Goal: Task Accomplishment & Management: Complete application form

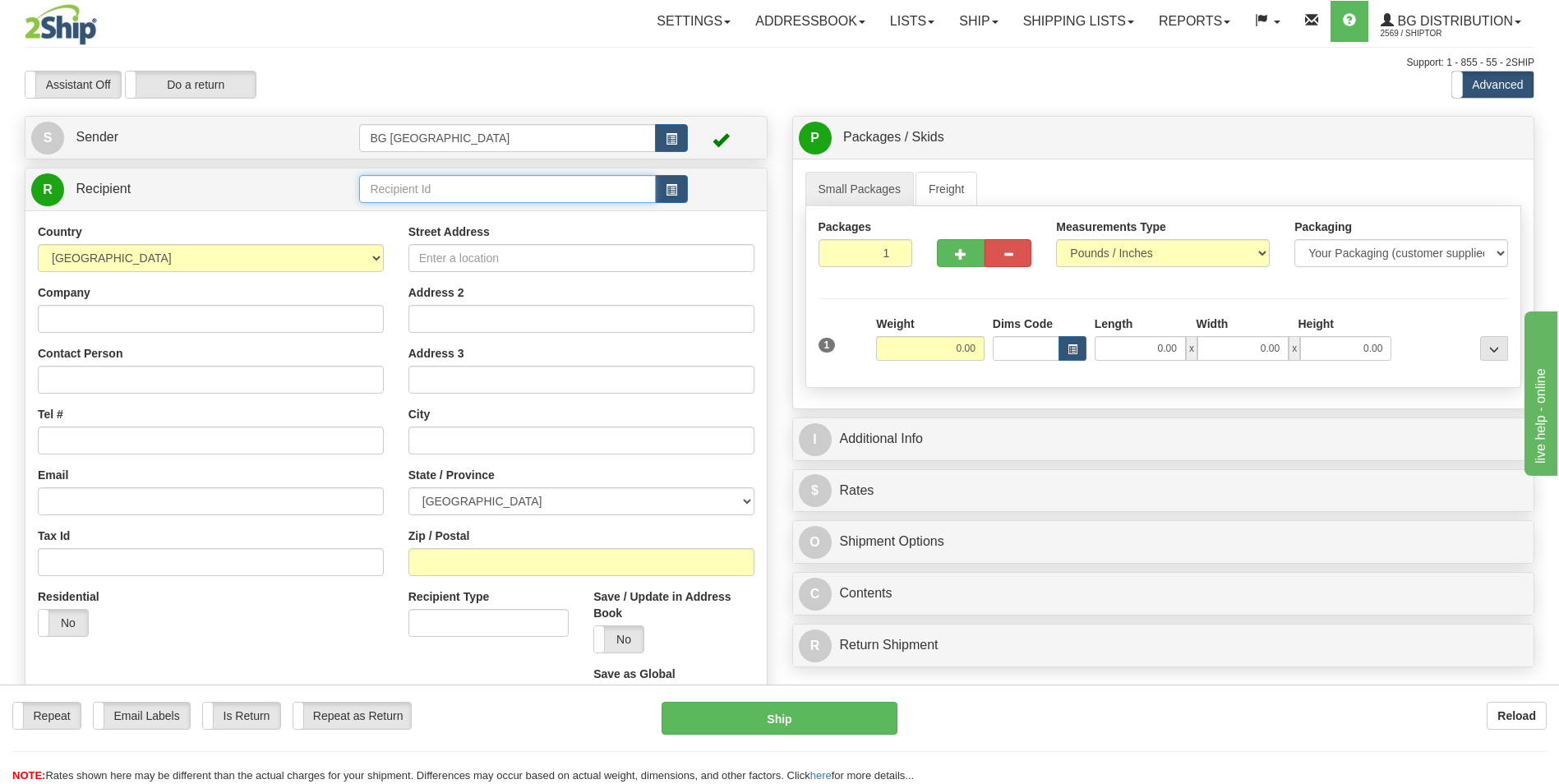
click at [452, 188] on input "text" at bounding box center [508, 189] width 296 height 28
click at [428, 209] on div "60162" at bounding box center [503, 214] width 280 height 18
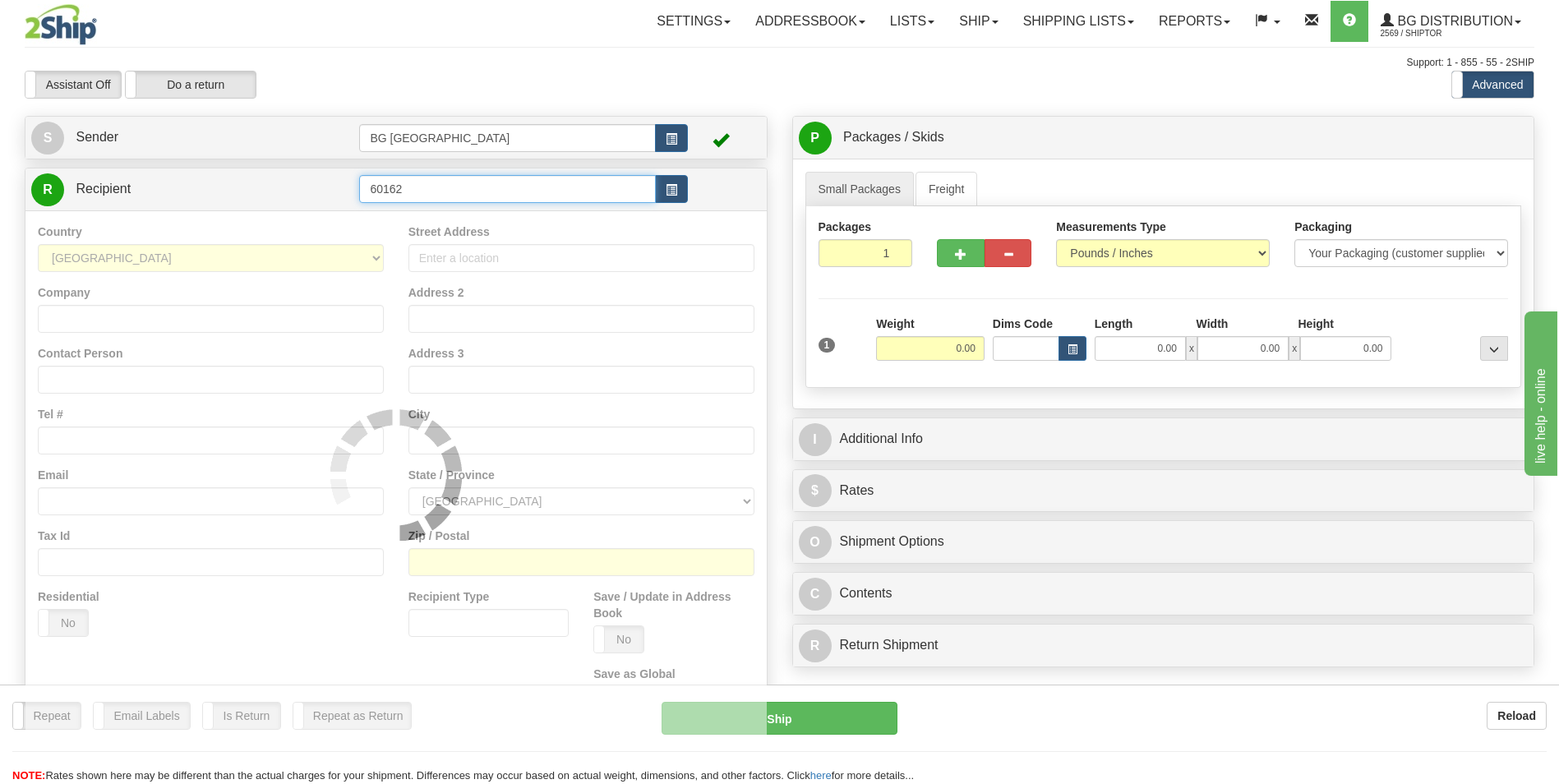
type input "60162"
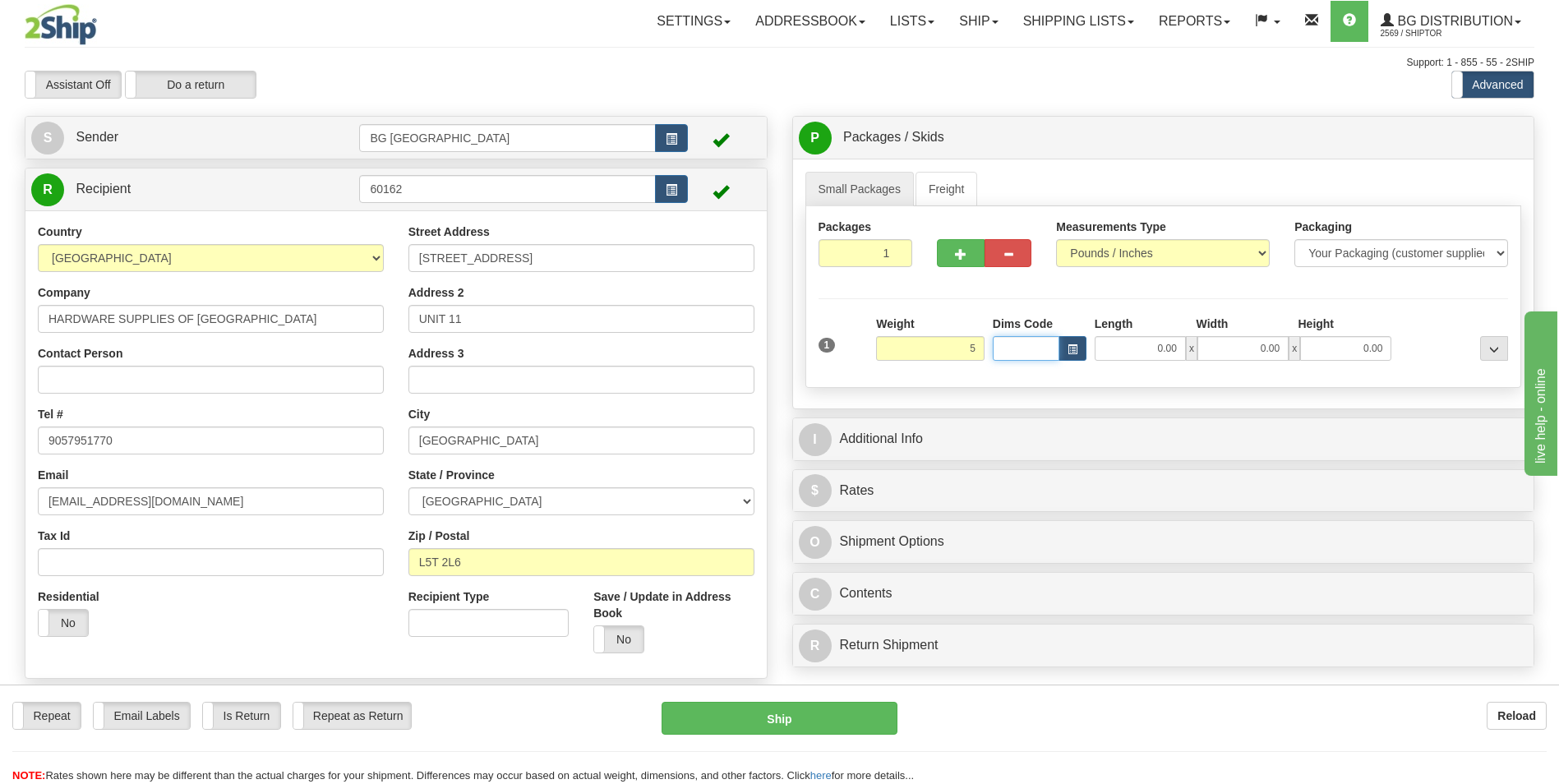
type input "5.00"
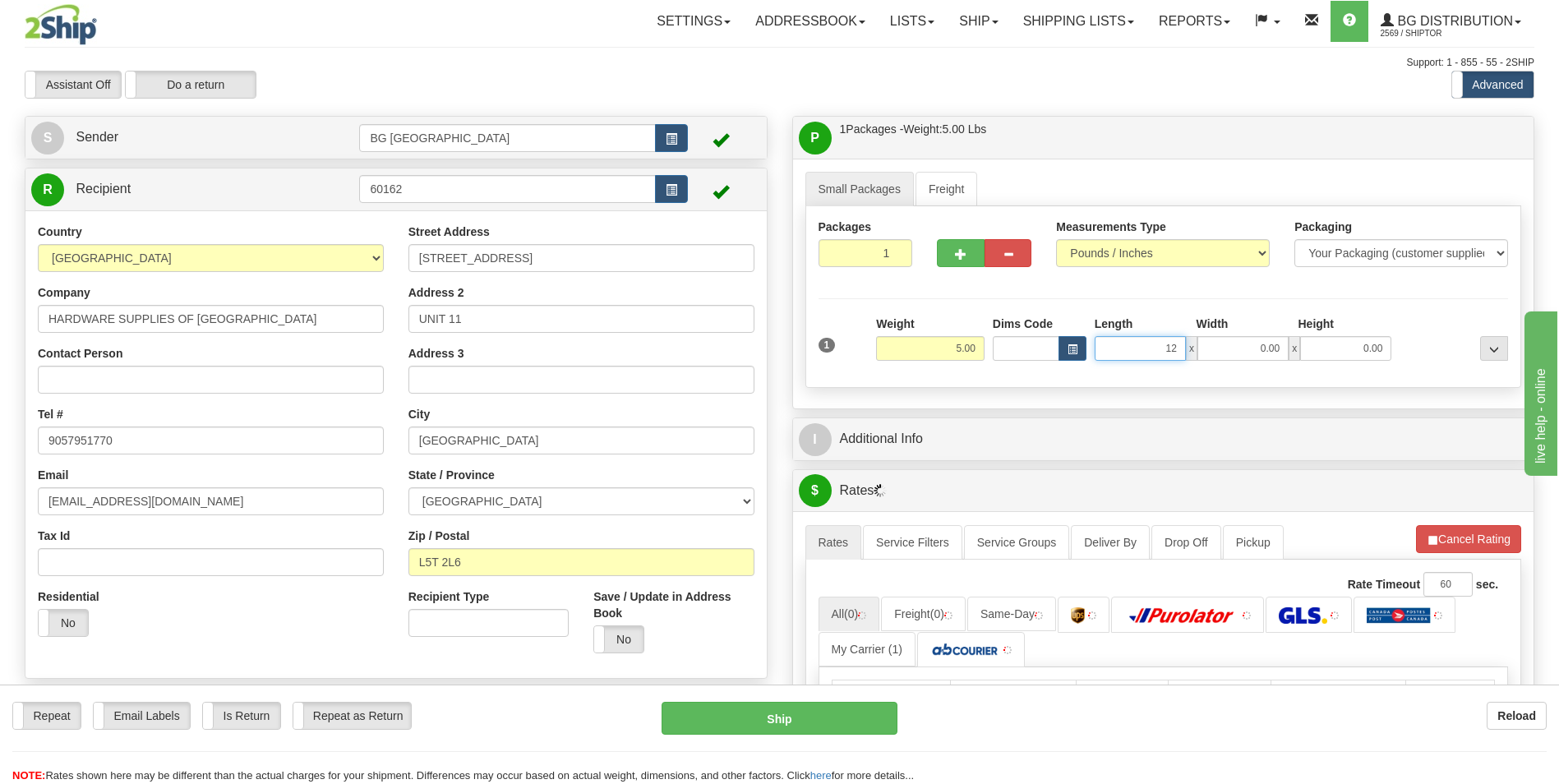
type input "12.00"
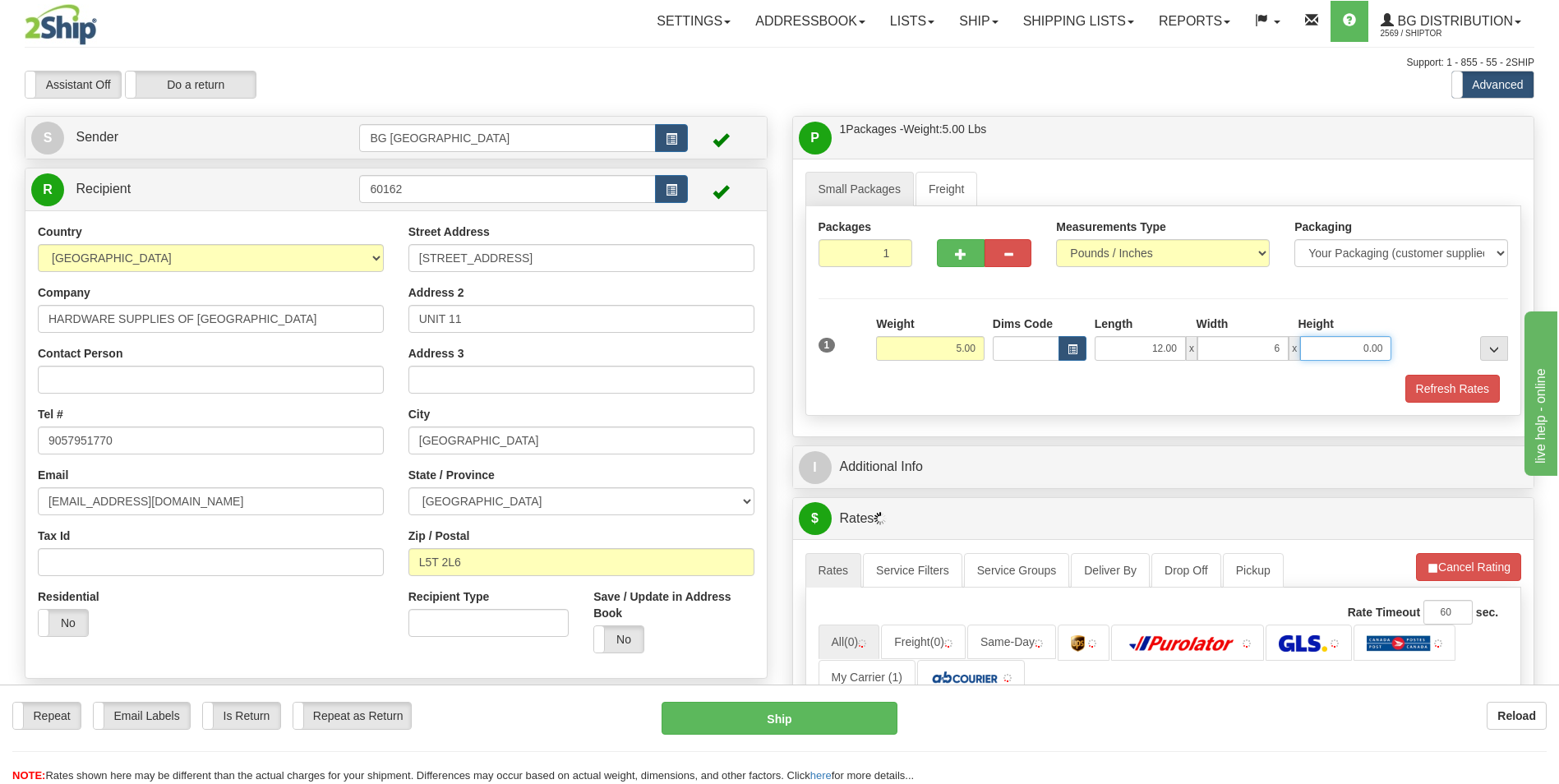
type input "6.00"
type input "4.00"
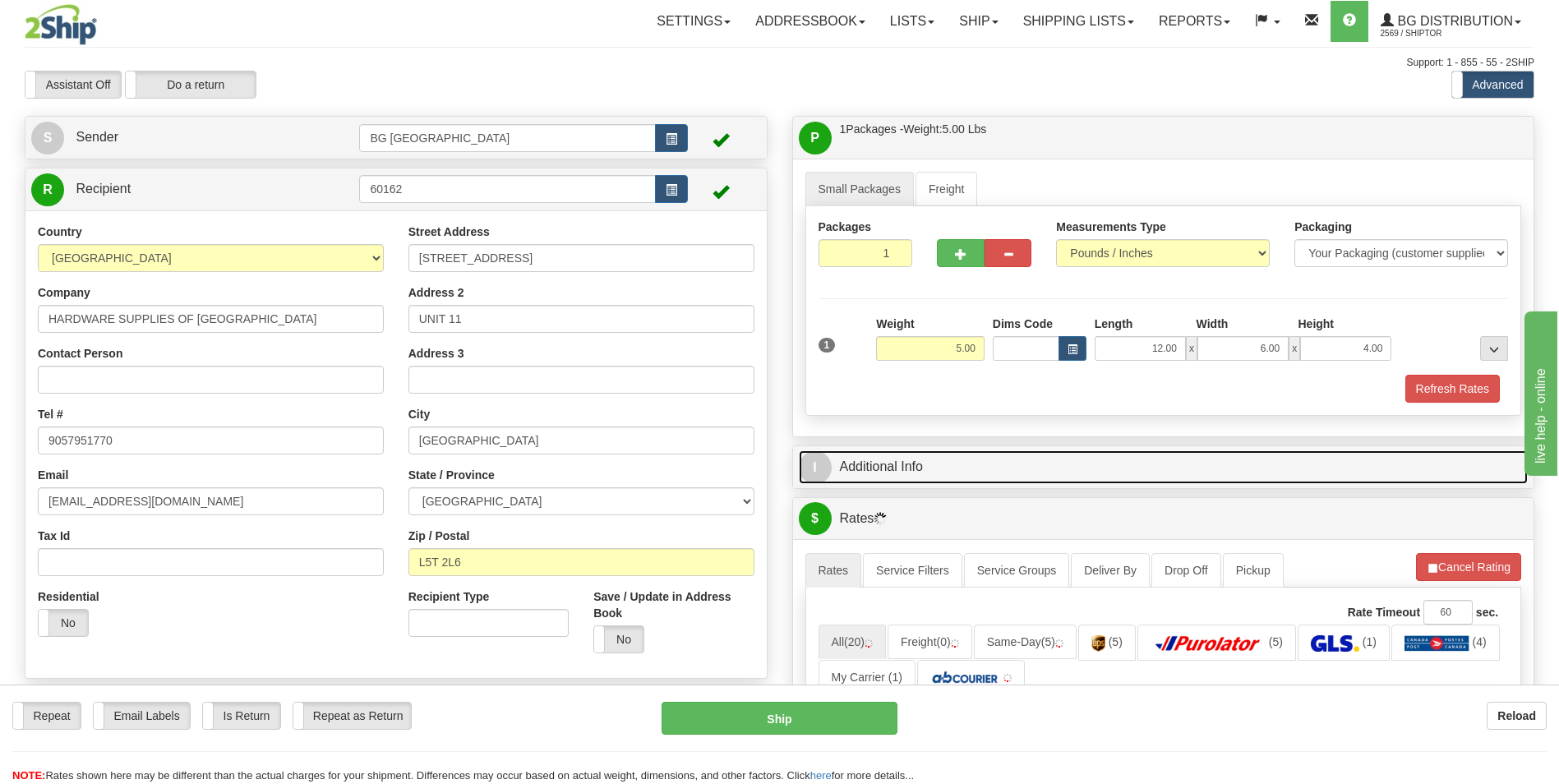
click at [919, 455] on link "I Additional Info" at bounding box center [1163, 467] width 730 height 34
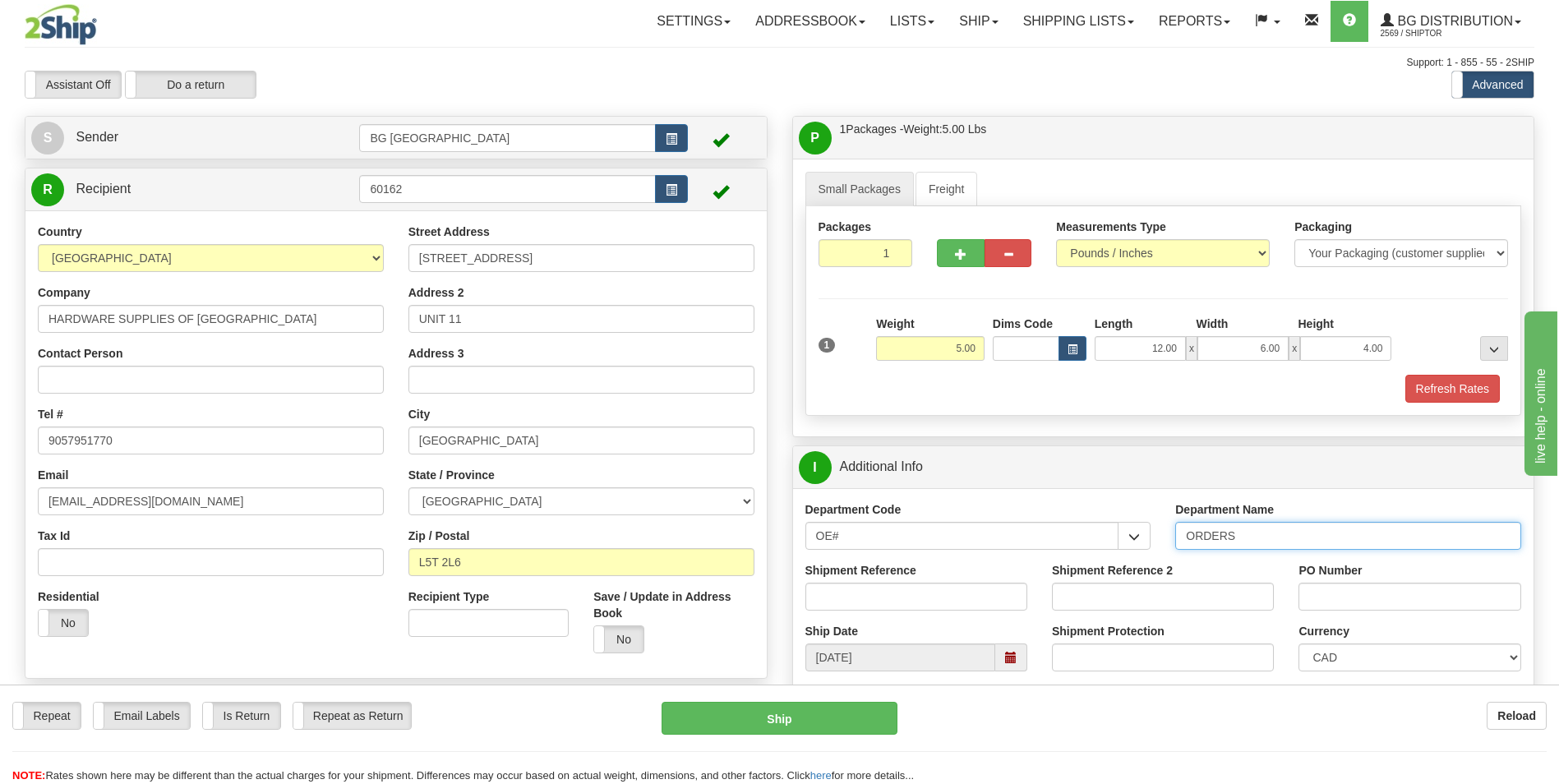
click at [1260, 539] on input "ORDERS" at bounding box center [1348, 535] width 346 height 28
type input "70184522-01"
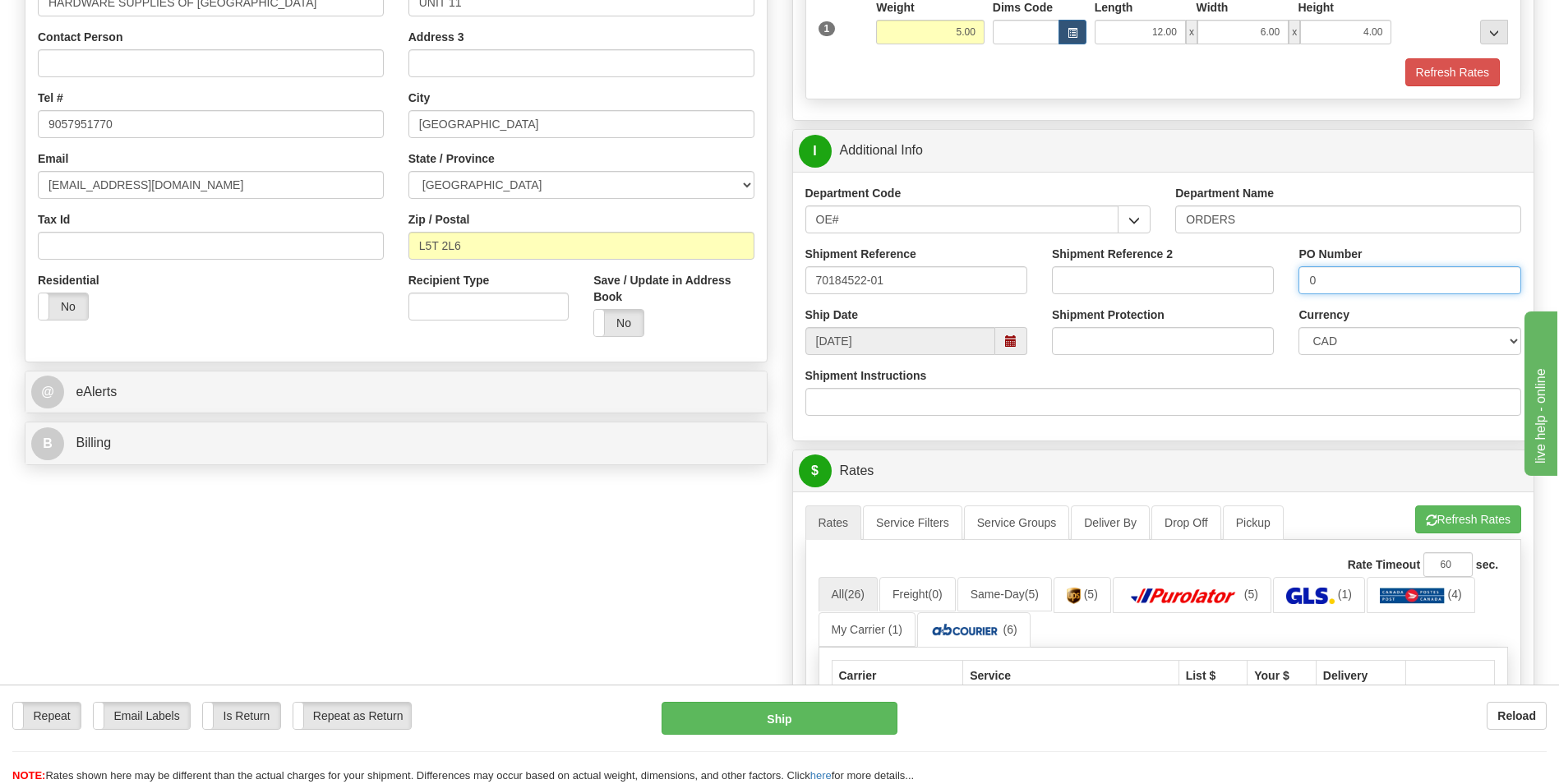
scroll to position [329, 0]
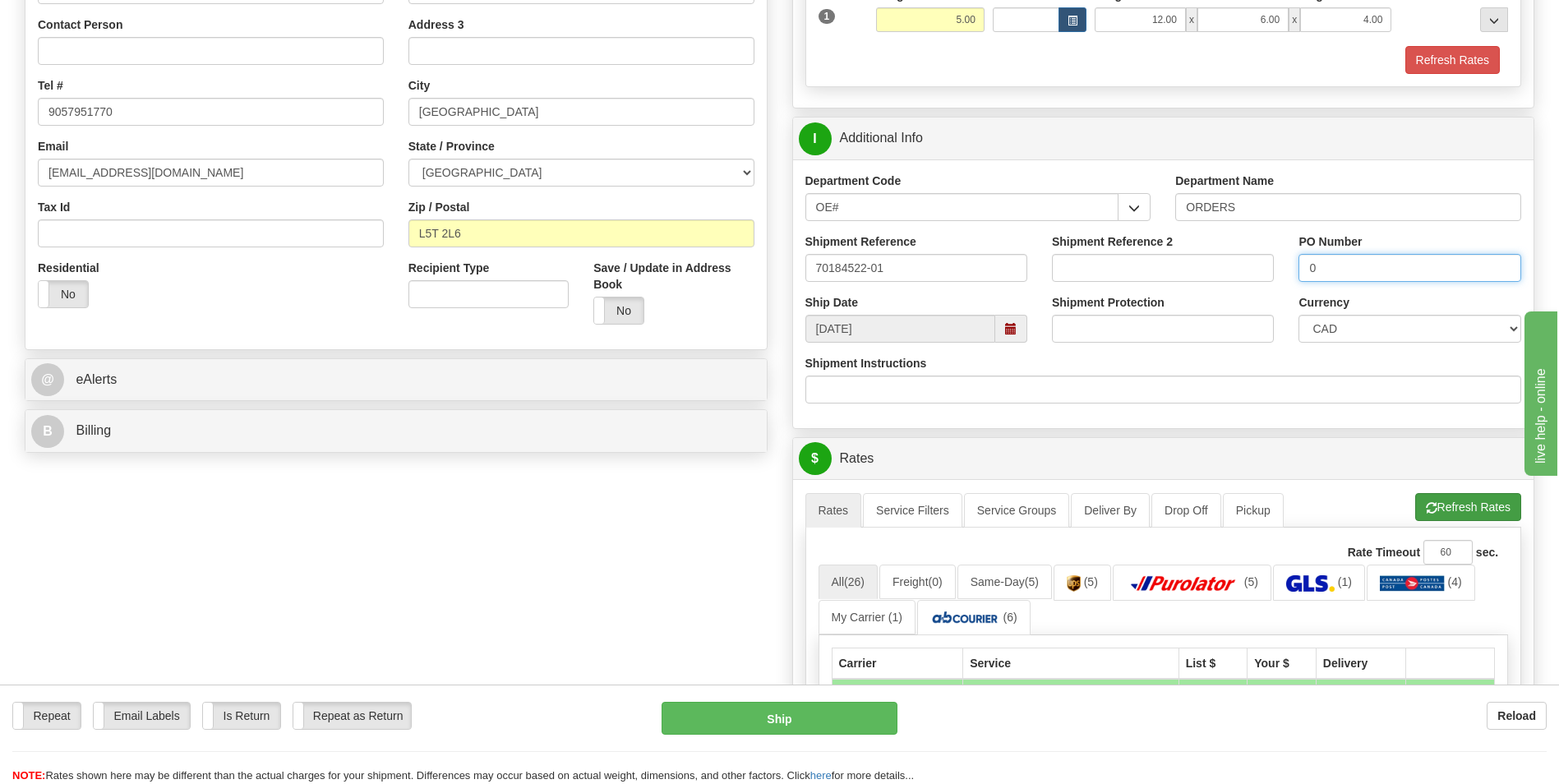
type input "0"
click at [1430, 503] on span "button" at bounding box center [1432, 508] width 12 height 11
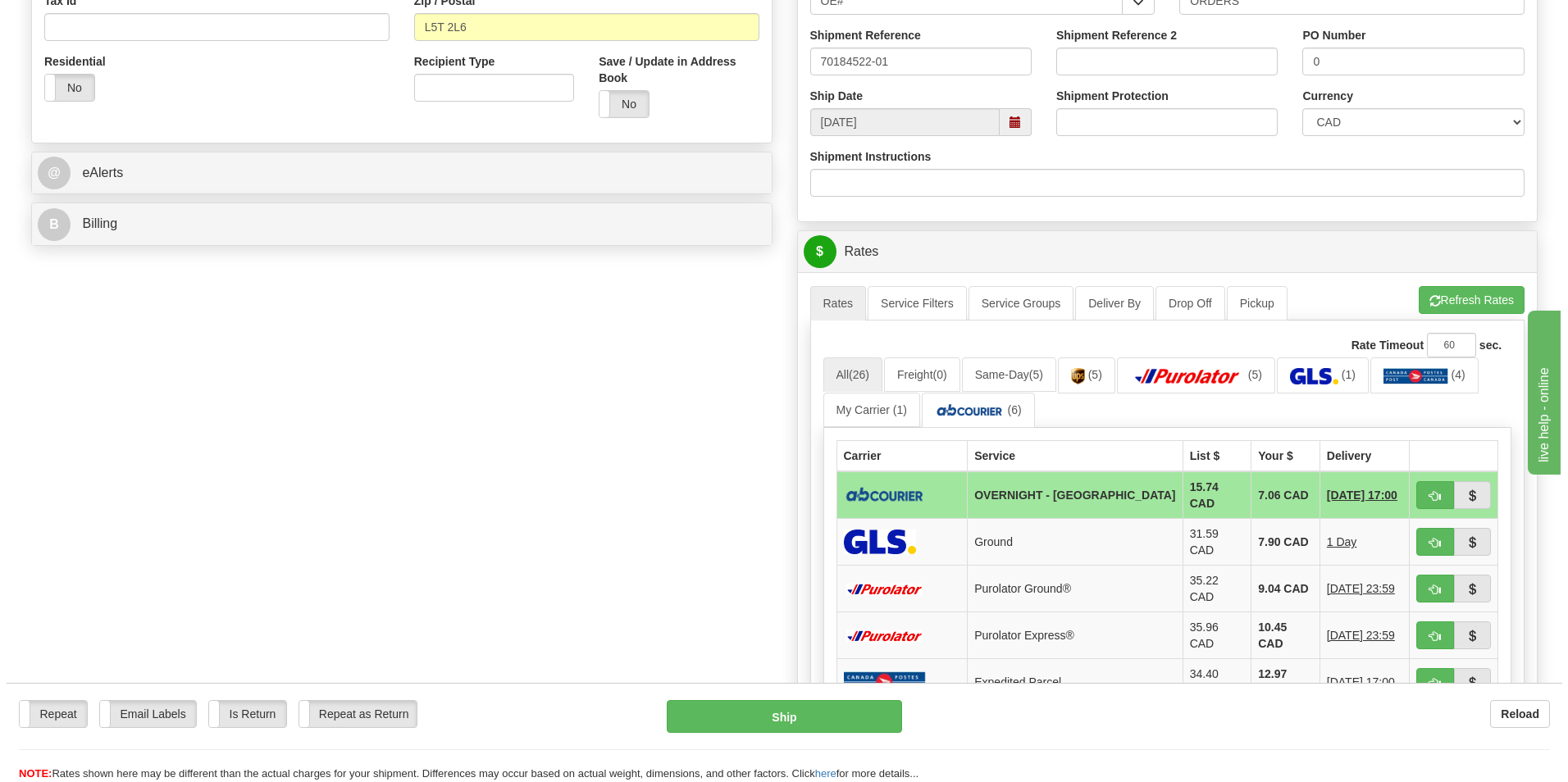
scroll to position [574, 0]
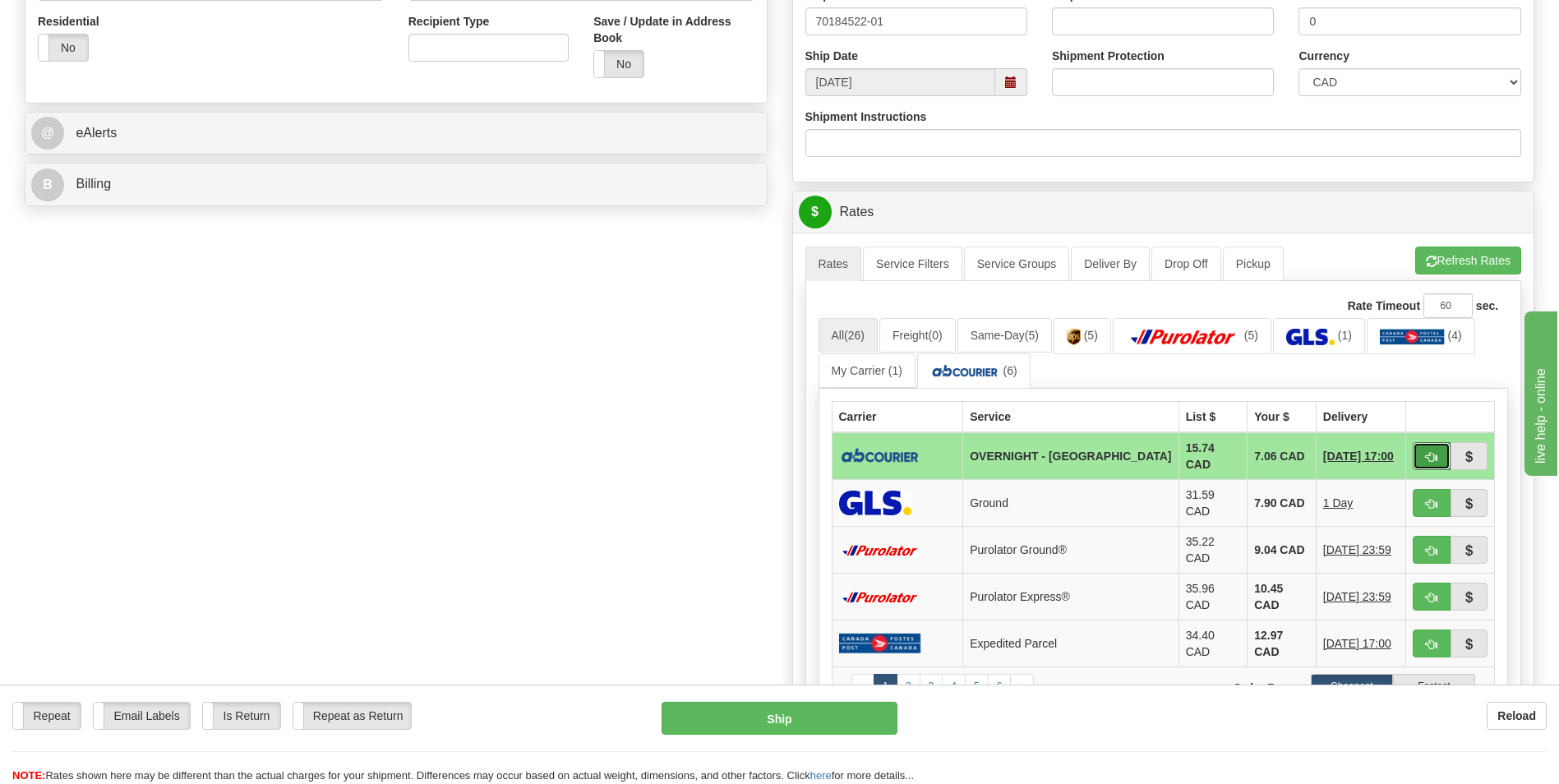
click at [1430, 452] on span "button" at bounding box center [1432, 457] width 12 height 11
type input "4"
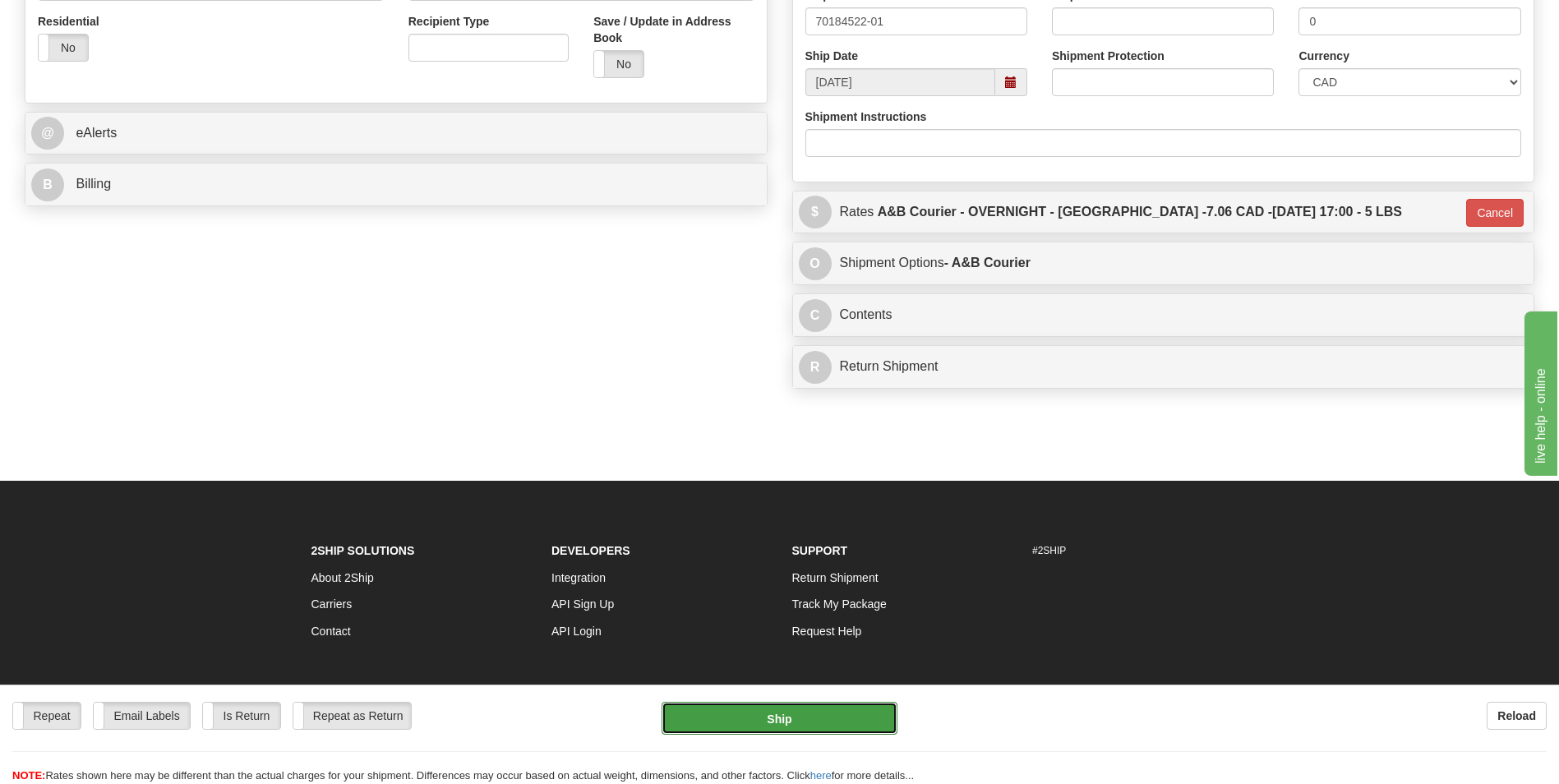
click at [846, 705] on button "Ship" at bounding box center [779, 718] width 235 height 33
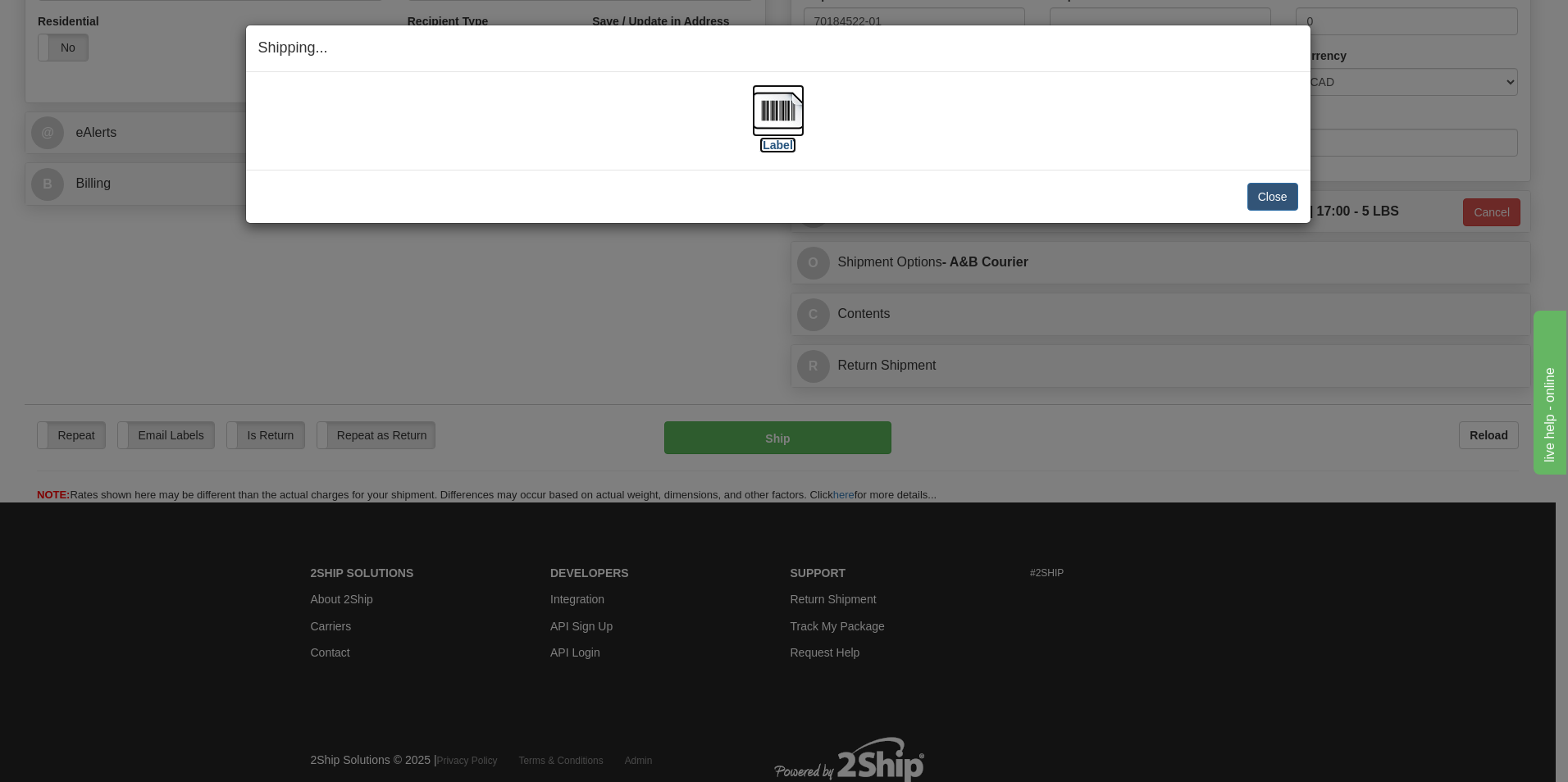
click at [793, 118] on img at bounding box center [778, 111] width 52 height 52
click at [765, 108] on img at bounding box center [778, 111] width 52 height 52
click at [1264, 181] on div "Close Cancel Cancel Shipment and Quit Pickup Quit Pickup ONLY" at bounding box center [777, 196] width 1064 height 53
click at [1264, 195] on button "Close" at bounding box center [1273, 197] width 51 height 28
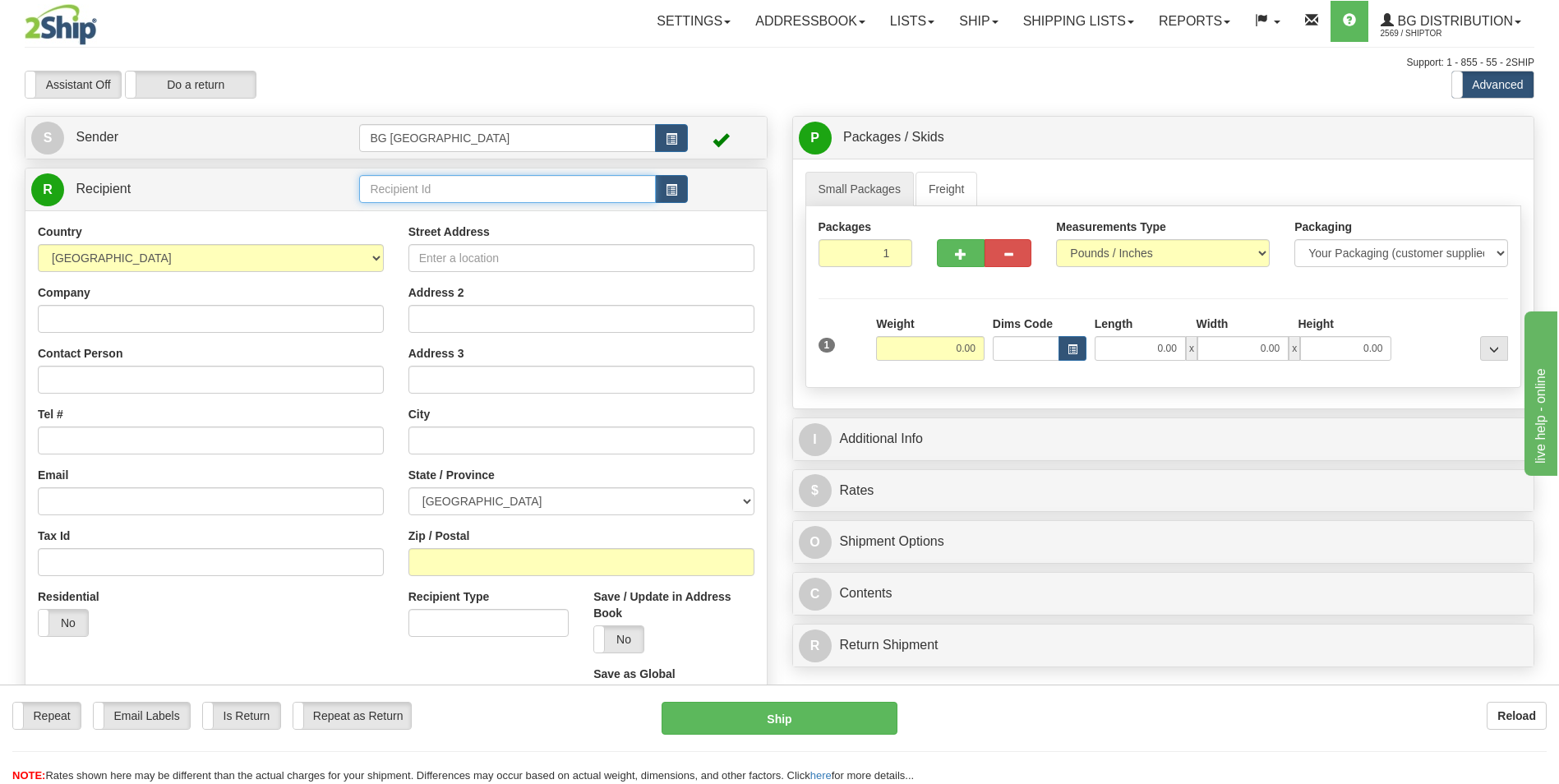
click at [442, 193] on input "text" at bounding box center [508, 189] width 296 height 28
click at [420, 215] on div "60334" at bounding box center [503, 214] width 280 height 18
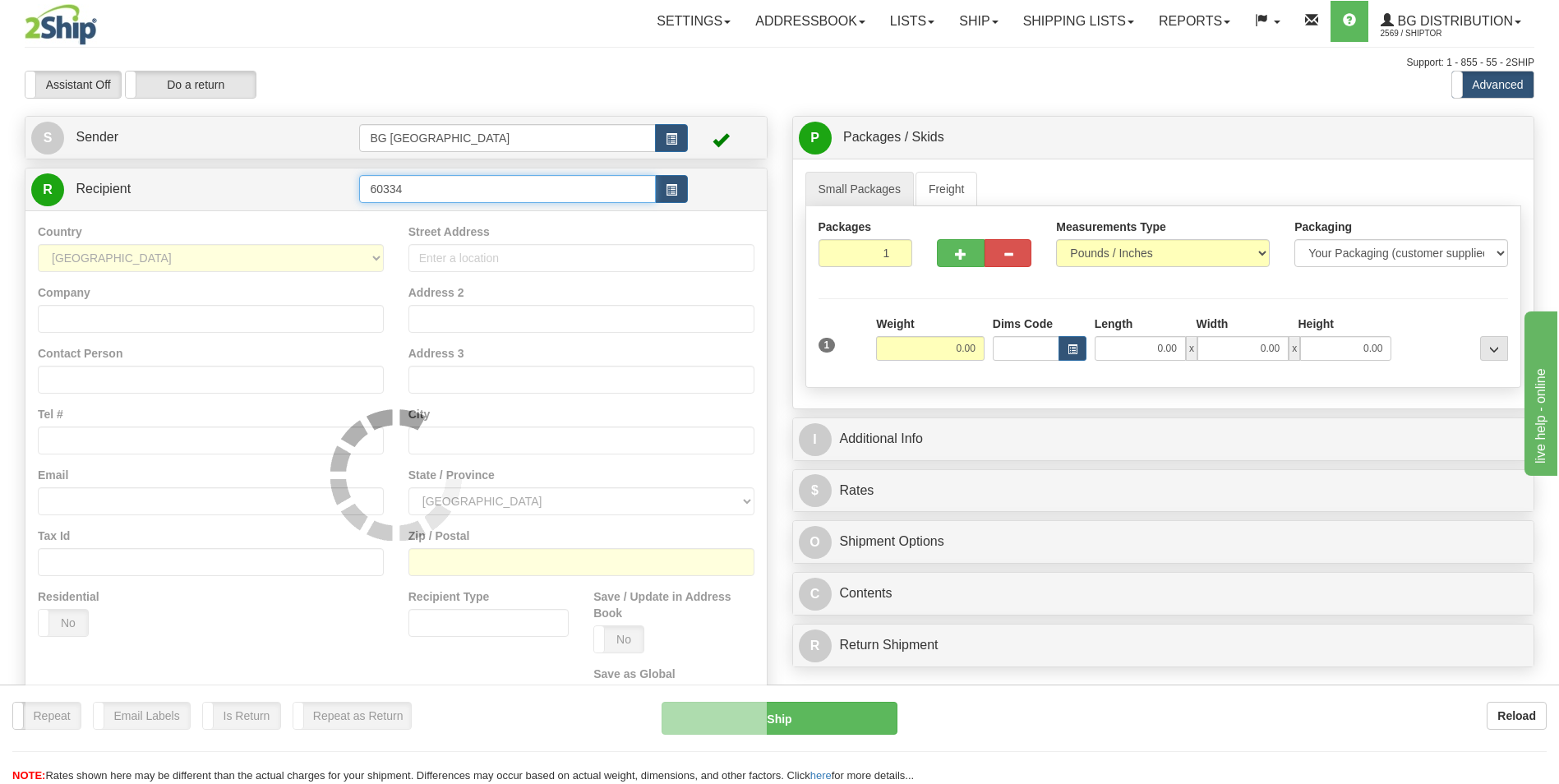
type input "60334"
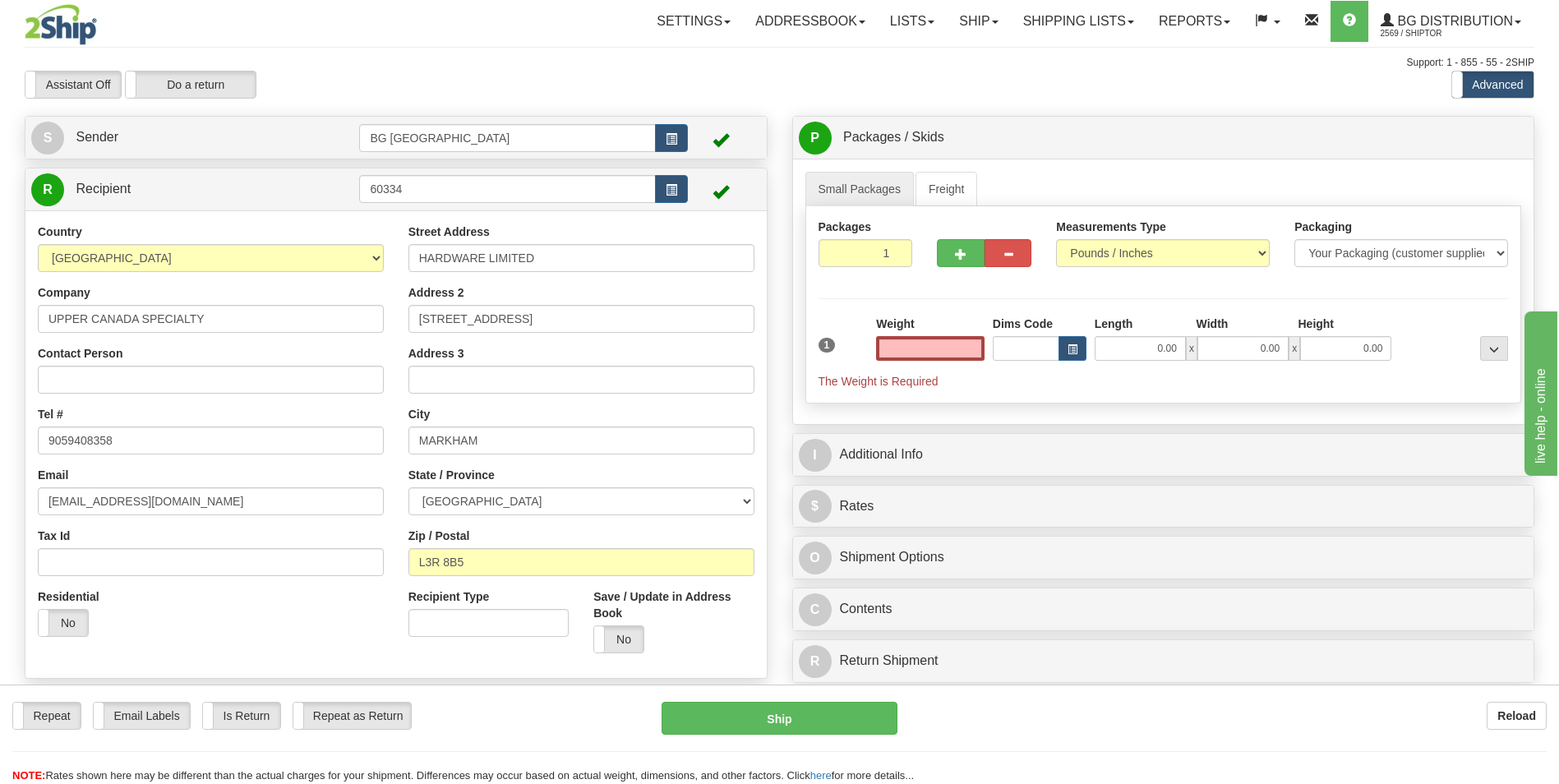
type input "0.00"
click at [251, 317] on input "UPPER CANADA SPECIALTY" at bounding box center [211, 318] width 346 height 28
click at [535, 260] on input "HARDWARE LIMITED" at bounding box center [581, 258] width 346 height 28
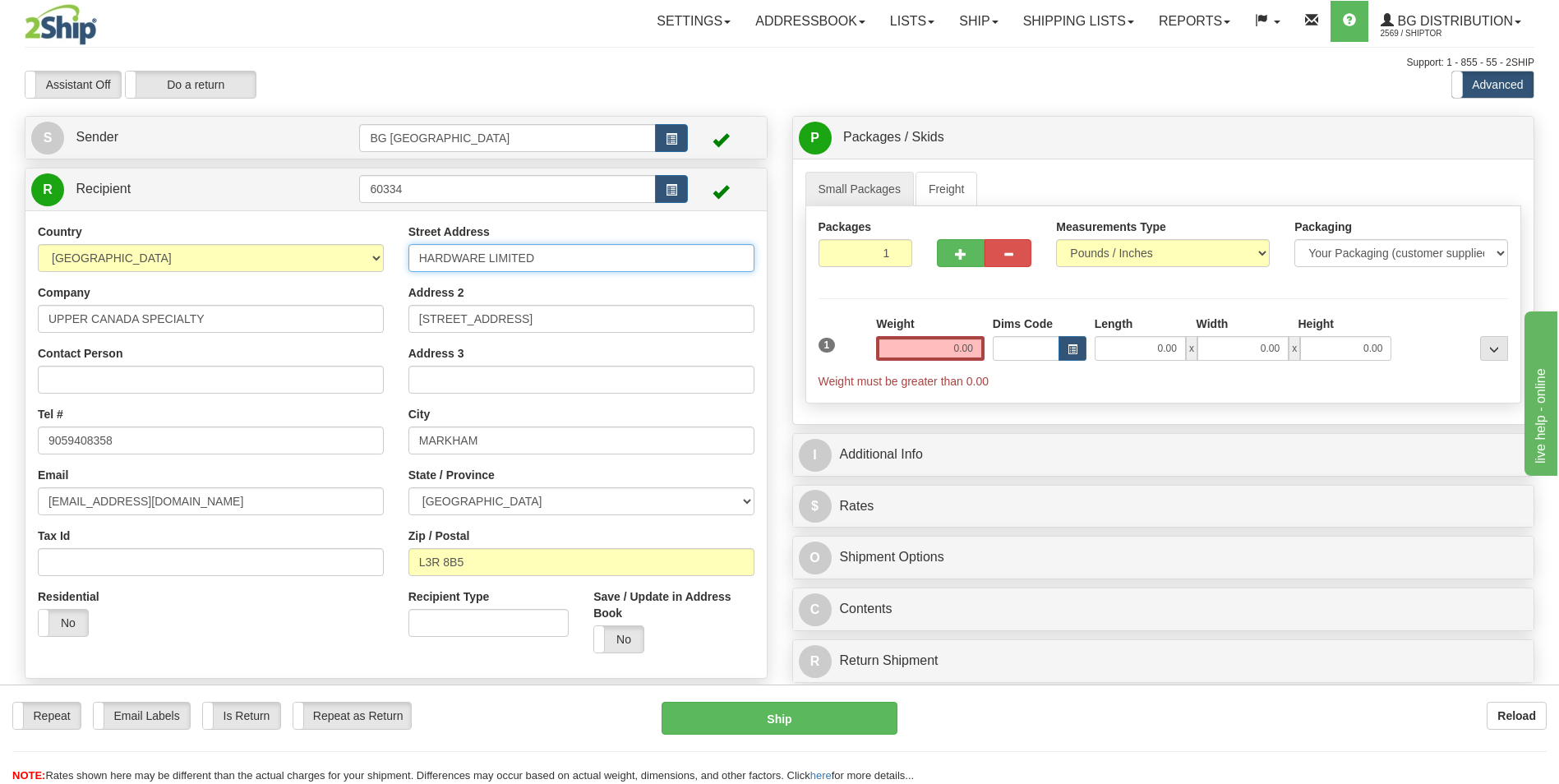
click at [535, 260] on input "HARDWARE LIMITED" at bounding box center [581, 258] width 346 height 28
paste input "159 COLONNADE ROAD, UNIT 2"
type input "159 COLONNADE ROAD, UNIT 2"
click at [534, 326] on input "7100 WARDEN AVENUE, UNIT 1" at bounding box center [581, 318] width 346 height 28
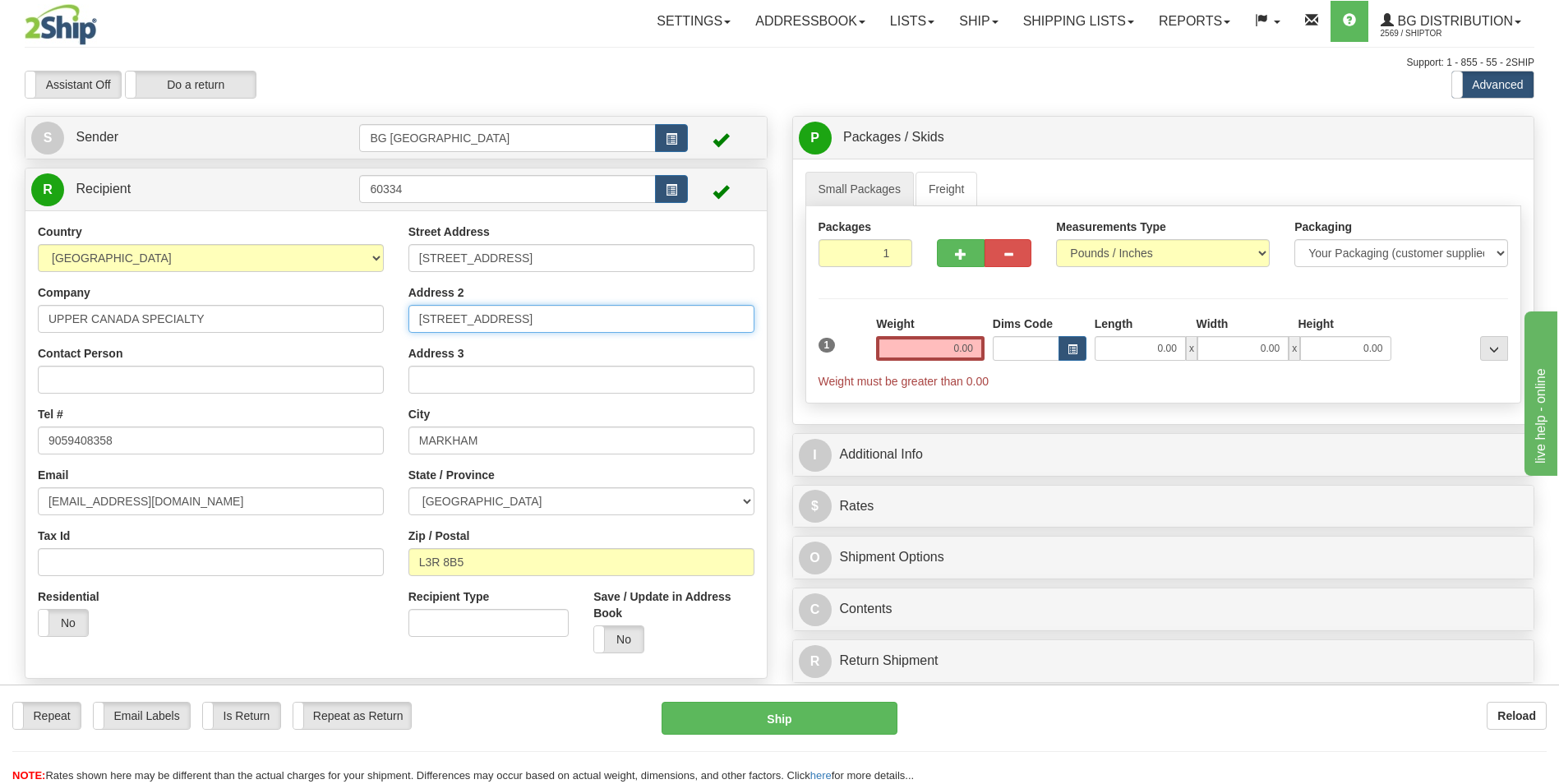
click at [534, 326] on input "7100 WARDEN AVENUE, UNIT 1" at bounding box center [581, 318] width 346 height 28
click at [491, 439] on input "MARKHAM" at bounding box center [581, 440] width 346 height 28
paste input "NEPEAN"
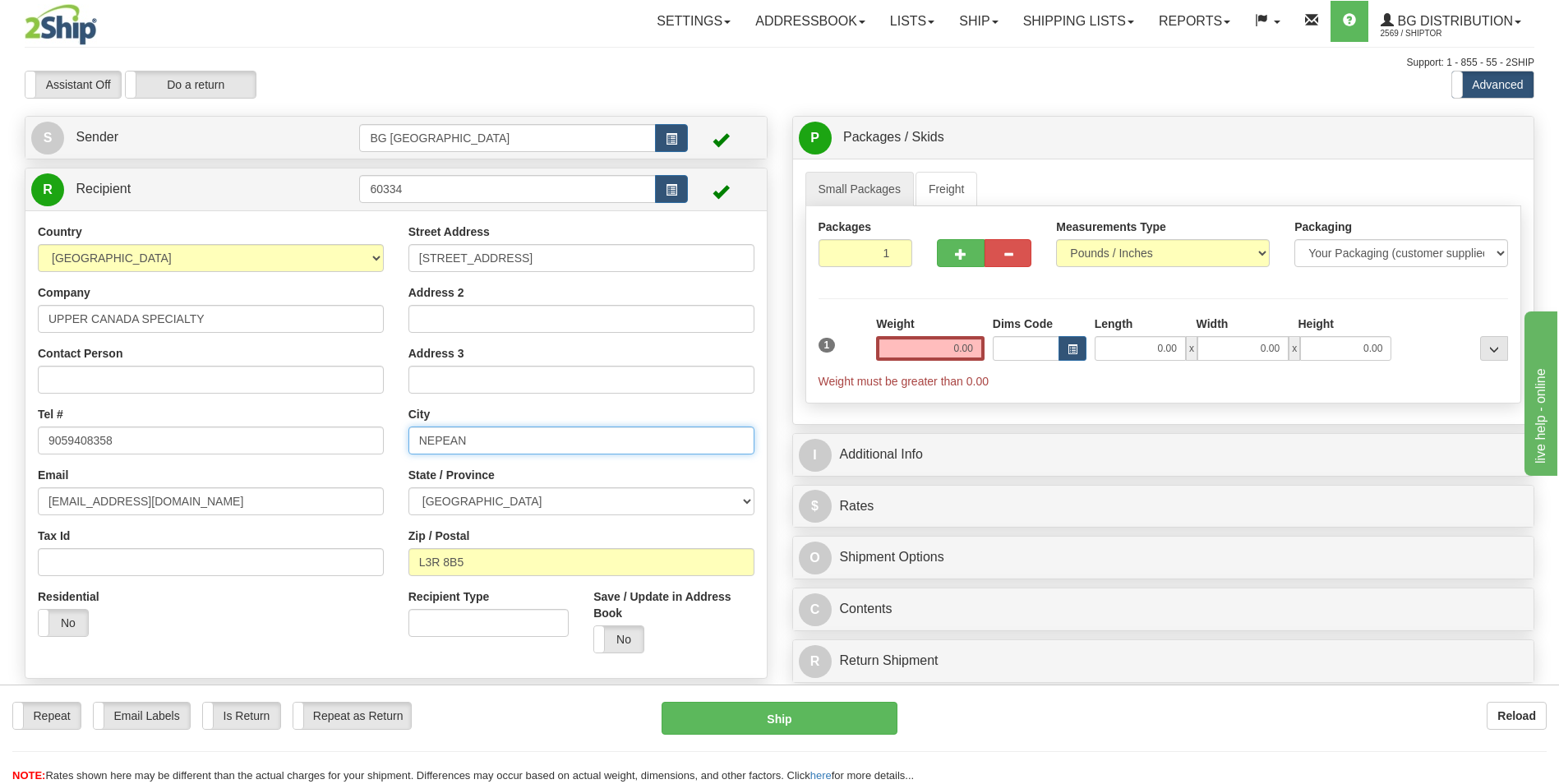
type input "NEPEAN"
click at [486, 500] on select "ALBERTA BRITISH COLUMBIA MANITOBA NEW BRUNSWICK NEWFOUNDLAND NOVA SCOTIA NUNAVU…" at bounding box center [581, 501] width 346 height 28
click at [409, 487] on select "ALBERTA BRITISH COLUMBIA MANITOBA NEW BRUNSWICK NEWFOUNDLAND NOVA SCOTIA NUNAVU…" at bounding box center [581, 501] width 346 height 28
click at [510, 560] on input "L3R 8B5" at bounding box center [581, 562] width 346 height 28
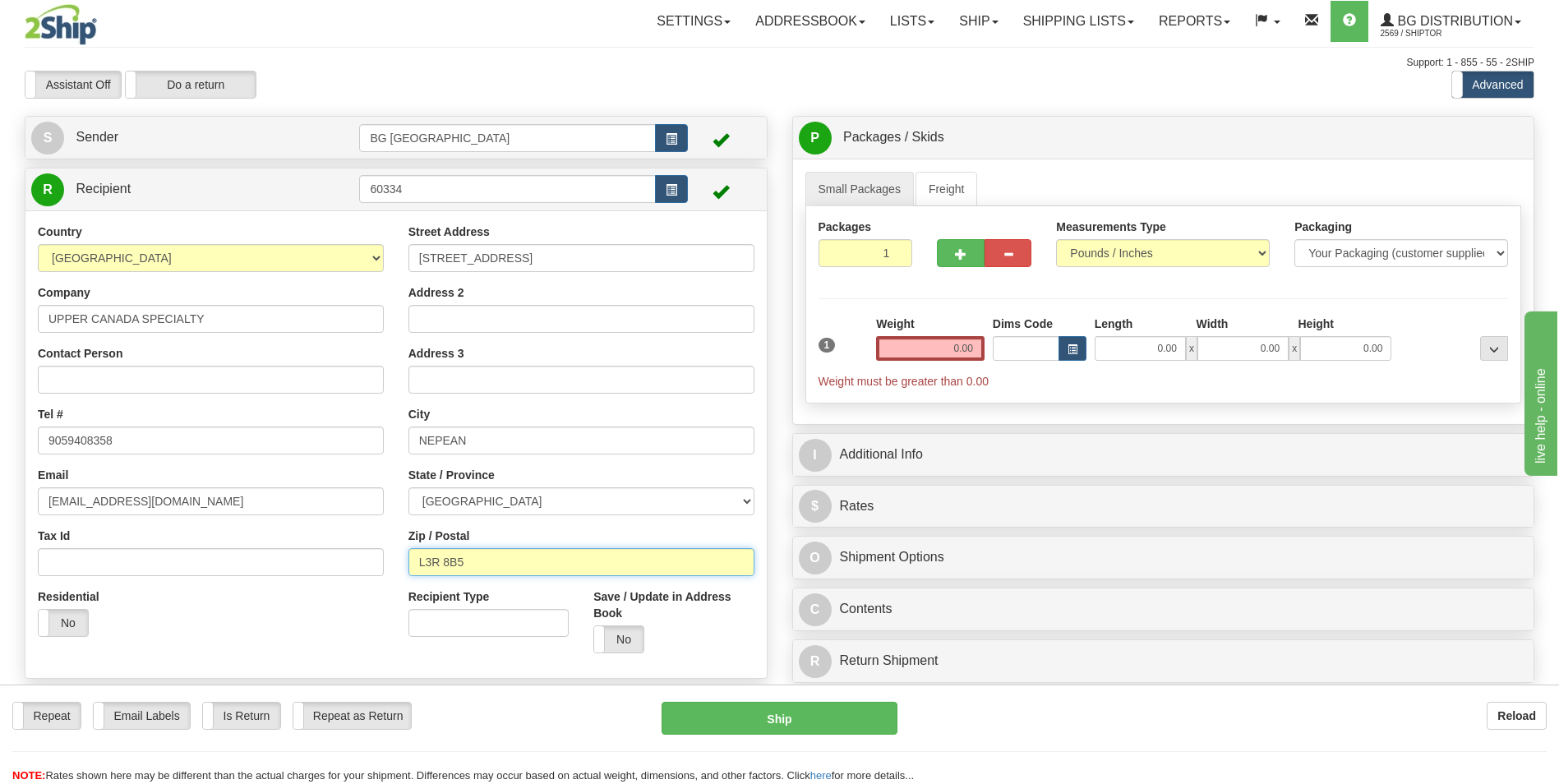
click at [510, 560] on input "L3R 8B5" at bounding box center [581, 562] width 346 height 28
paste input "K2E 7J4"
type input "K2E 7J4"
click at [615, 641] on label "No" at bounding box center [618, 639] width 49 height 26
click at [919, 362] on div "Weight 0.00" at bounding box center [930, 344] width 117 height 58
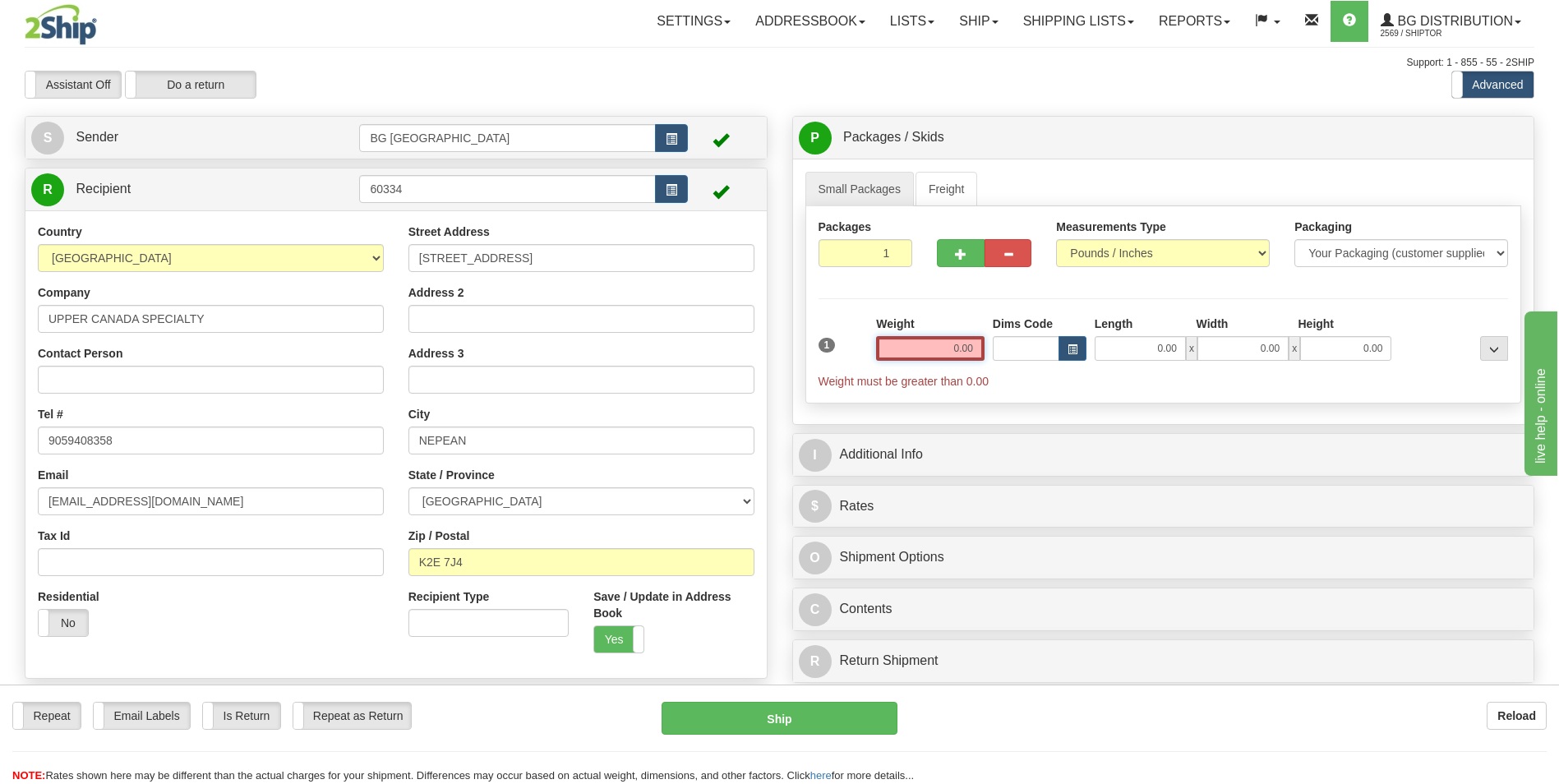
click at [926, 343] on input "0.00" at bounding box center [930, 348] width 108 height 25
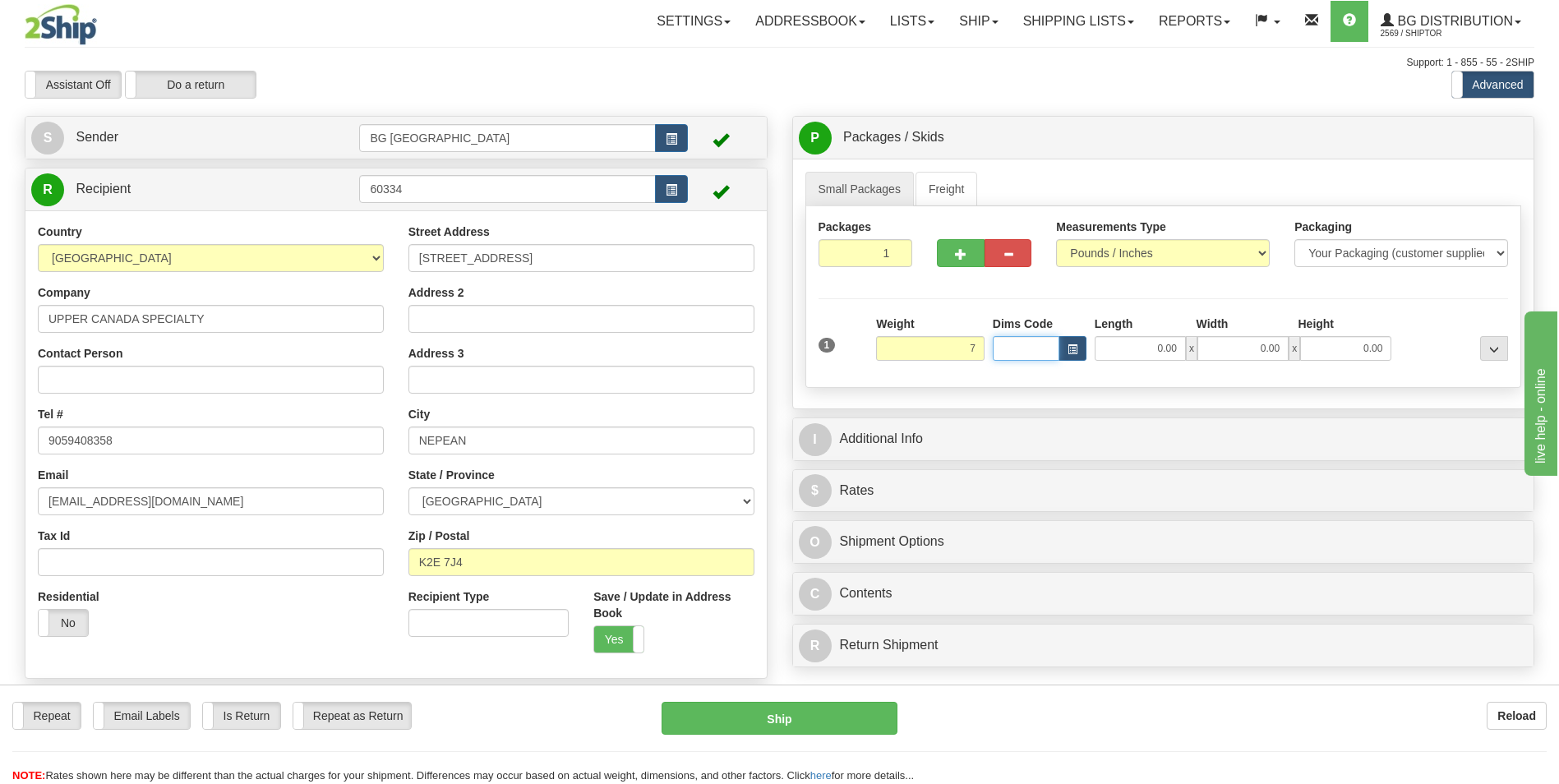
type input "7.00"
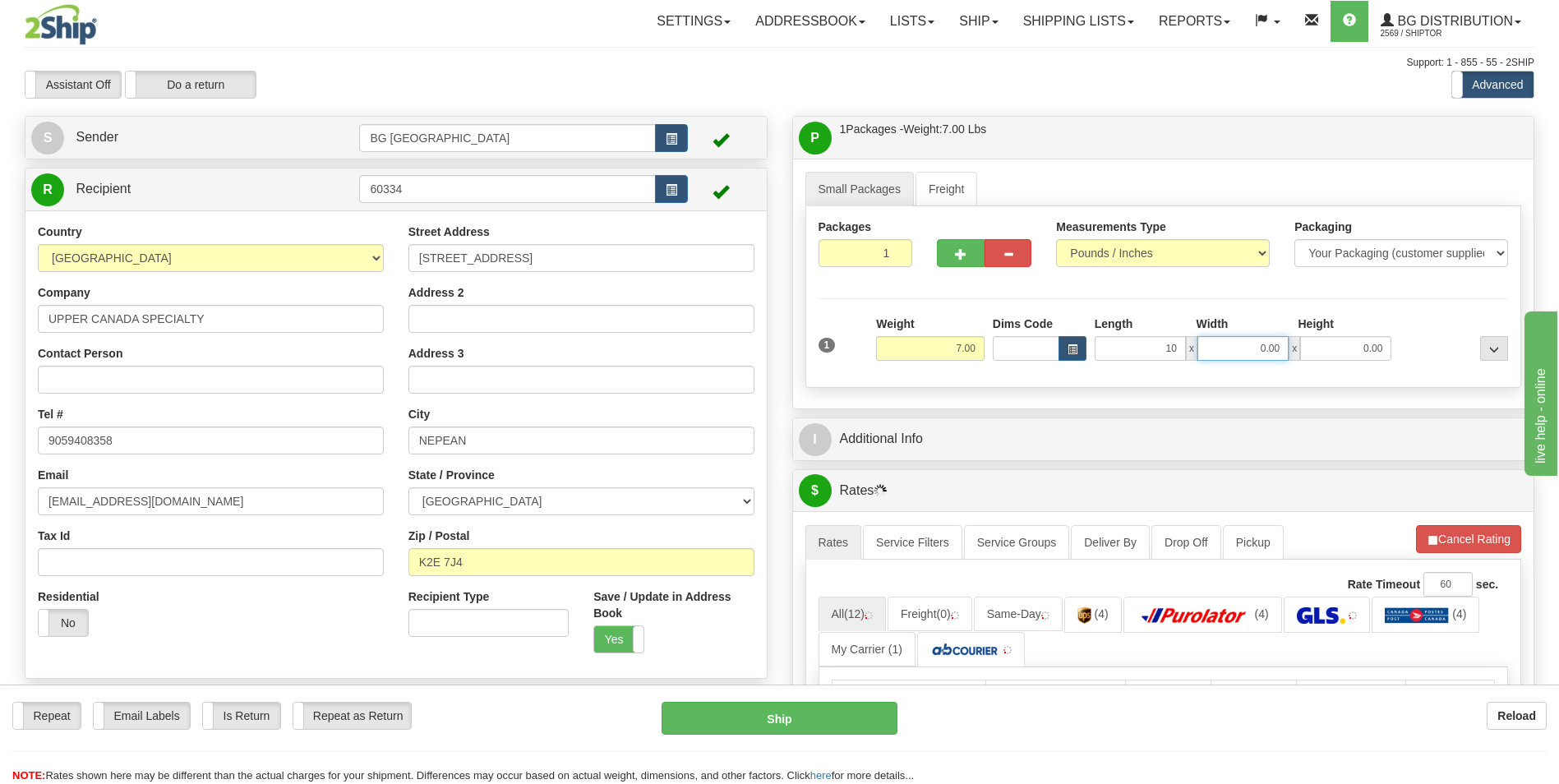
type input "10.00"
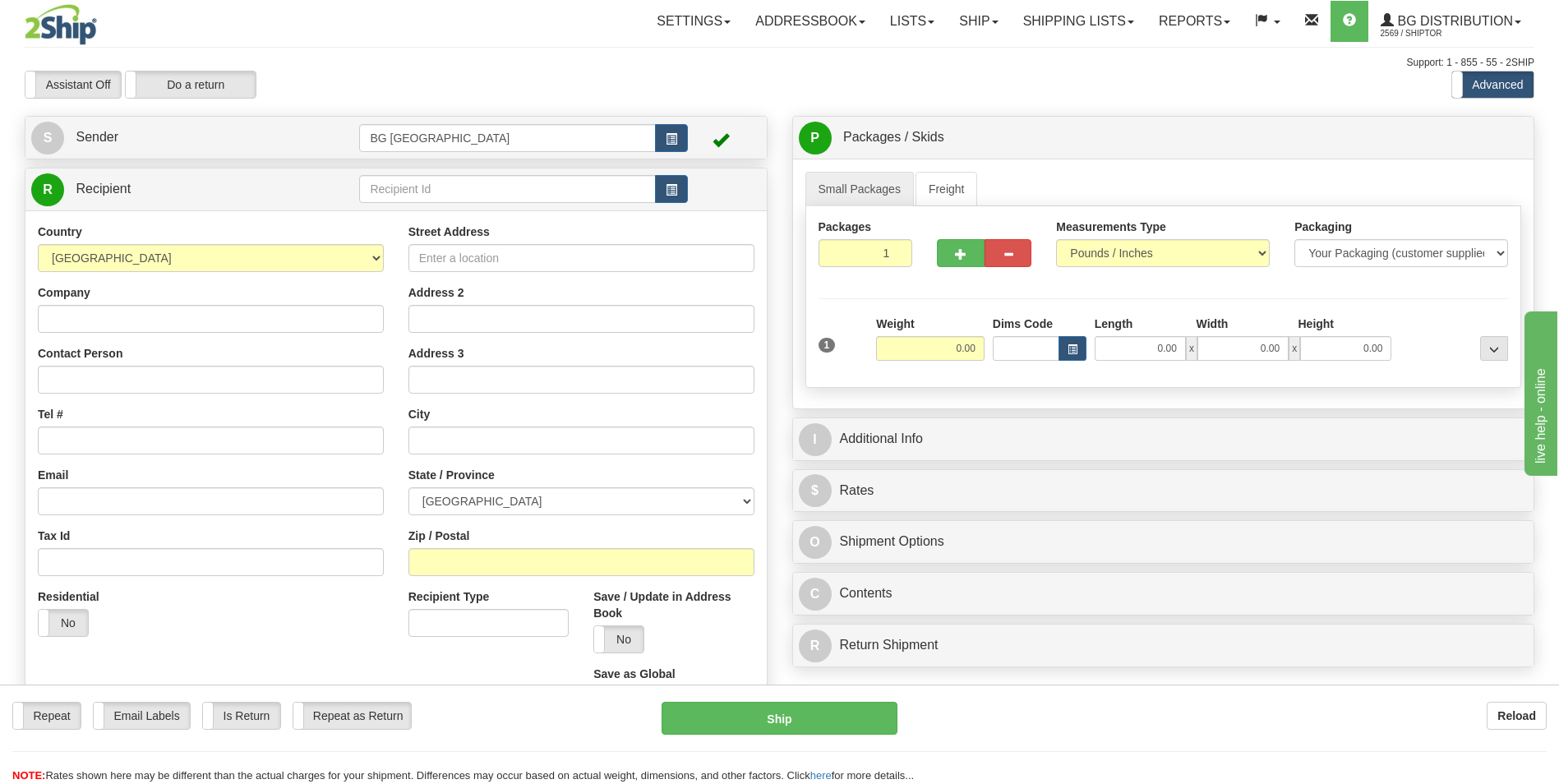
click at [459, 204] on td at bounding box center [524, 189] width 328 height 34
click at [474, 174] on td at bounding box center [524, 189] width 328 height 34
click at [470, 185] on input "text" at bounding box center [508, 189] width 296 height 28
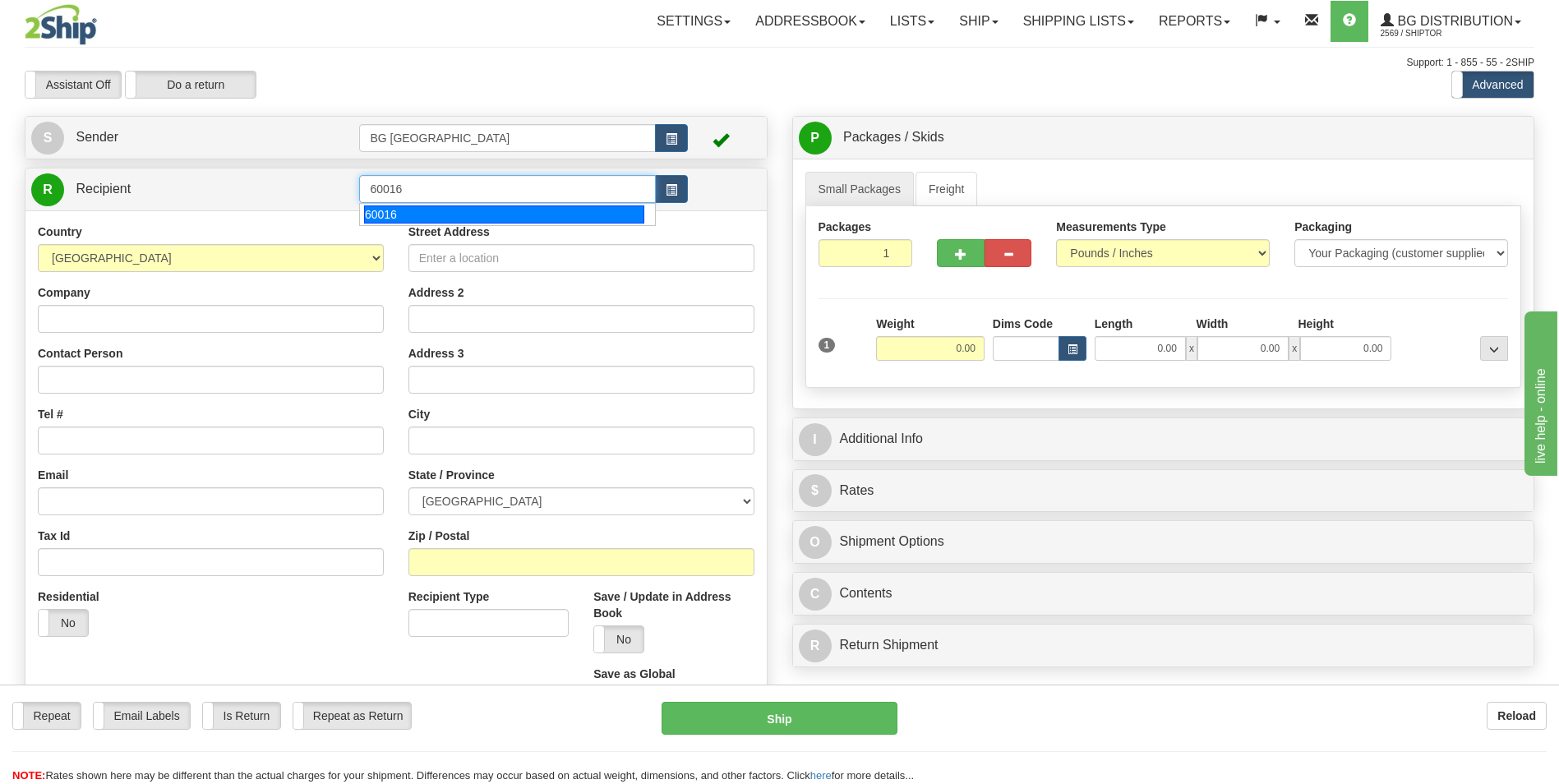
click at [428, 217] on div "60016" at bounding box center [503, 214] width 280 height 18
type input "60016"
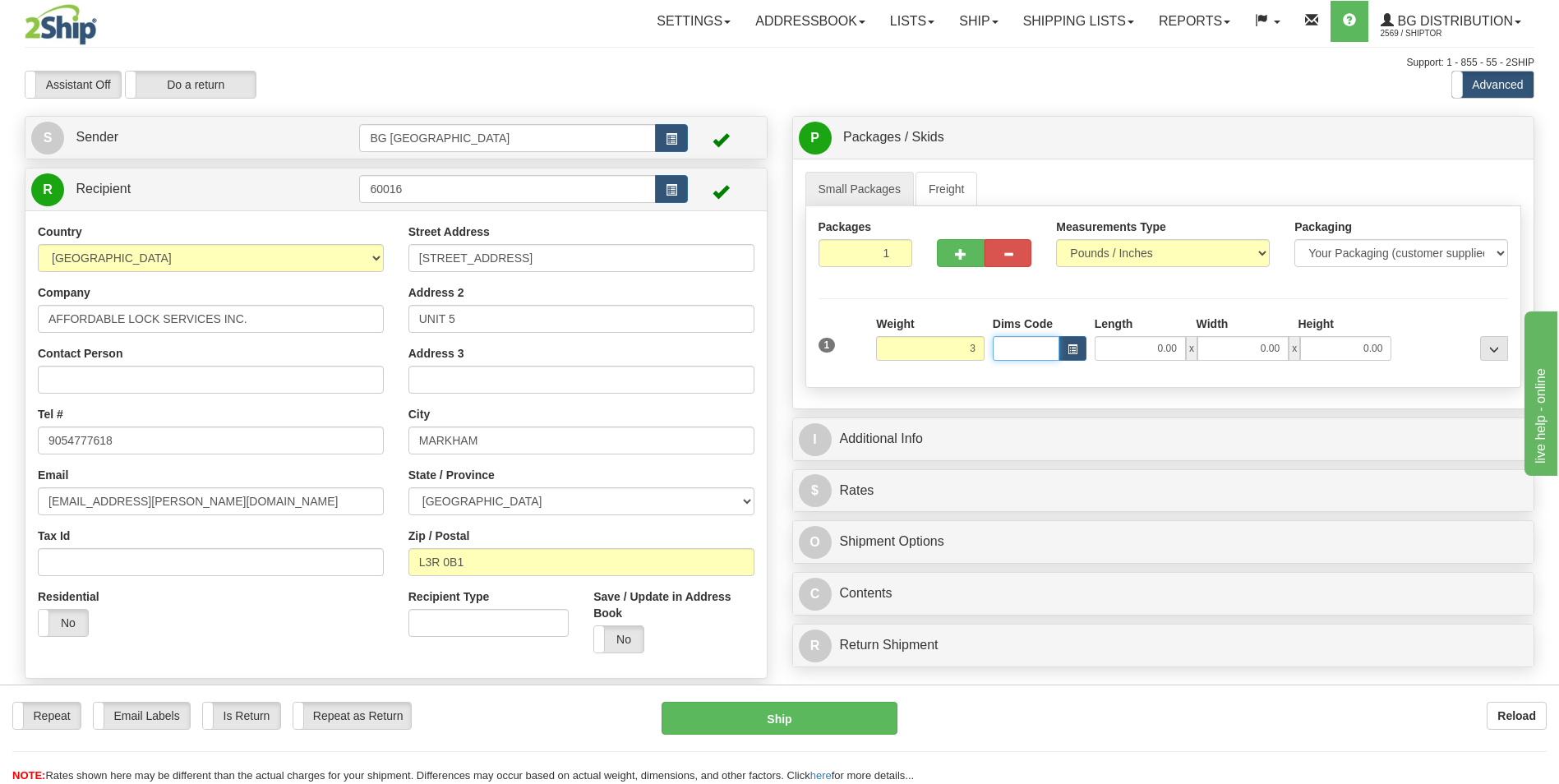
type input "3.00"
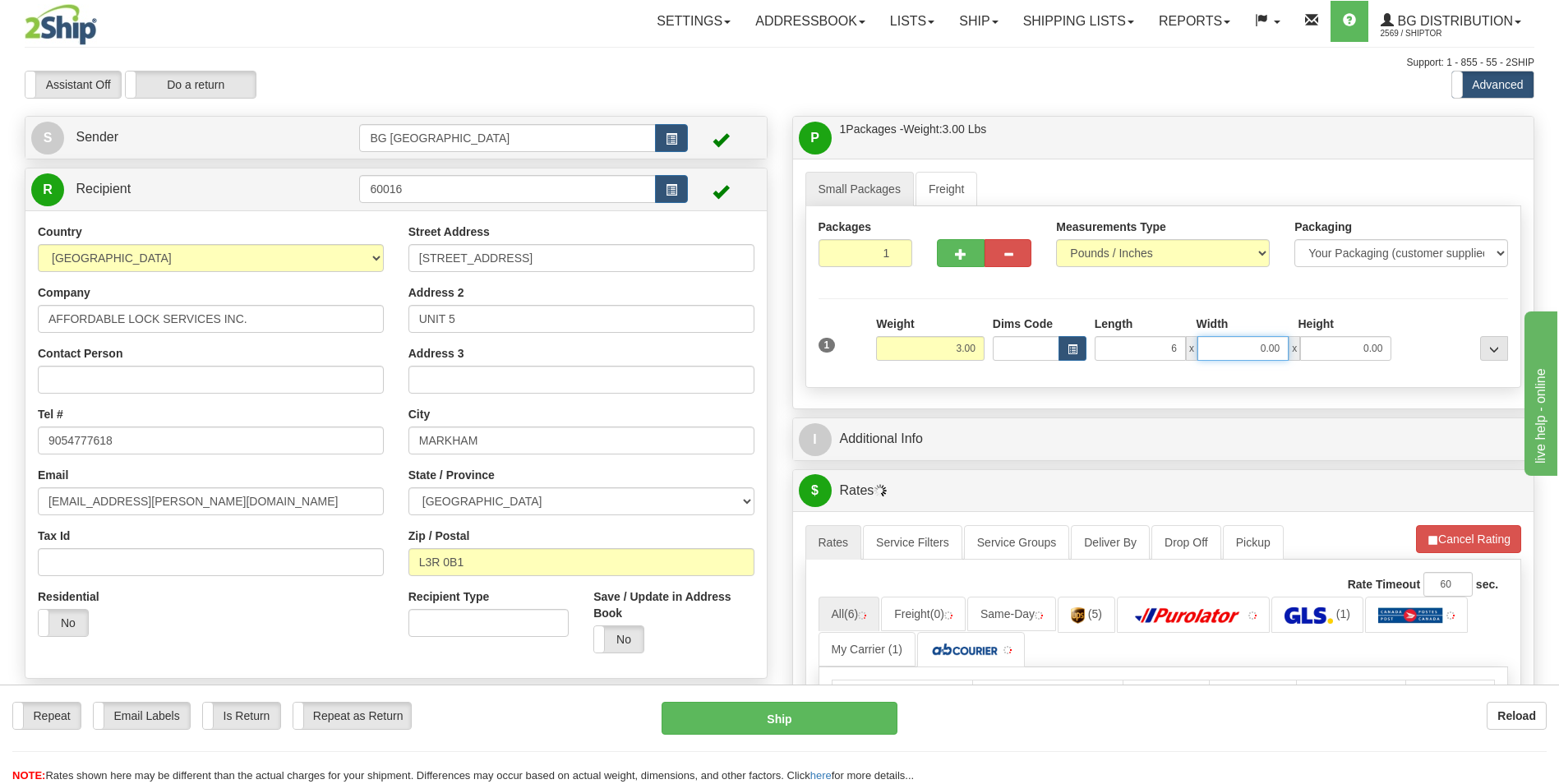
type input "6.00"
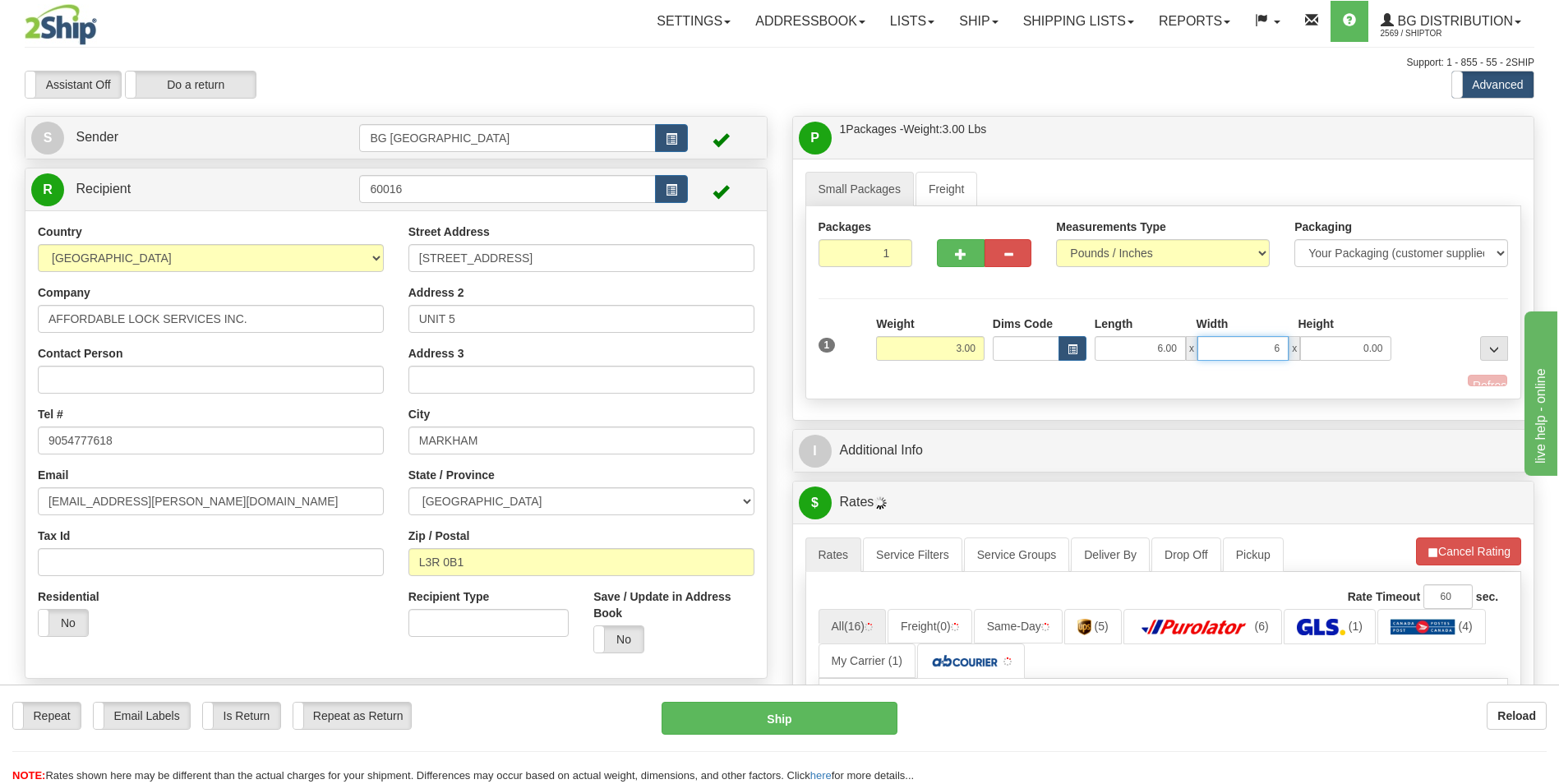
type input "6.00"
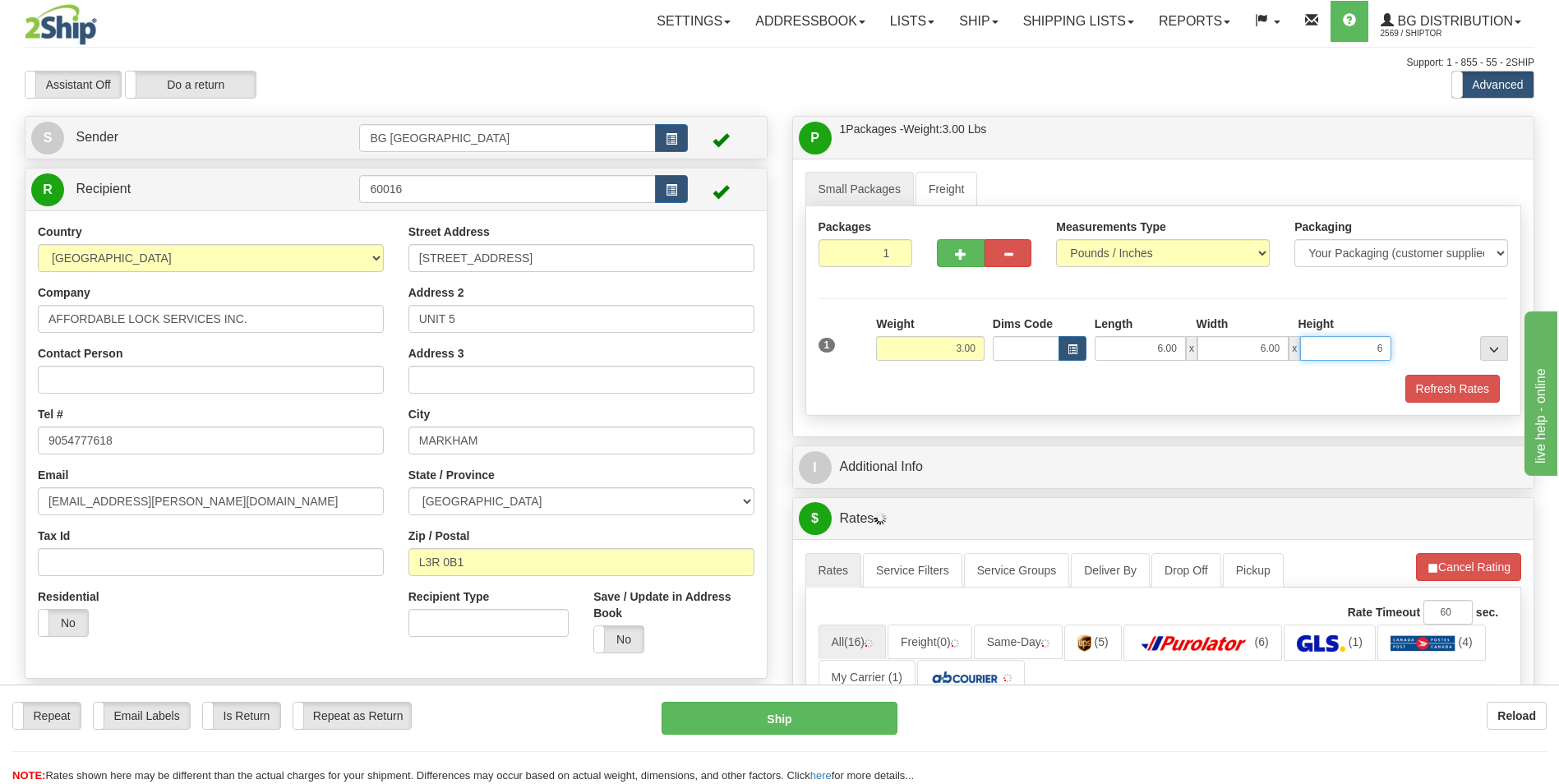
type input "6.00"
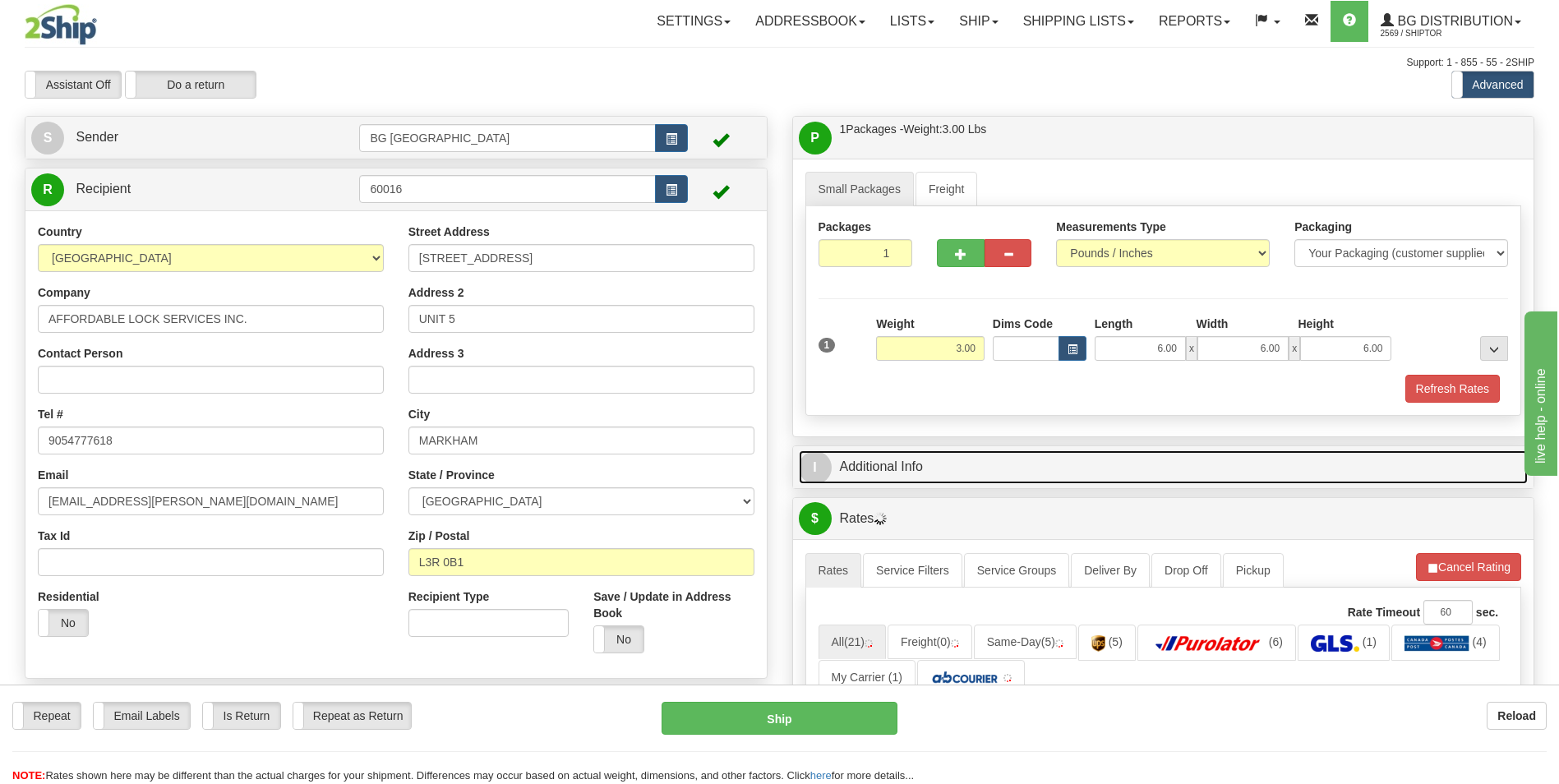
click at [919, 468] on link "I Additional Info" at bounding box center [1163, 467] width 730 height 34
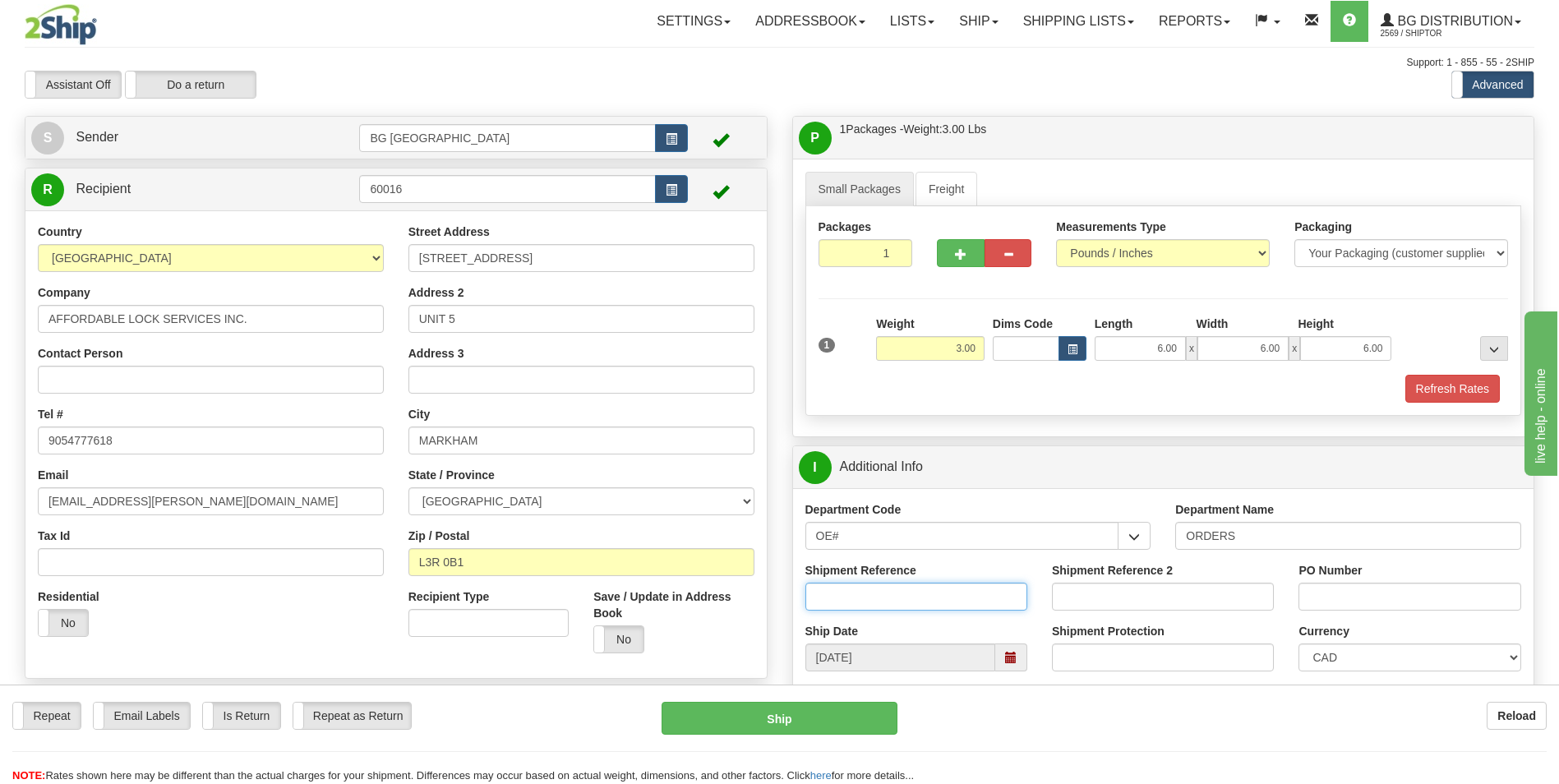
click at [988, 583] on input "Shipment Reference" at bounding box center [916, 596] width 222 height 28
type input "70184559-00"
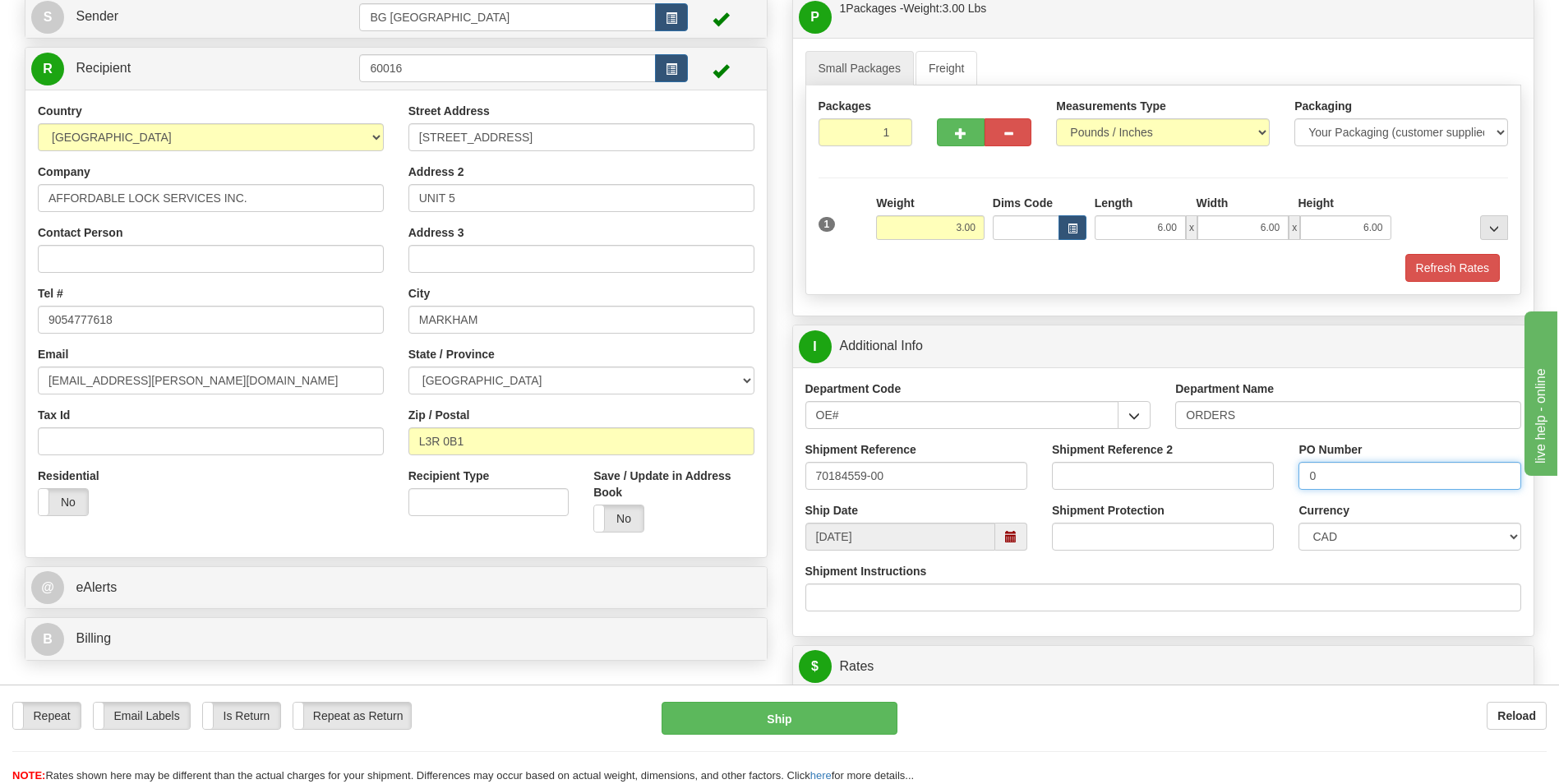
scroll to position [329, 0]
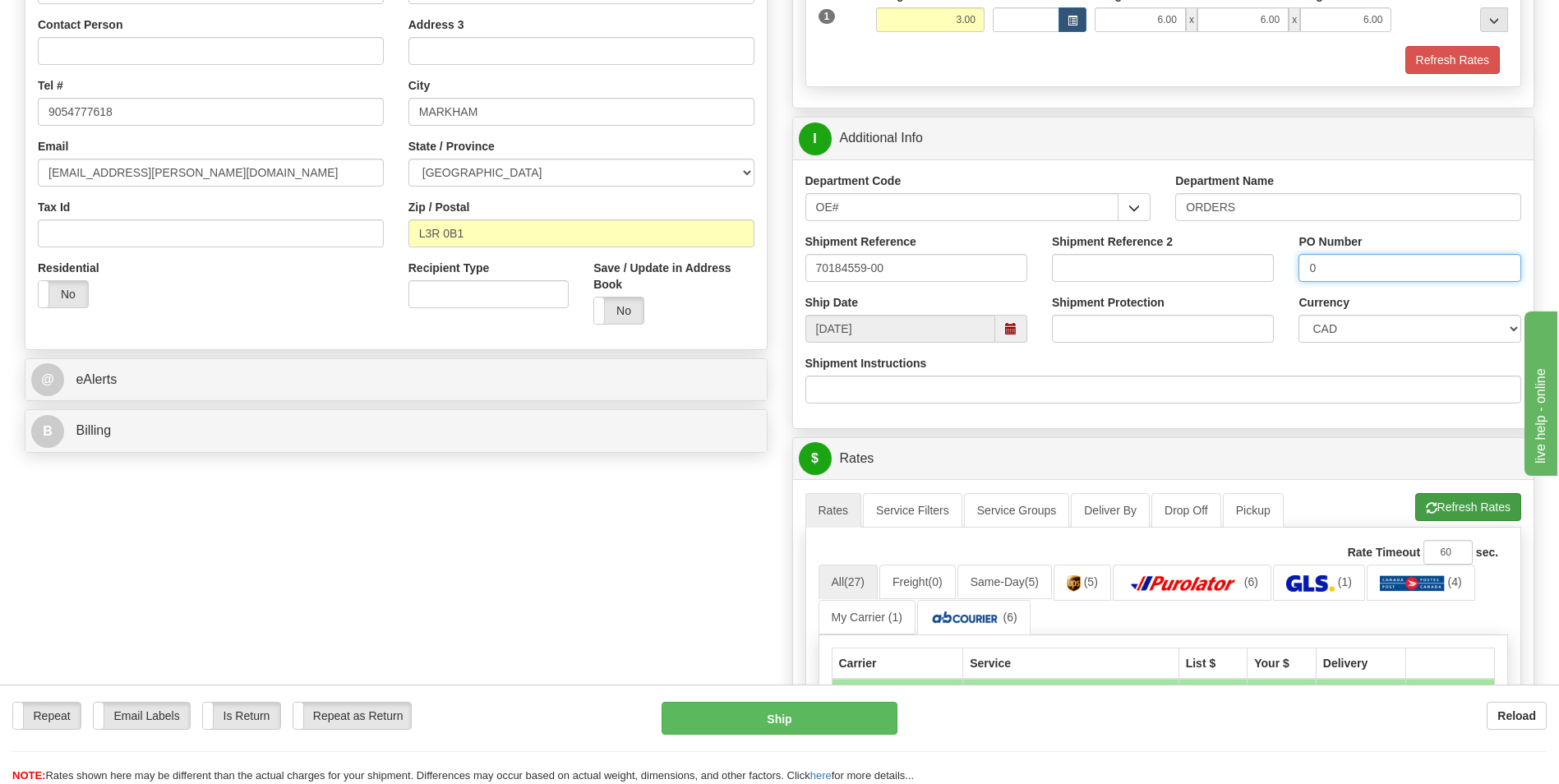
type input "0"
click at [1426, 496] on button "Refresh Rates" at bounding box center [1468, 507] width 106 height 28
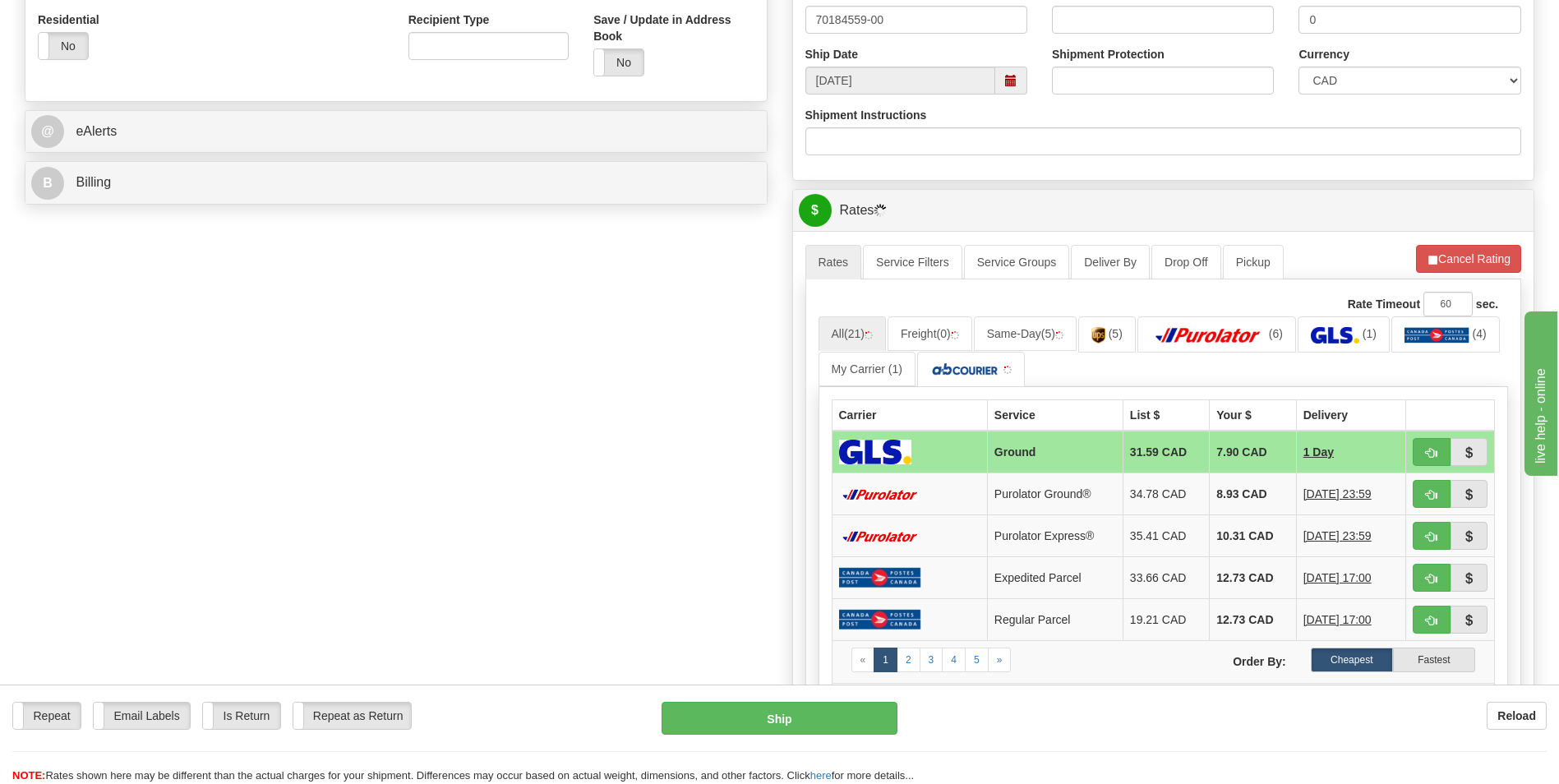
scroll to position [657, 0]
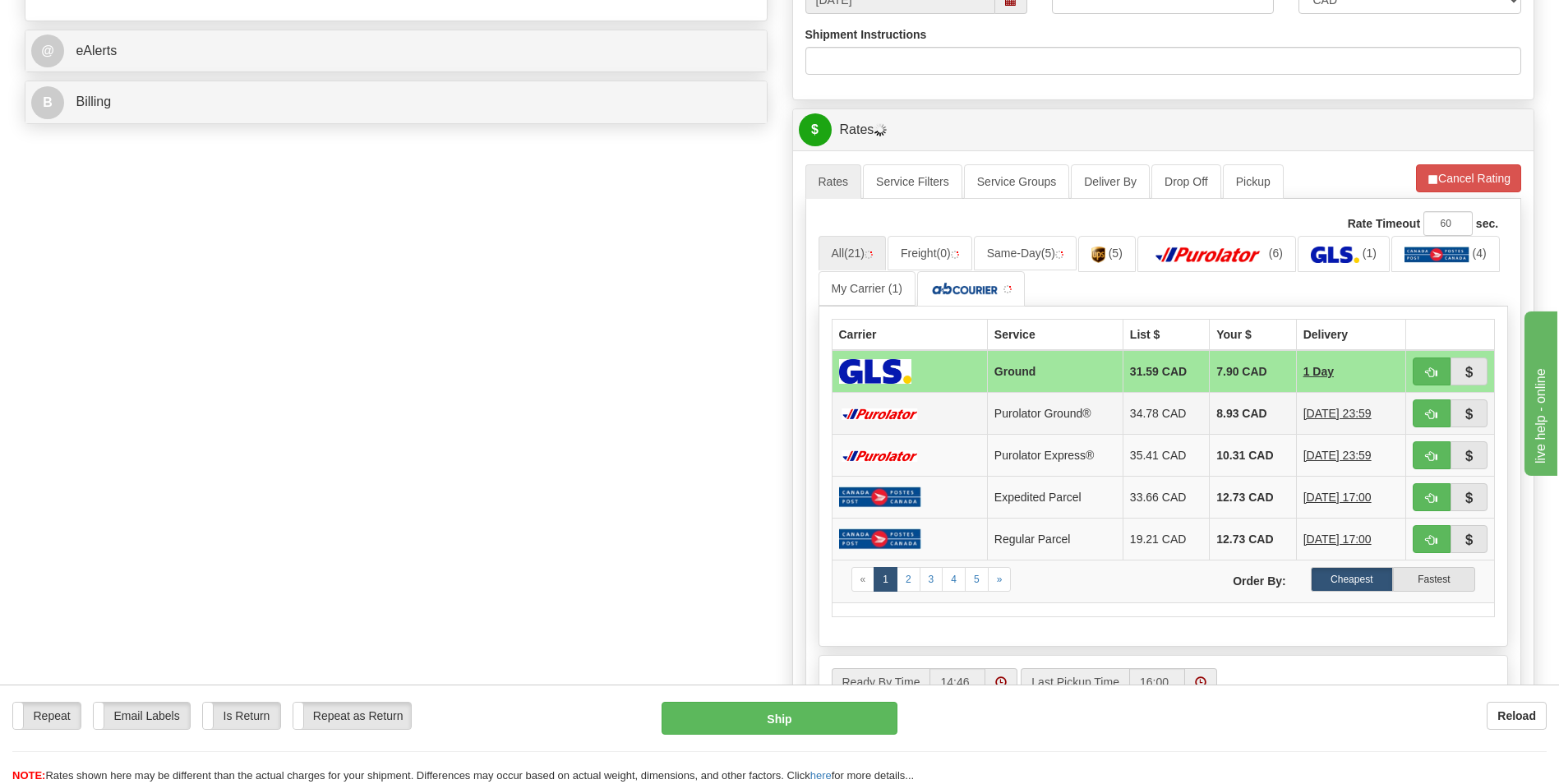
click at [1215, 405] on td "8.93 CAD" at bounding box center [1253, 414] width 86 height 42
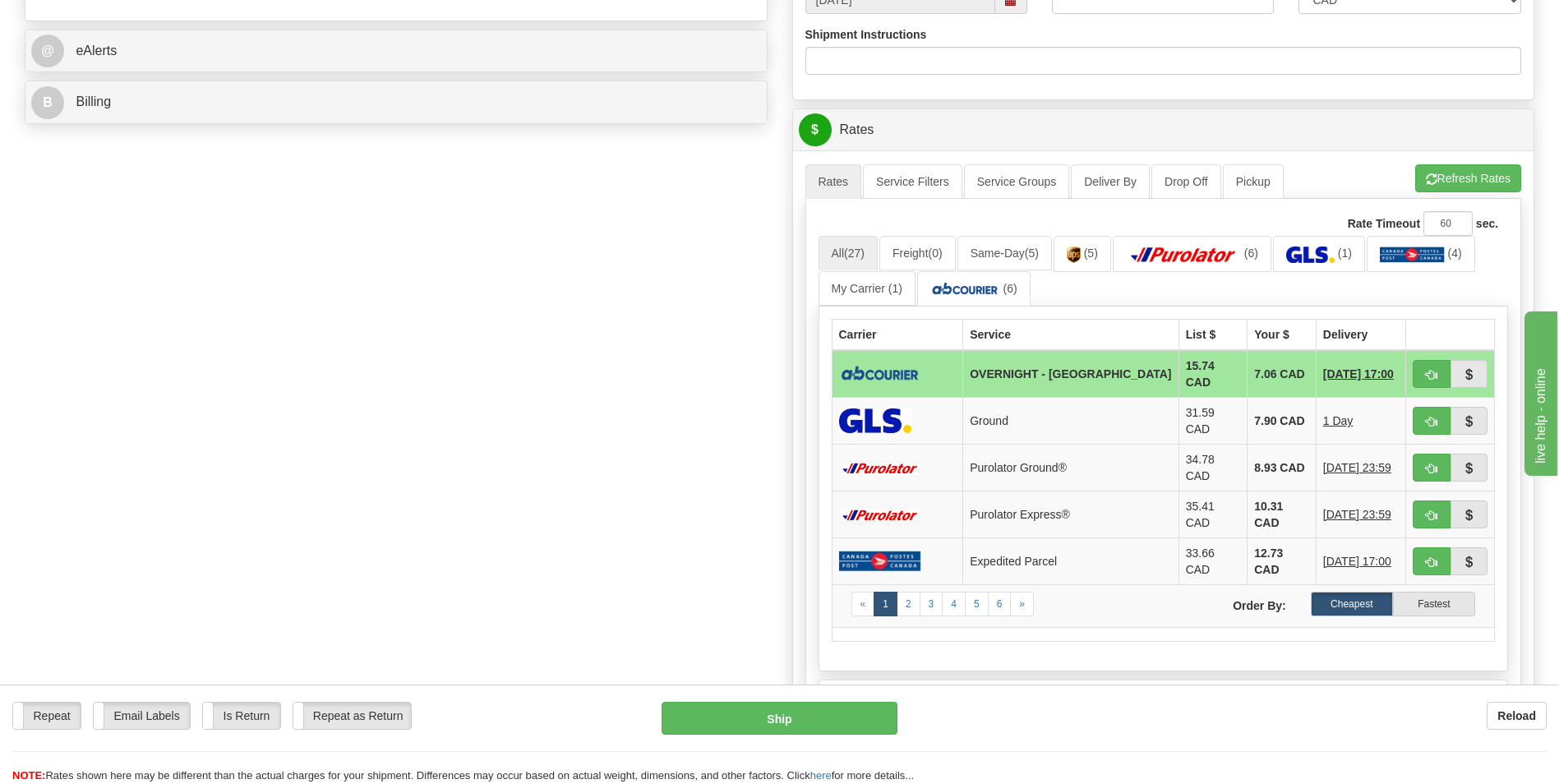
click at [1248, 371] on td "7.06 CAD" at bounding box center [1282, 374] width 69 height 47
click at [1432, 376] on span "button" at bounding box center [1432, 375] width 12 height 11
type input "4"
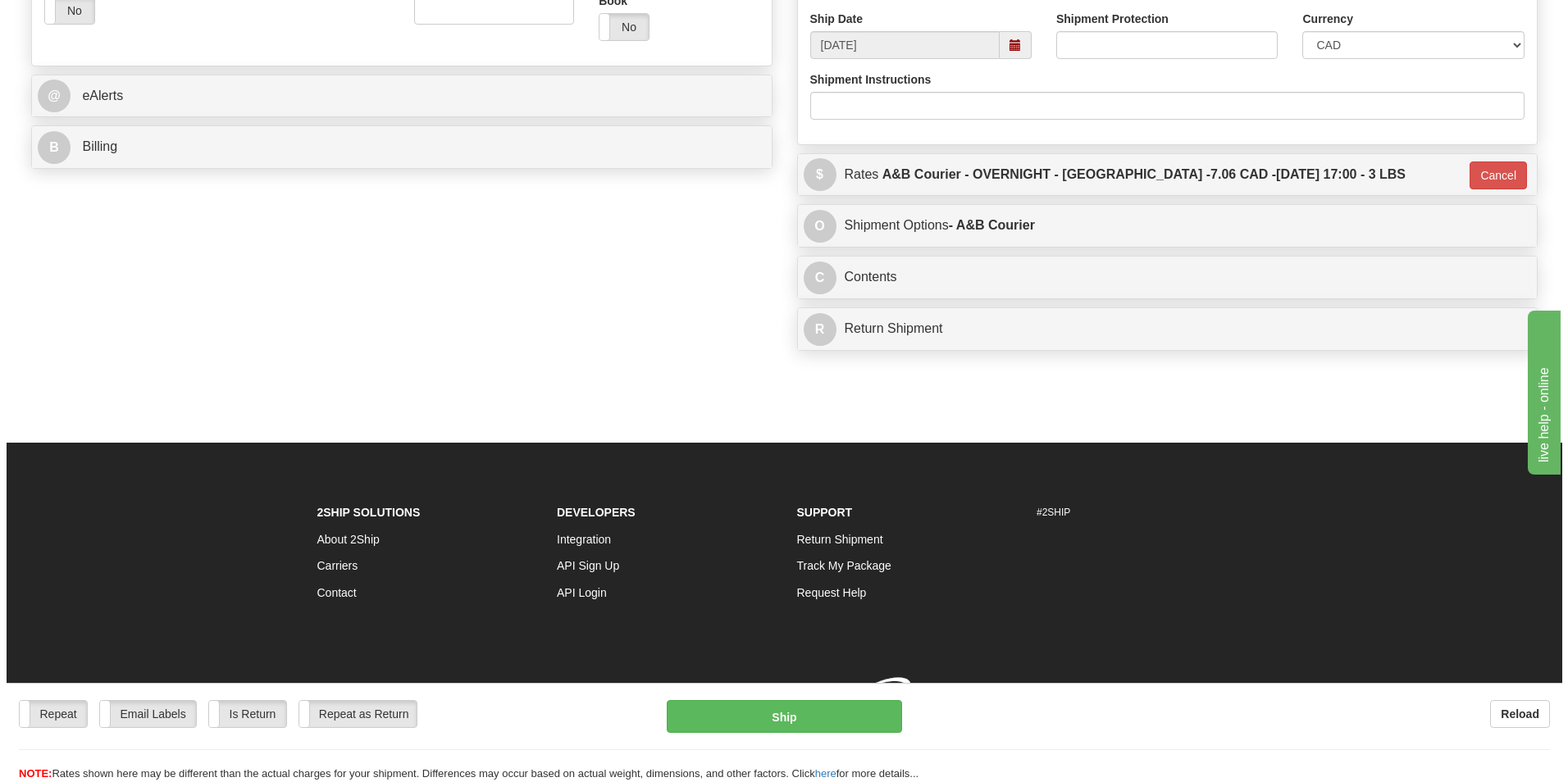
scroll to position [634, 0]
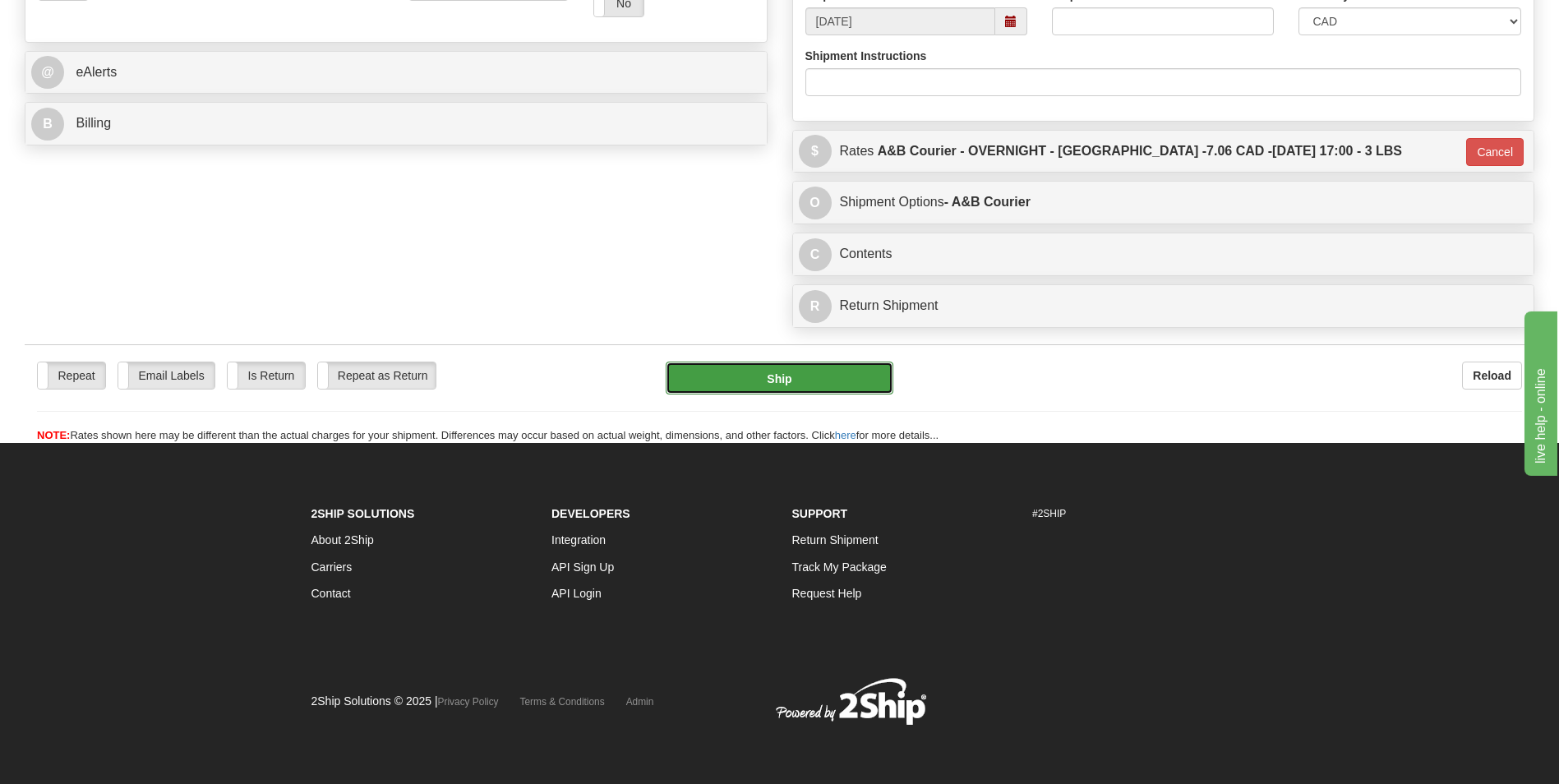
click at [702, 372] on button "Ship" at bounding box center [779, 378] width 227 height 33
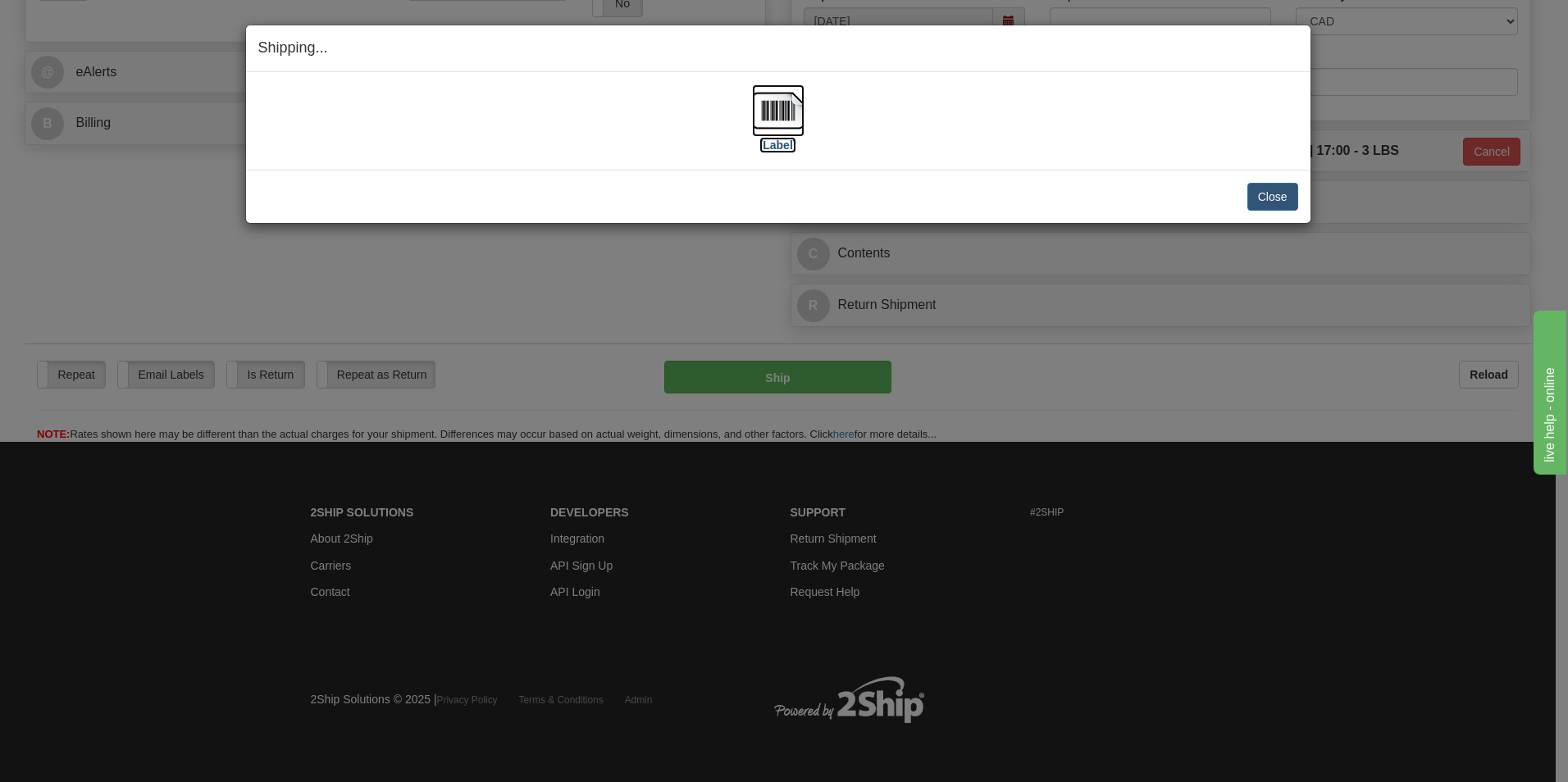
click at [775, 102] on img at bounding box center [778, 111] width 52 height 52
click at [1251, 190] on button "Close" at bounding box center [1273, 197] width 51 height 28
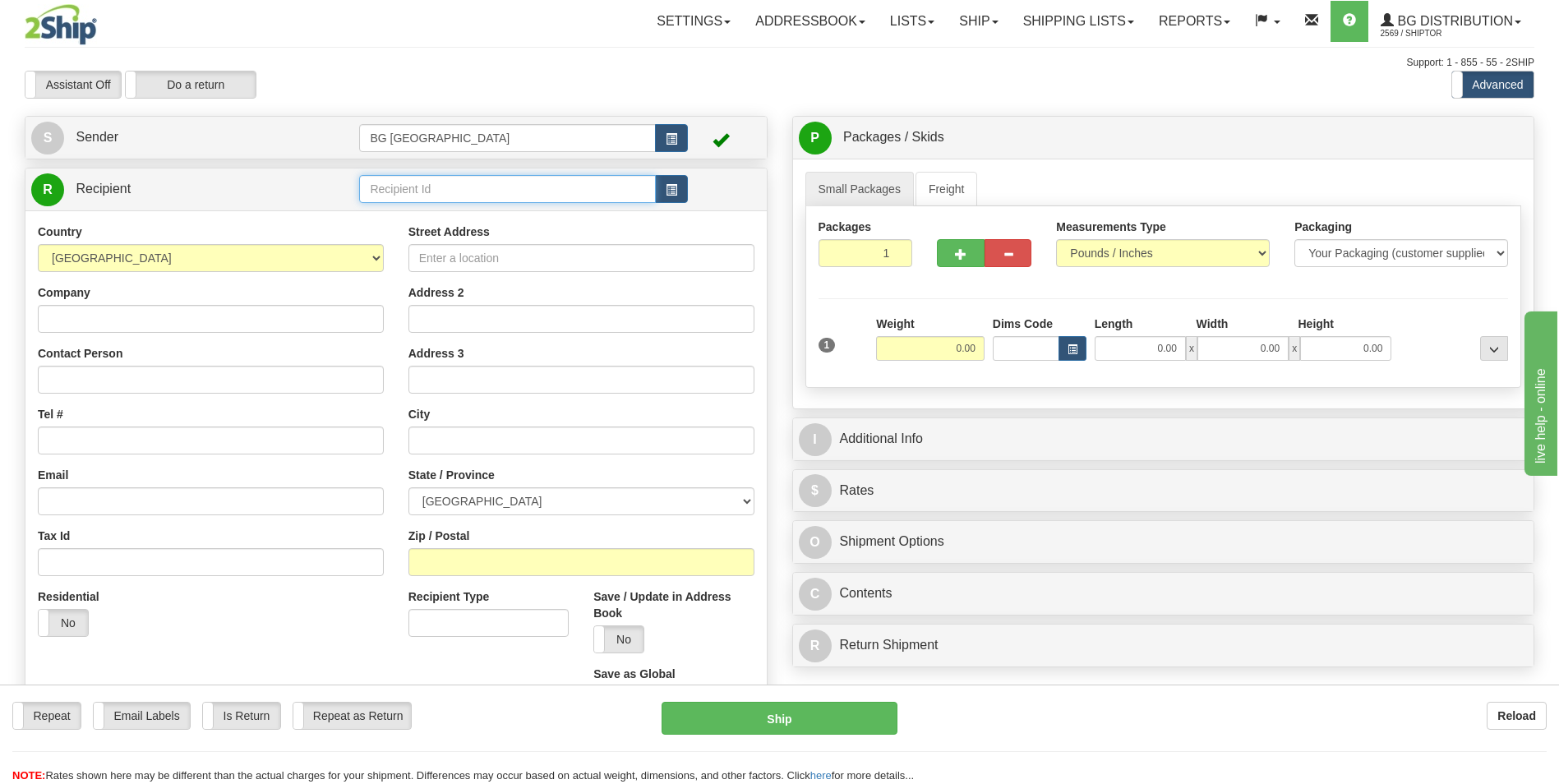
click at [382, 184] on input "text" at bounding box center [508, 189] width 296 height 28
click at [376, 215] on div "60035" at bounding box center [503, 214] width 280 height 18
type input "60035"
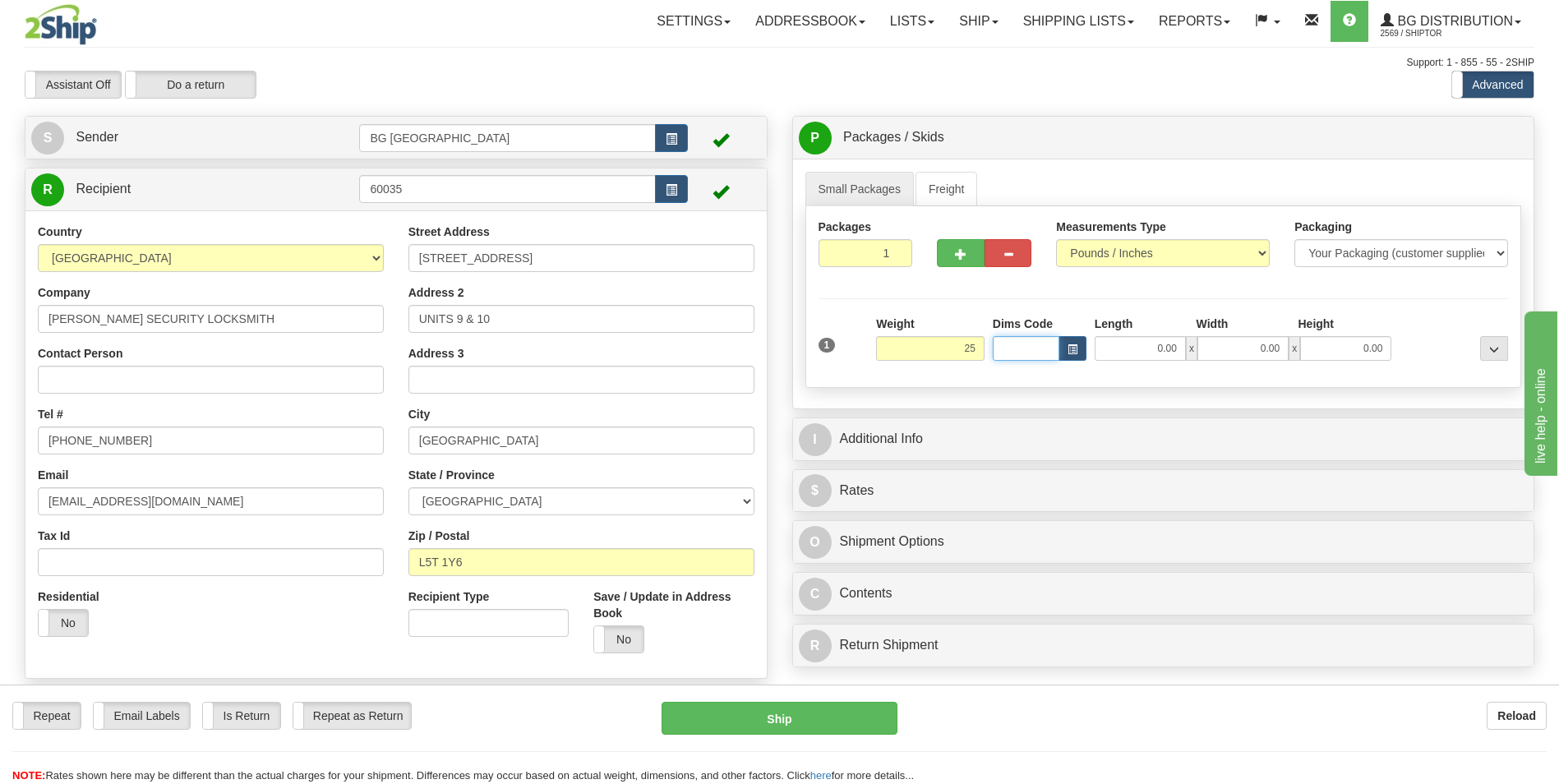
type input "25.00"
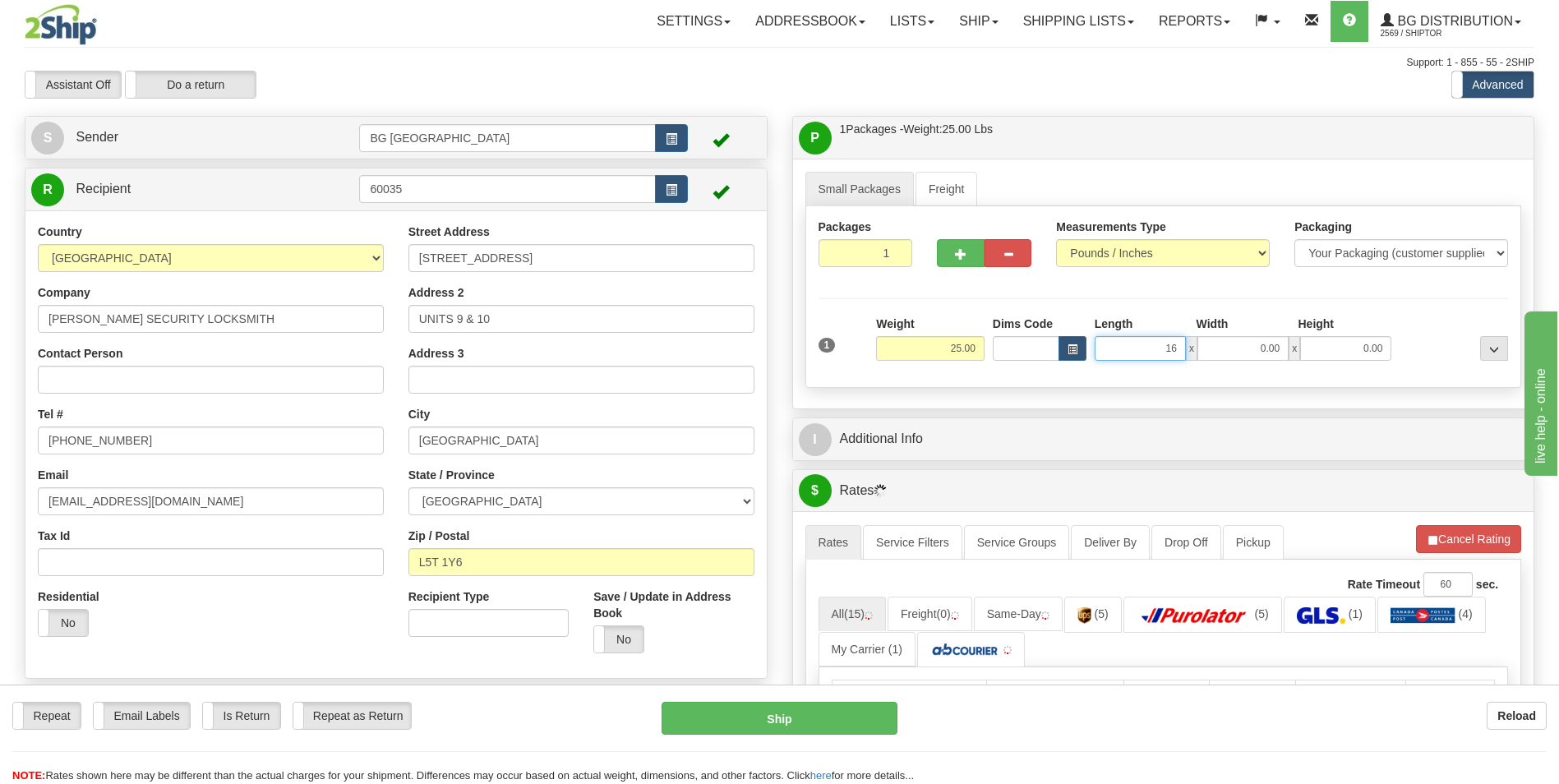
type input "16.00"
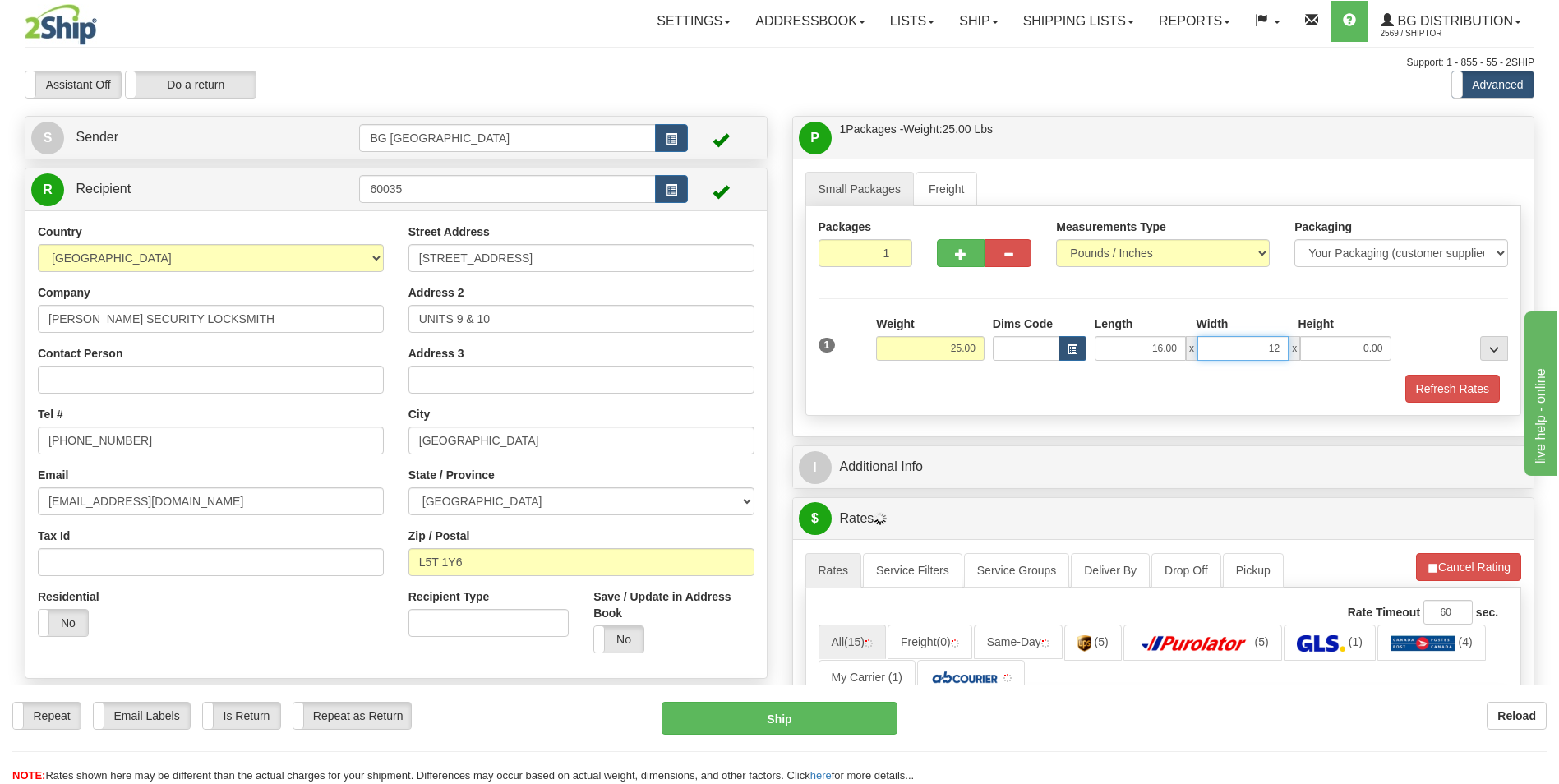
type input "12.00"
type input "6.00"
click at [961, 259] on span "button" at bounding box center [961, 254] width 12 height 11
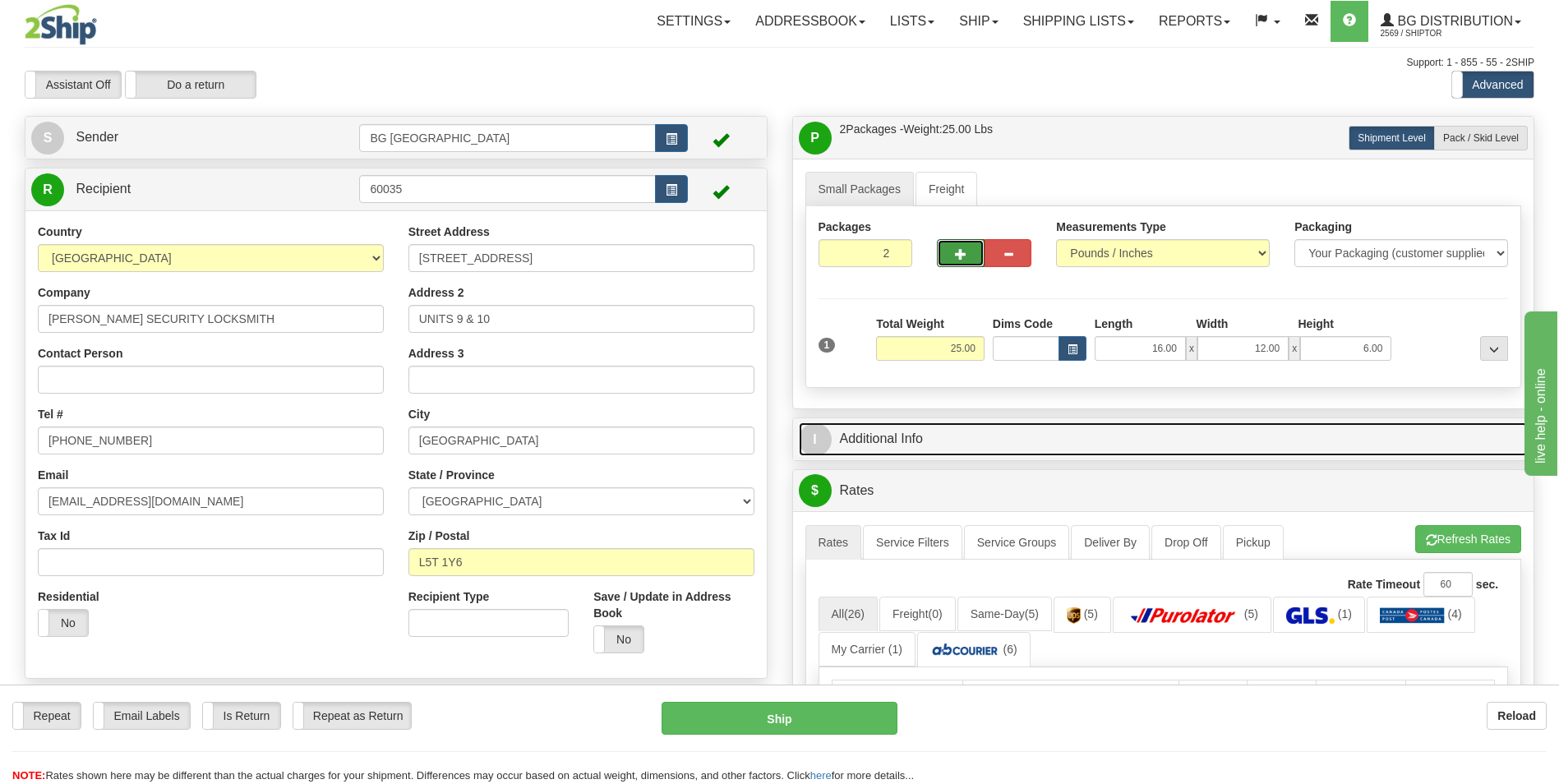
click at [1078, 441] on link "I Additional Info" at bounding box center [1163, 439] width 730 height 34
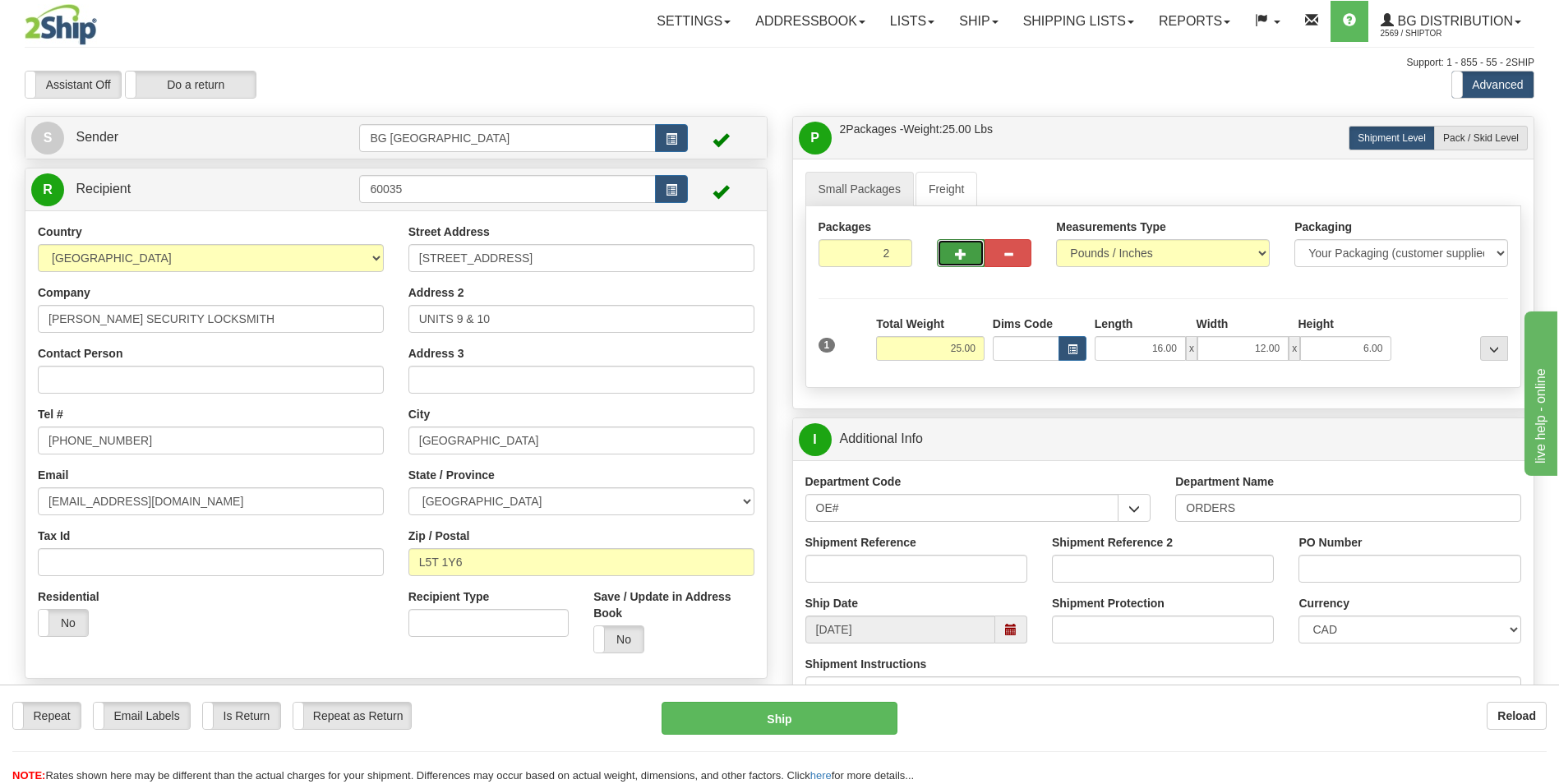
click at [969, 258] on button "button" at bounding box center [960, 253] width 47 height 28
type input "3"
click at [1507, 133] on span "Pack / Skid Level" at bounding box center [1480, 138] width 75 height 12
radio input "true"
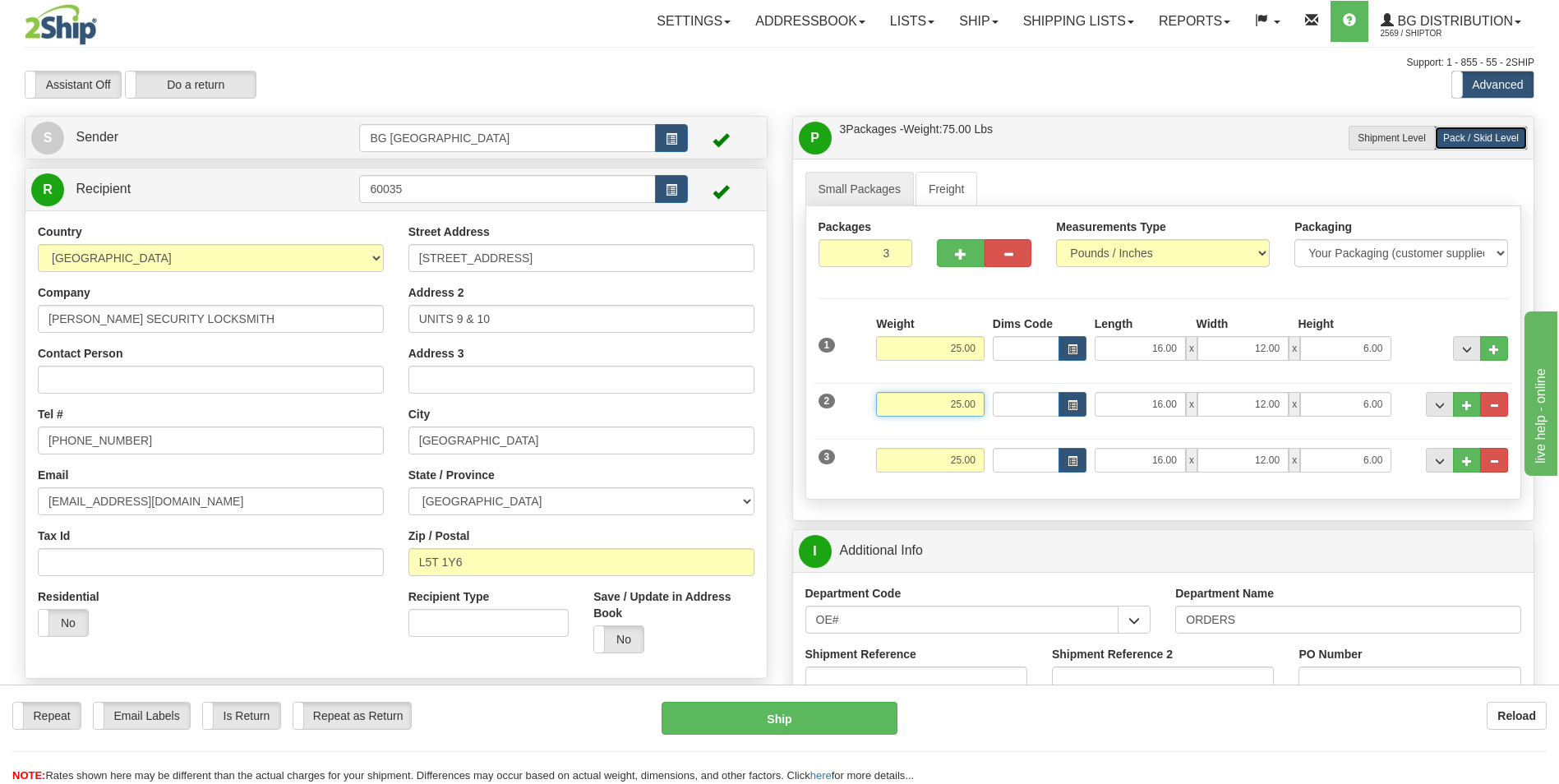
click at [934, 408] on input "25.00" at bounding box center [930, 403] width 108 height 25
type input "20.00"
type input "16.00"
type input "12.00"
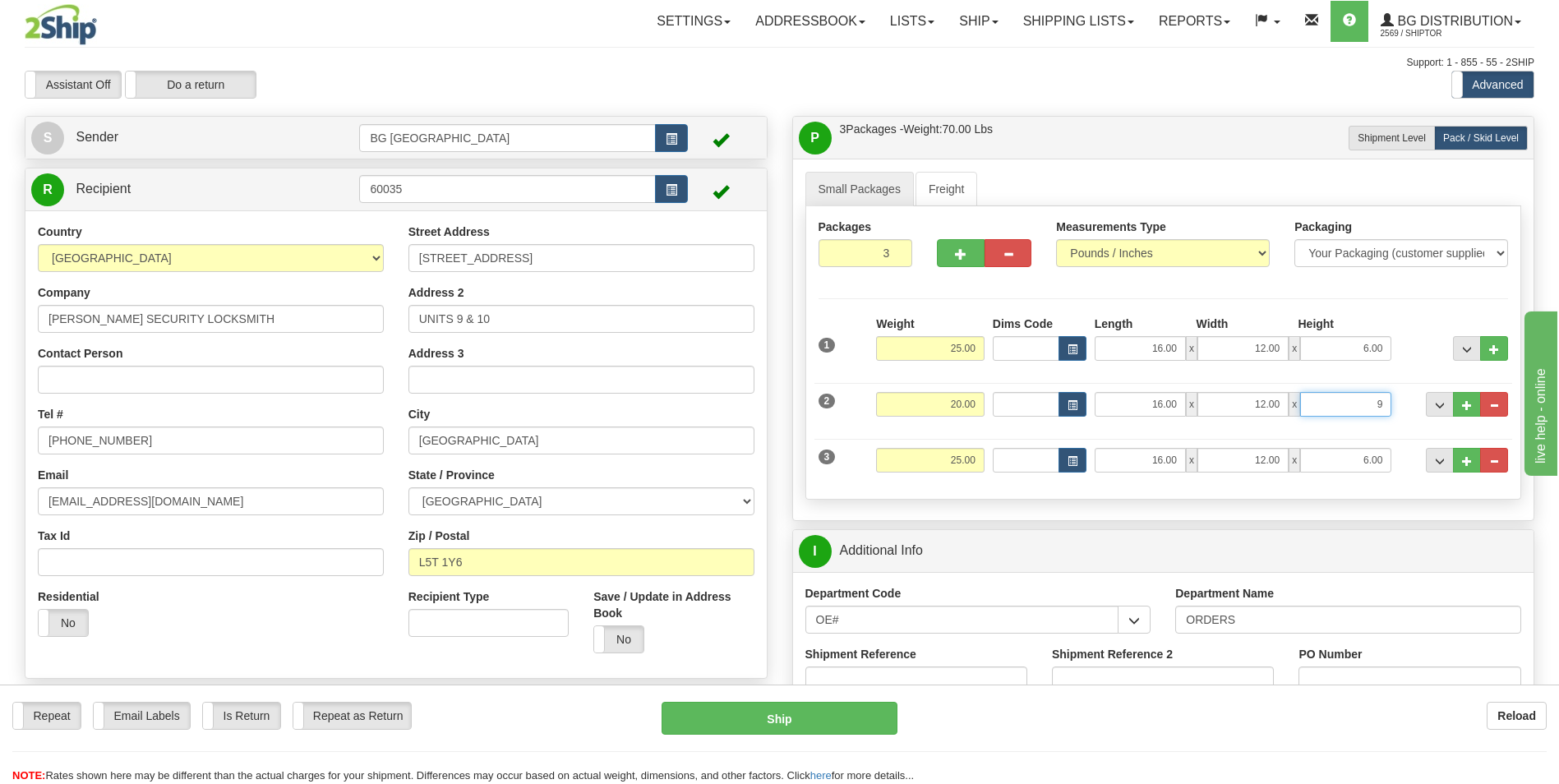
type input "9.00"
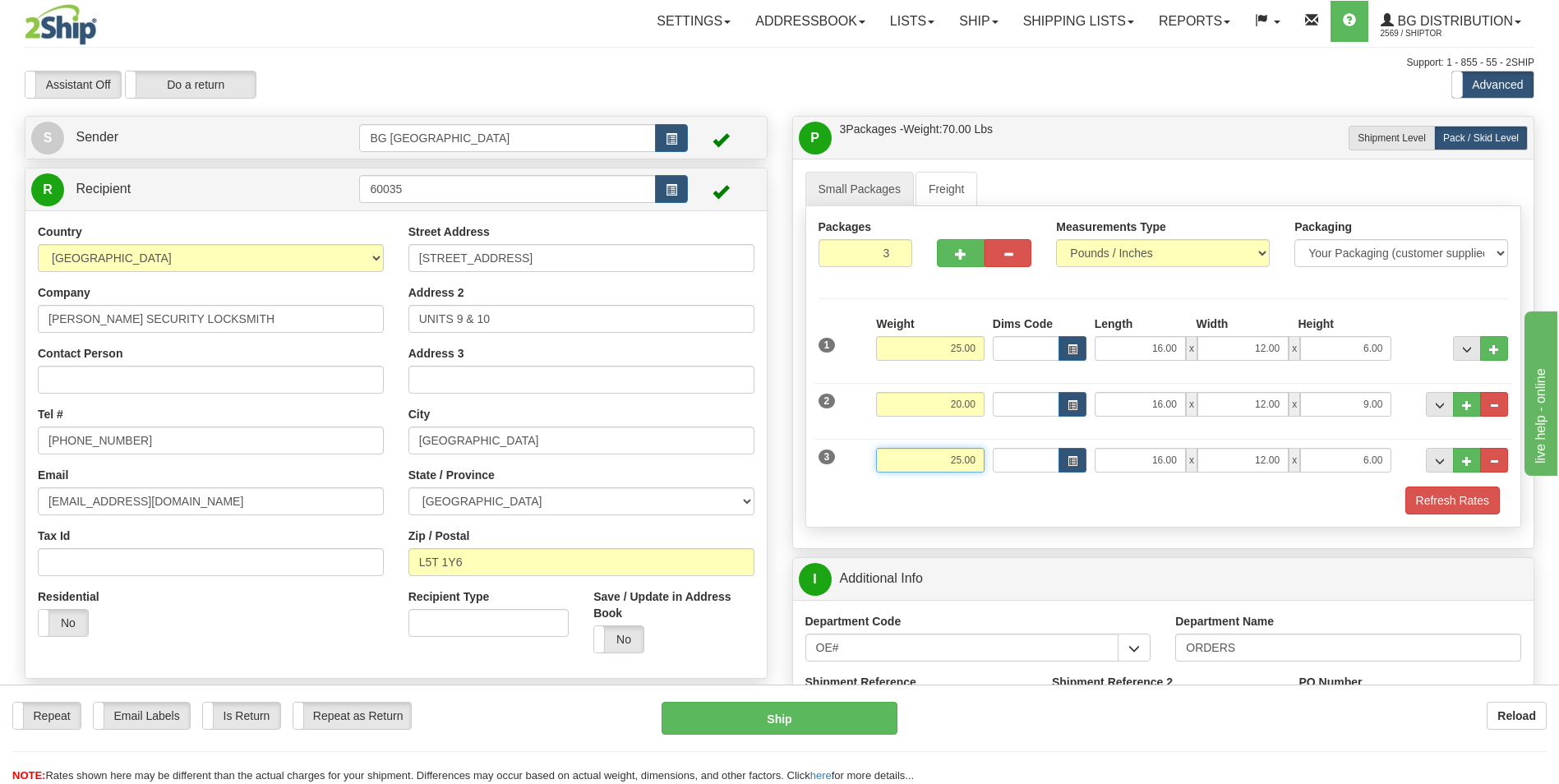
click at [949, 466] on input "25.00" at bounding box center [930, 460] width 108 height 25
type input "46.00"
type input "15.00"
type input "10.00"
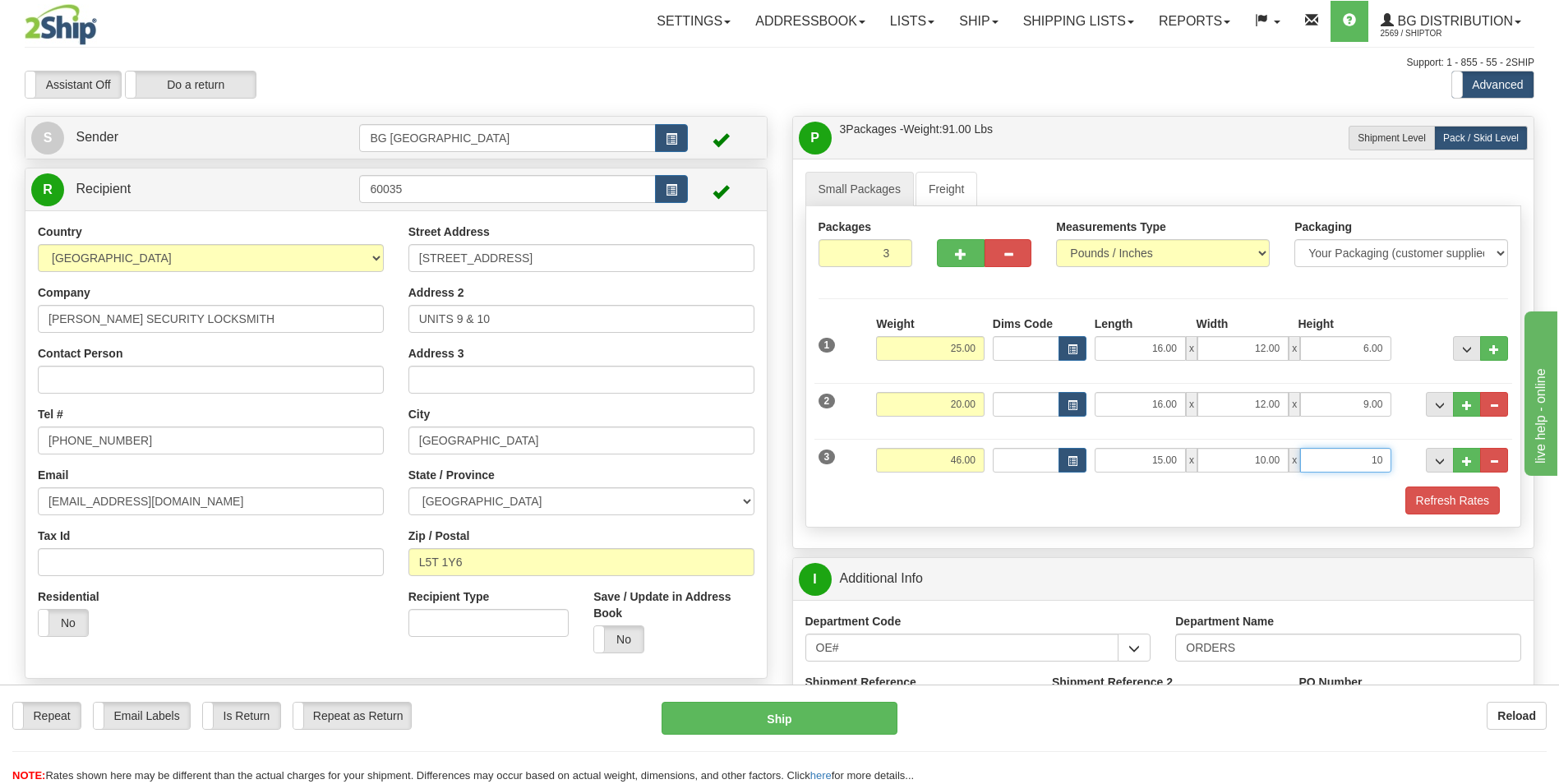
type input "10.00"
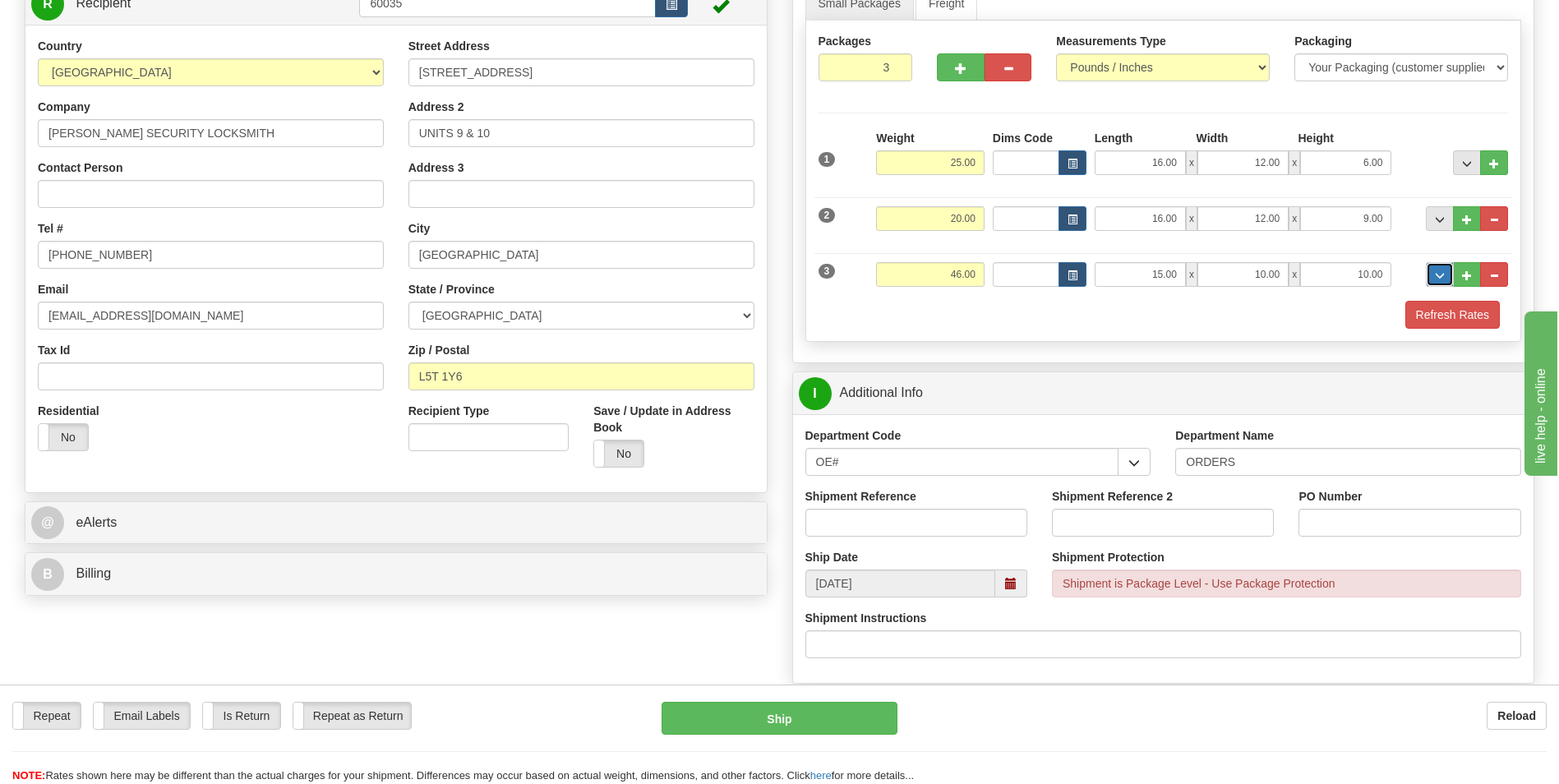
scroll to position [246, 0]
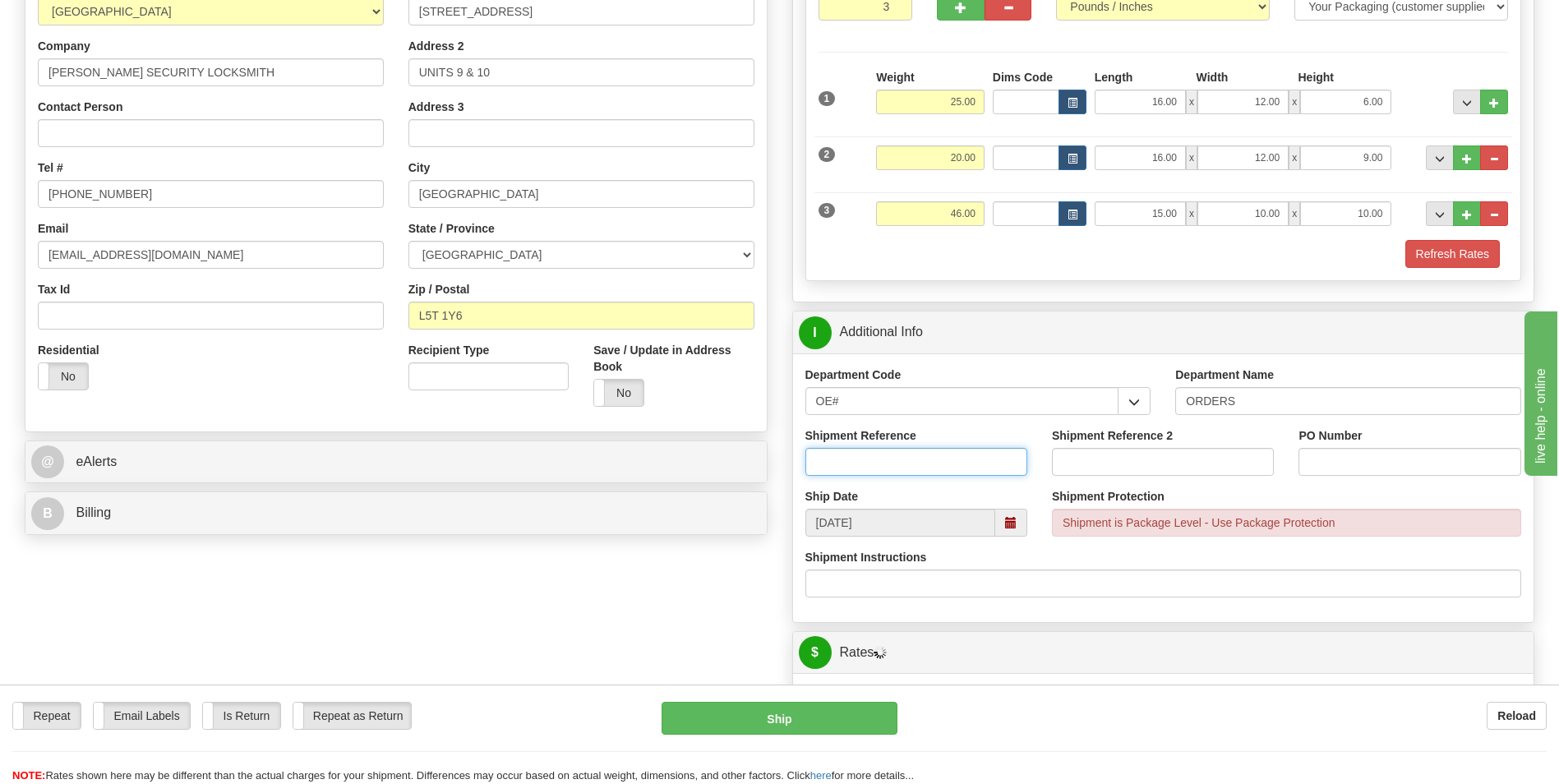
click at [942, 463] on input "Shipment Reference" at bounding box center [916, 462] width 222 height 28
type input "70184897-00"
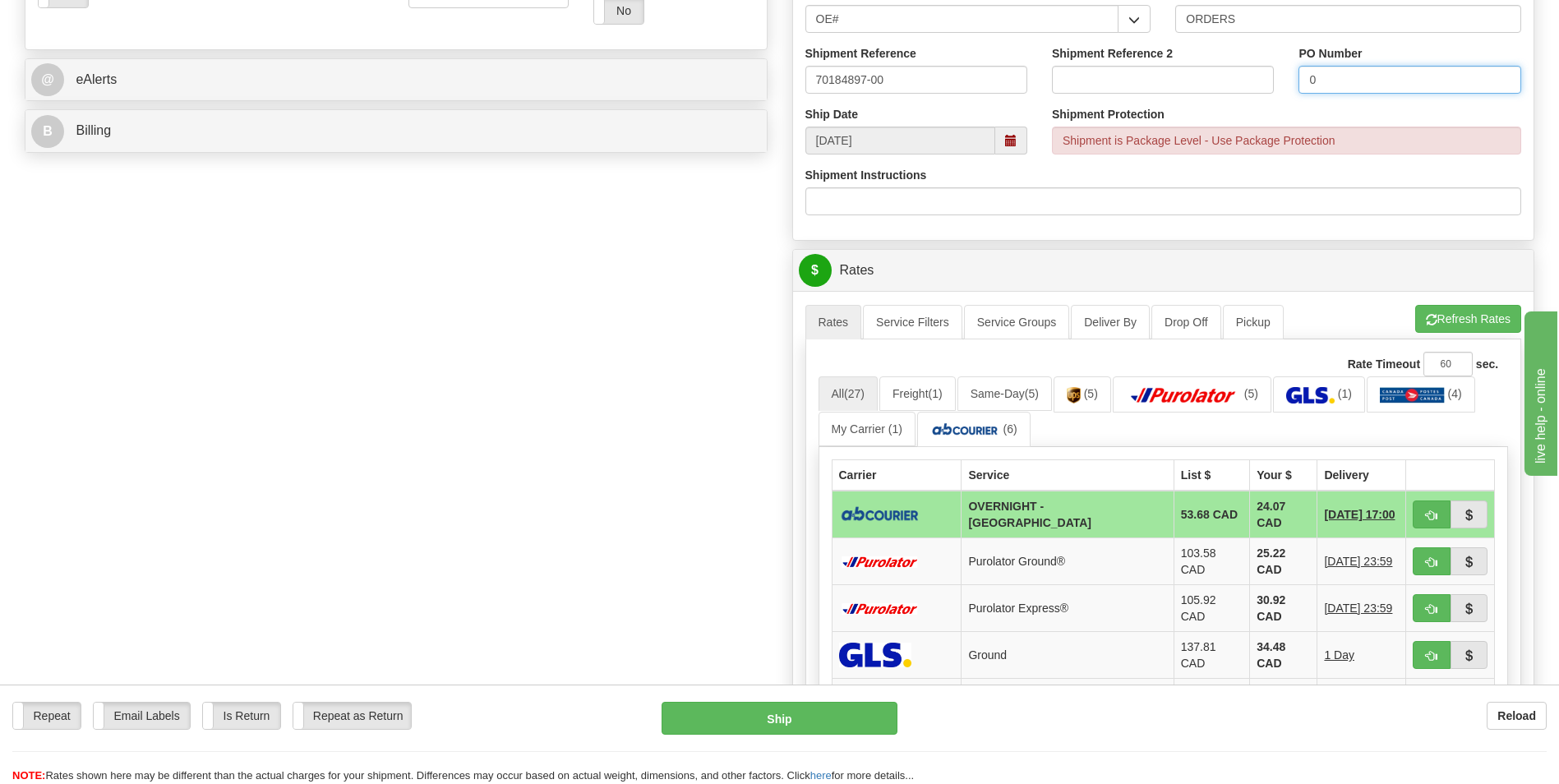
scroll to position [657, 0]
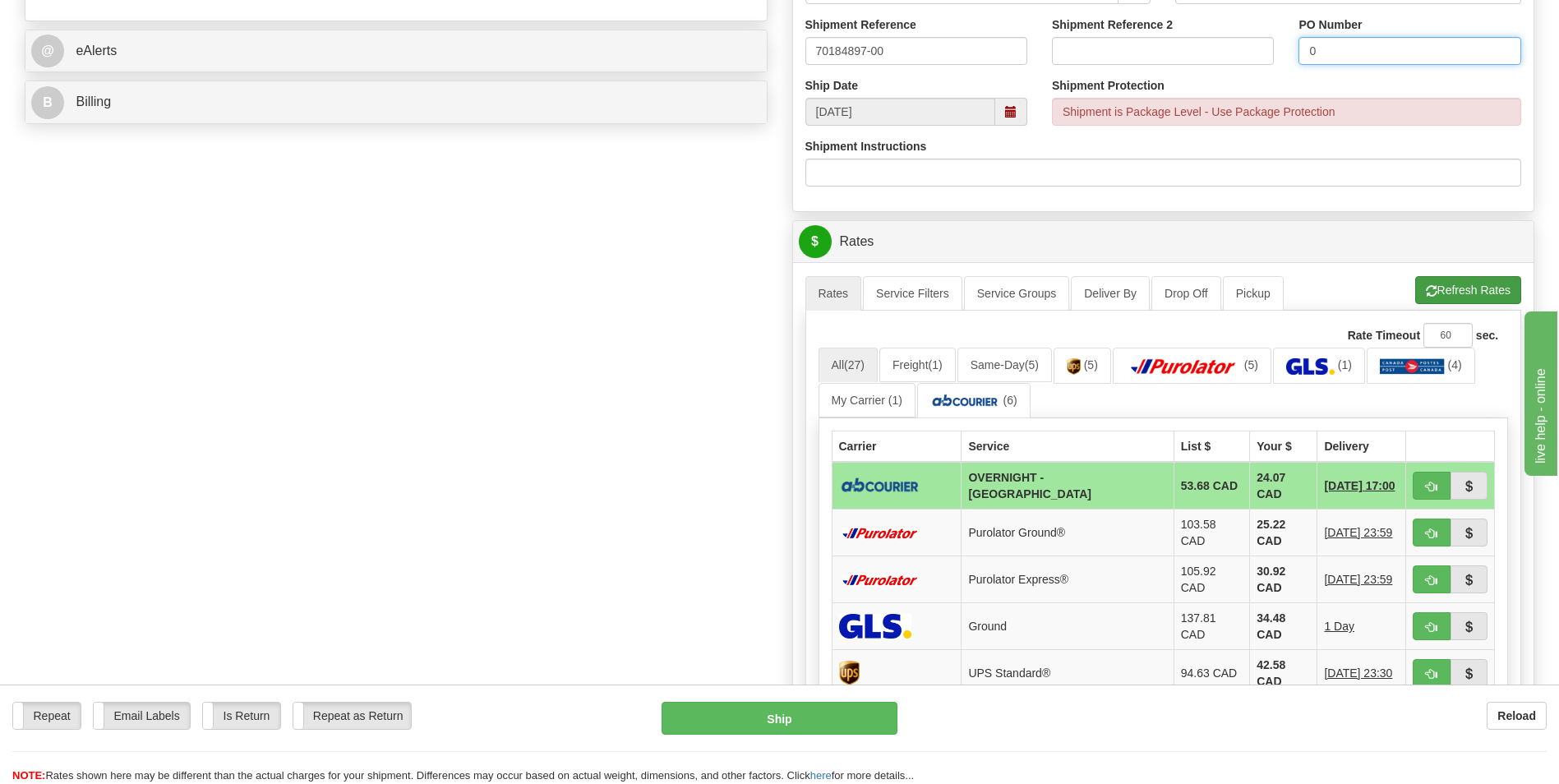
type input "0"
drag, startPoint x: 1452, startPoint y: 282, endPoint x: 1360, endPoint y: 308, distance: 95.6
click at [1452, 282] on button "Refresh Rates" at bounding box center [1468, 289] width 106 height 28
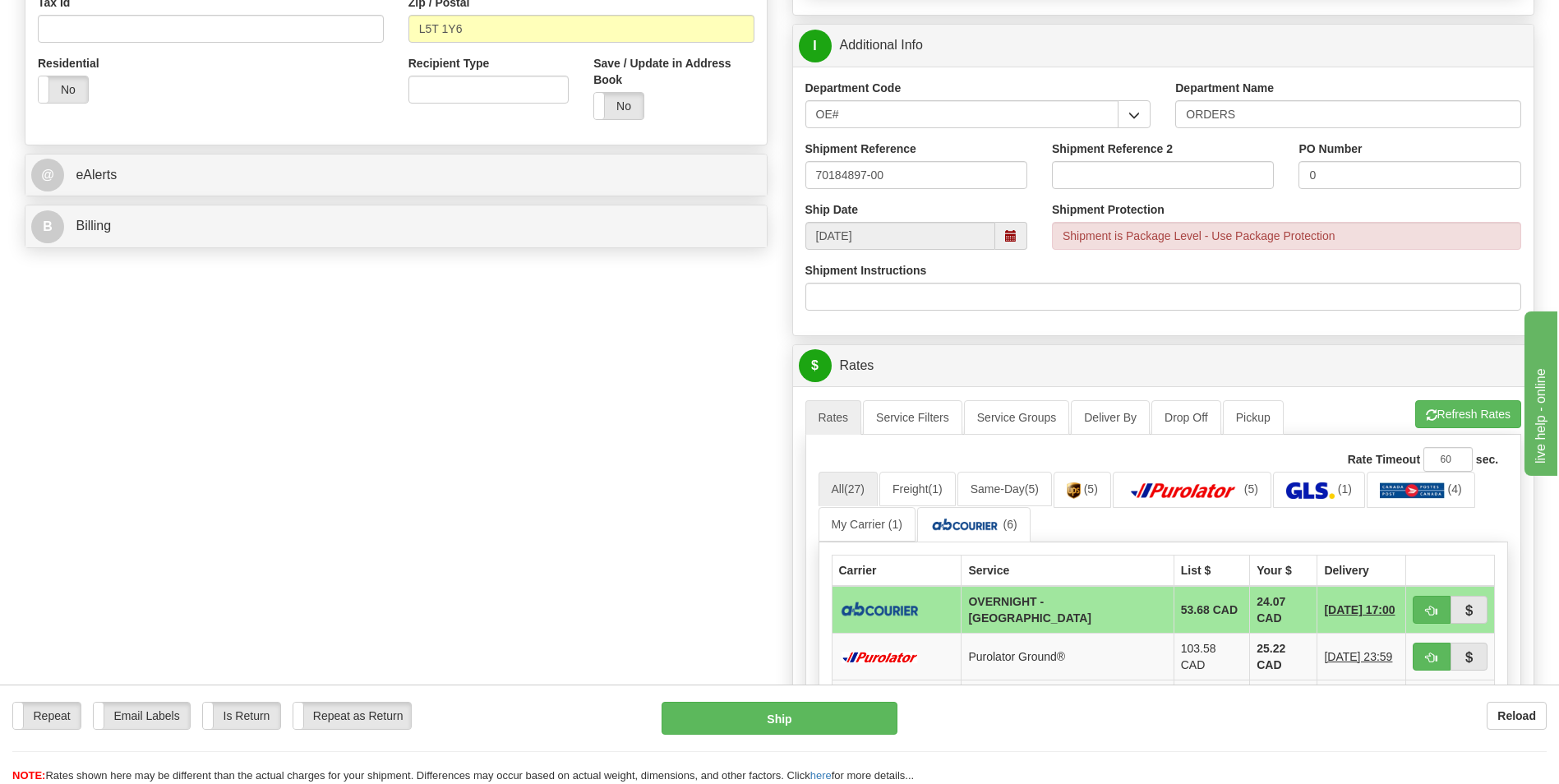
scroll to position [739, 0]
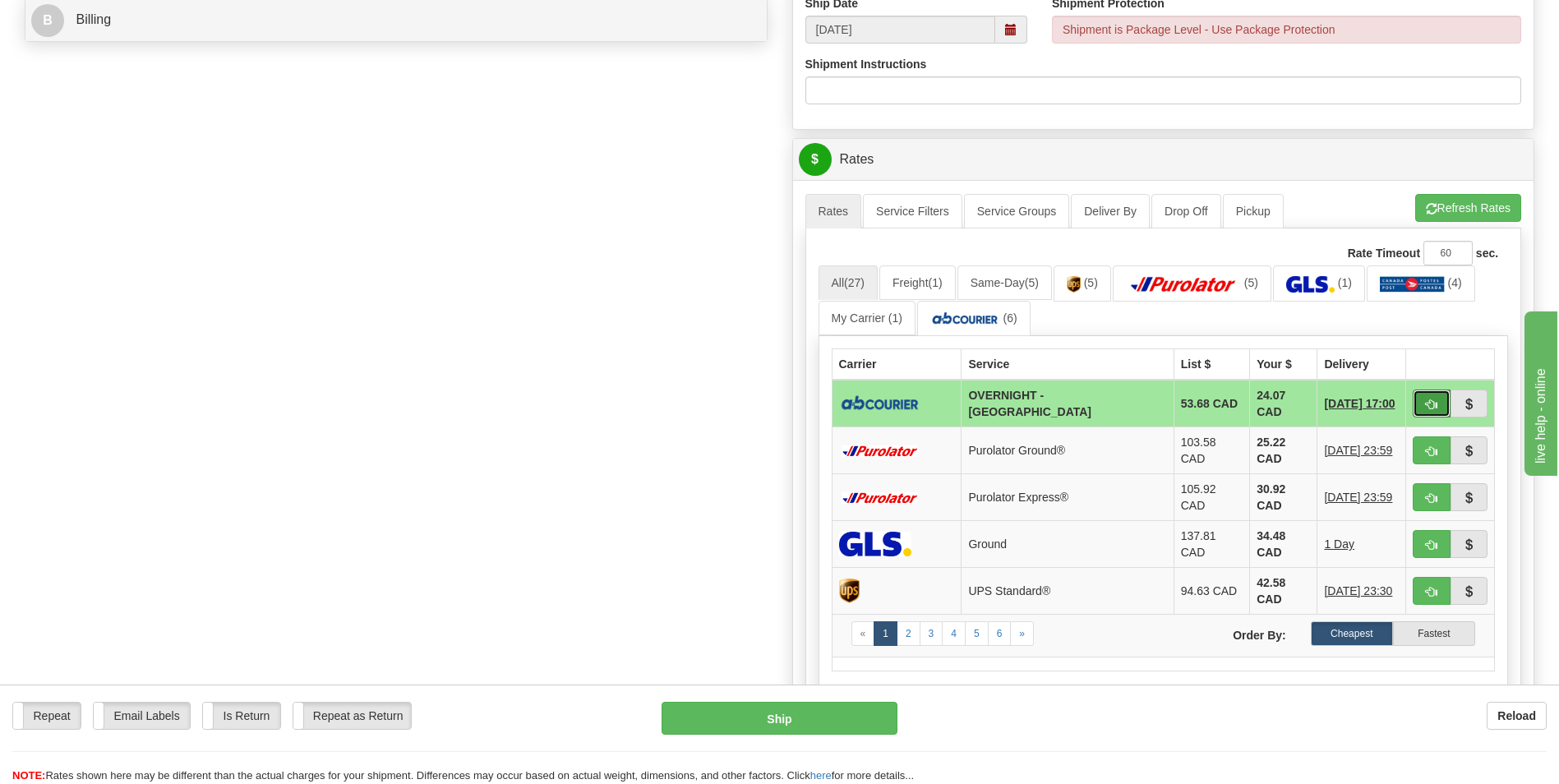
click at [1430, 408] on span "button" at bounding box center [1432, 404] width 12 height 11
type input "4"
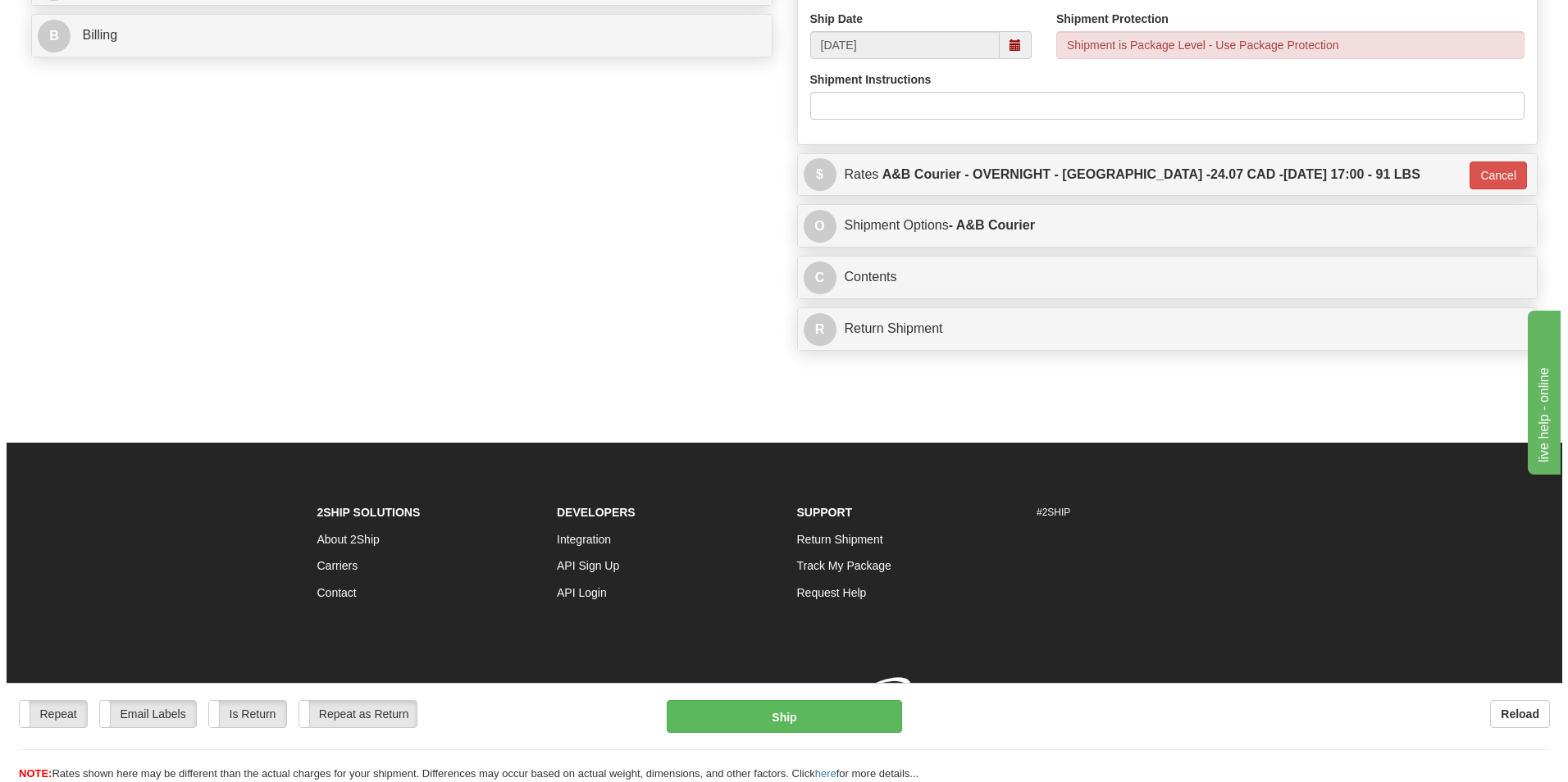
scroll to position [736, 0]
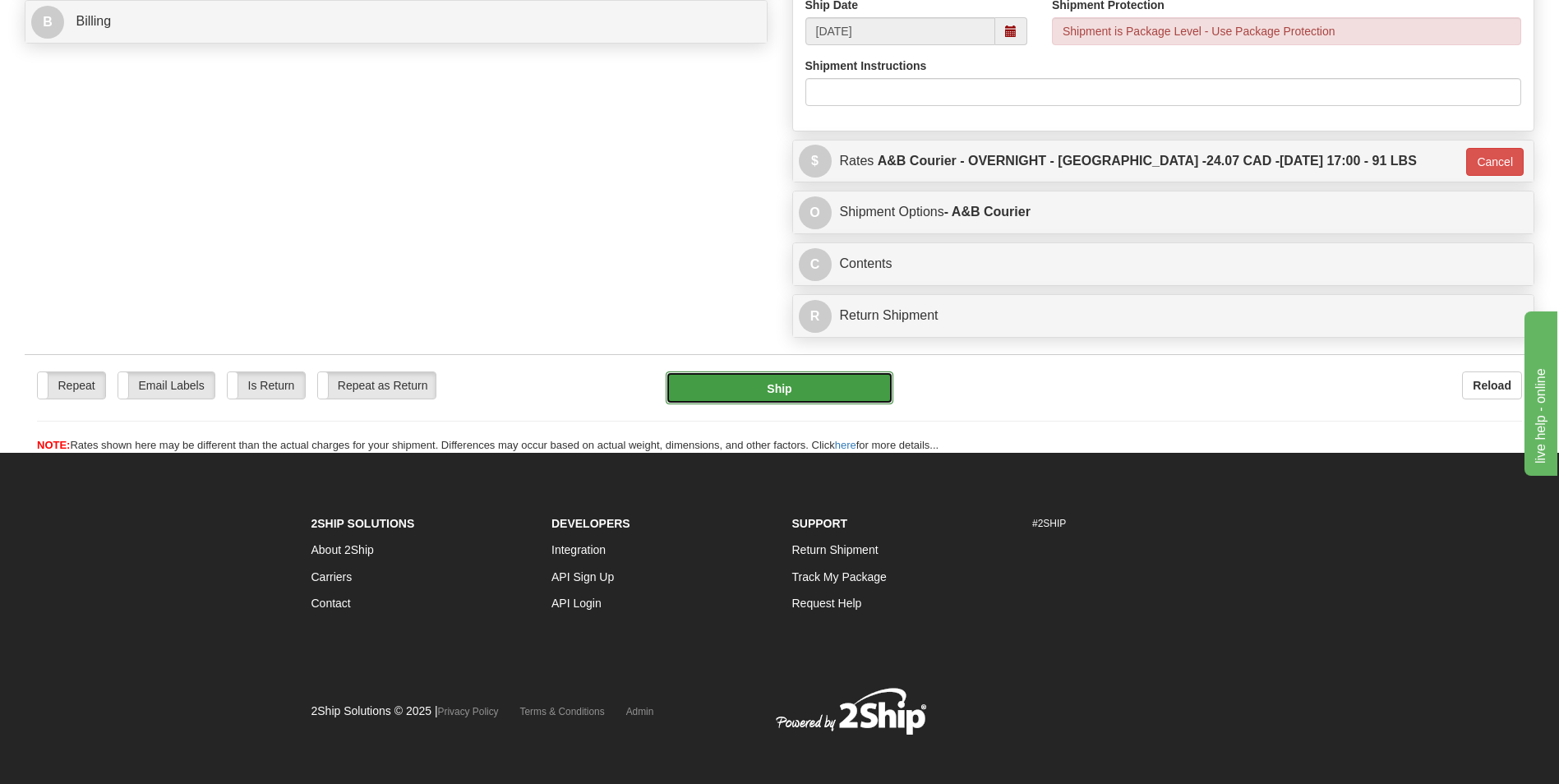
click at [783, 382] on button "Ship" at bounding box center [779, 387] width 227 height 33
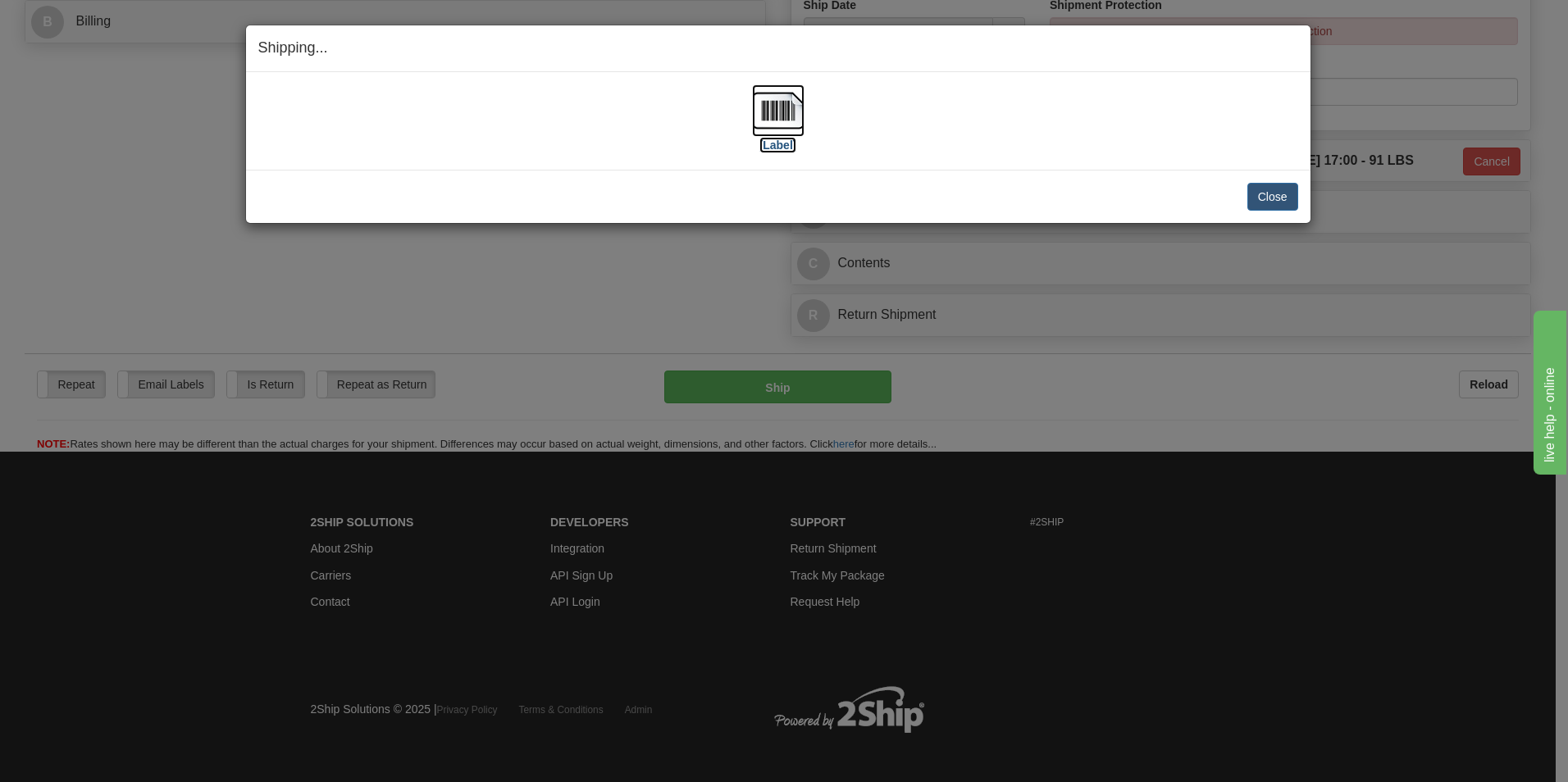
click at [782, 101] on img at bounding box center [778, 111] width 52 height 52
click at [1257, 197] on button "Close" at bounding box center [1273, 197] width 51 height 28
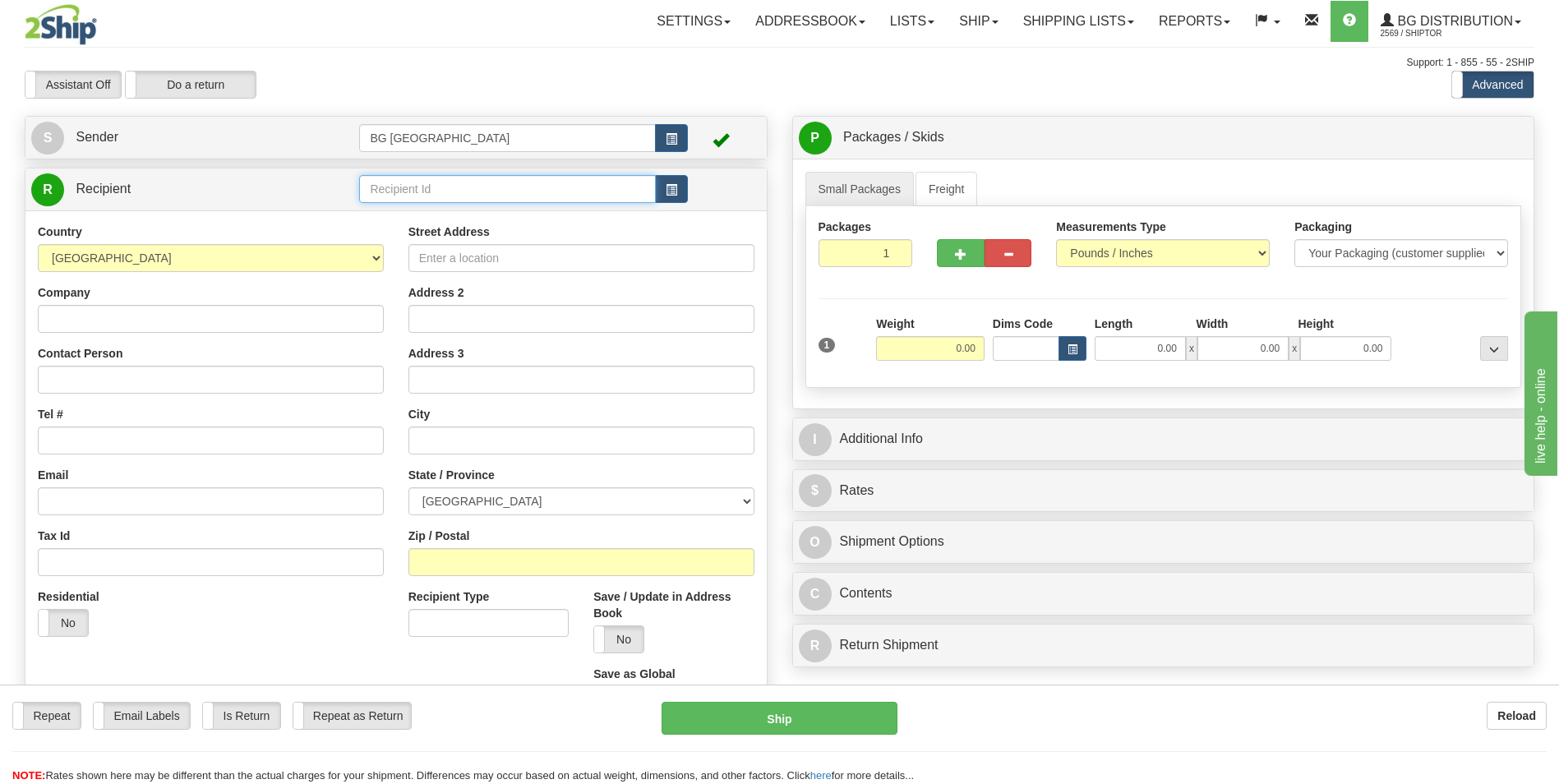
click at [407, 196] on input "text" at bounding box center [508, 189] width 296 height 28
click at [400, 208] on div "60627" at bounding box center [503, 214] width 280 height 18
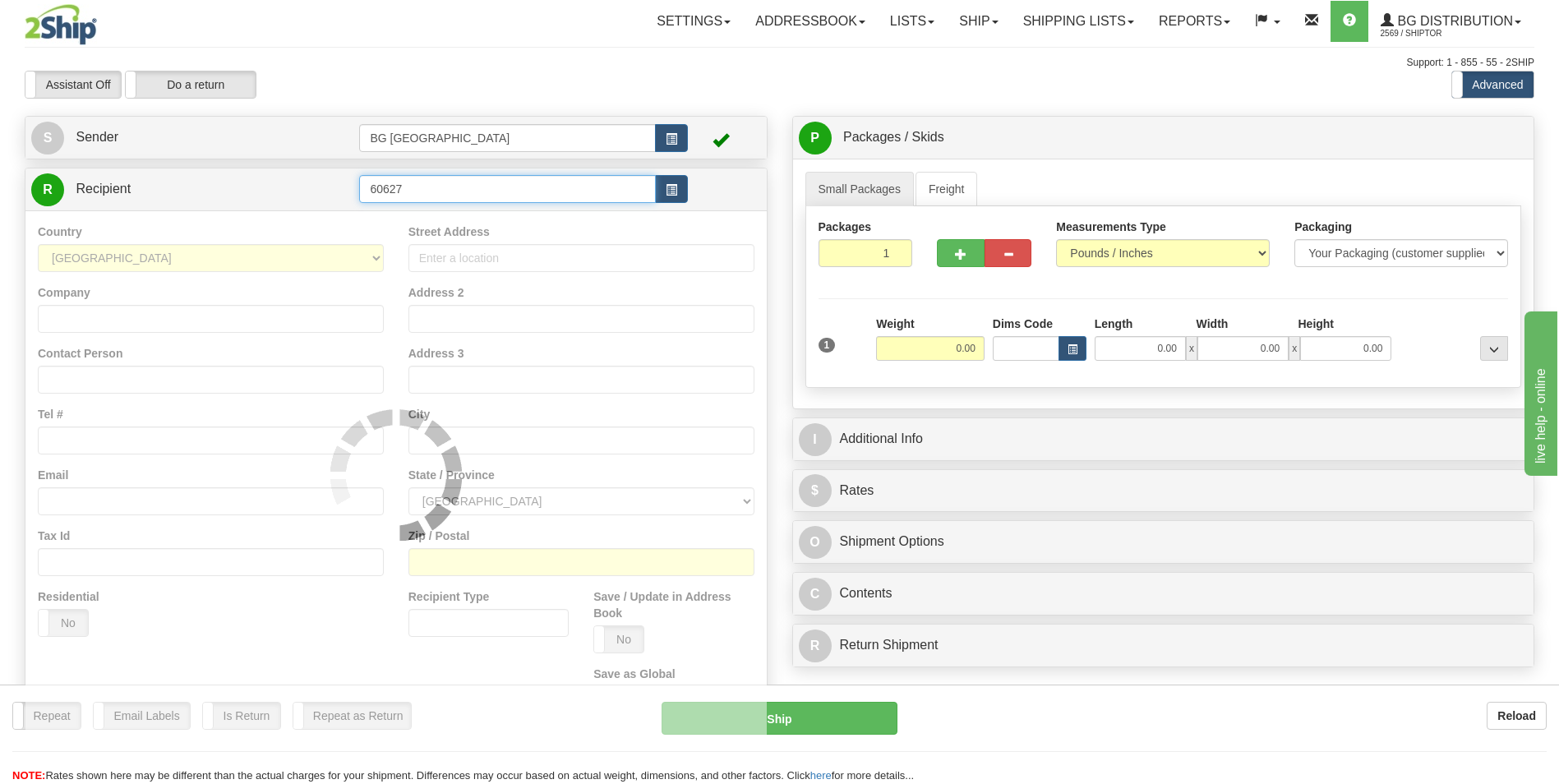
type input "60627"
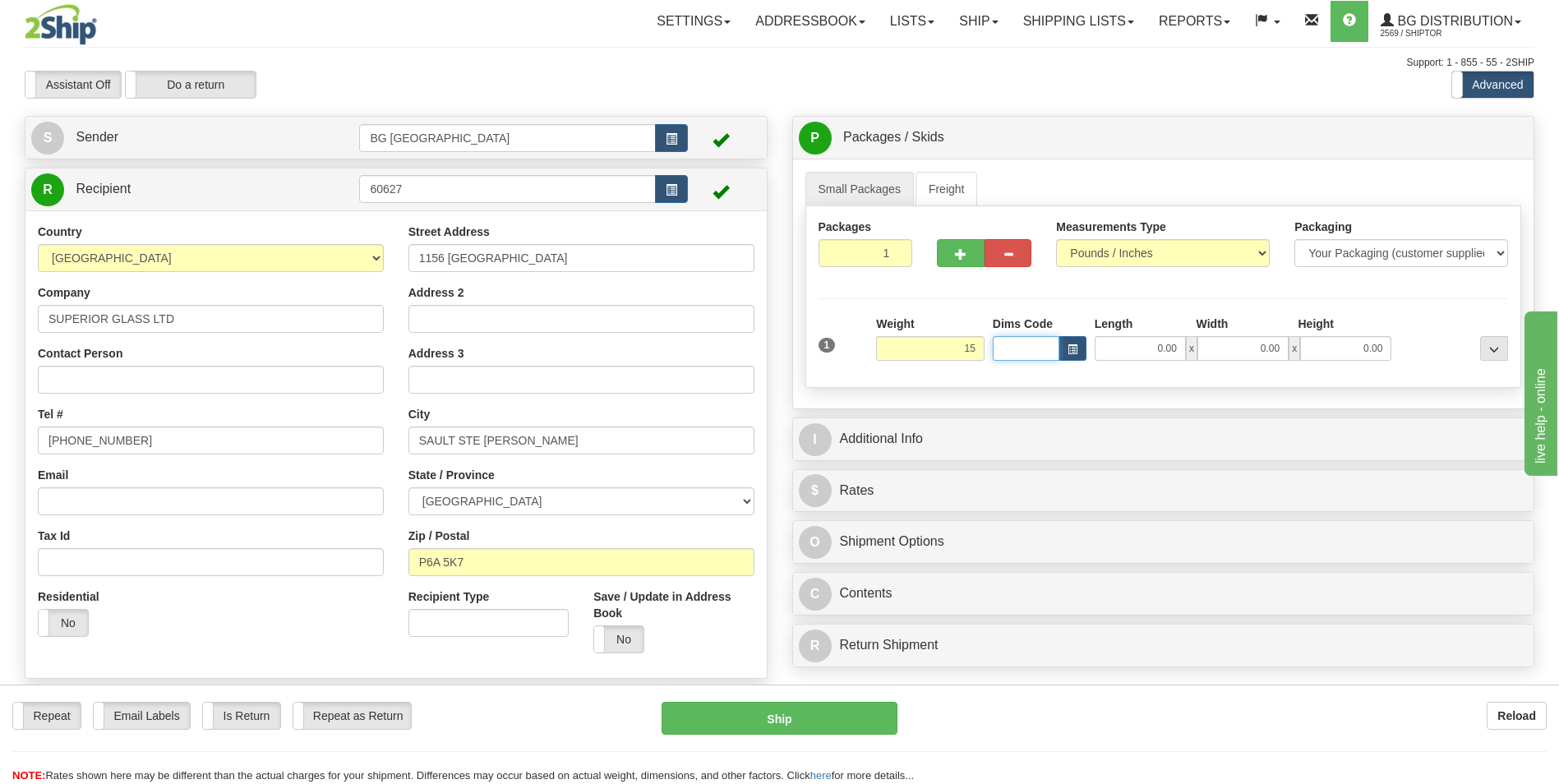
type input "15.00"
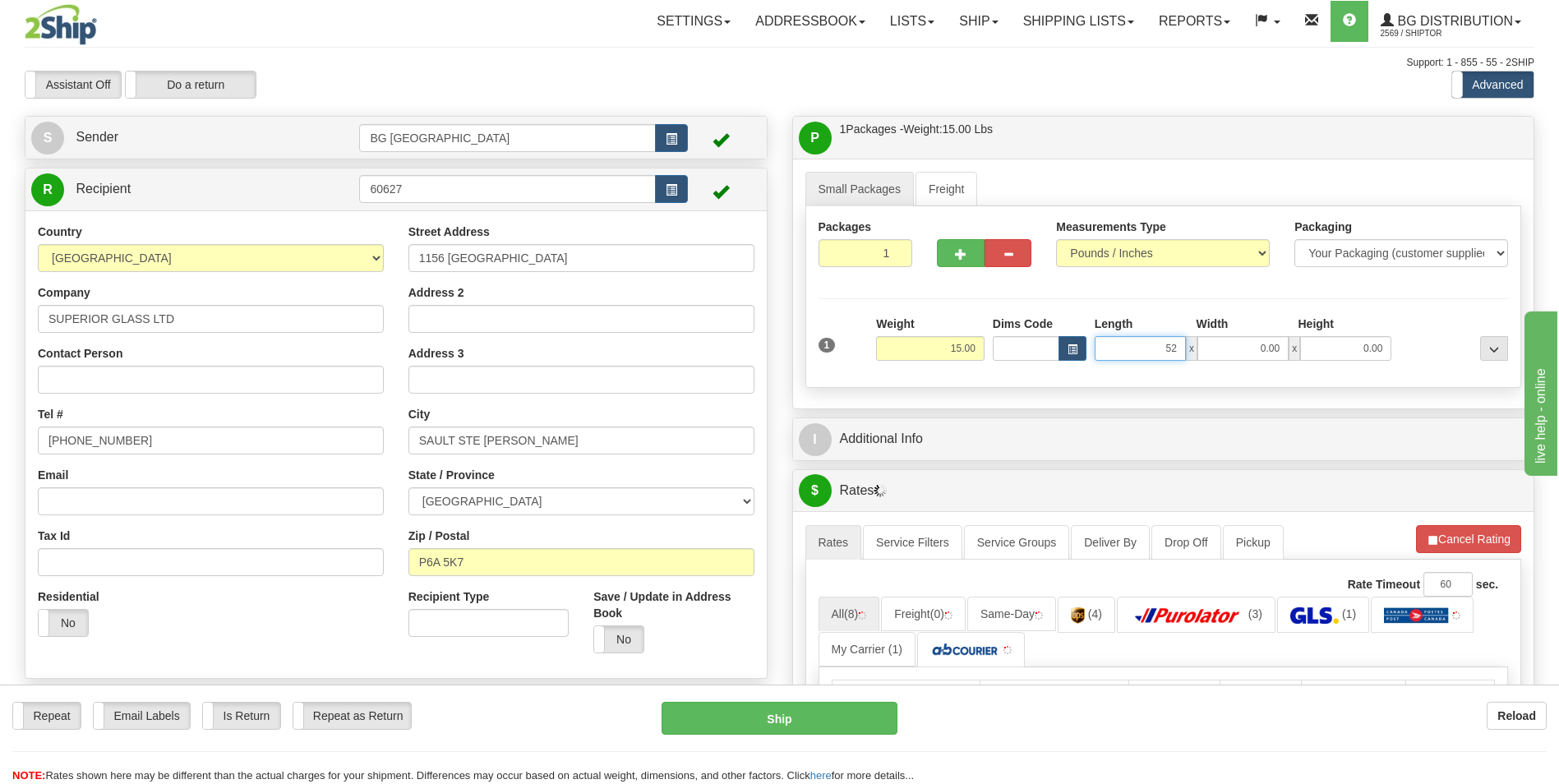
type input "52.00"
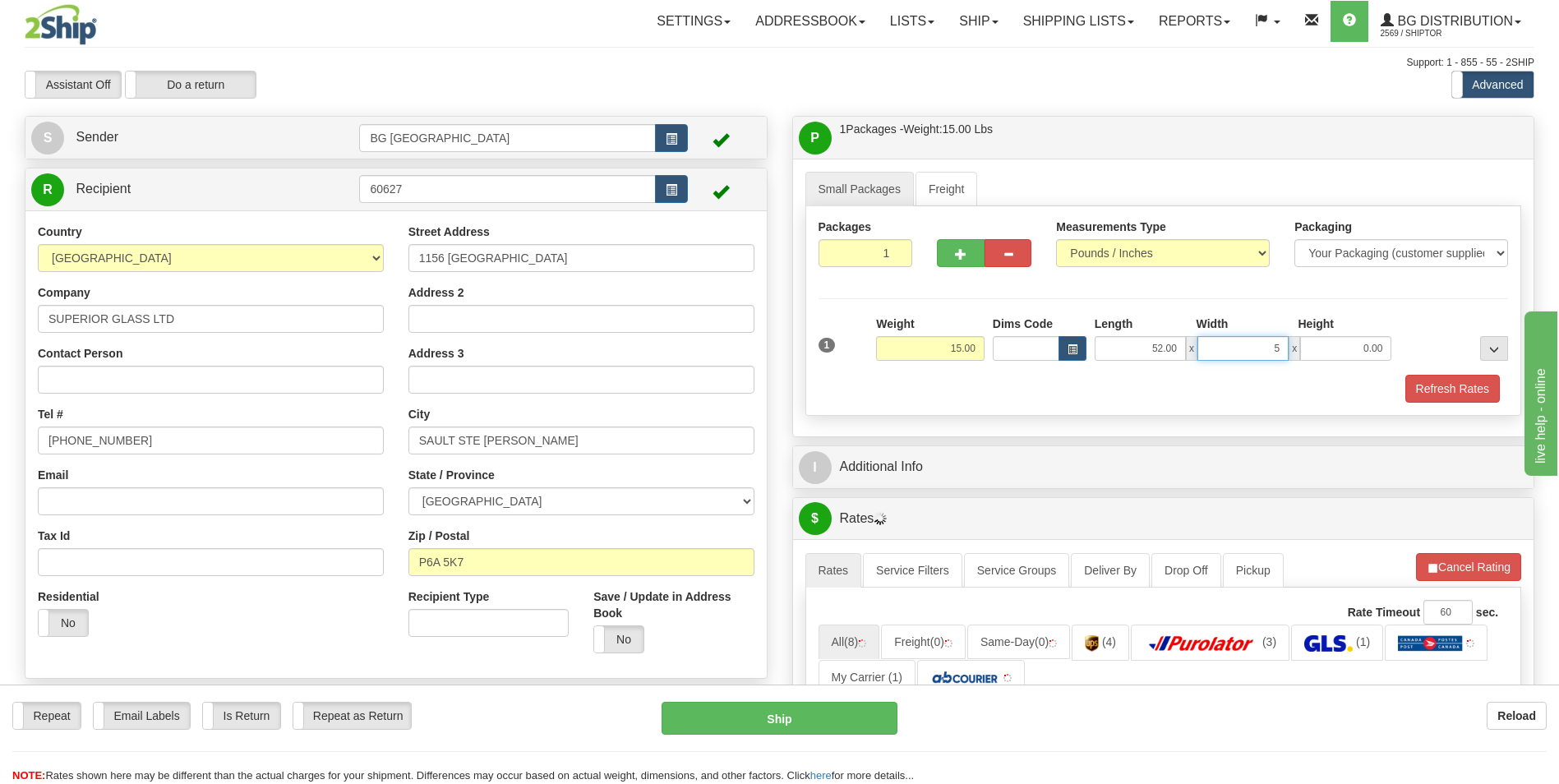
type input "5.00"
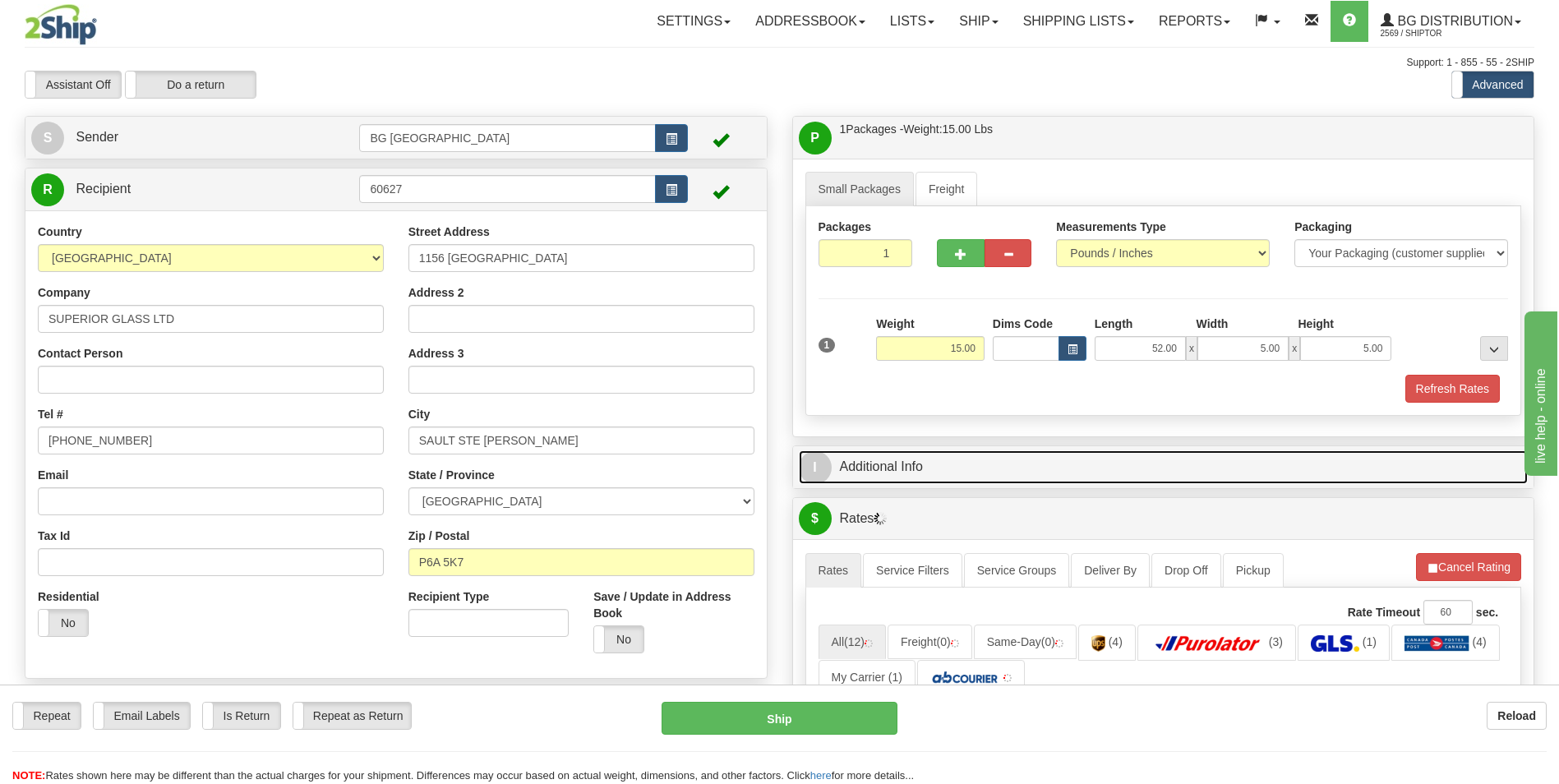
click at [898, 459] on link "I Additional Info" at bounding box center [1163, 467] width 730 height 34
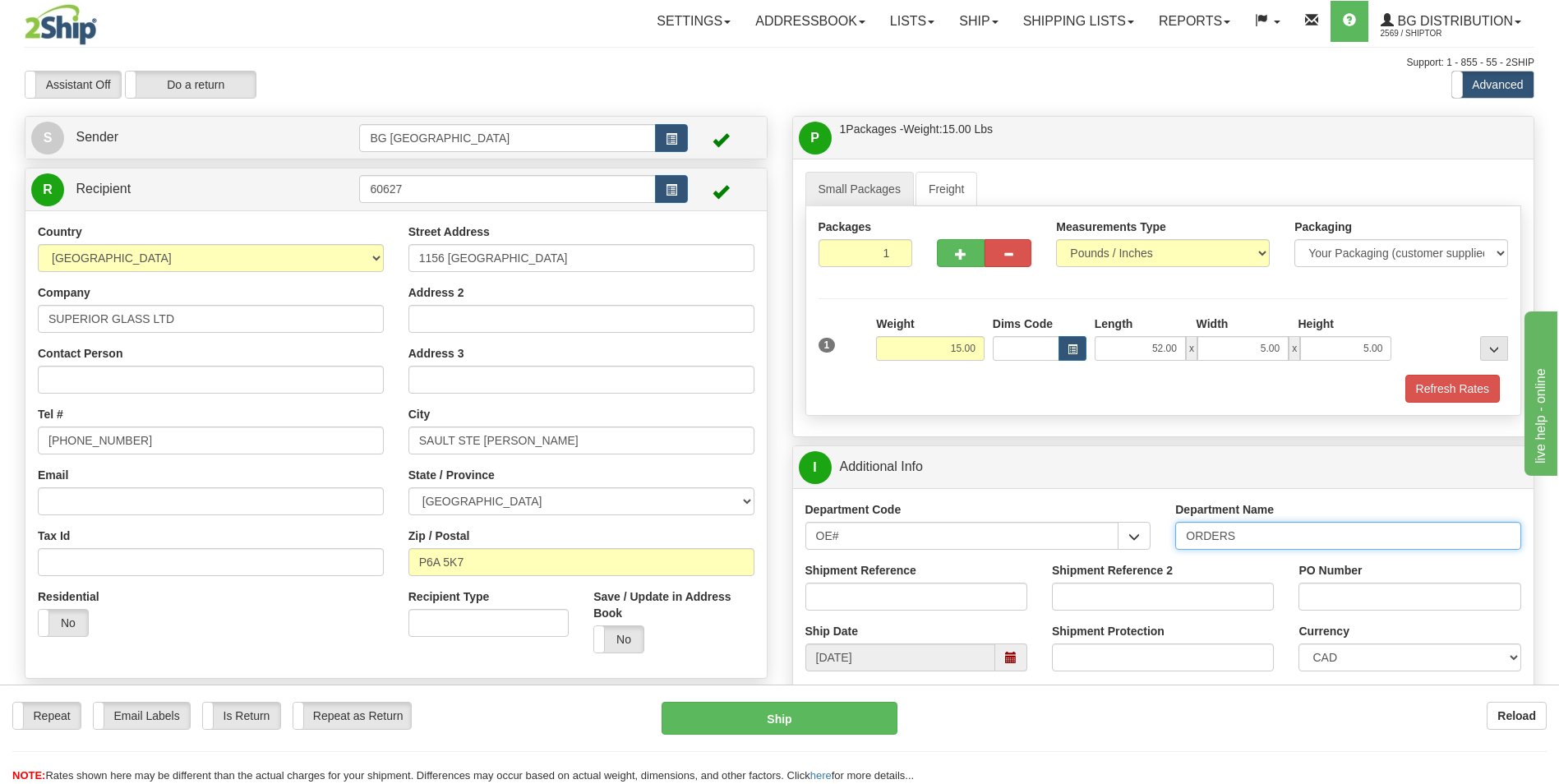
click at [1274, 534] on input "ORDERS" at bounding box center [1348, 535] width 346 height 28
type input "70184900-00"
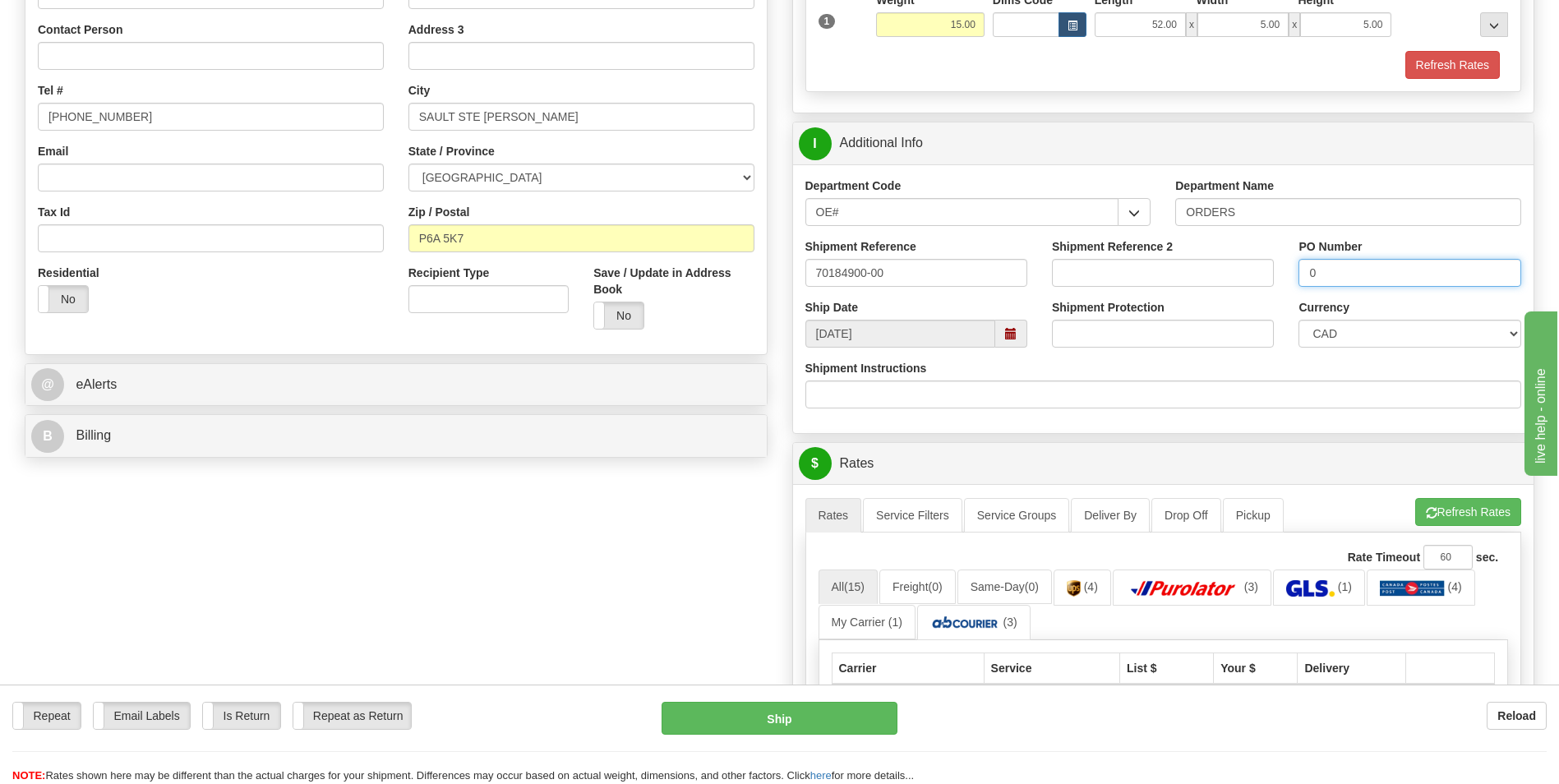
scroll to position [329, 0]
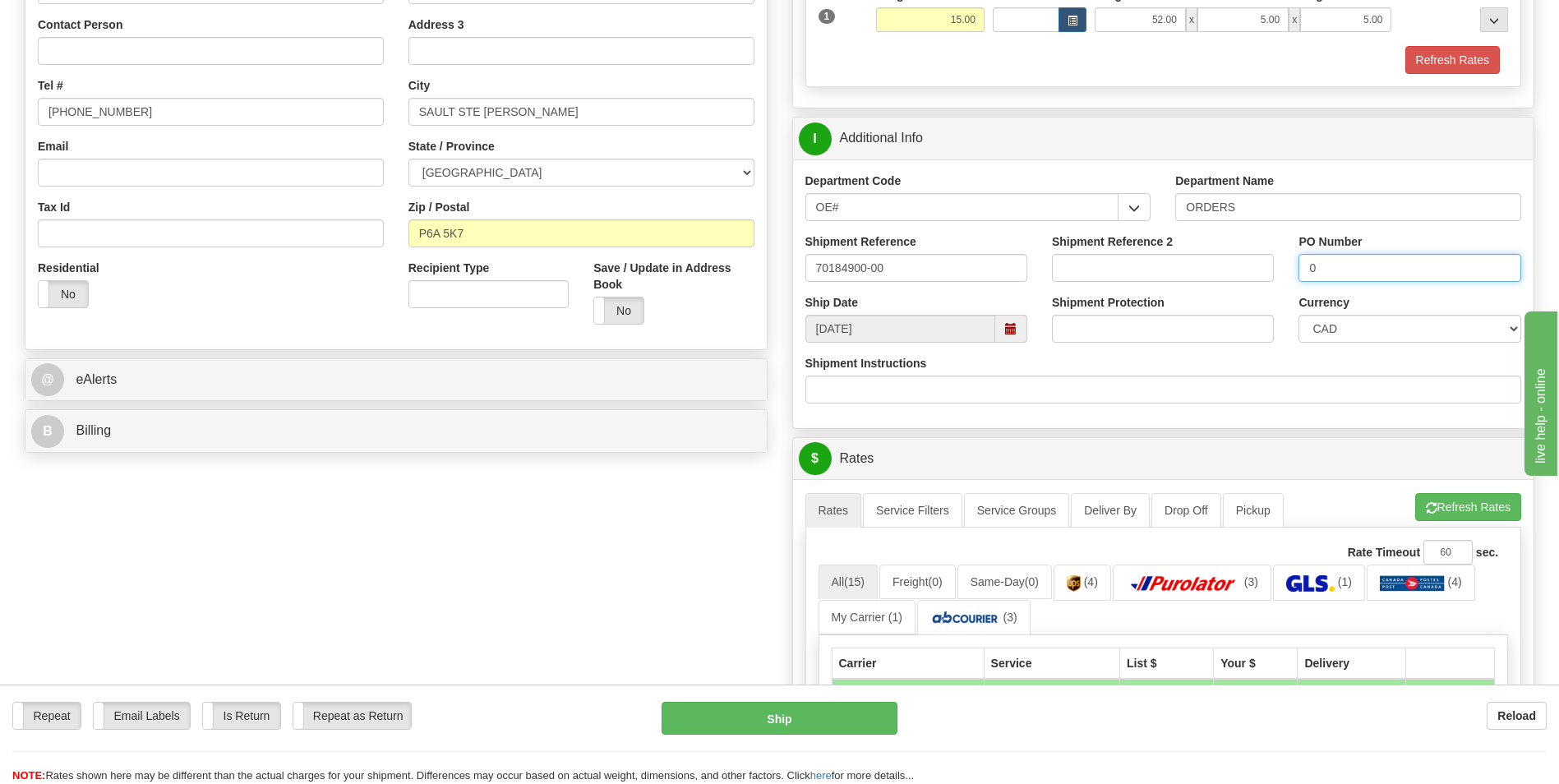
type input "0"
click at [1430, 522] on ul "Rates Service Filters Service Groups Deliver By Drop Off Pickup Refresh Rates C…" at bounding box center [1163, 510] width 716 height 35
click at [1435, 507] on button "Refresh Rates" at bounding box center [1468, 507] width 106 height 28
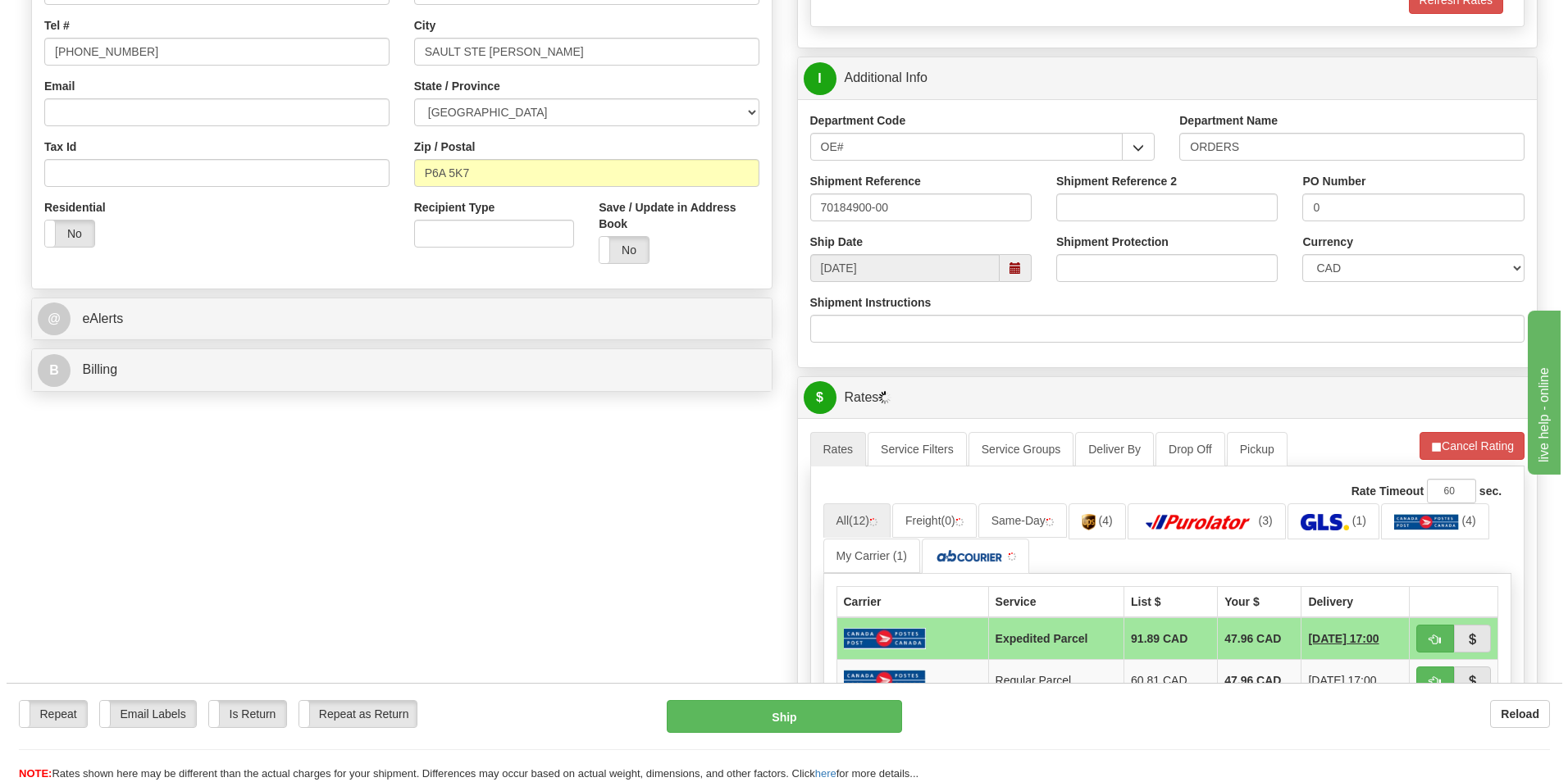
scroll to position [492, 0]
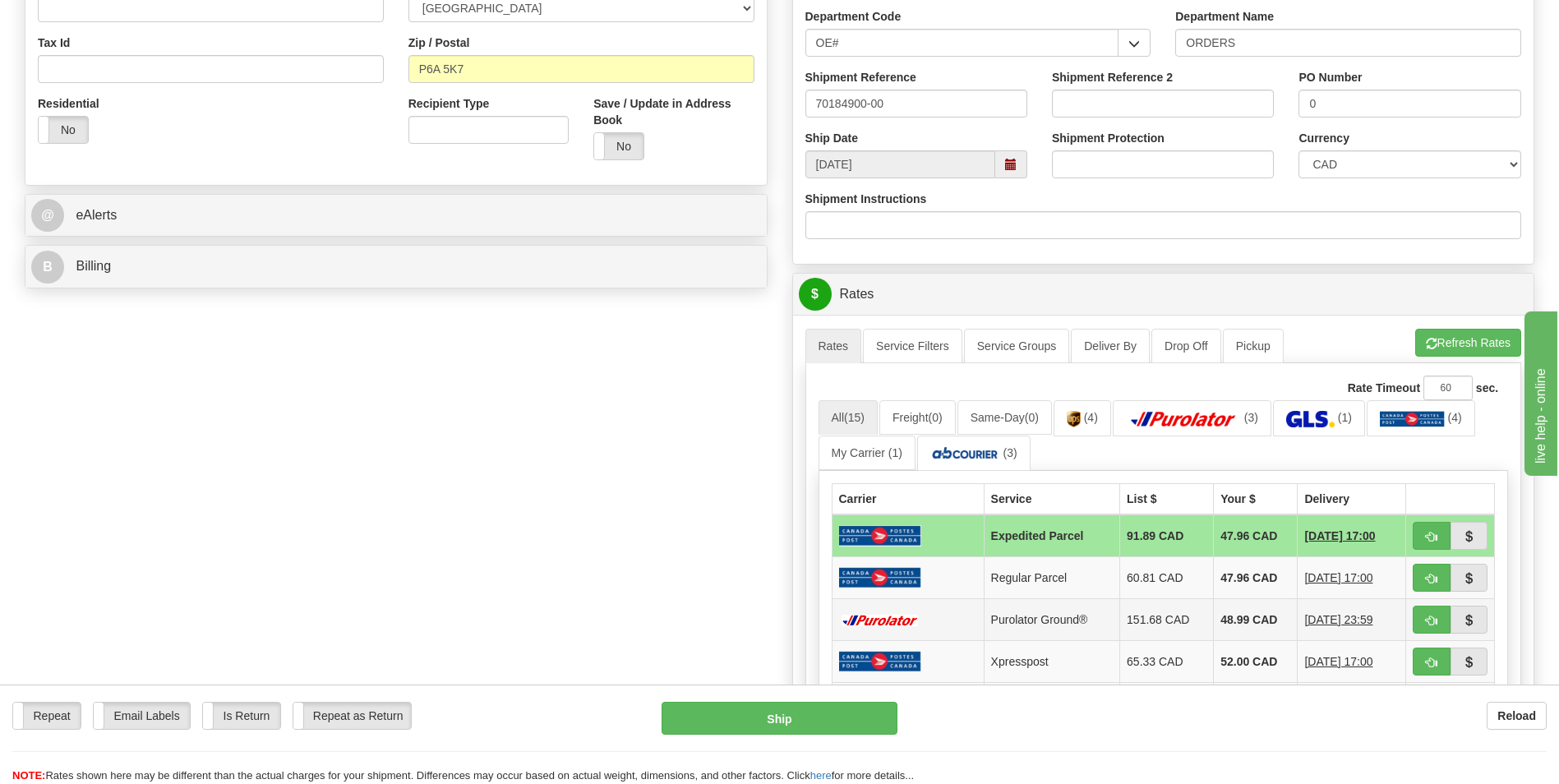
click at [1243, 614] on td "48.99 CAD" at bounding box center [1255, 620] width 84 height 42
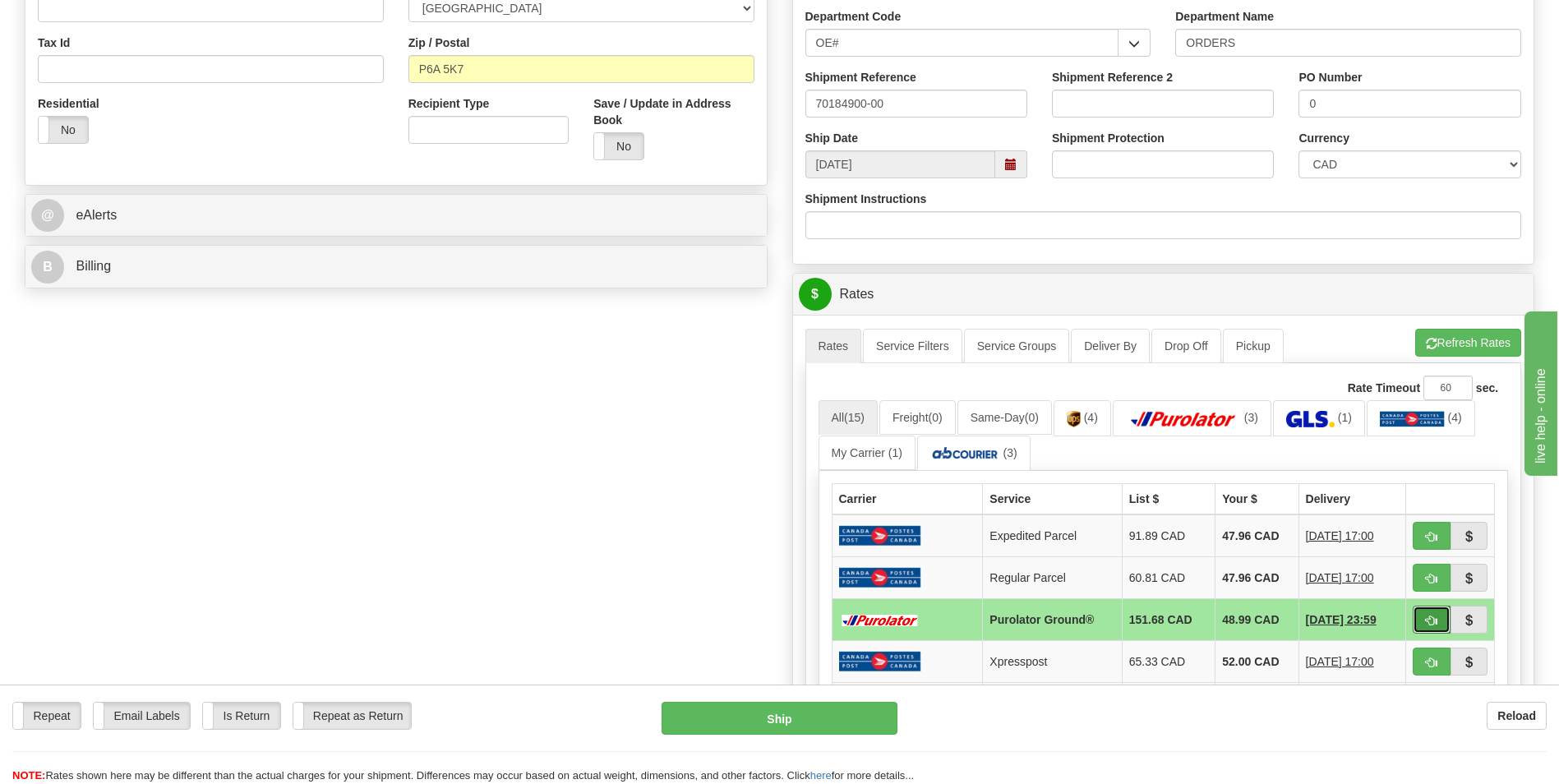
click at [1418, 622] on button "button" at bounding box center [1431, 619] width 38 height 28
type input "260"
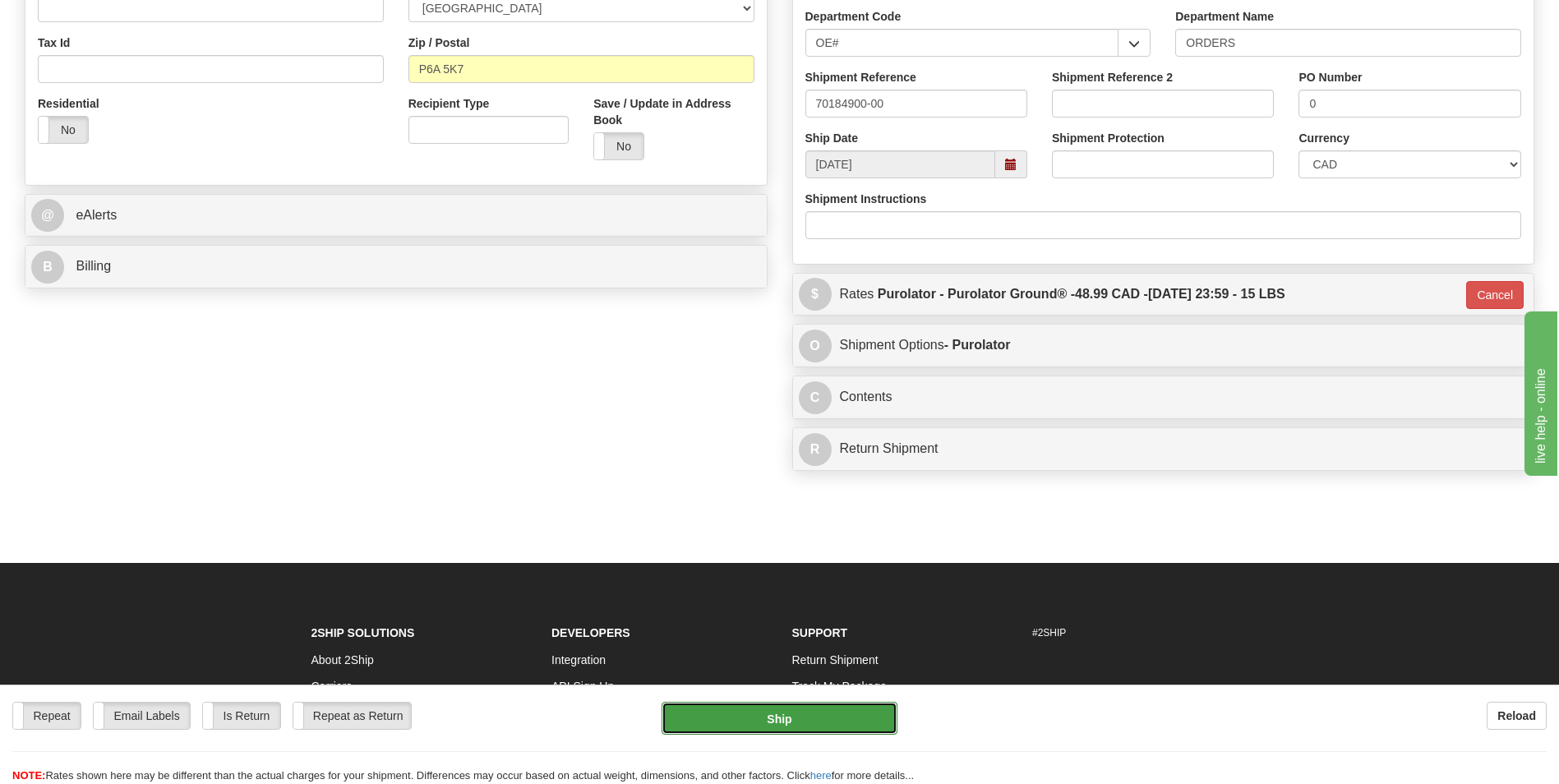
click at [776, 732] on button "Ship" at bounding box center [779, 718] width 235 height 33
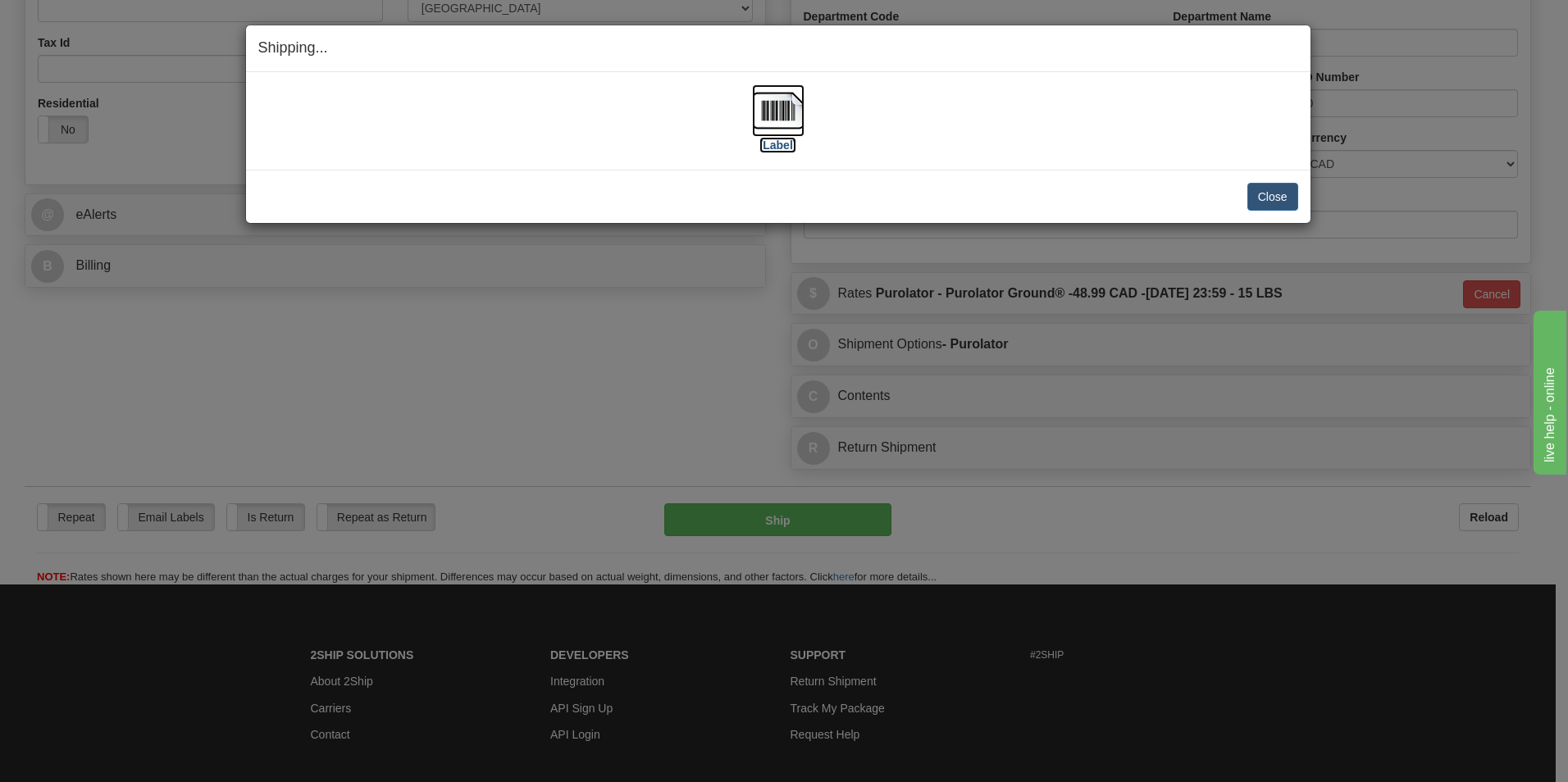
click at [775, 111] on img at bounding box center [778, 111] width 52 height 52
click at [1263, 194] on button "Close" at bounding box center [1273, 197] width 51 height 28
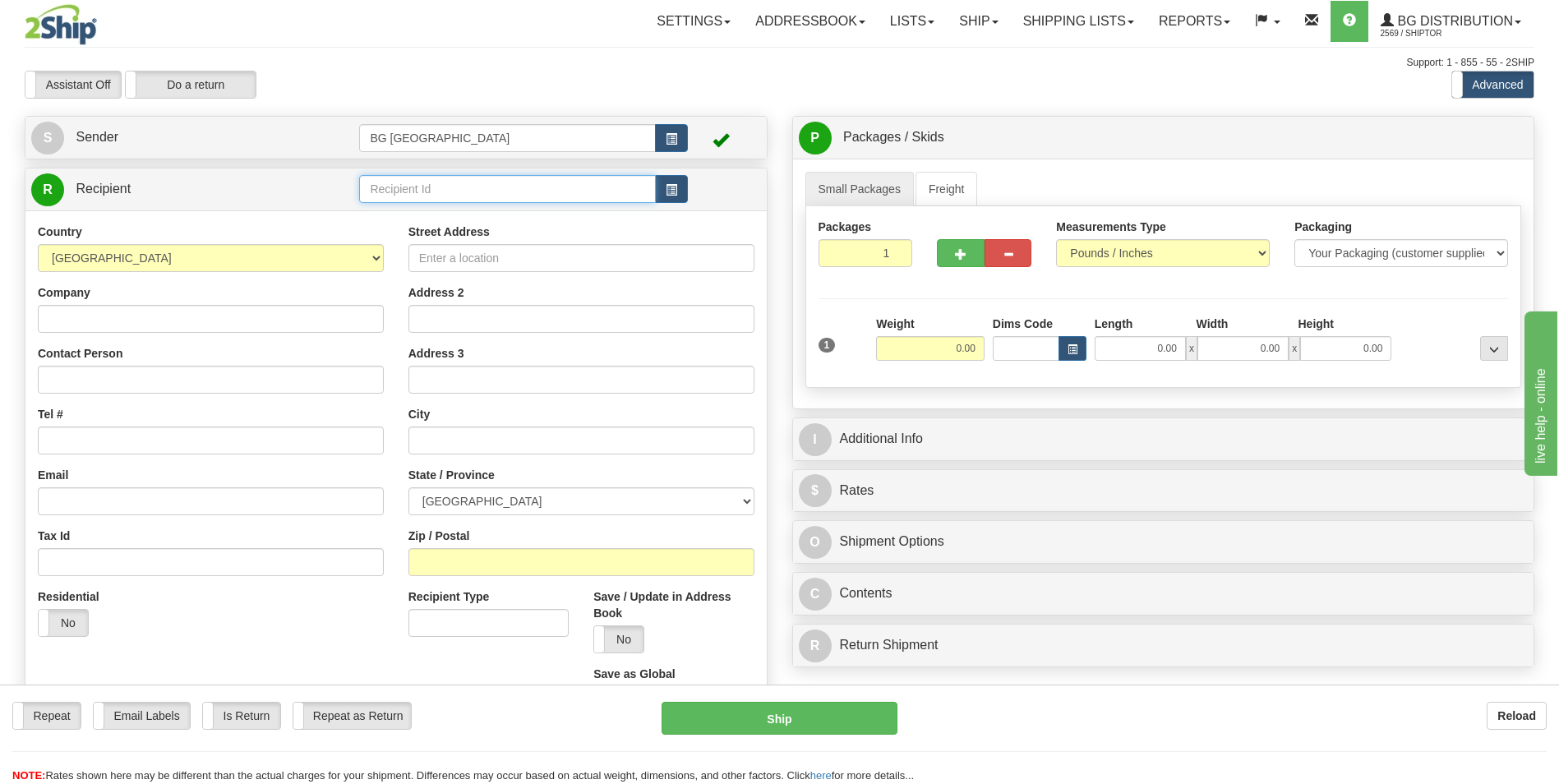
click at [433, 184] on input "text" at bounding box center [508, 189] width 296 height 28
click at [413, 210] on div "60048" at bounding box center [503, 214] width 280 height 18
type input "60048"
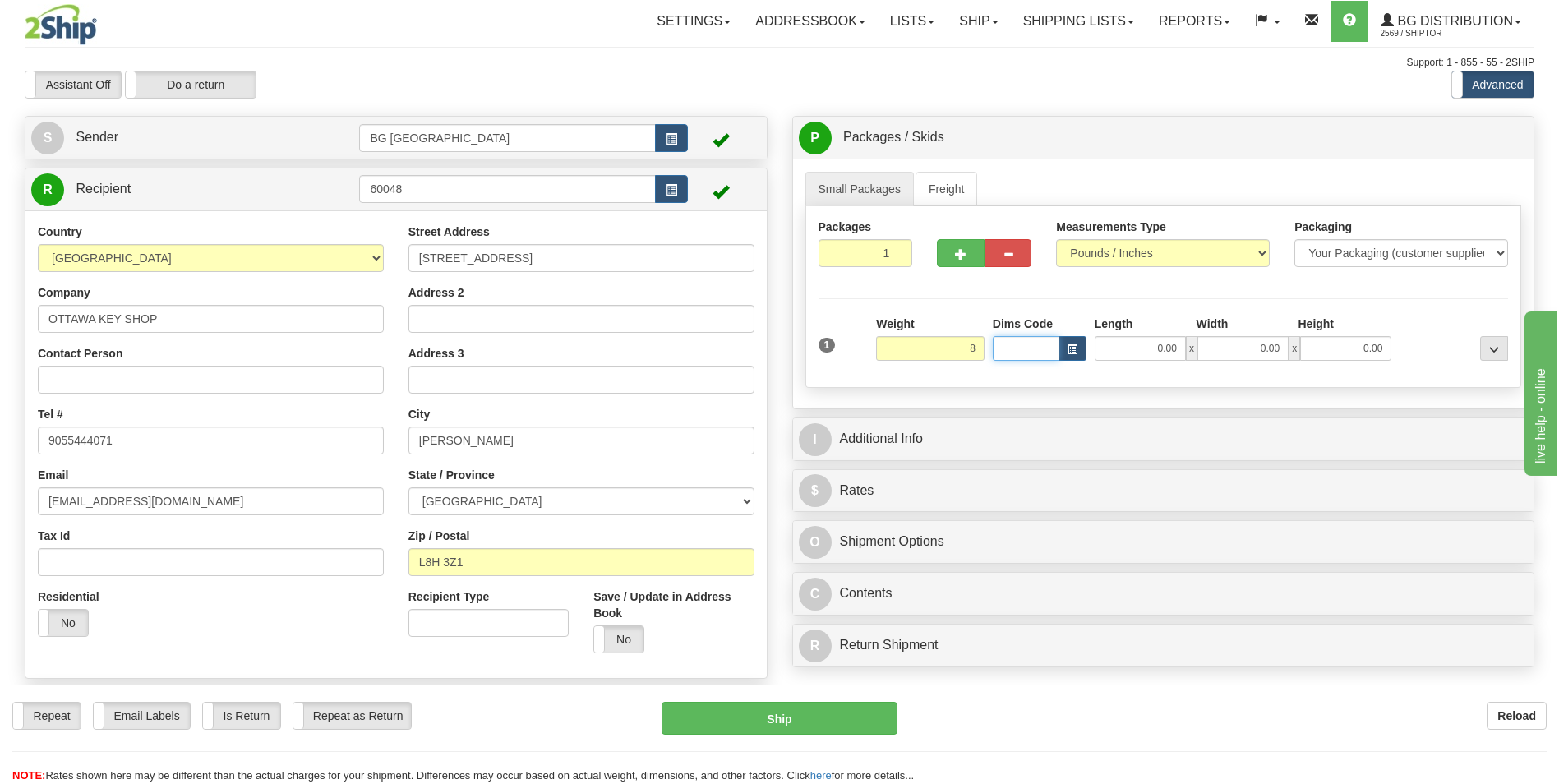
type input "8.00"
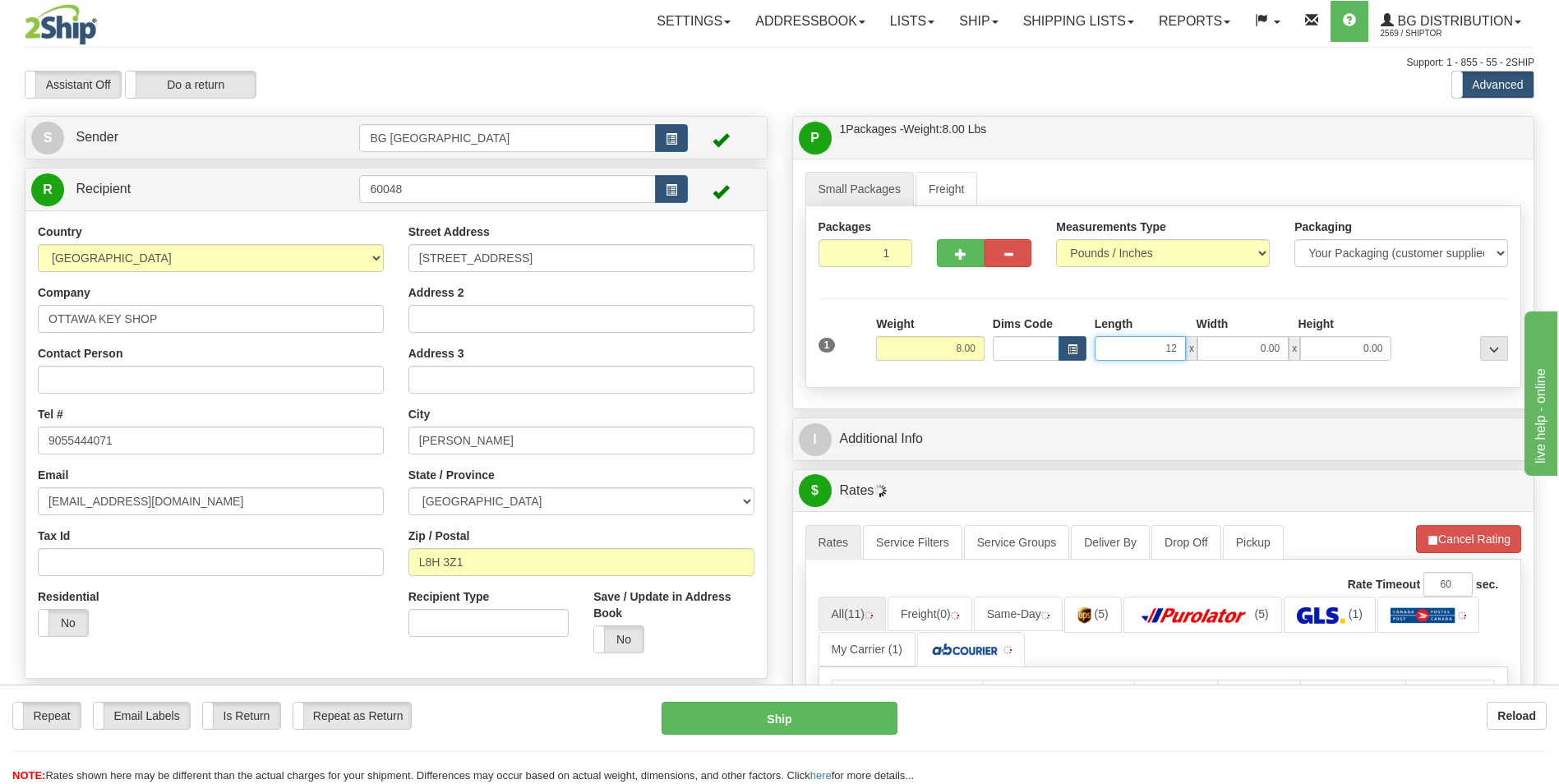
type input "12.00"
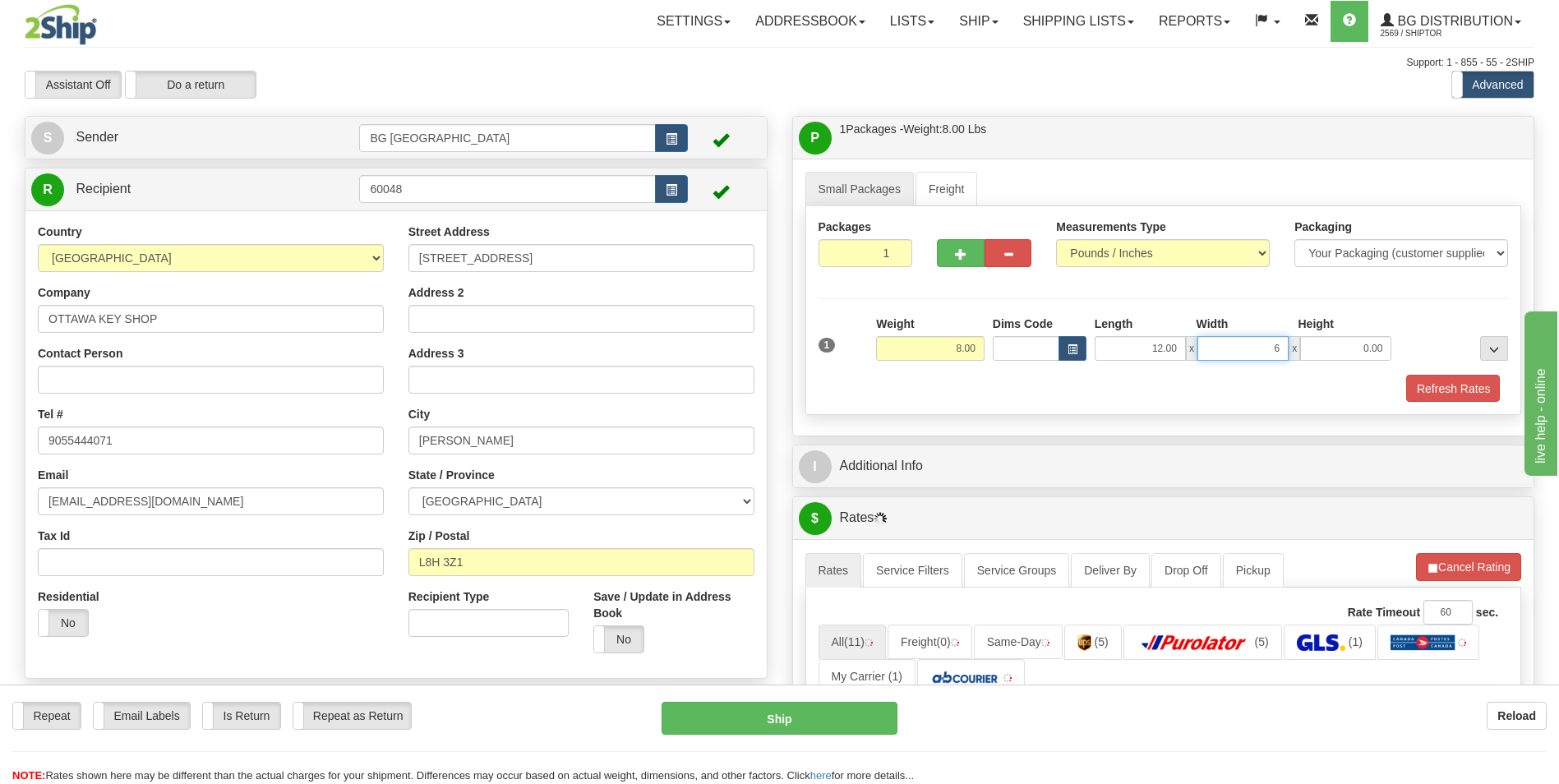
type input "6.00"
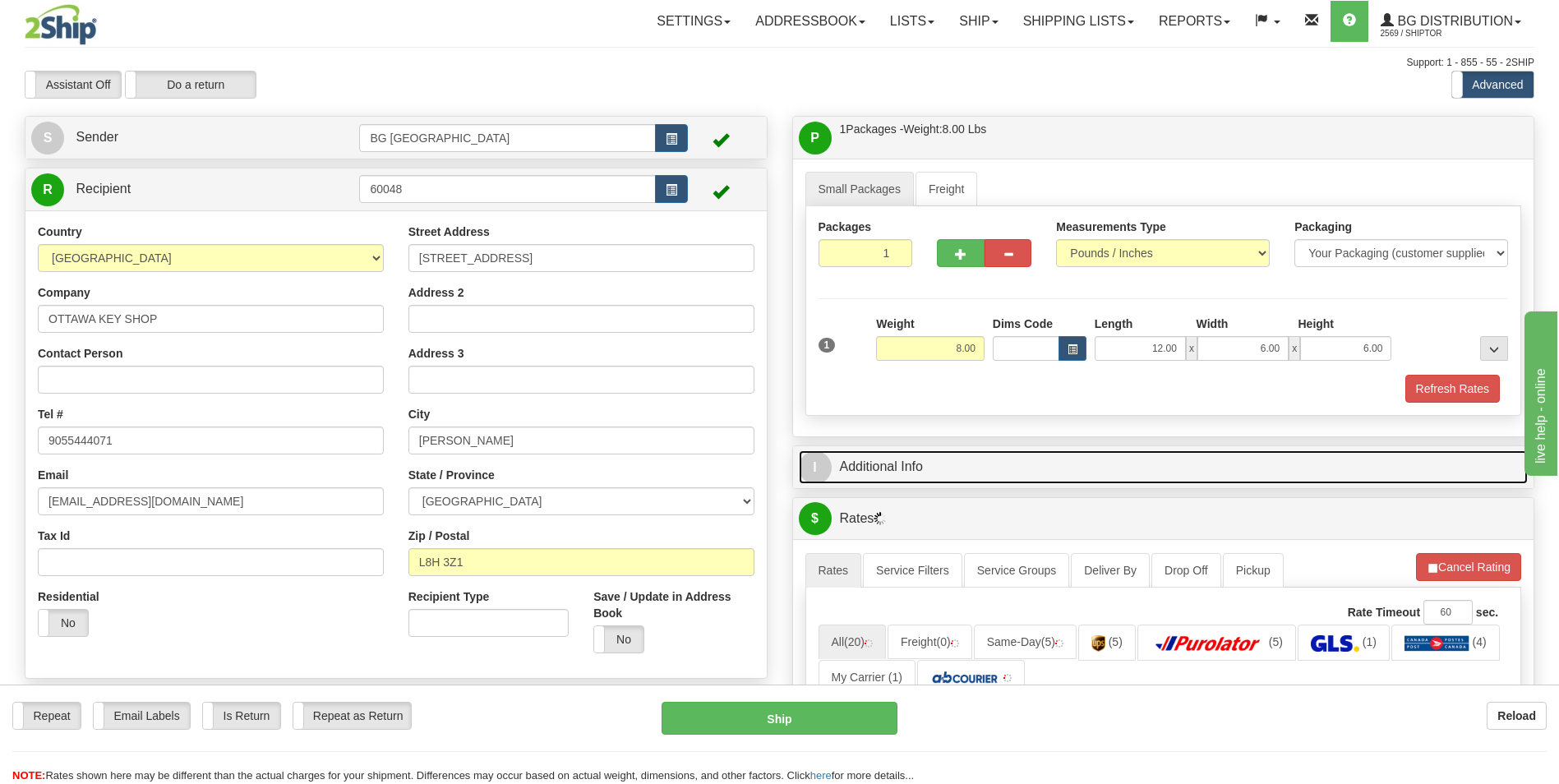
click at [953, 478] on link "I Additional Info" at bounding box center [1163, 467] width 730 height 34
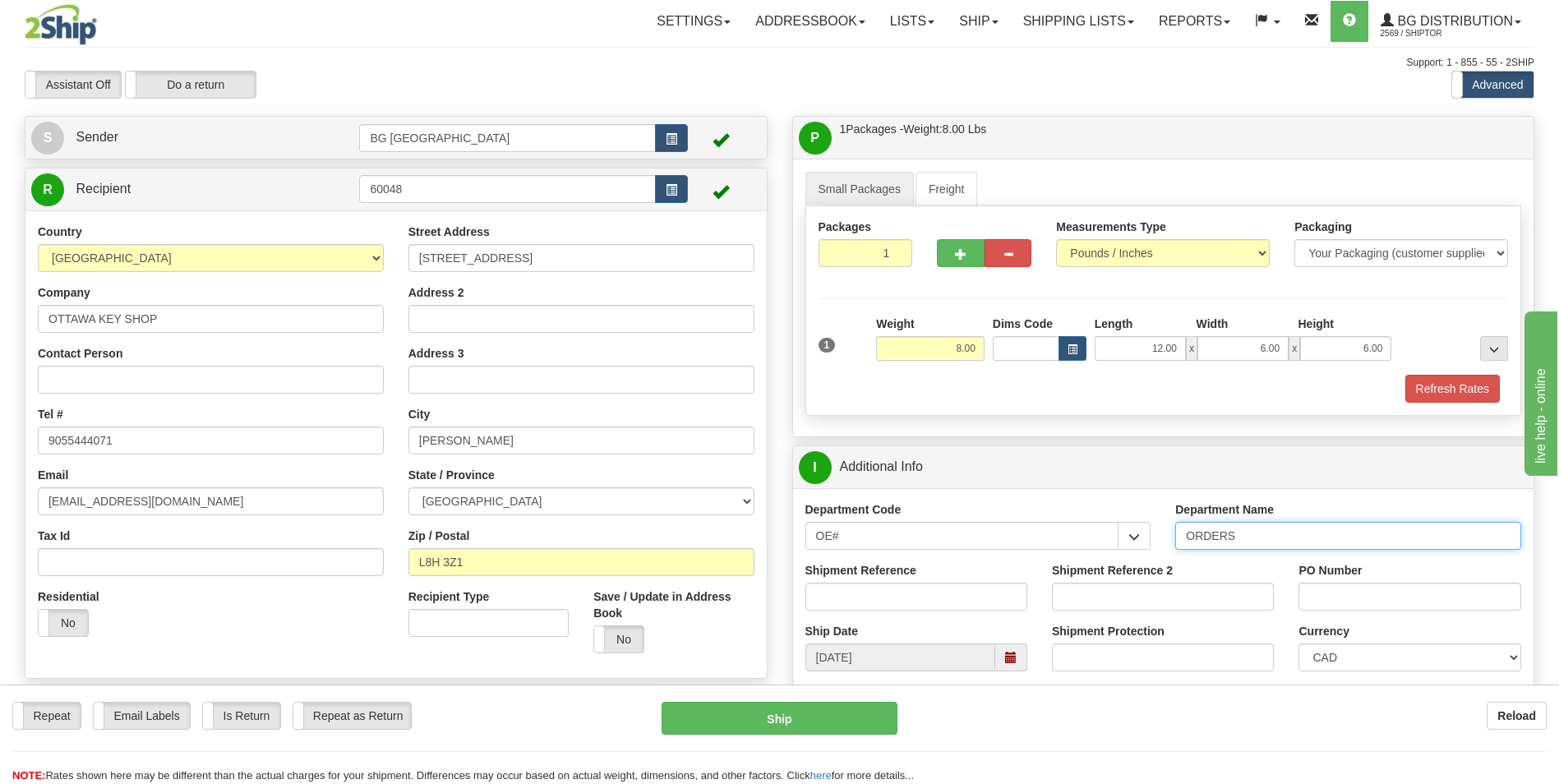
click at [1265, 543] on input "ORDERS" at bounding box center [1348, 535] width 346 height 28
type input "70184451-01"
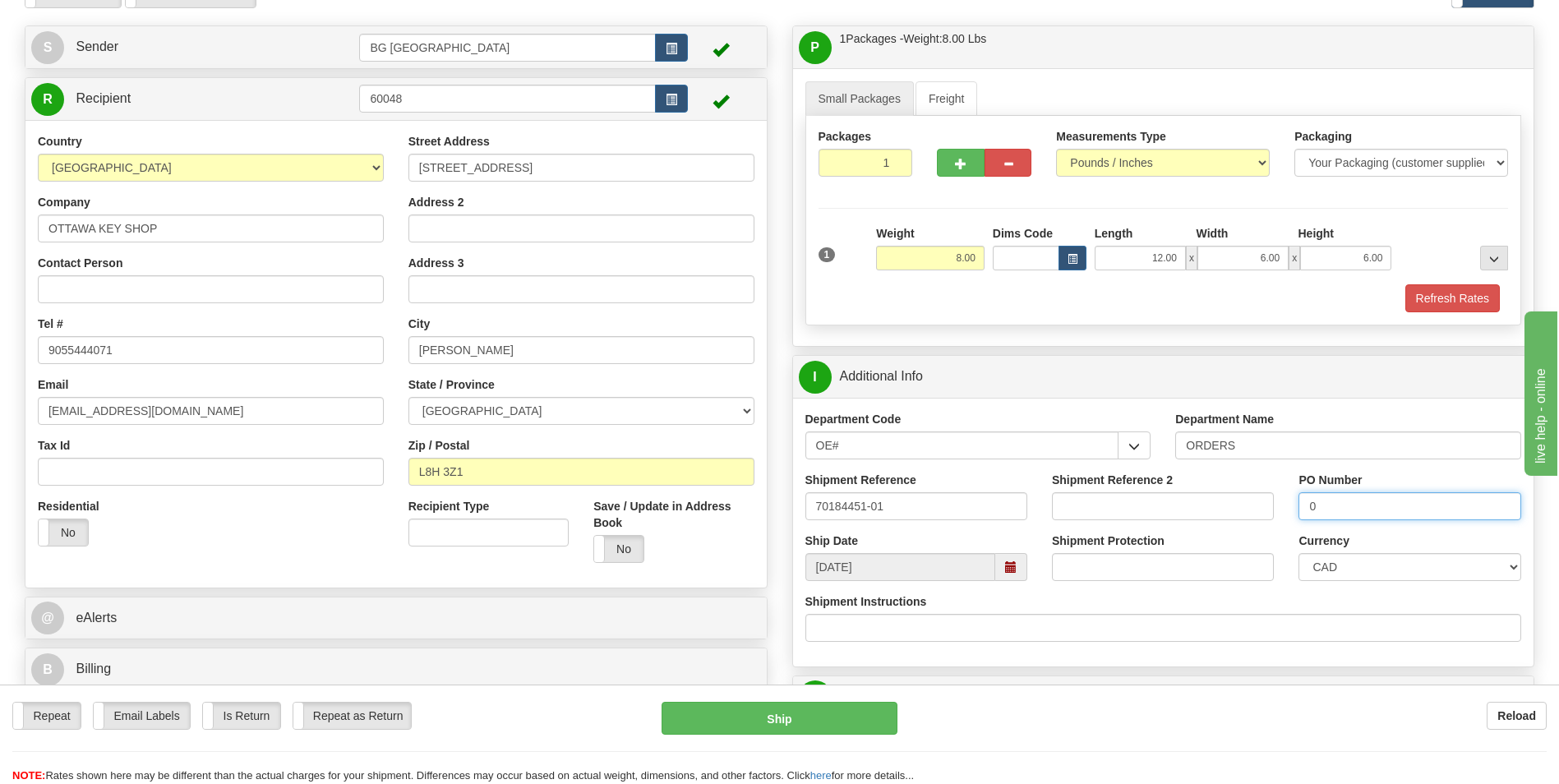
scroll to position [329, 0]
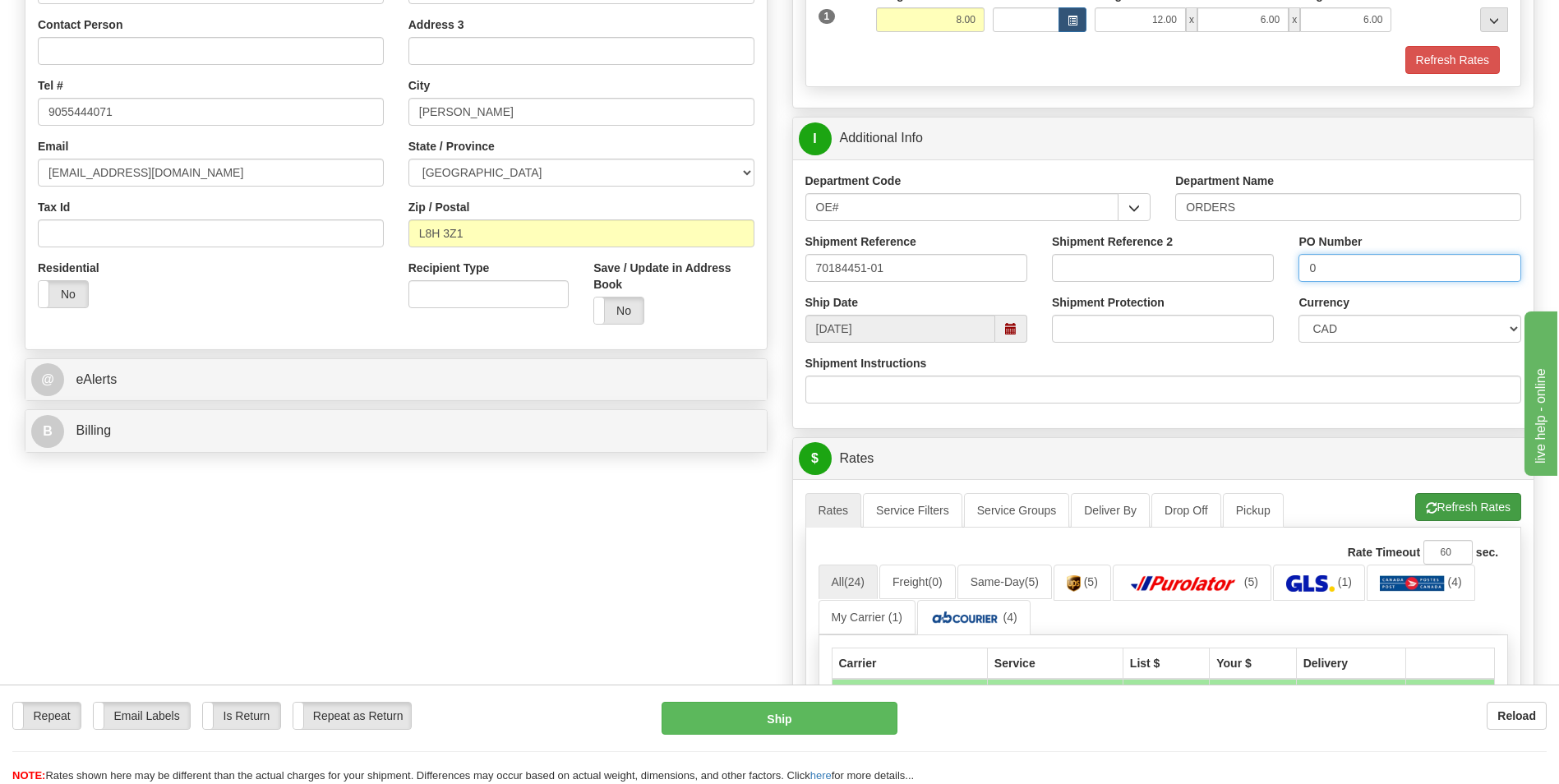
type input "0"
click at [1449, 496] on button "Refresh Rates" at bounding box center [1468, 507] width 106 height 28
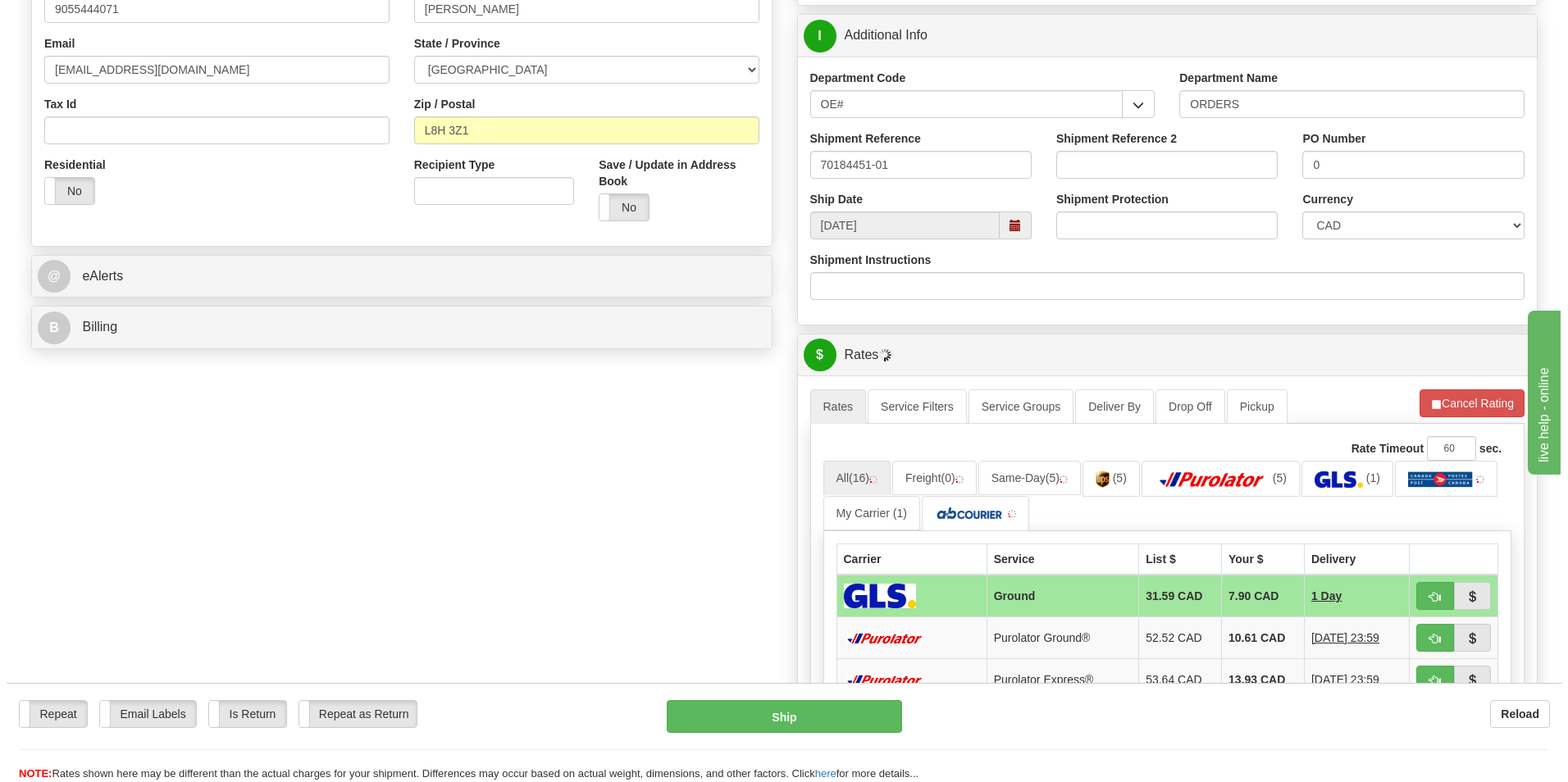
scroll to position [574, 0]
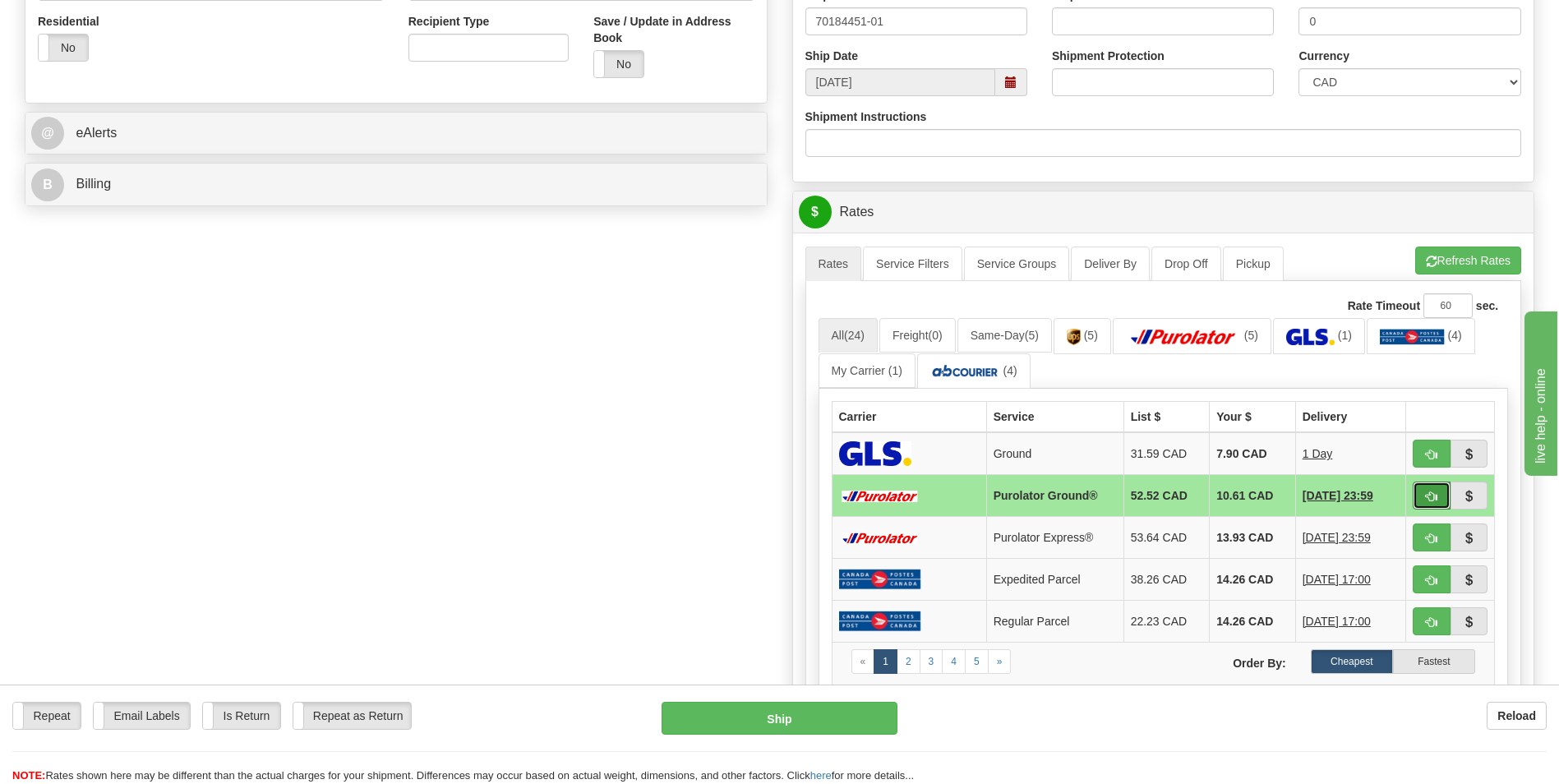
click at [1432, 491] on span "button" at bounding box center [1432, 496] width 12 height 11
type input "260"
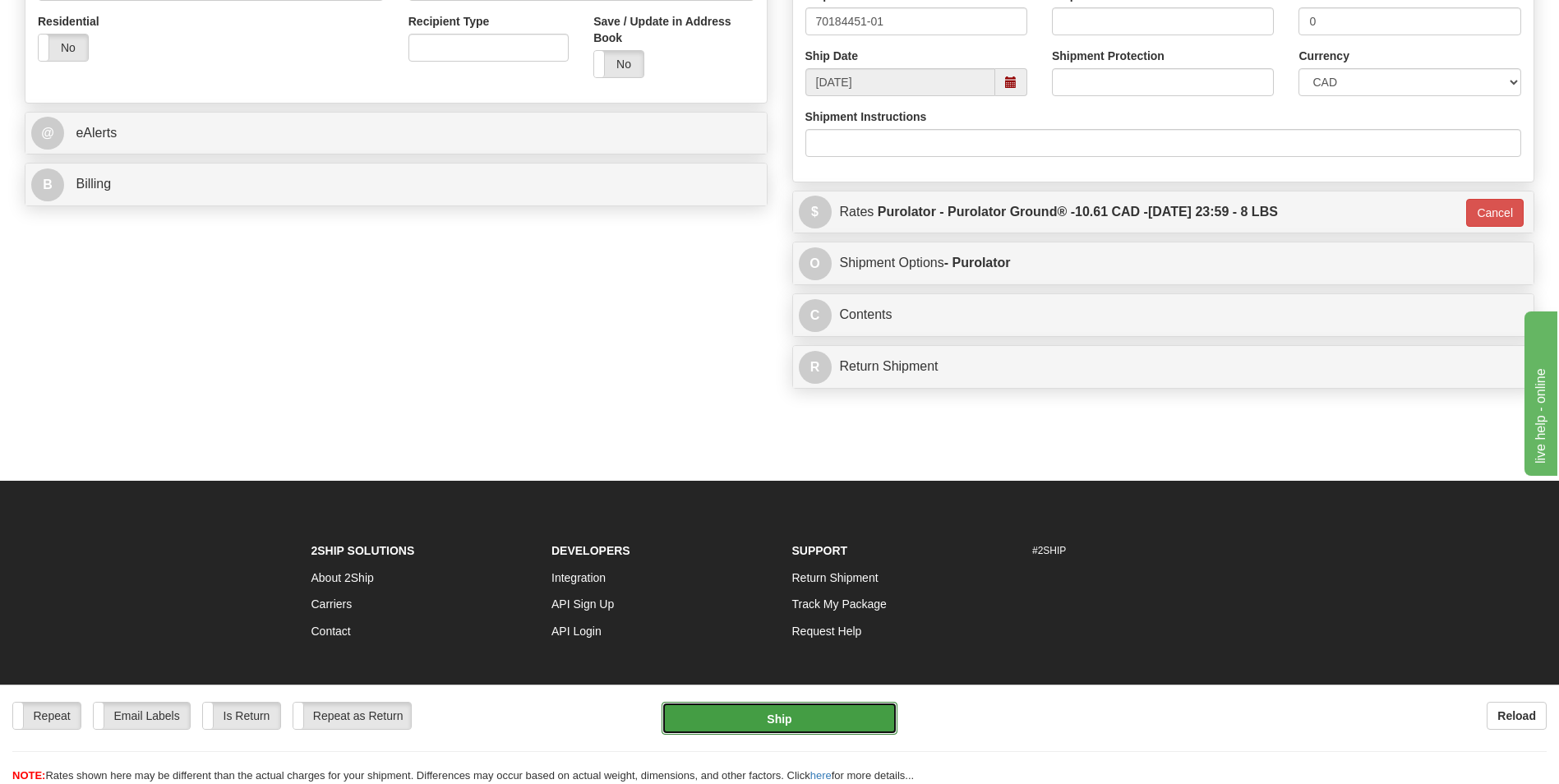
click at [827, 722] on button "Ship" at bounding box center [779, 718] width 235 height 33
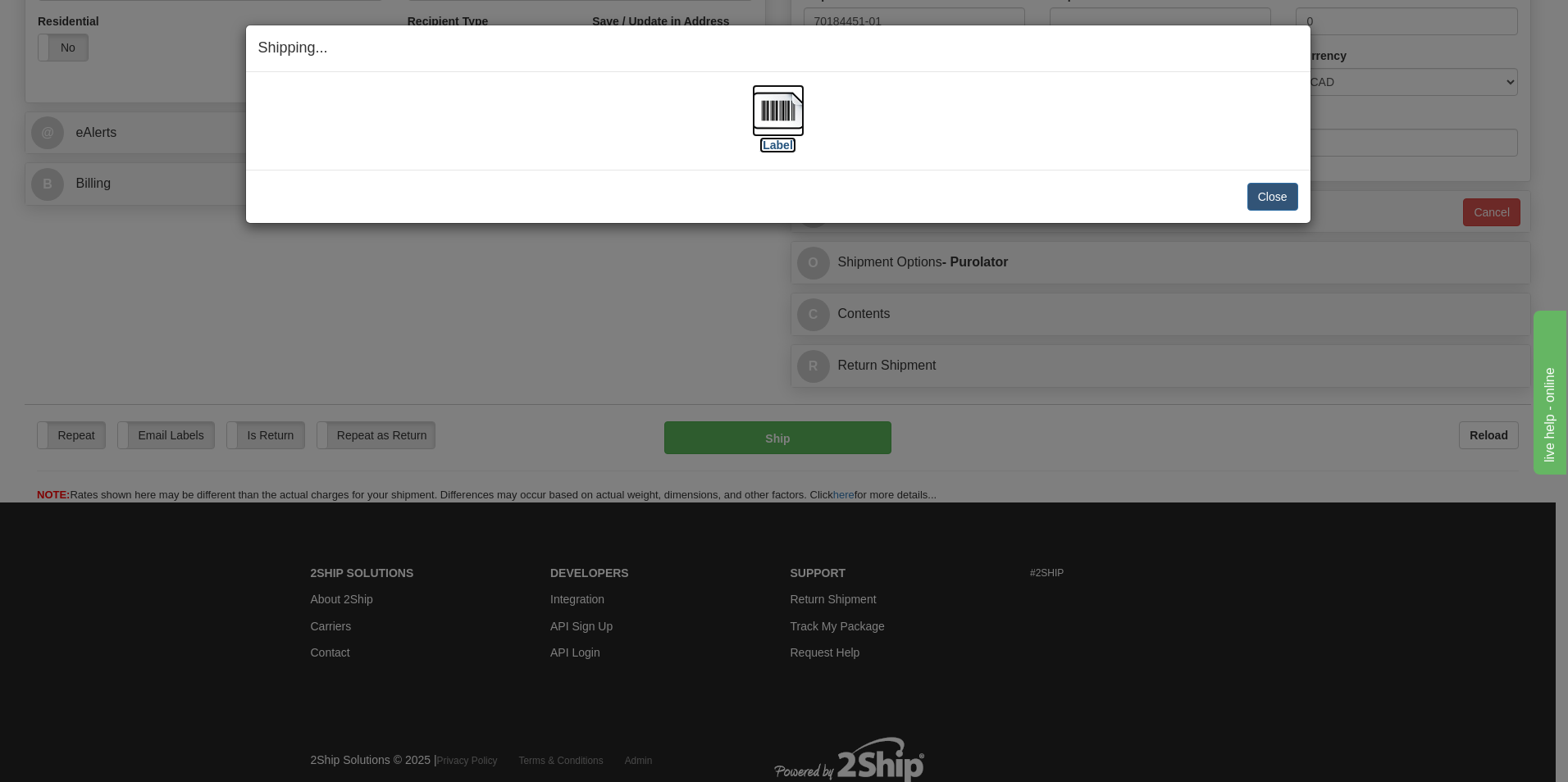
click at [761, 107] on img at bounding box center [778, 111] width 52 height 52
click at [1279, 196] on button "Close" at bounding box center [1273, 197] width 51 height 28
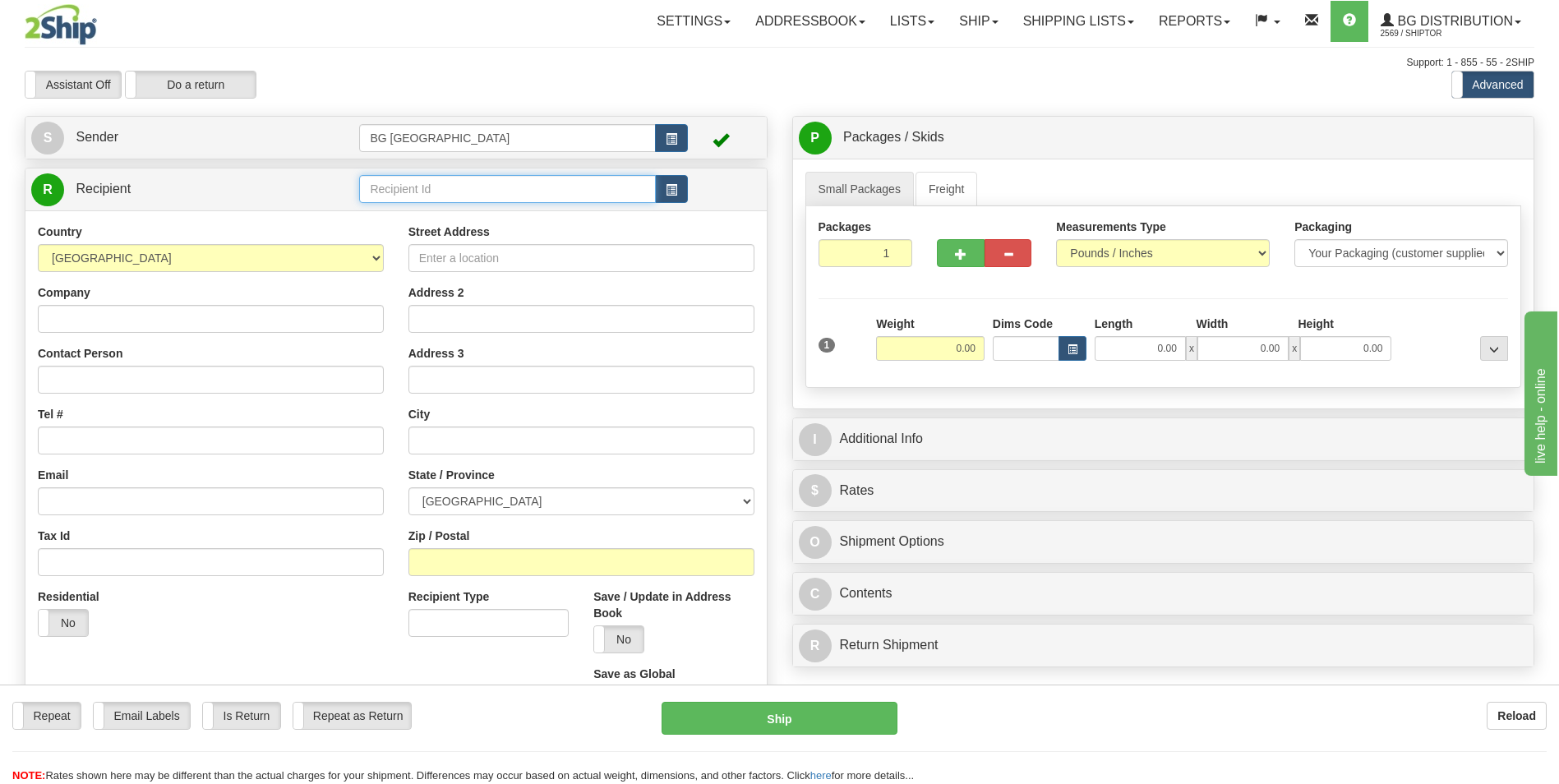
click at [504, 203] on input "text" at bounding box center [508, 189] width 296 height 28
click at [487, 211] on div "60864" at bounding box center [503, 214] width 280 height 18
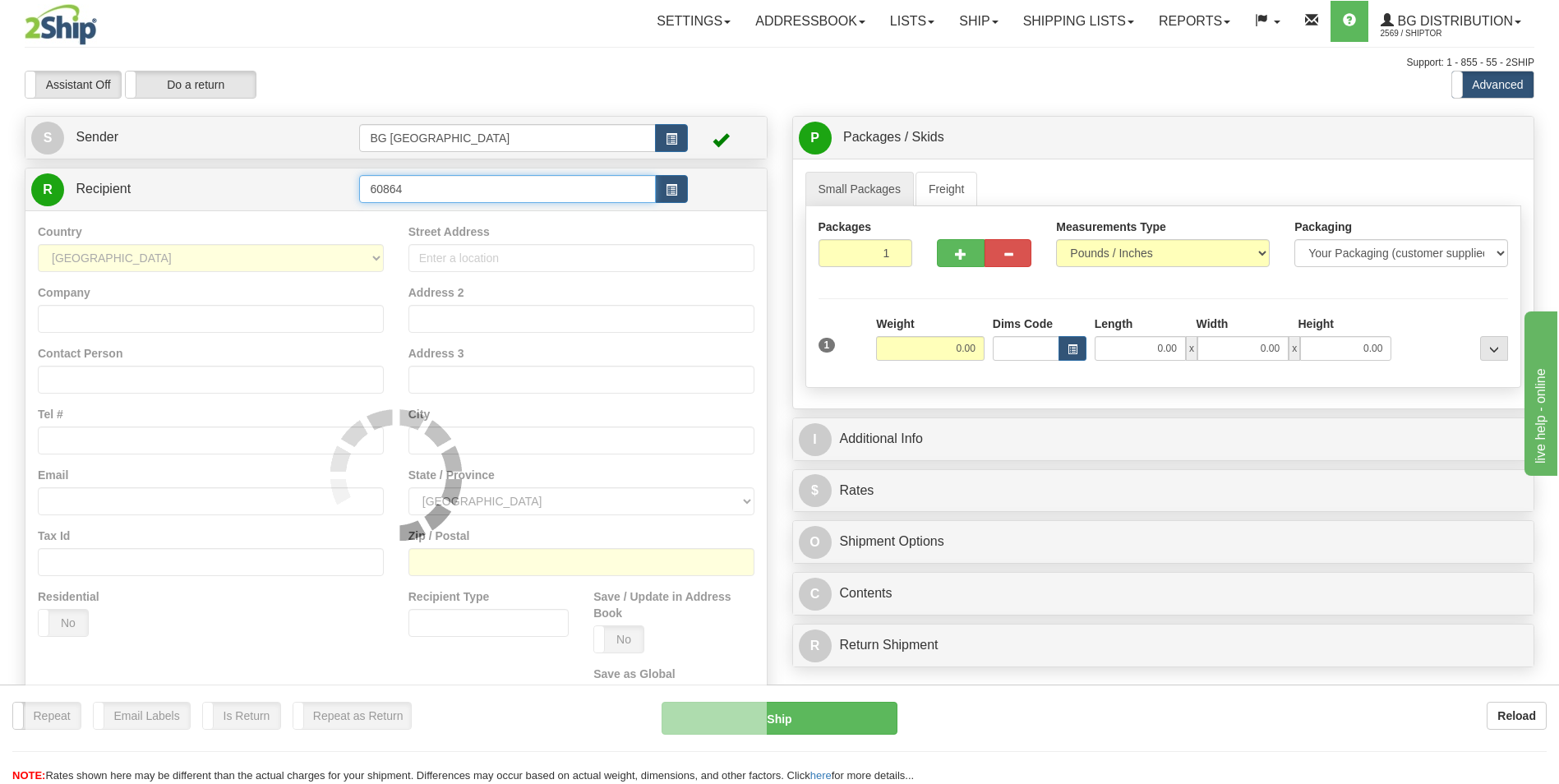
type input "60864"
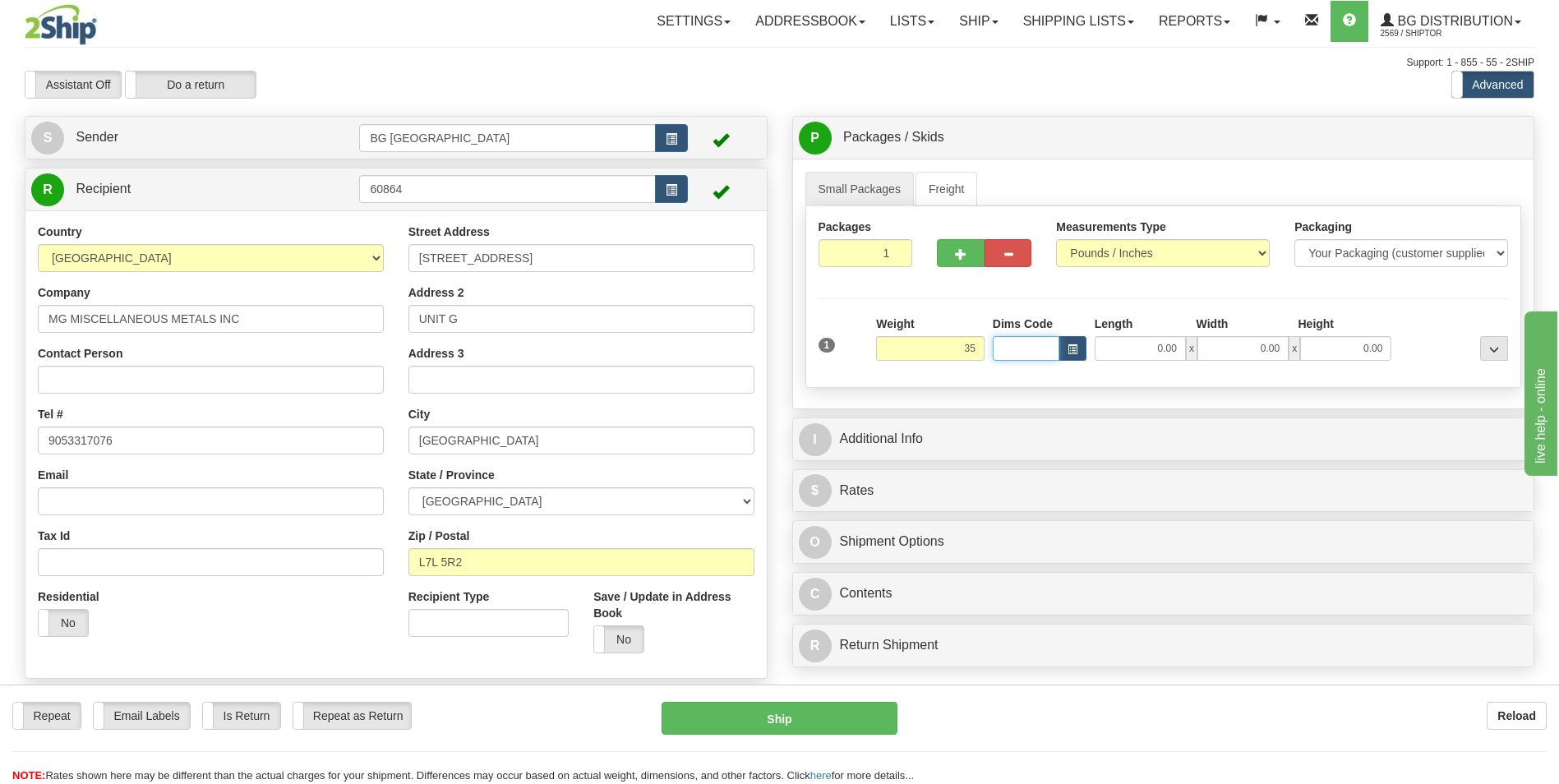
type input "35.00"
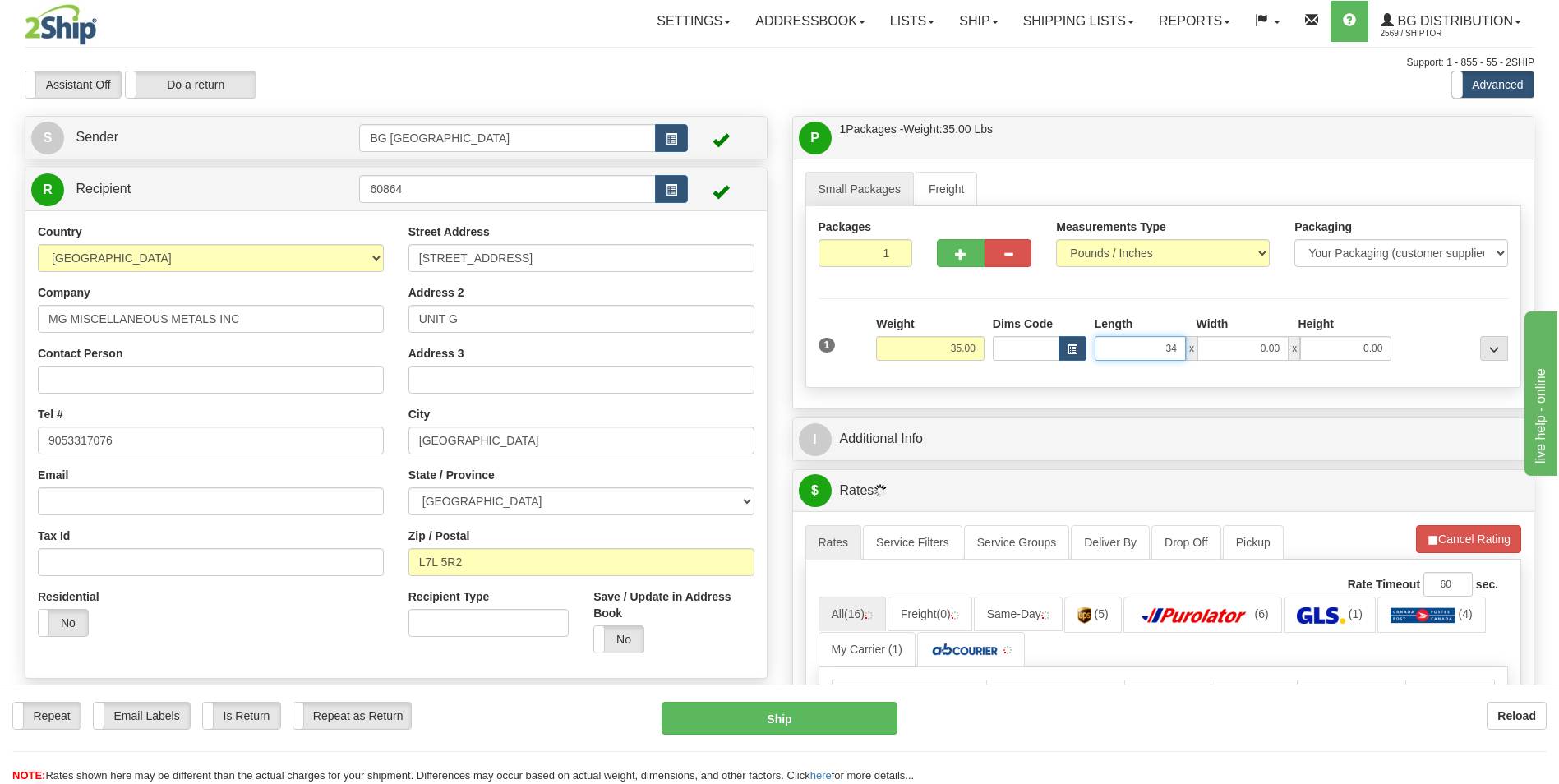
type input "34.00"
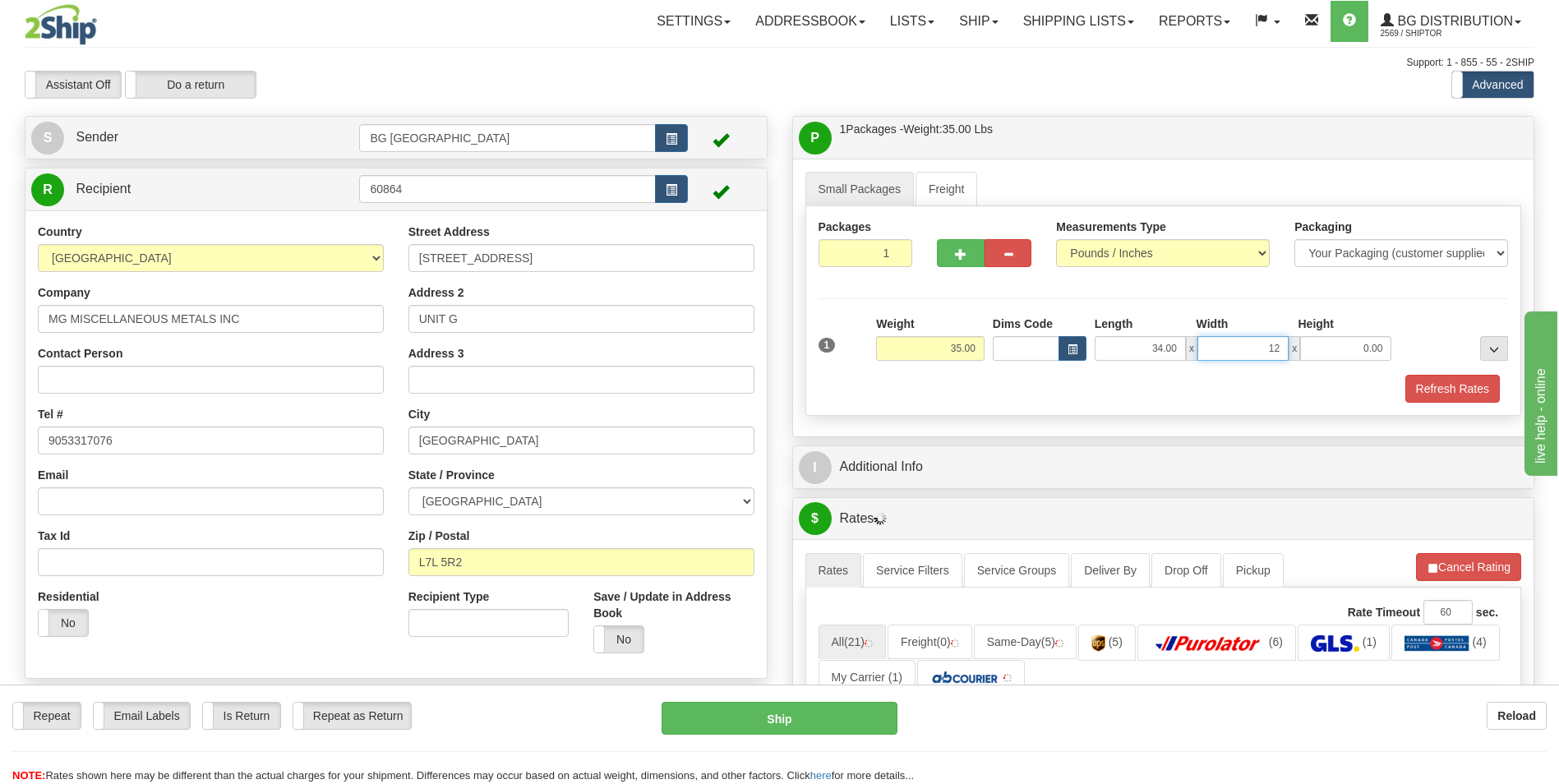
type input "12.00"
click at [967, 249] on span "button" at bounding box center [961, 254] width 12 height 11
type input "2"
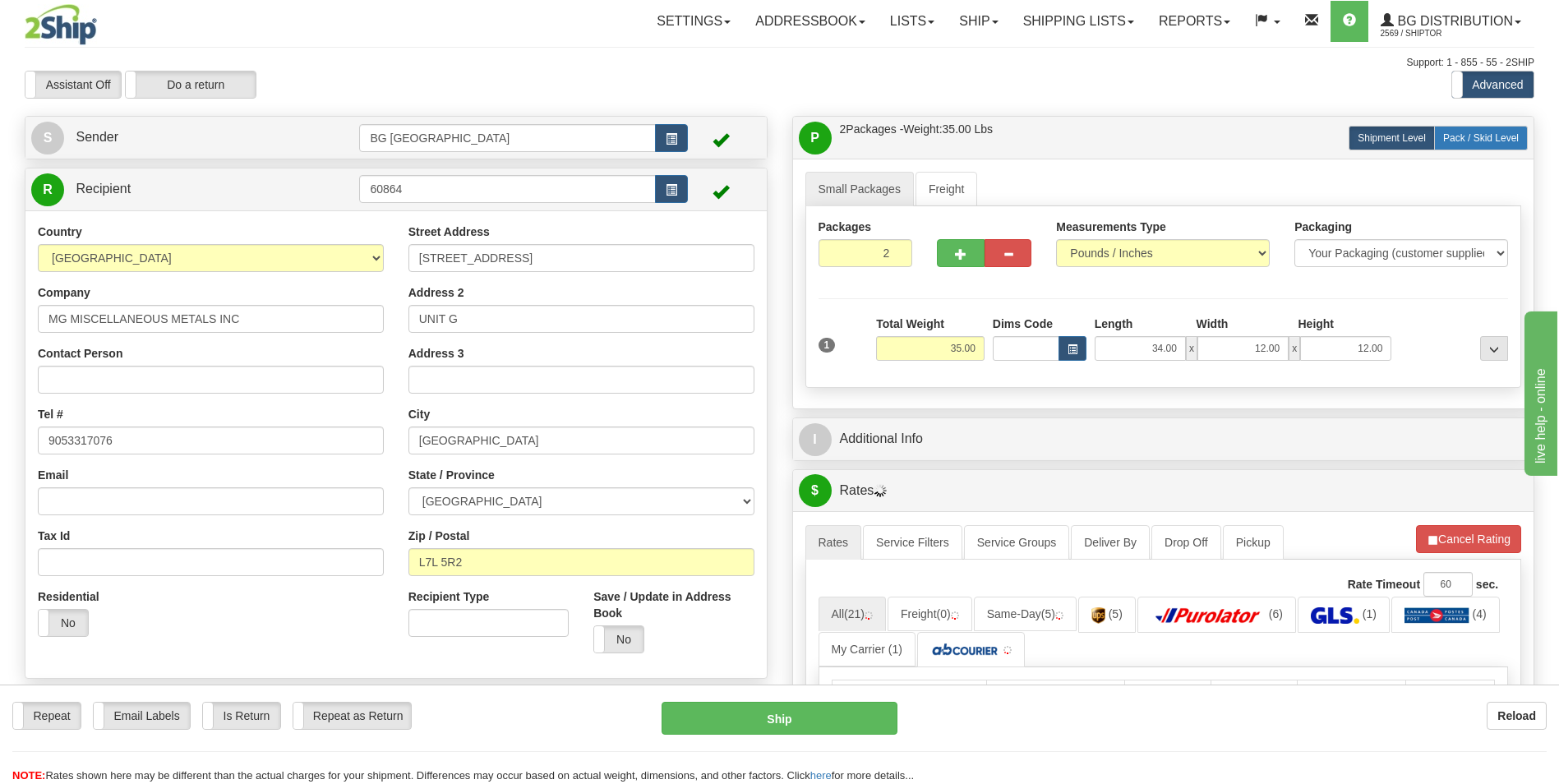
click at [1486, 147] on label "Pack / Skid Level Pack.." at bounding box center [1480, 138] width 94 height 25
radio input "true"
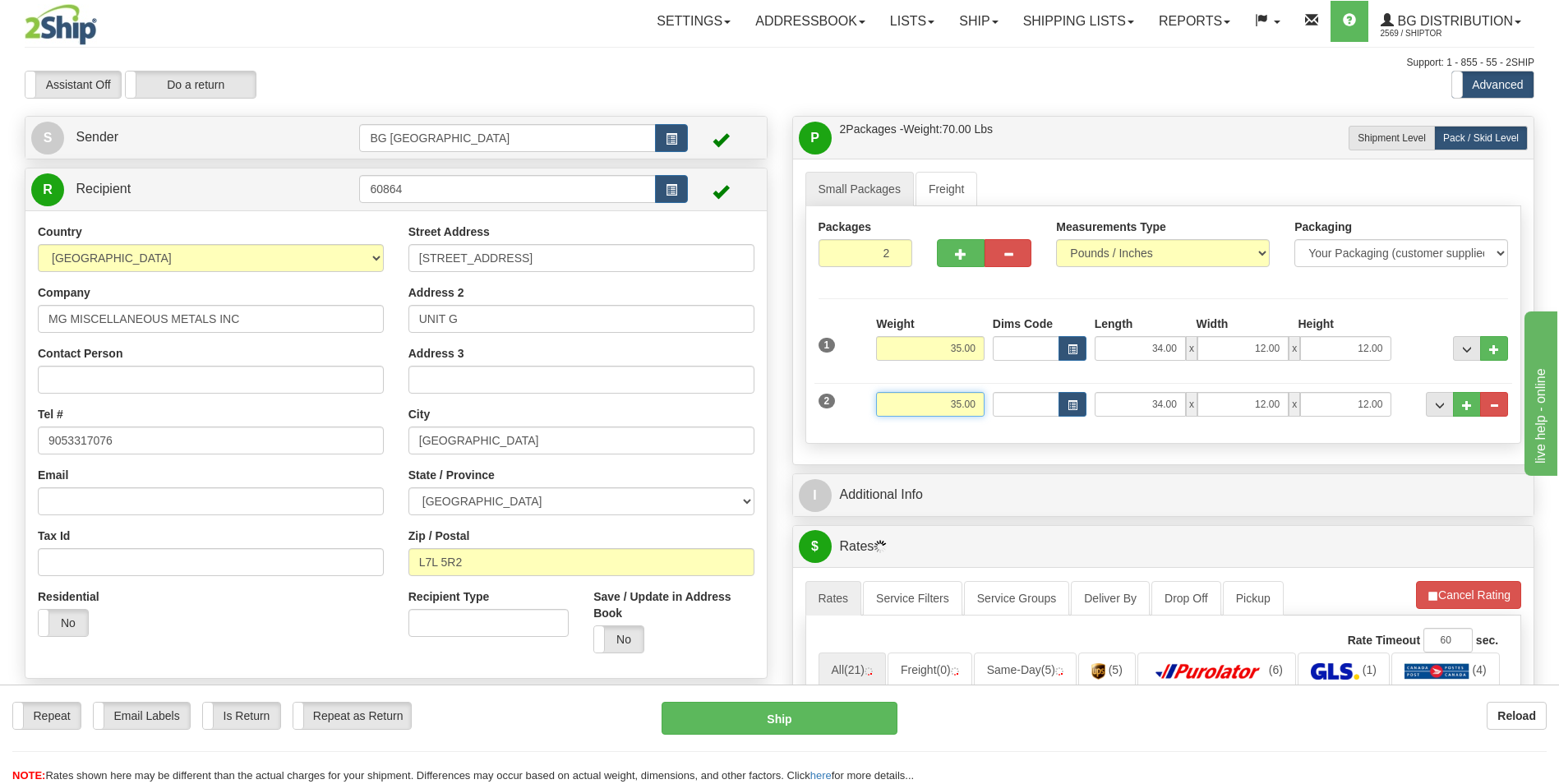
click at [937, 406] on input "35.00" at bounding box center [930, 403] width 108 height 25
type input "48.00"
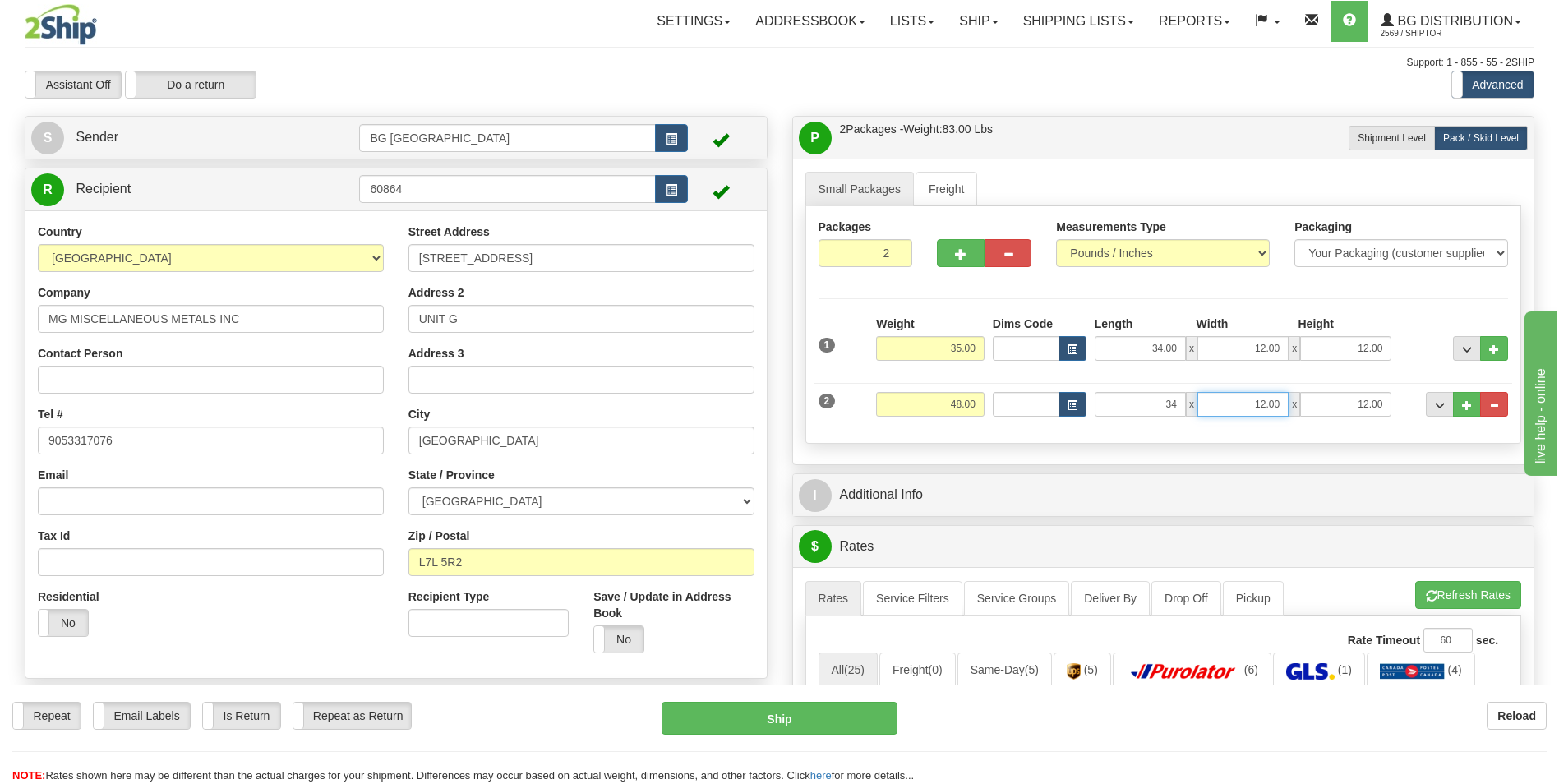
type input "34.00"
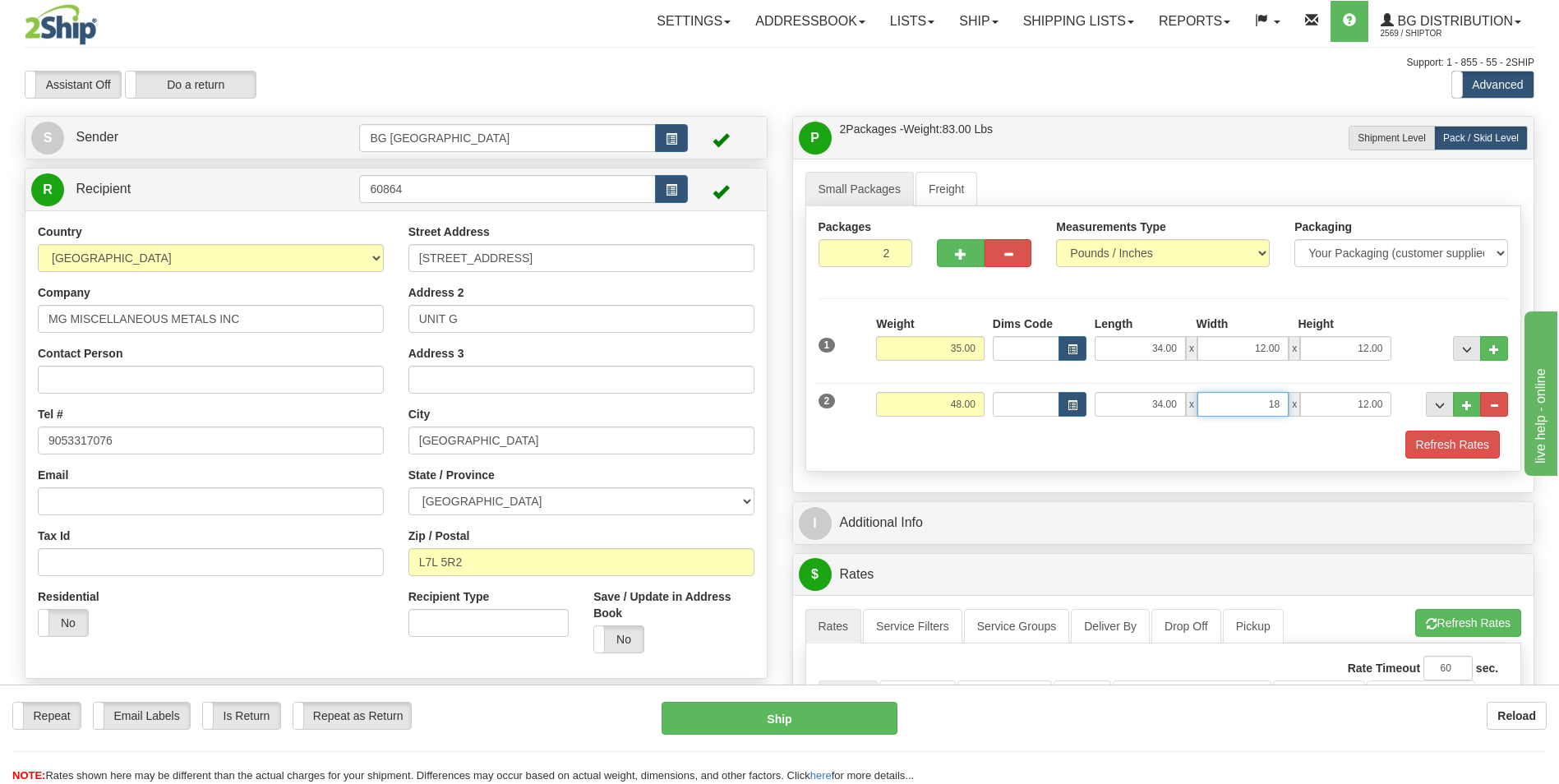
type input "18.00"
type input "12.00"
click at [1463, 401] on span "..." at bounding box center [1467, 405] width 10 height 9
type input "3"
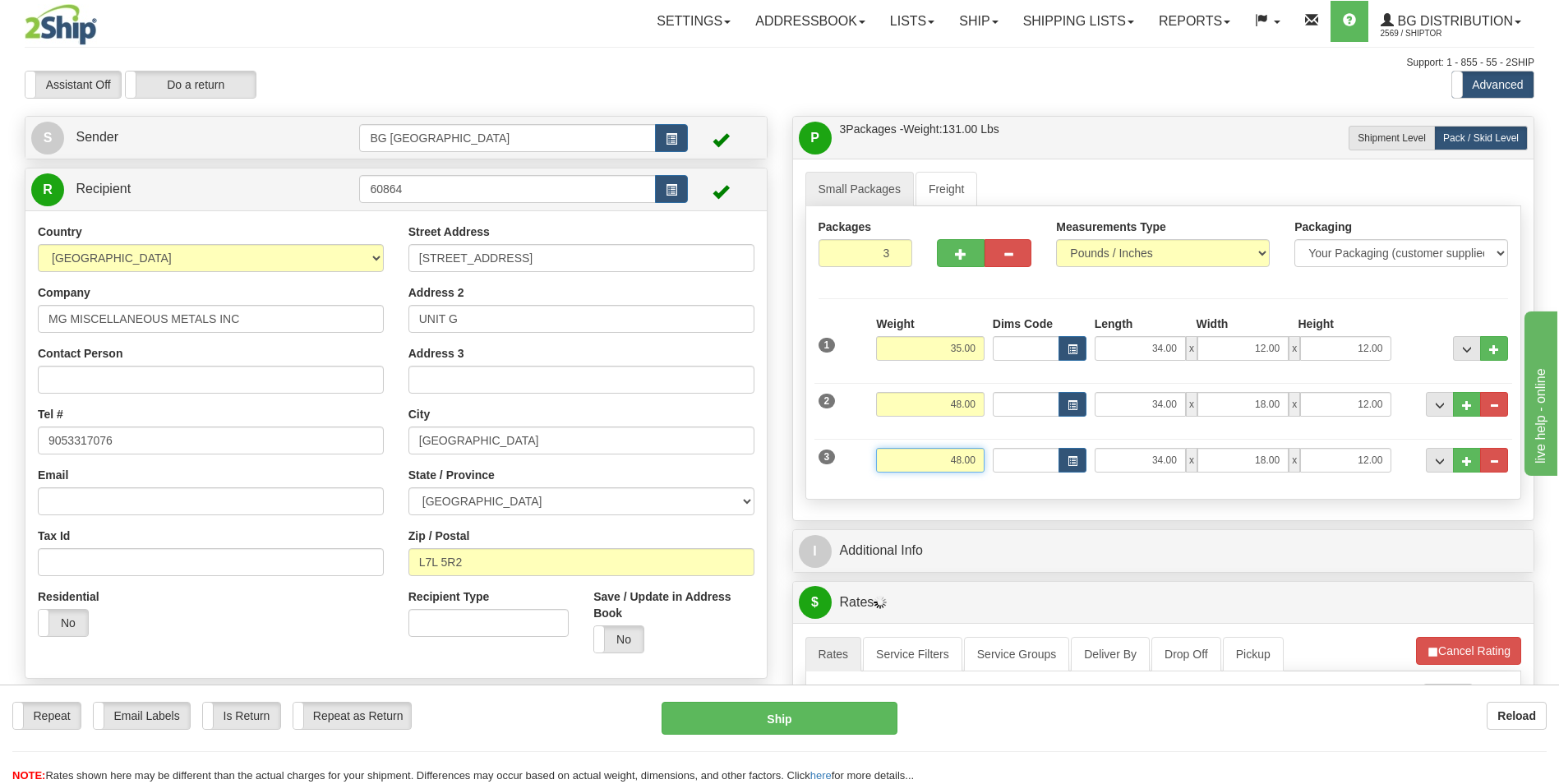
click at [946, 458] on input "48.00" at bounding box center [930, 460] width 108 height 25
type input "5.00"
type input "9.00"
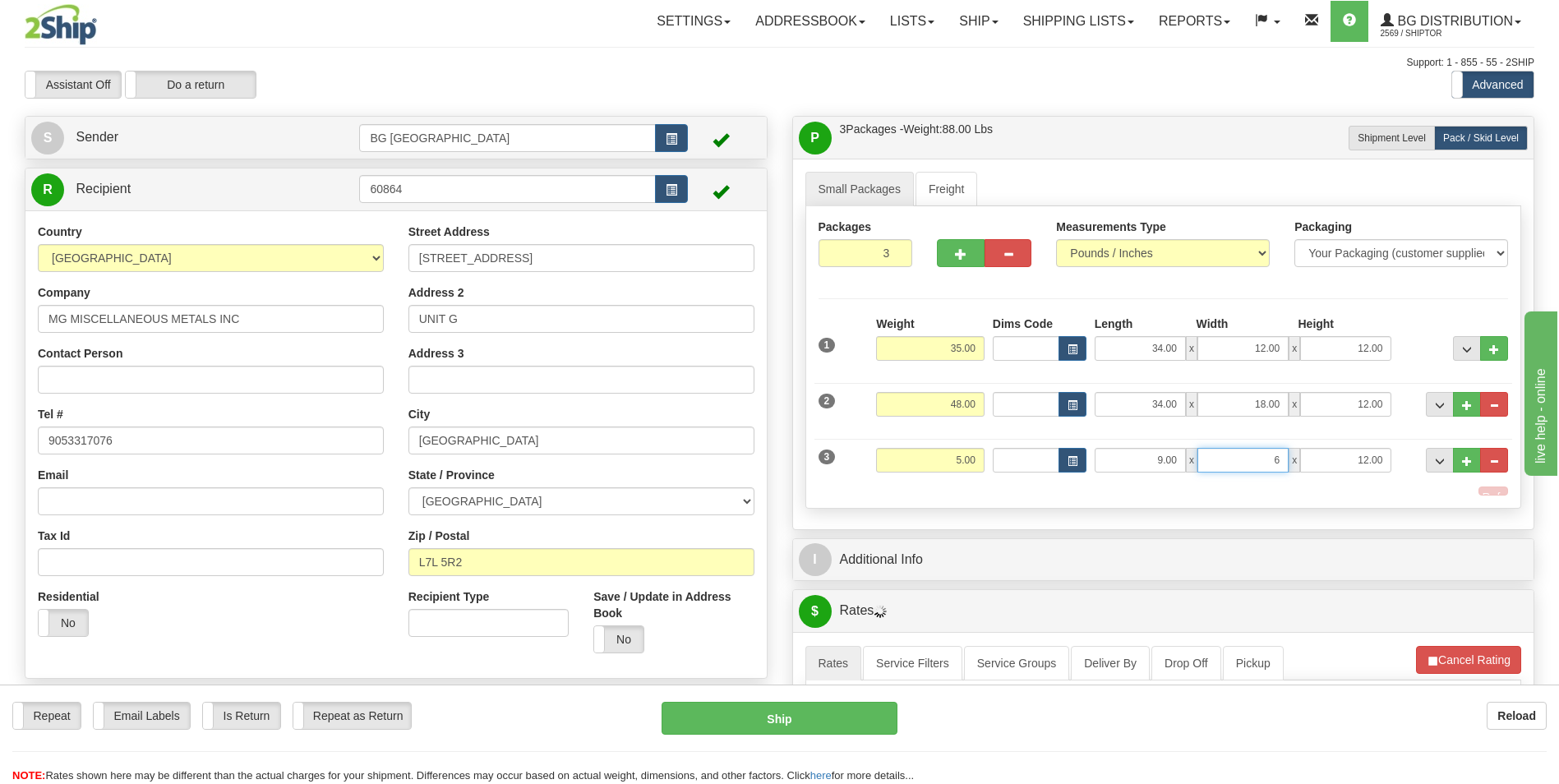
type input "6.00"
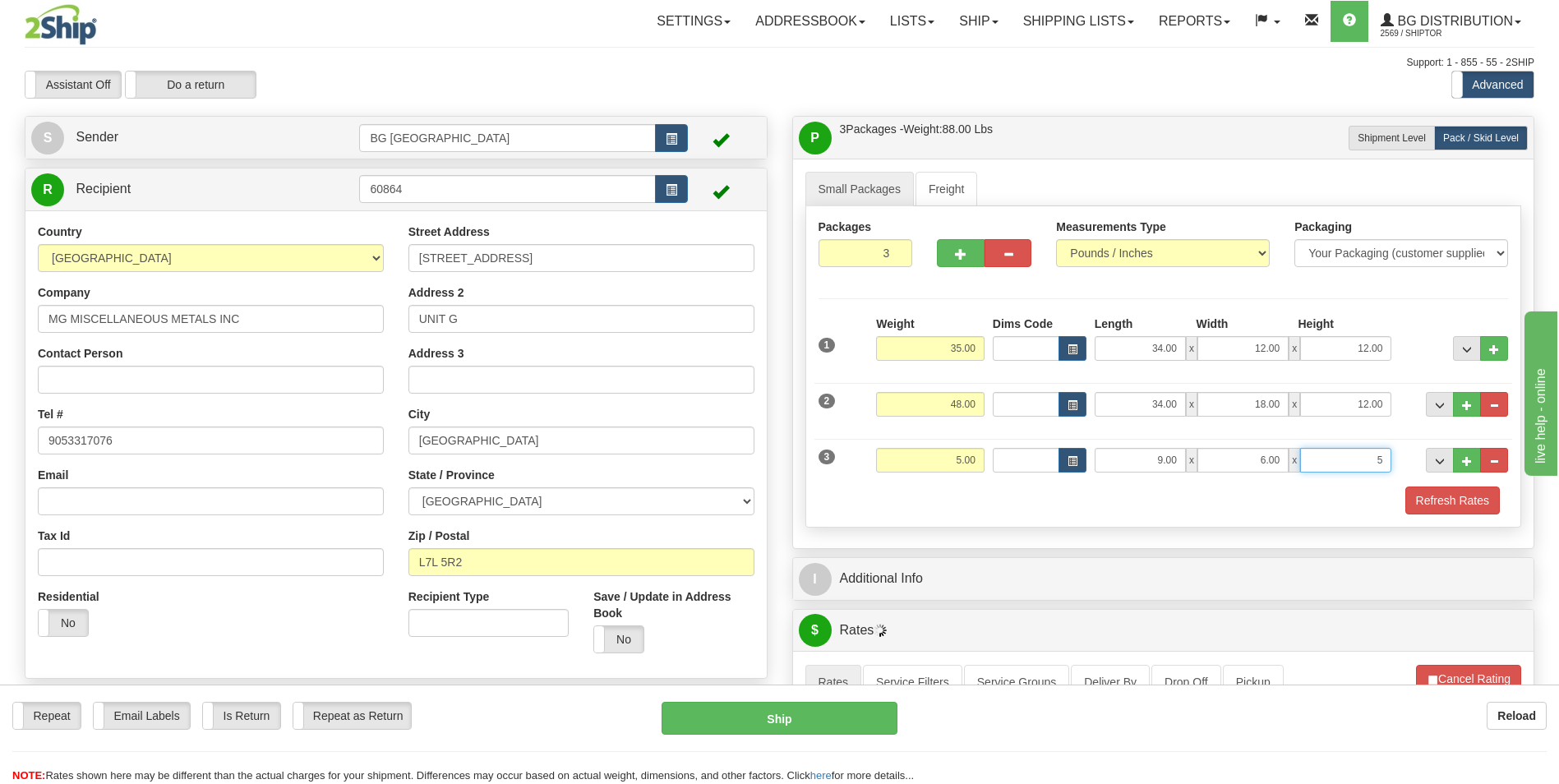
type input "5.00"
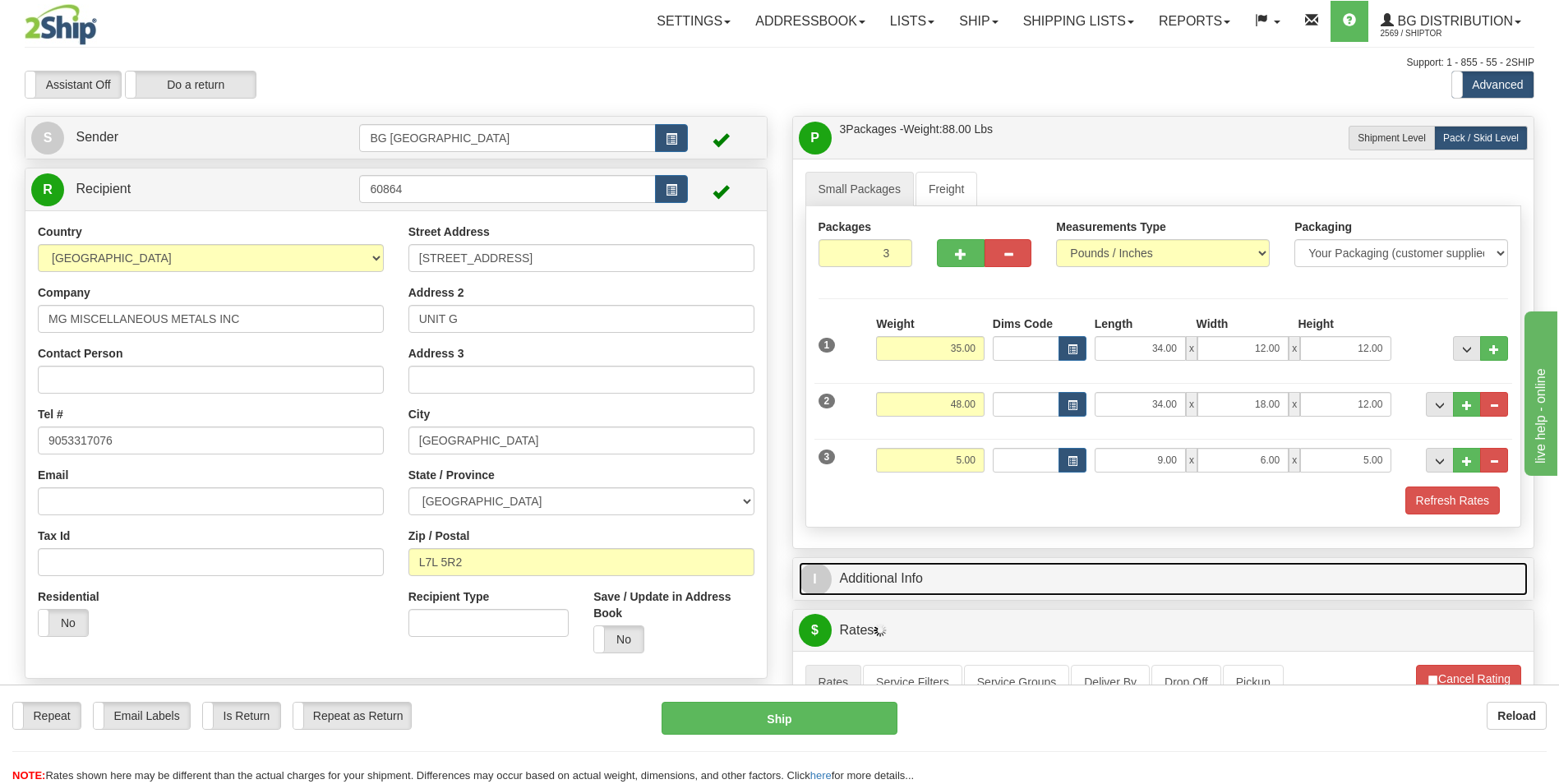
click at [948, 573] on link "I Additional Info" at bounding box center [1163, 579] width 730 height 34
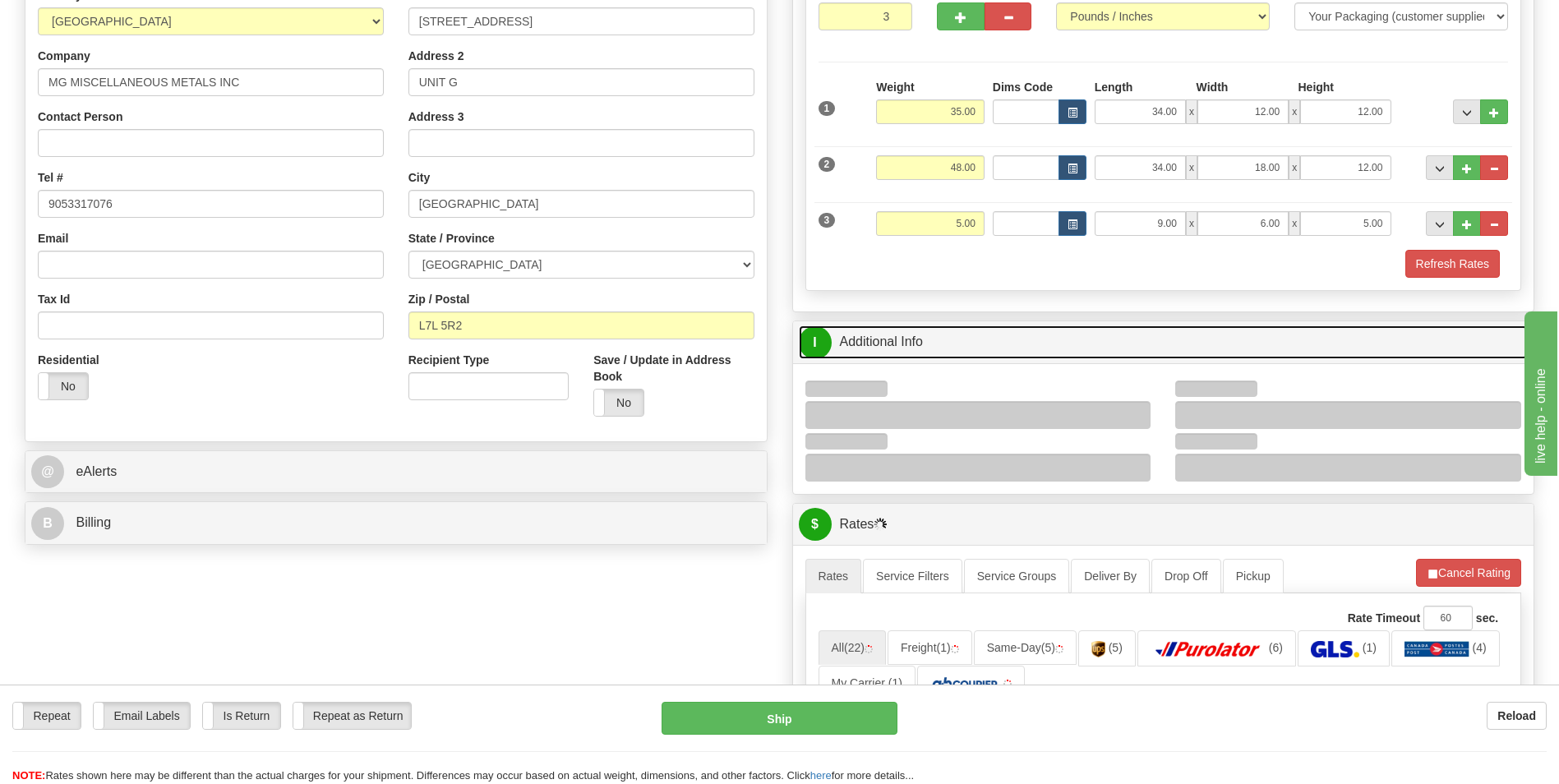
scroll to position [246, 0]
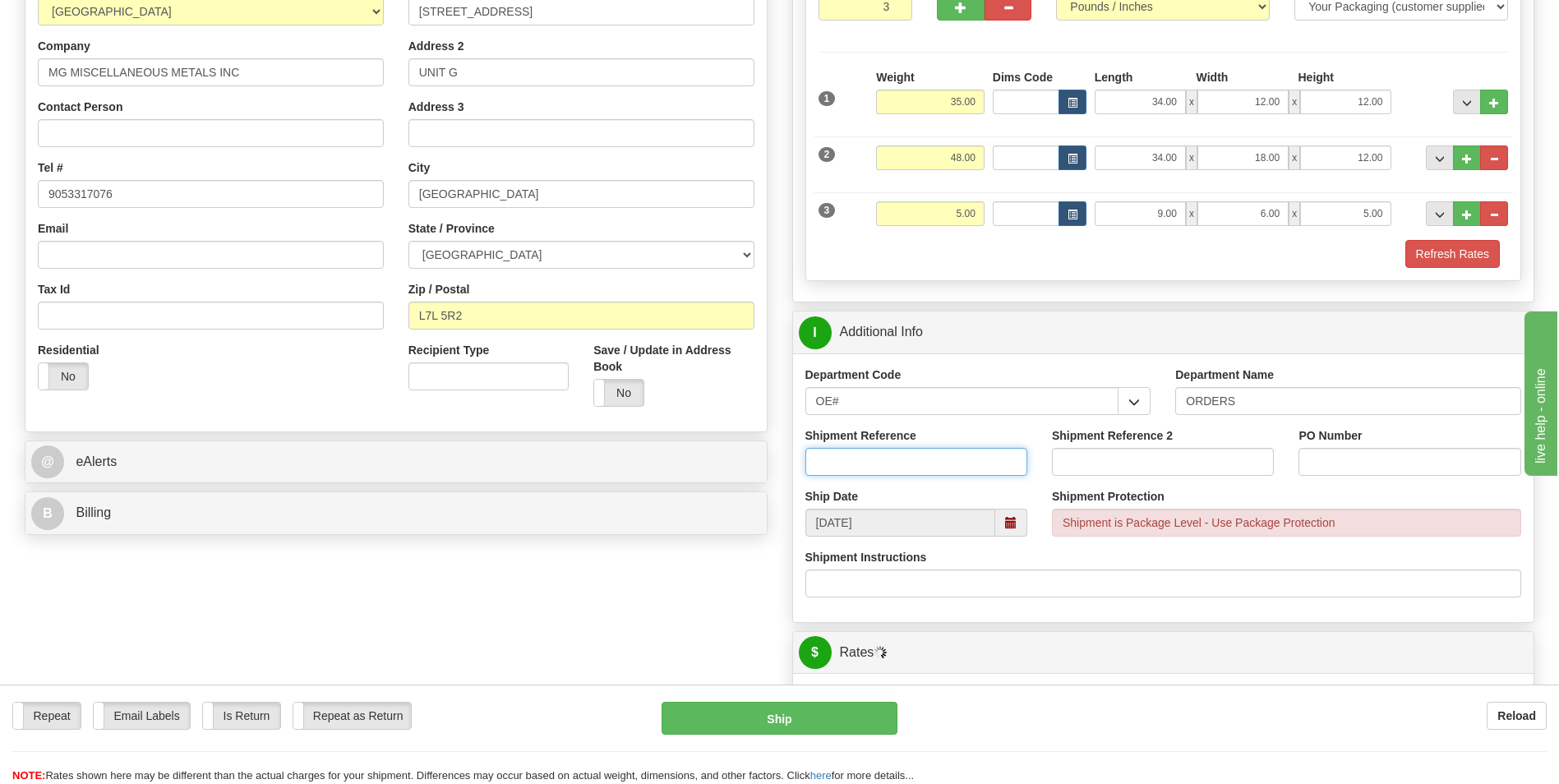
click at [910, 454] on input "Shipment Reference" at bounding box center [916, 462] width 222 height 28
type input "70178736-00"
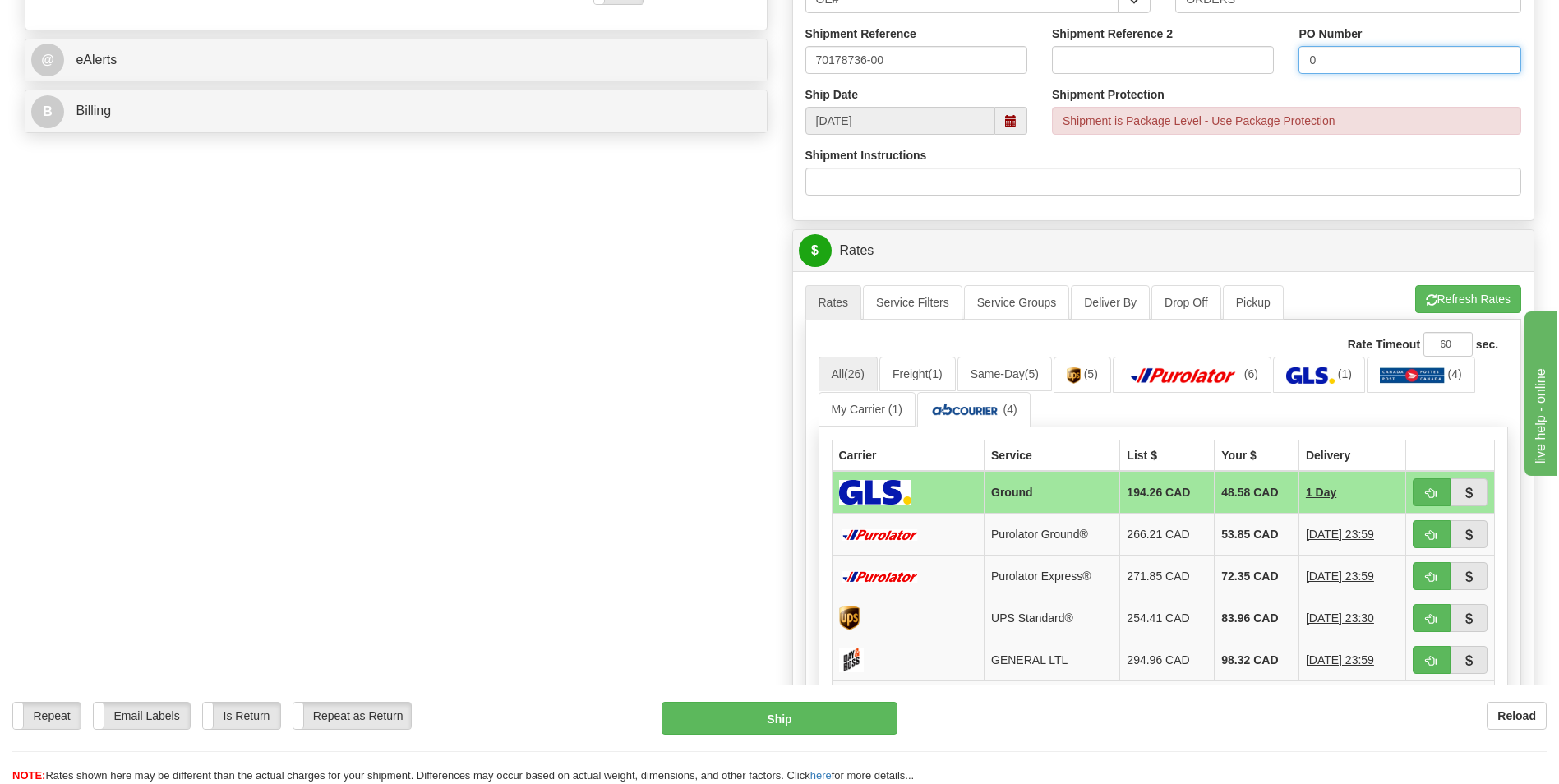
scroll to position [657, 0]
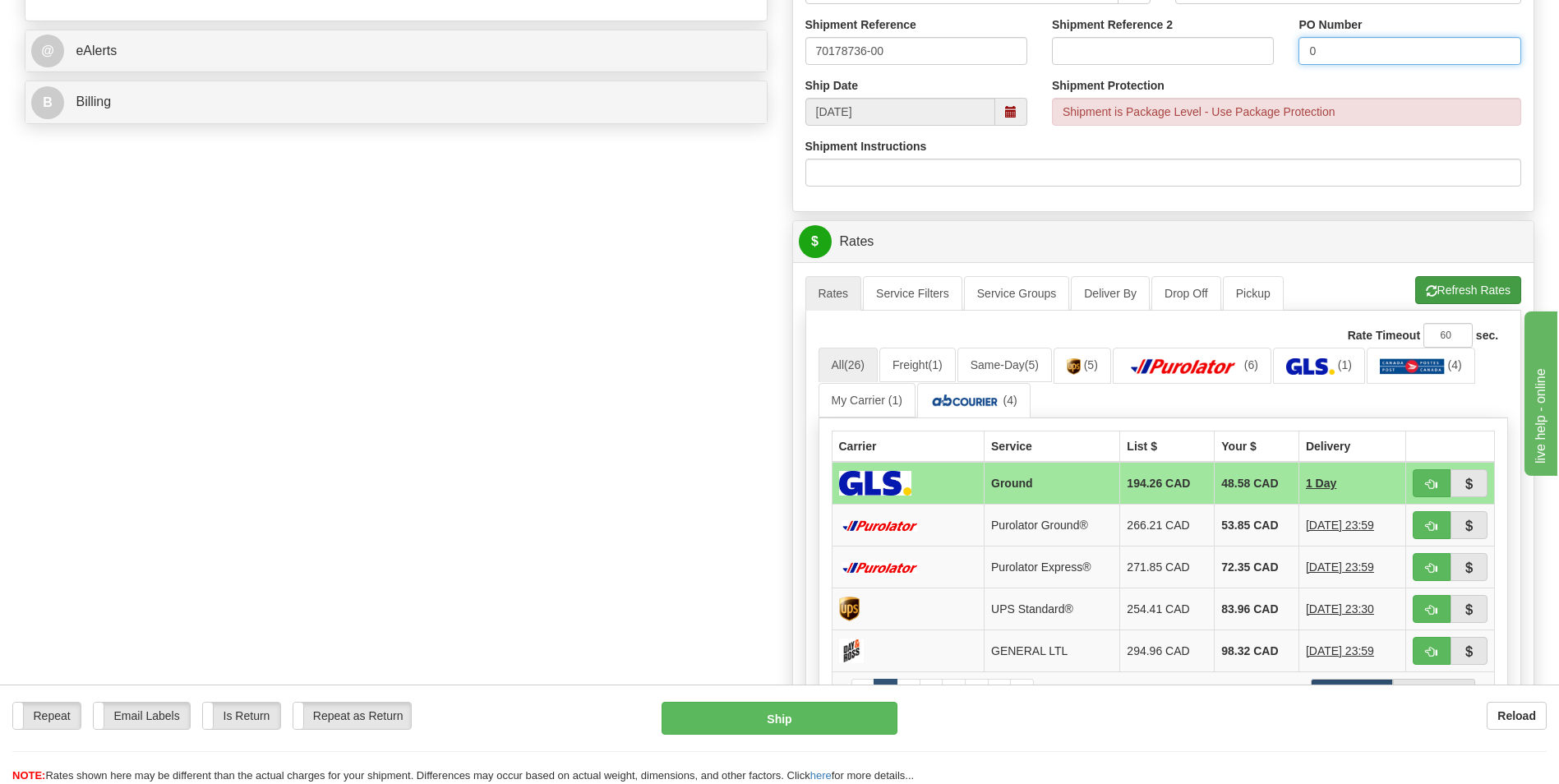
type input "0"
click at [1421, 282] on button "Refresh Rates" at bounding box center [1468, 289] width 106 height 28
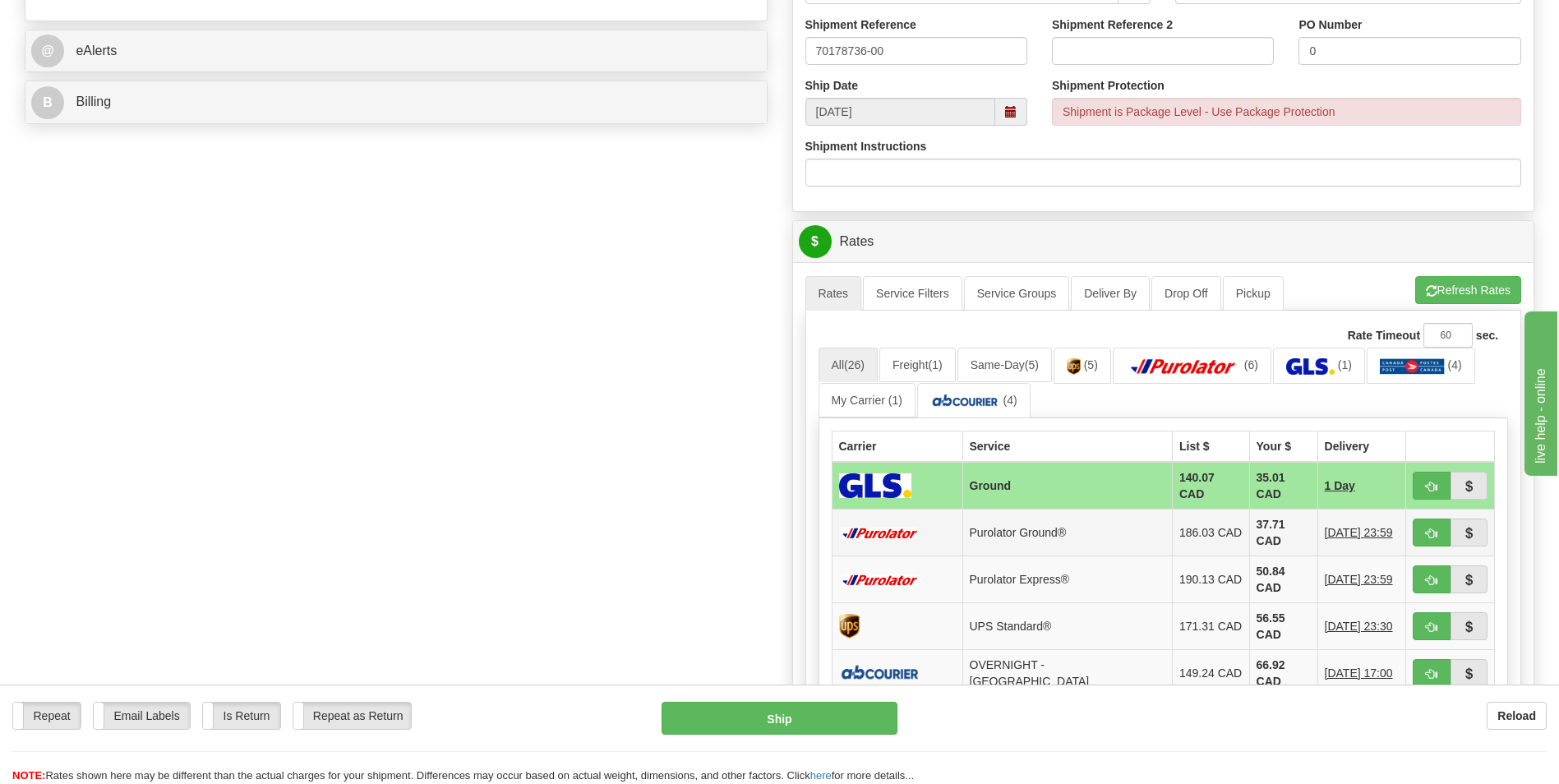
click at [1249, 514] on td "37.71 CAD" at bounding box center [1283, 532] width 69 height 47
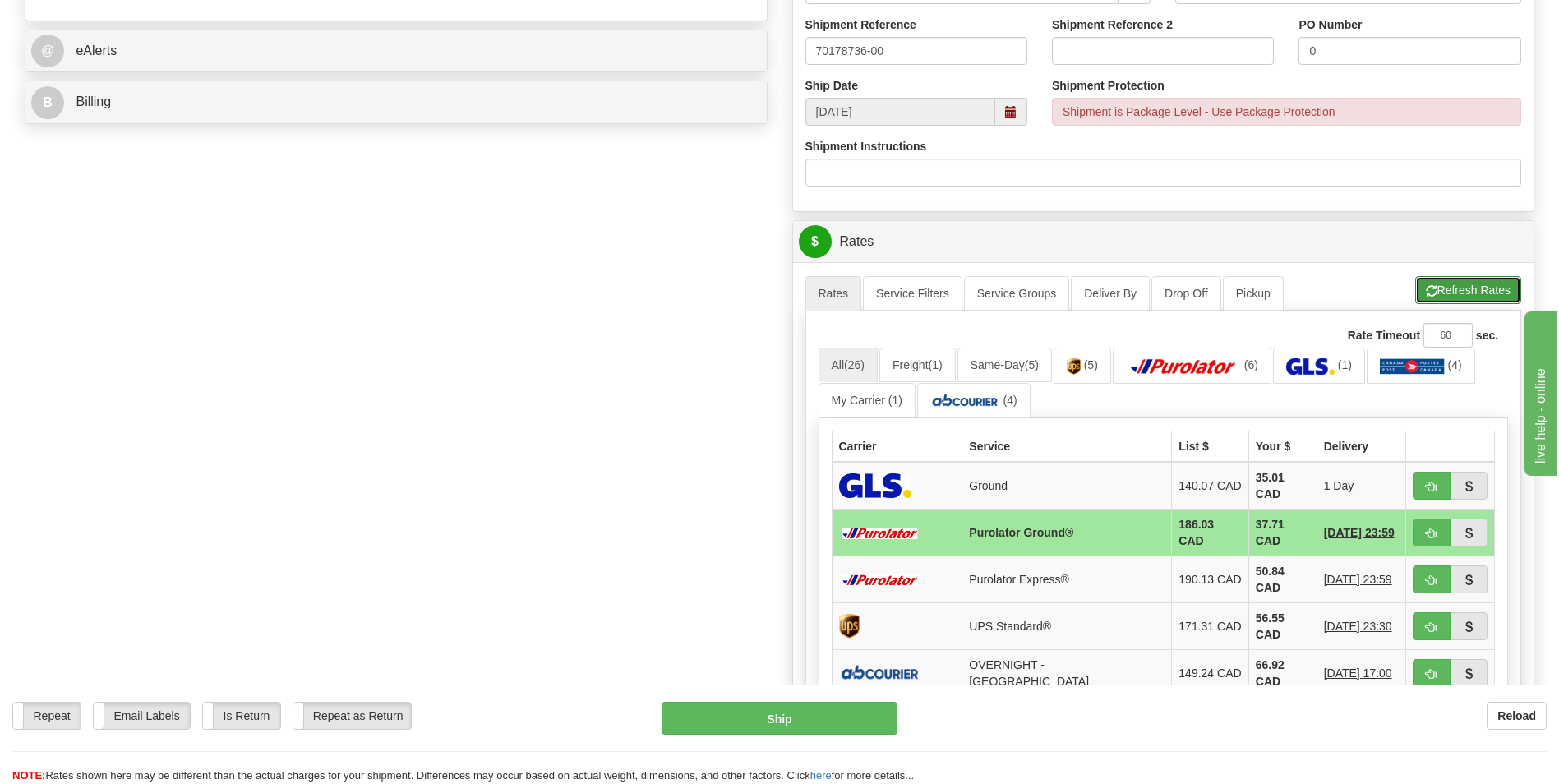
click at [1468, 284] on button "Refresh Rates" at bounding box center [1468, 289] width 106 height 28
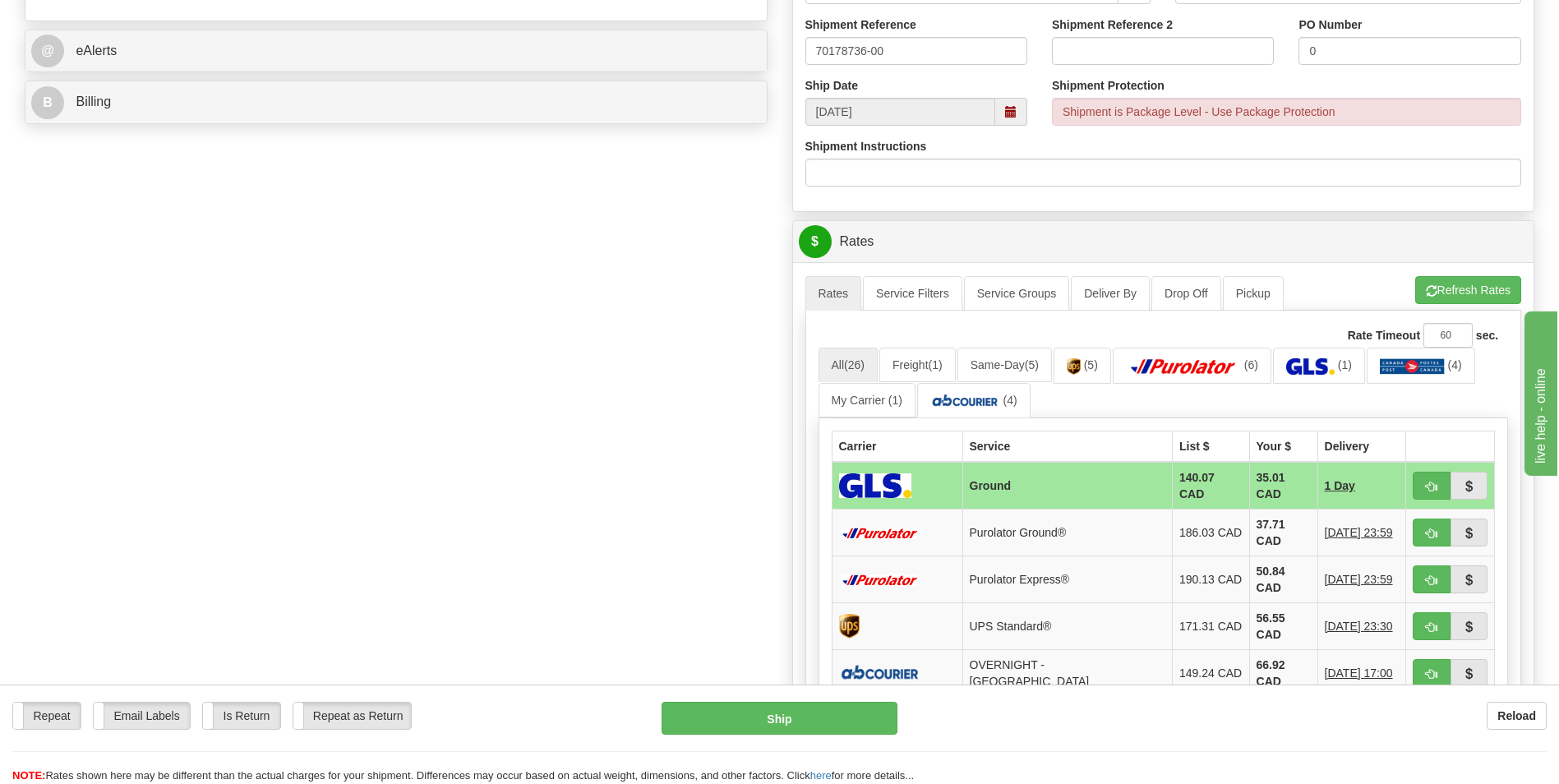
click at [1249, 518] on td "37.71 CAD" at bounding box center [1283, 532] width 69 height 47
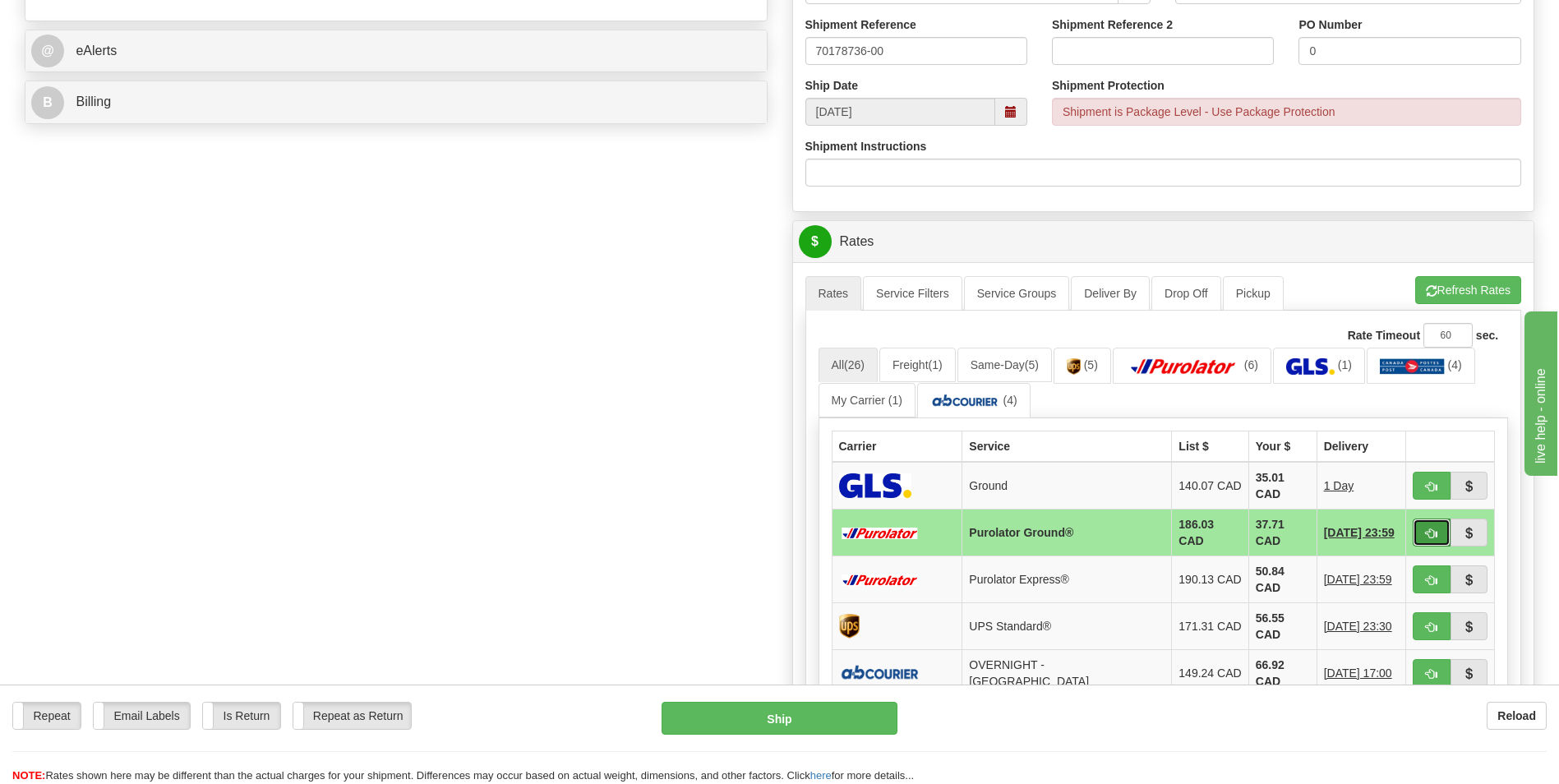
click at [1431, 529] on span "button" at bounding box center [1432, 534] width 12 height 11
type input "260"
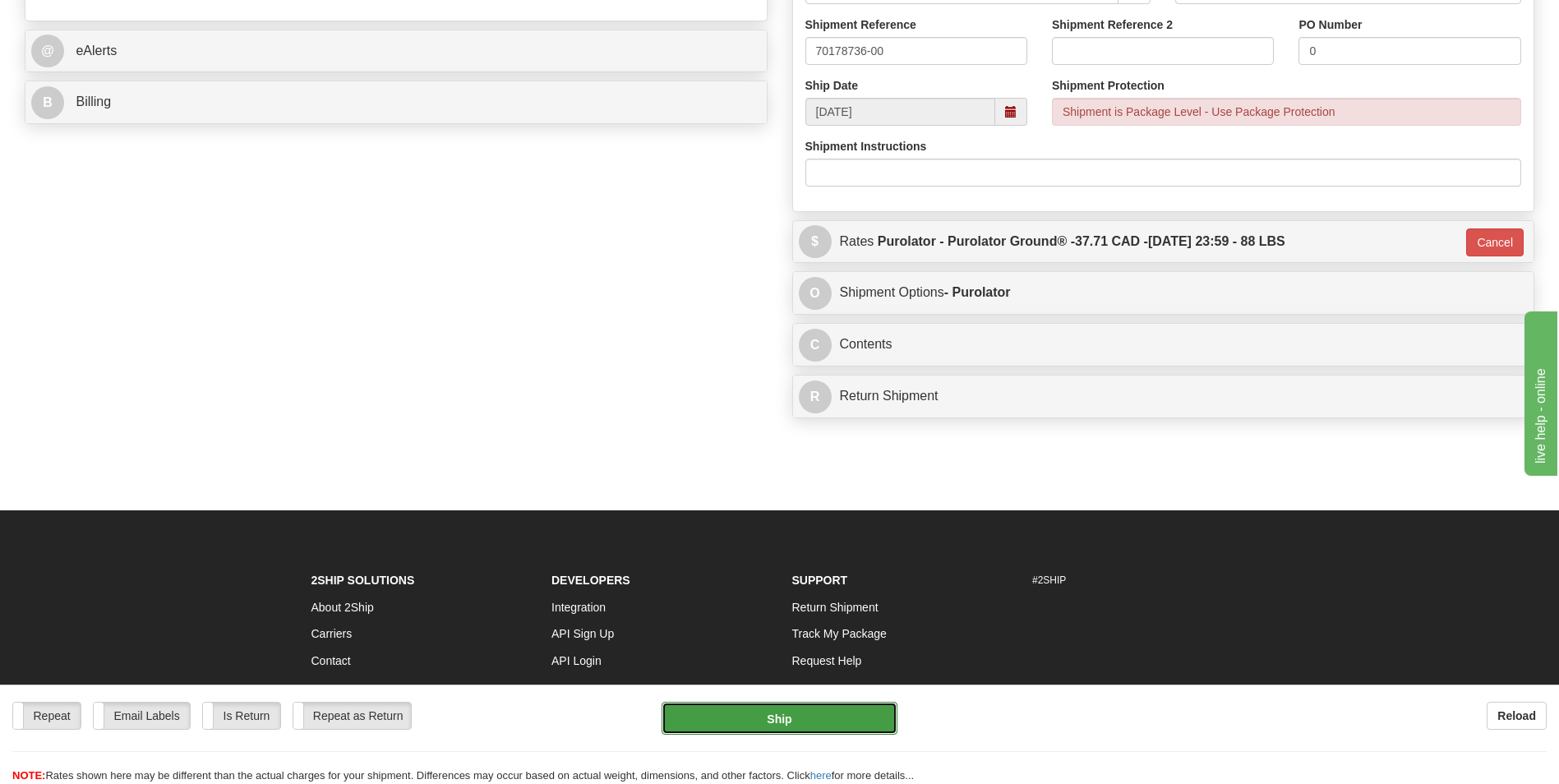
click at [829, 709] on button "Ship" at bounding box center [779, 718] width 235 height 33
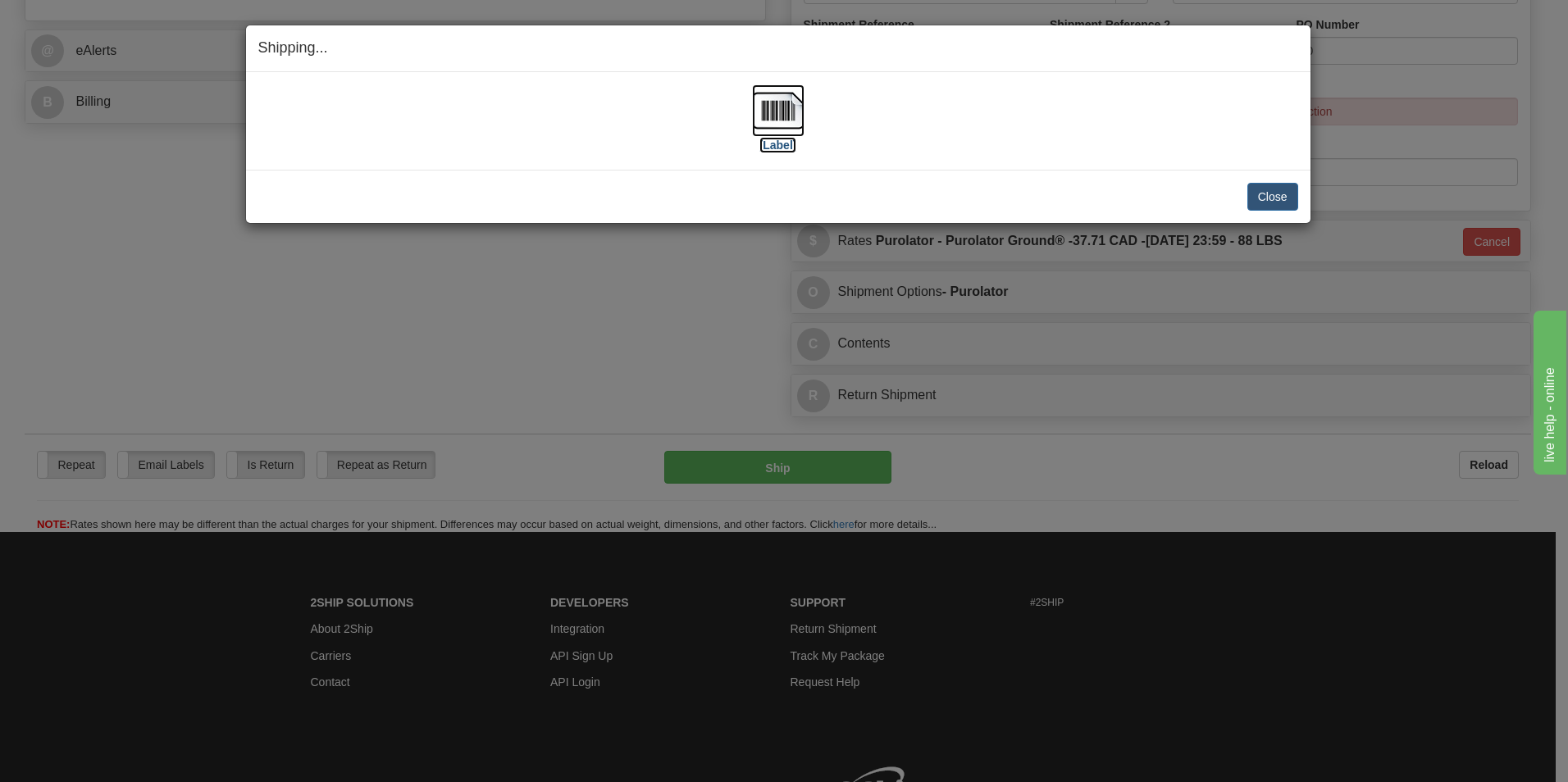
click at [754, 114] on img at bounding box center [778, 111] width 52 height 52
click at [1267, 194] on button "Close" at bounding box center [1273, 197] width 51 height 28
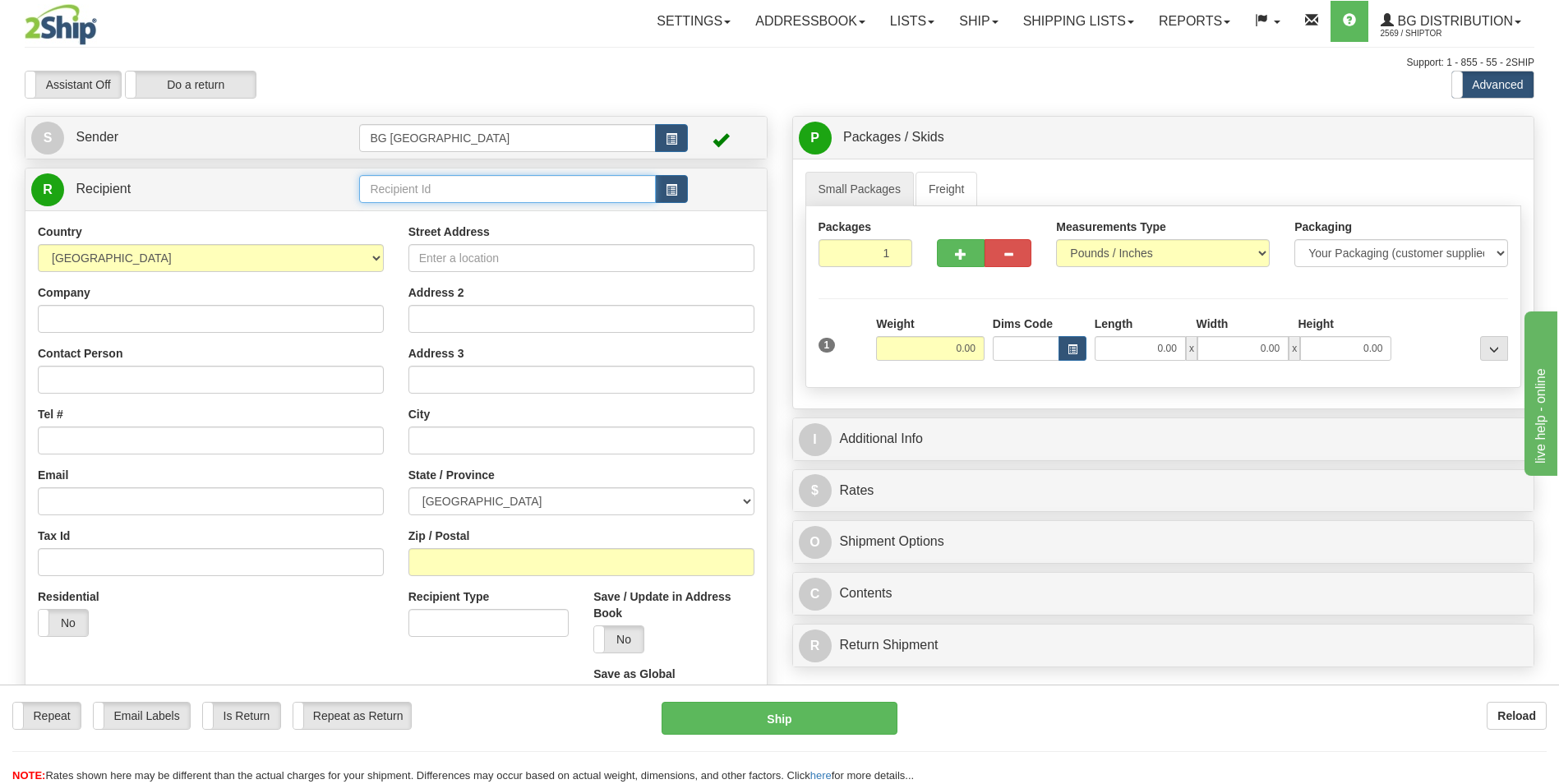
click at [413, 190] on input "text" at bounding box center [508, 189] width 296 height 28
click at [407, 200] on input "60864" at bounding box center [508, 189] width 296 height 28
click at [395, 208] on div "60864" at bounding box center [503, 214] width 280 height 18
type input "60864"
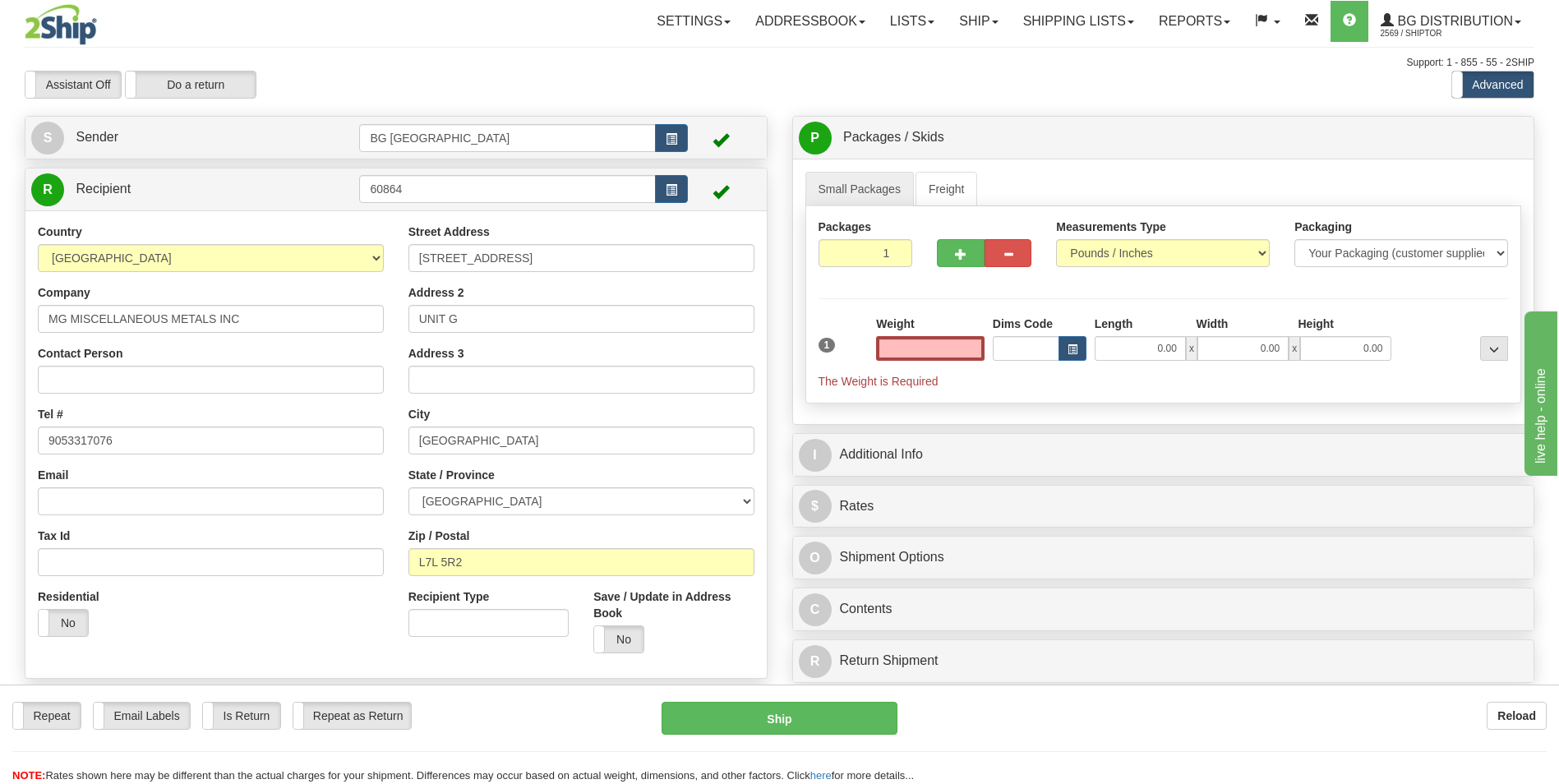
type input "0.00"
click at [508, 563] on input "L7L 5R2" at bounding box center [581, 562] width 346 height 28
paste input "K6V 4V7"
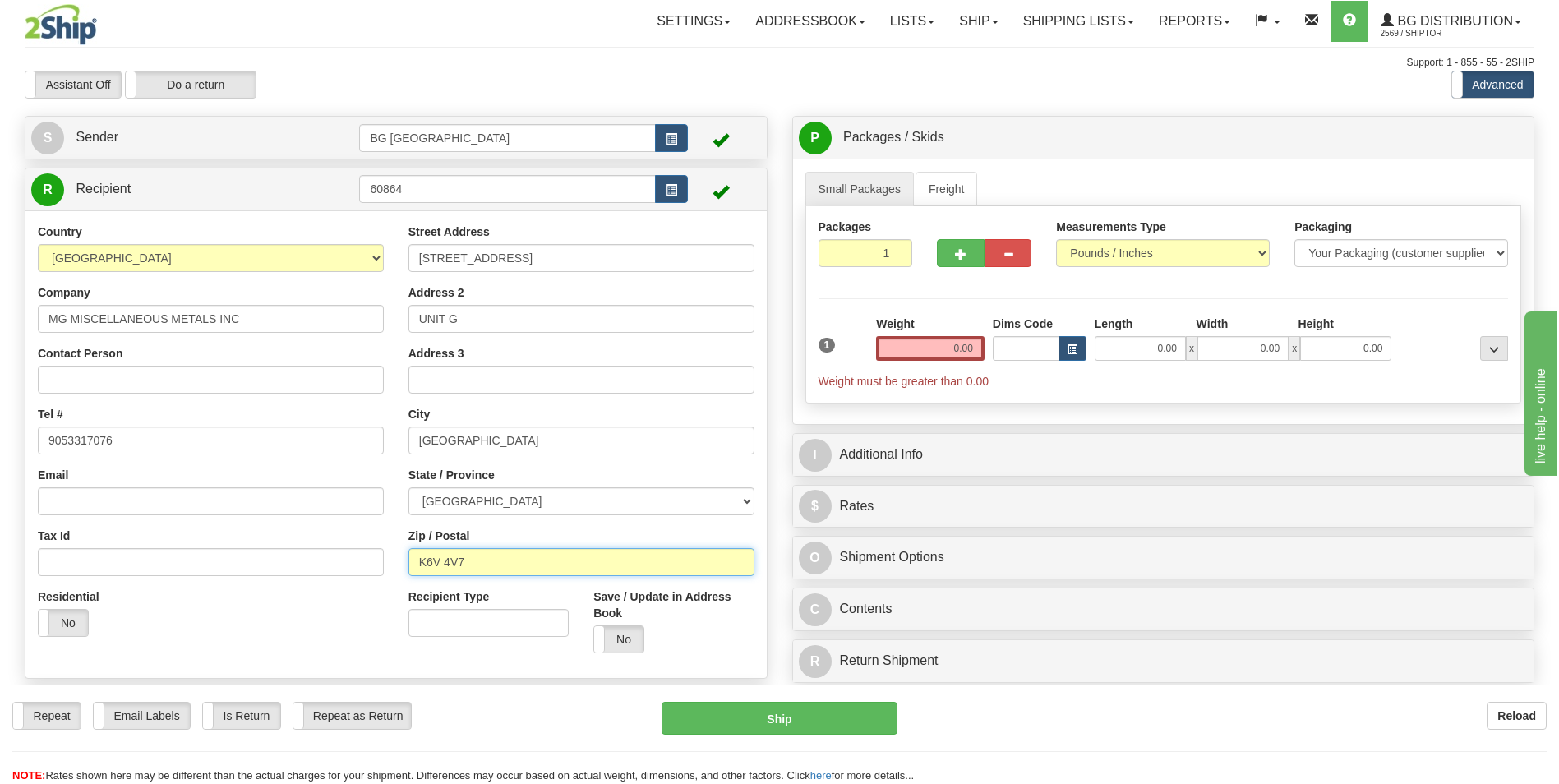
type input "K6V 4V7"
click at [535, 245] on input "4390 PALETTA COURT" at bounding box center [581, 258] width 346 height 28
paste input "77 William St"
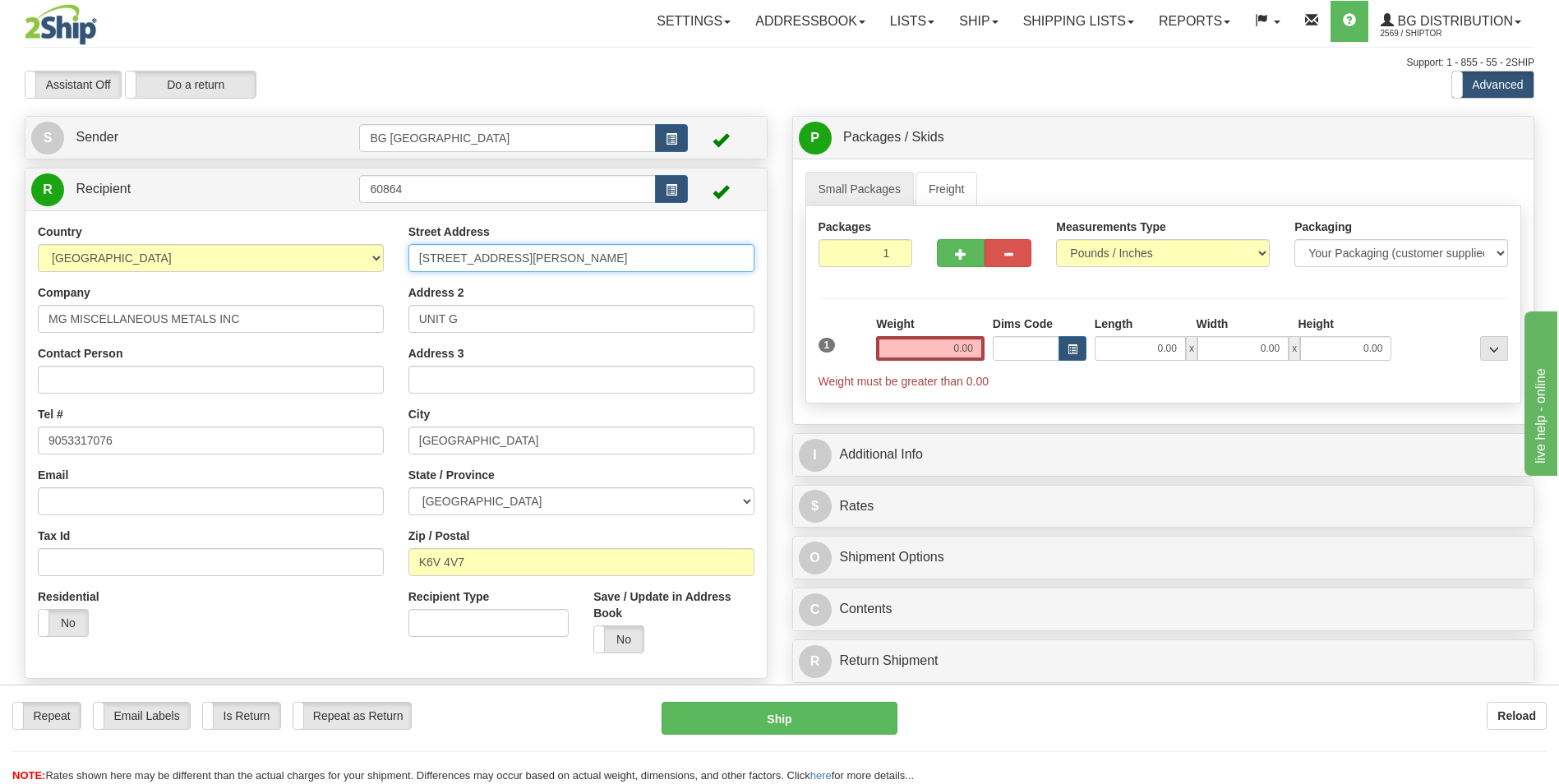
type input "77 William St"
click at [517, 313] on input "UNIT G" at bounding box center [581, 318] width 346 height 28
click at [889, 346] on input "0.00" at bounding box center [930, 348] width 108 height 25
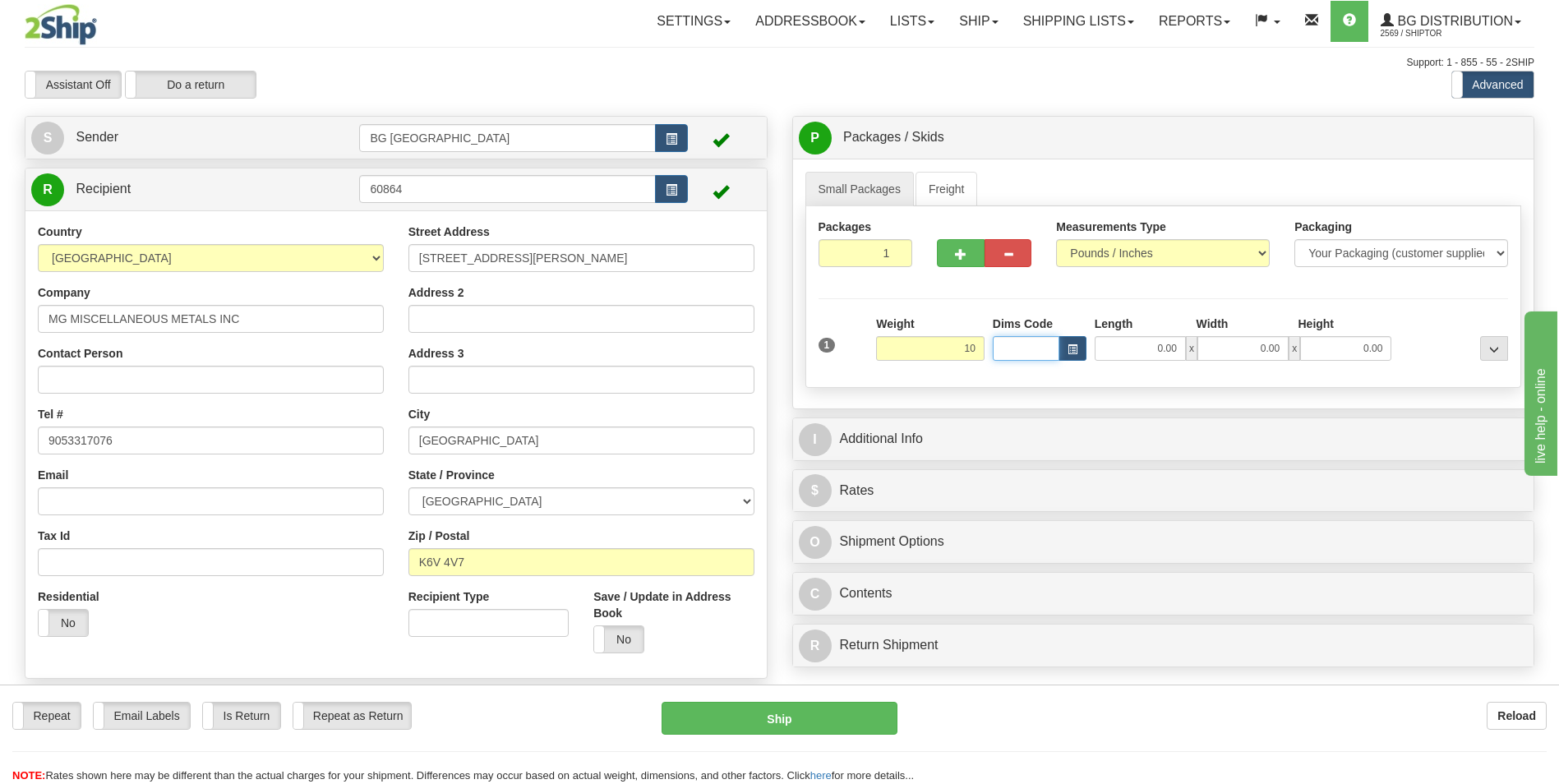
type input "10.00"
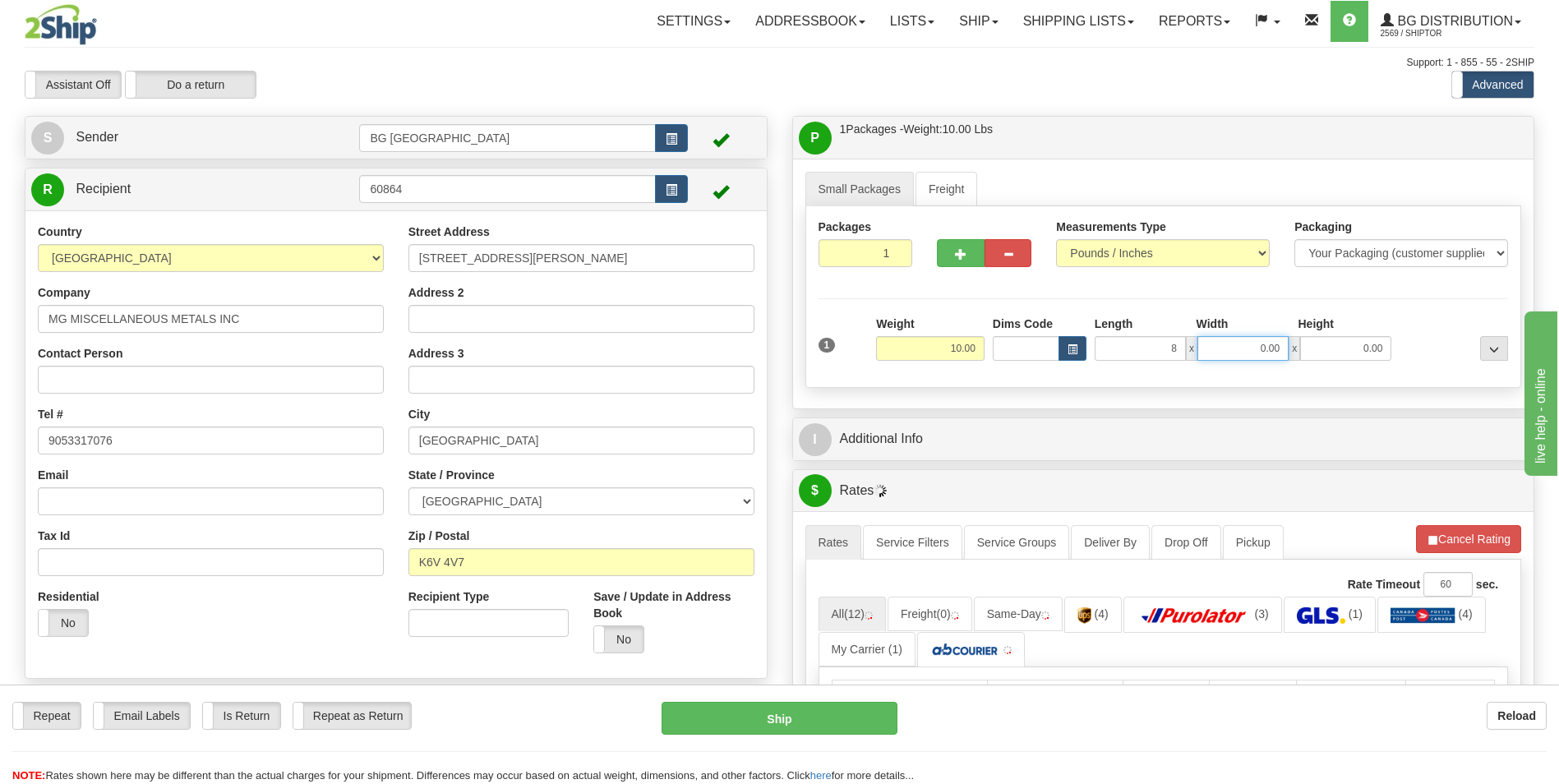
type input "8.00"
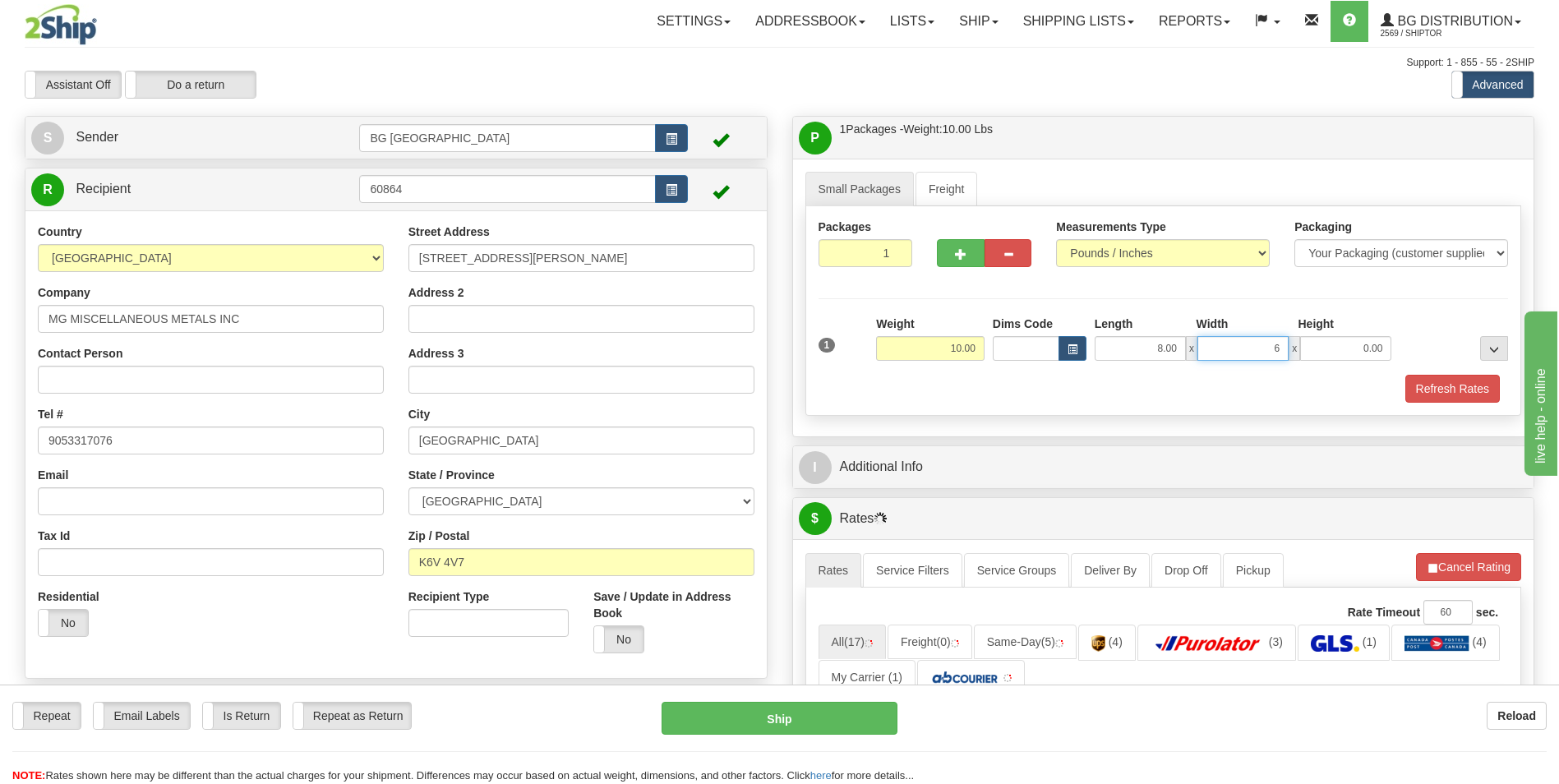
type input "6.00"
type input "4.00"
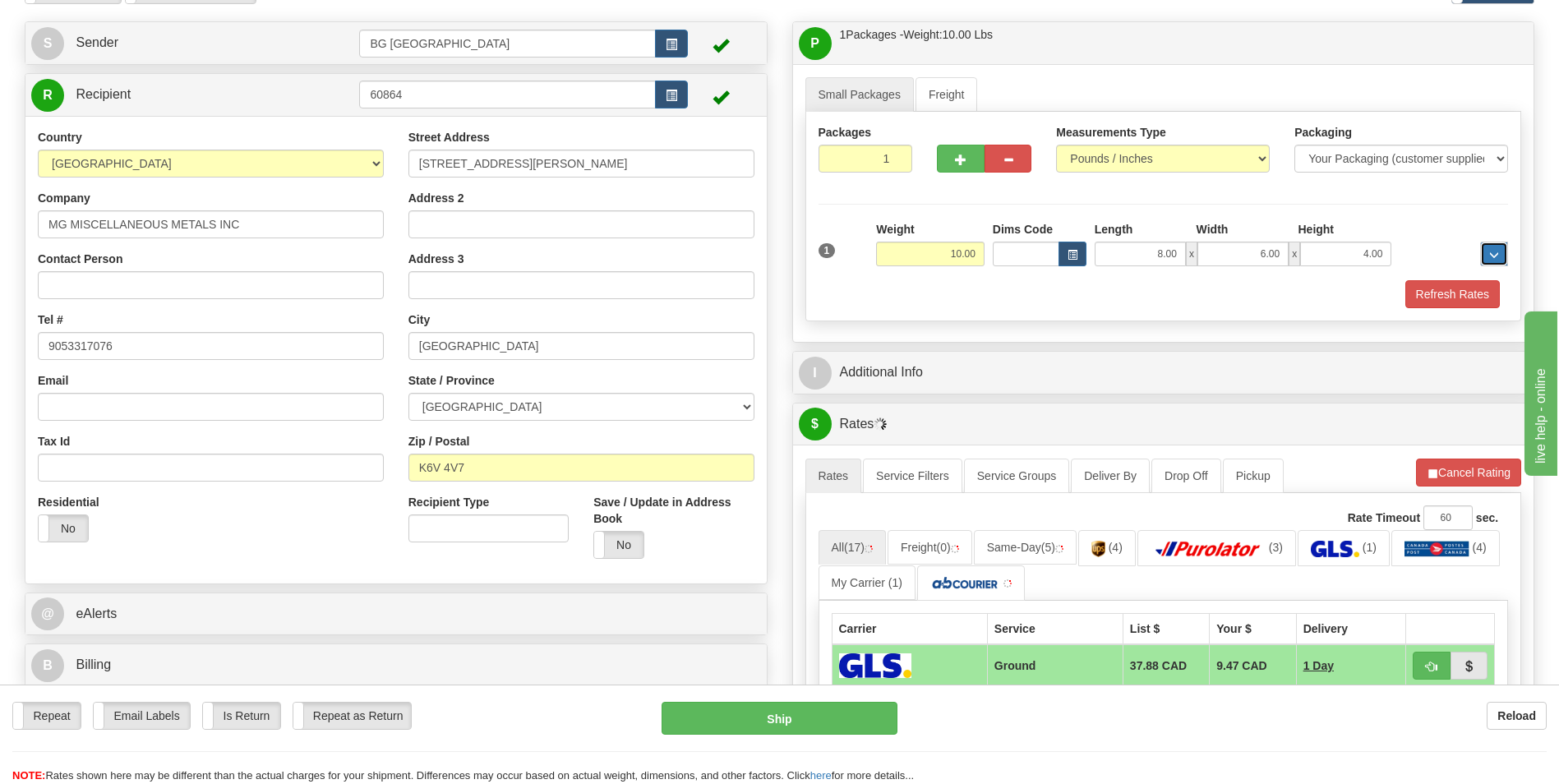
scroll to position [246, 0]
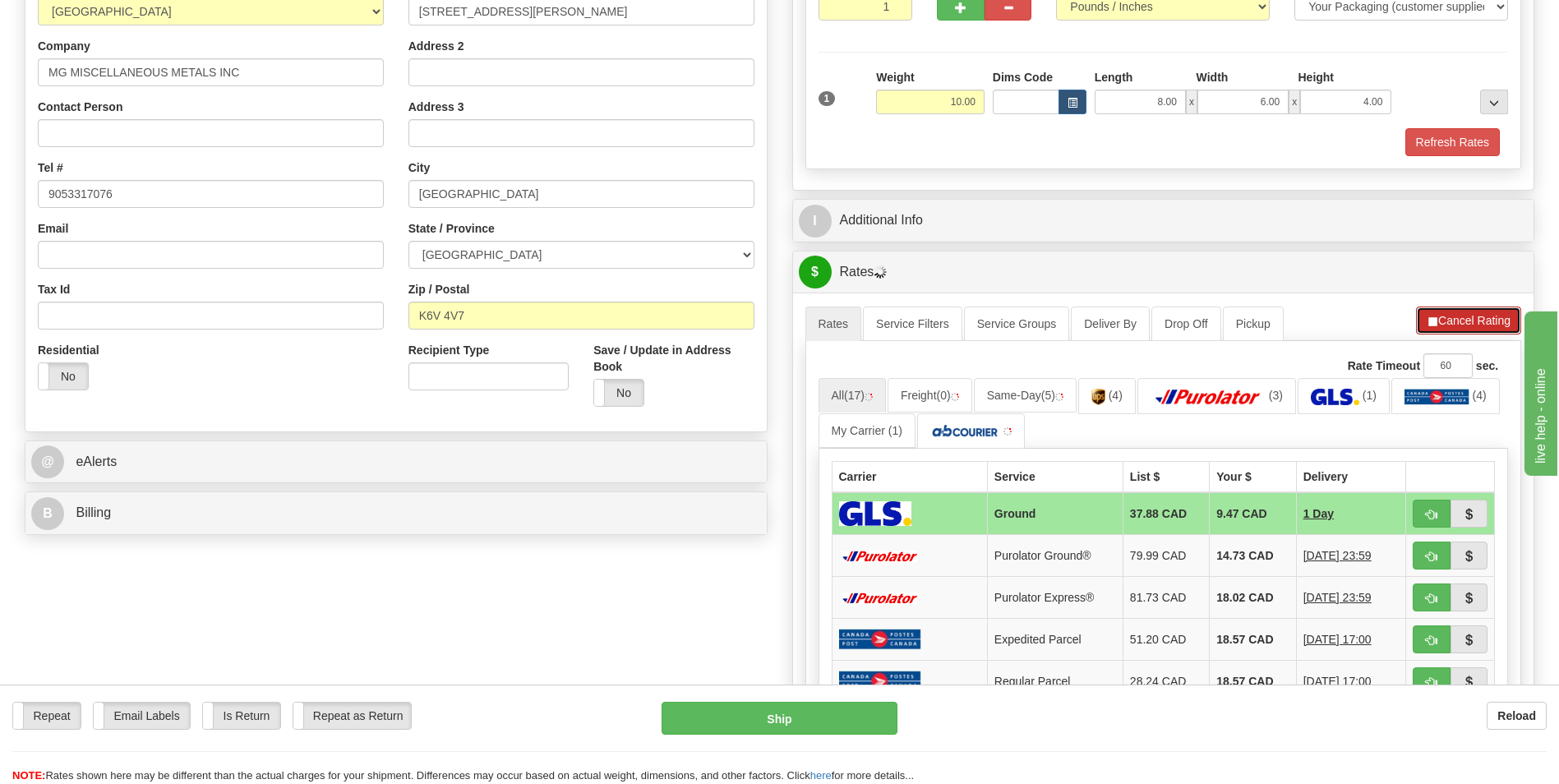
click at [1435, 310] on button "Cancel Rating" at bounding box center [1468, 320] width 105 height 28
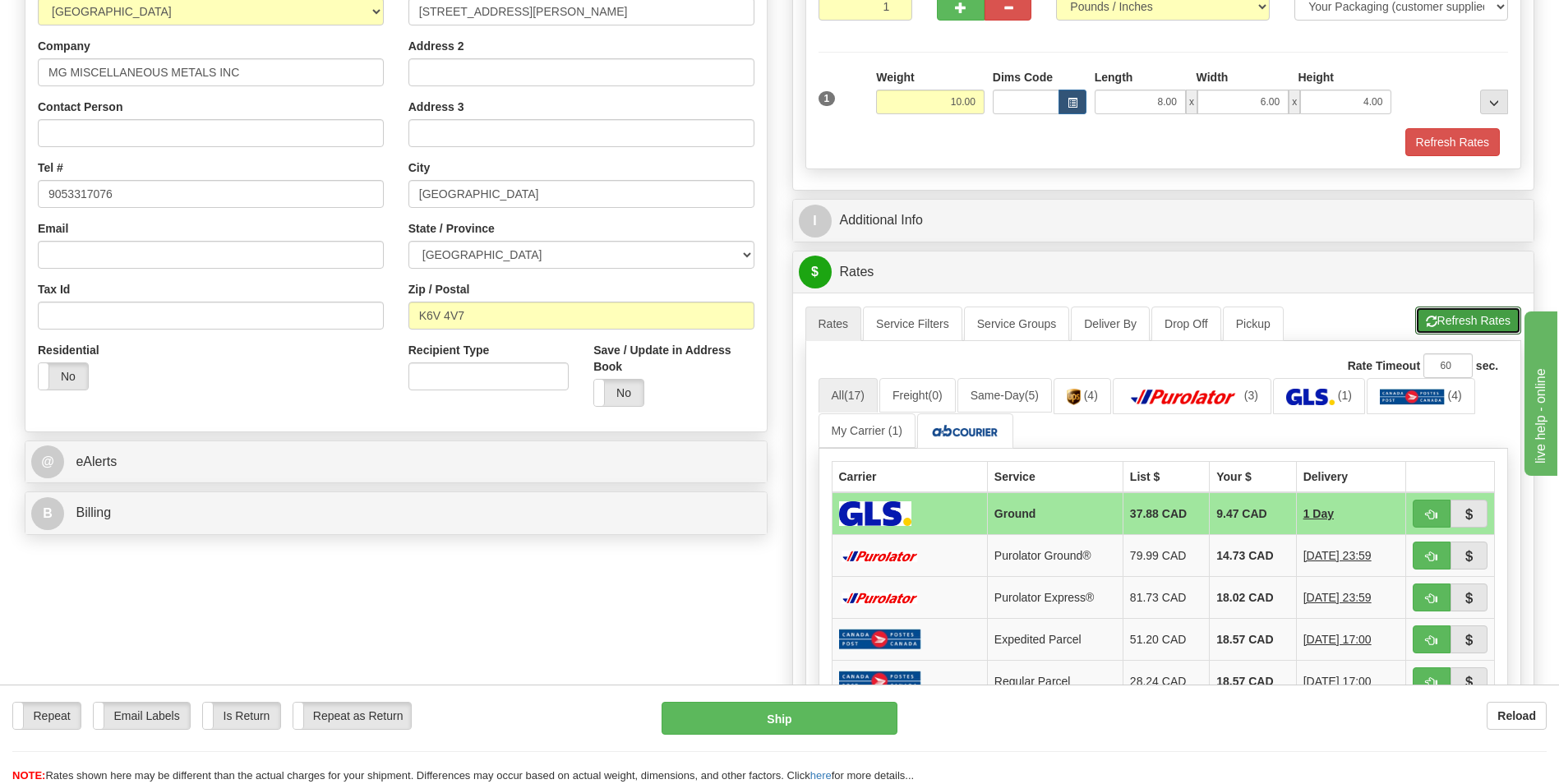
click at [1435, 310] on button "Refresh Rates" at bounding box center [1468, 320] width 106 height 28
click at [1227, 546] on td "14.73 CAD" at bounding box center [1253, 556] width 86 height 42
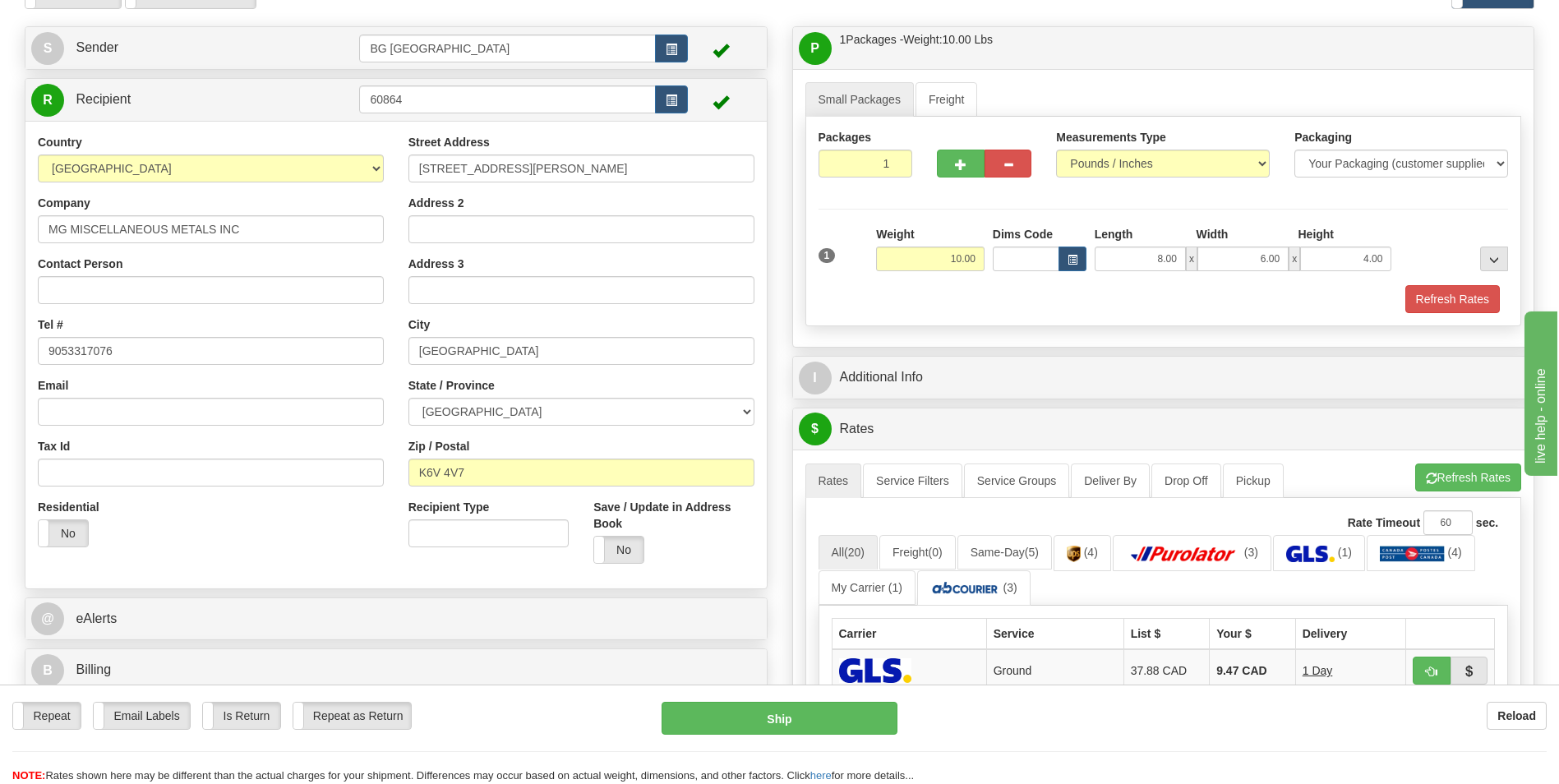
scroll to position [0, 0]
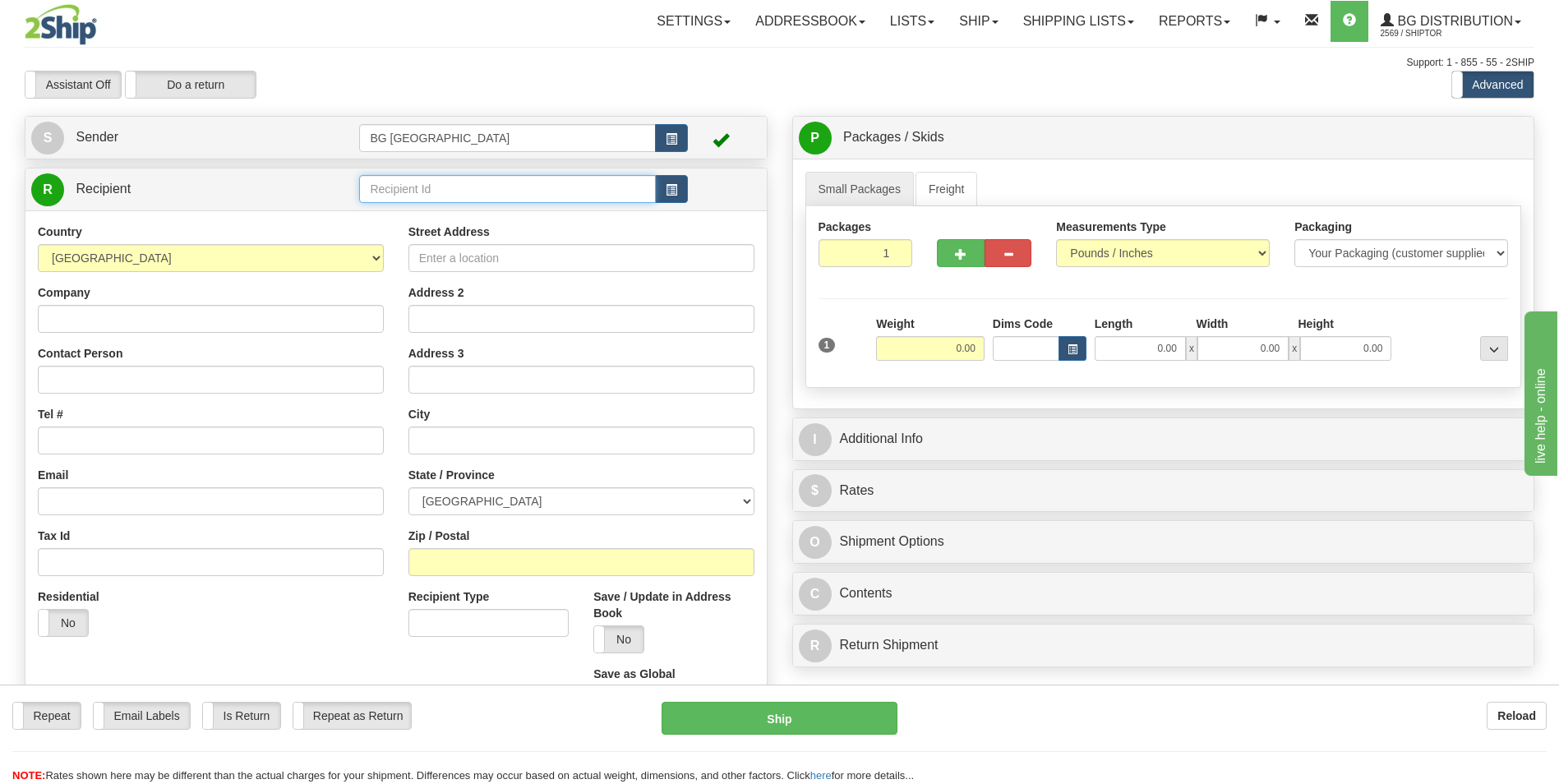
click at [423, 192] on input "text" at bounding box center [508, 189] width 296 height 28
click at [412, 219] on div "60062" at bounding box center [503, 214] width 280 height 18
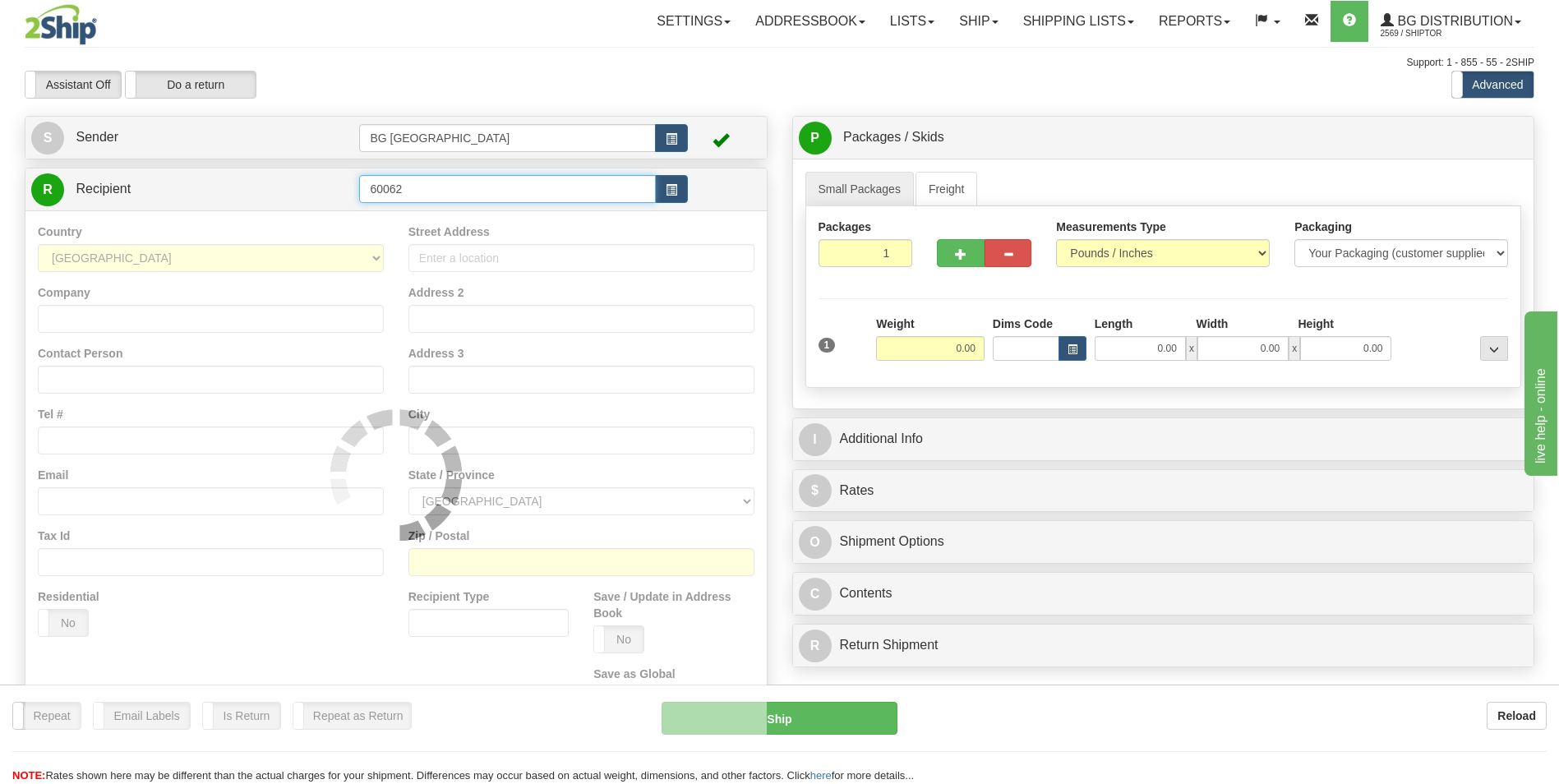
type input "60062"
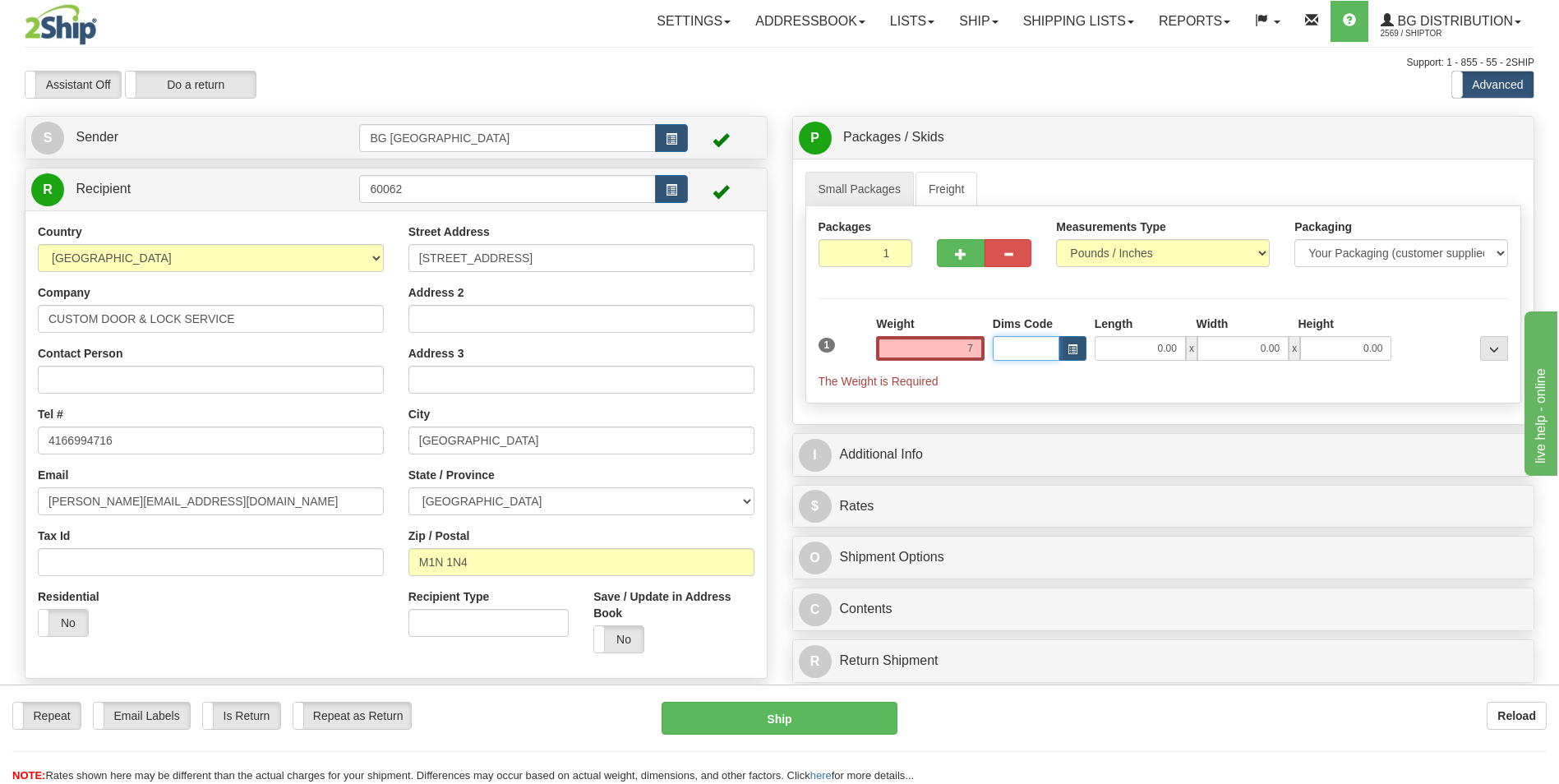
type input "7.00"
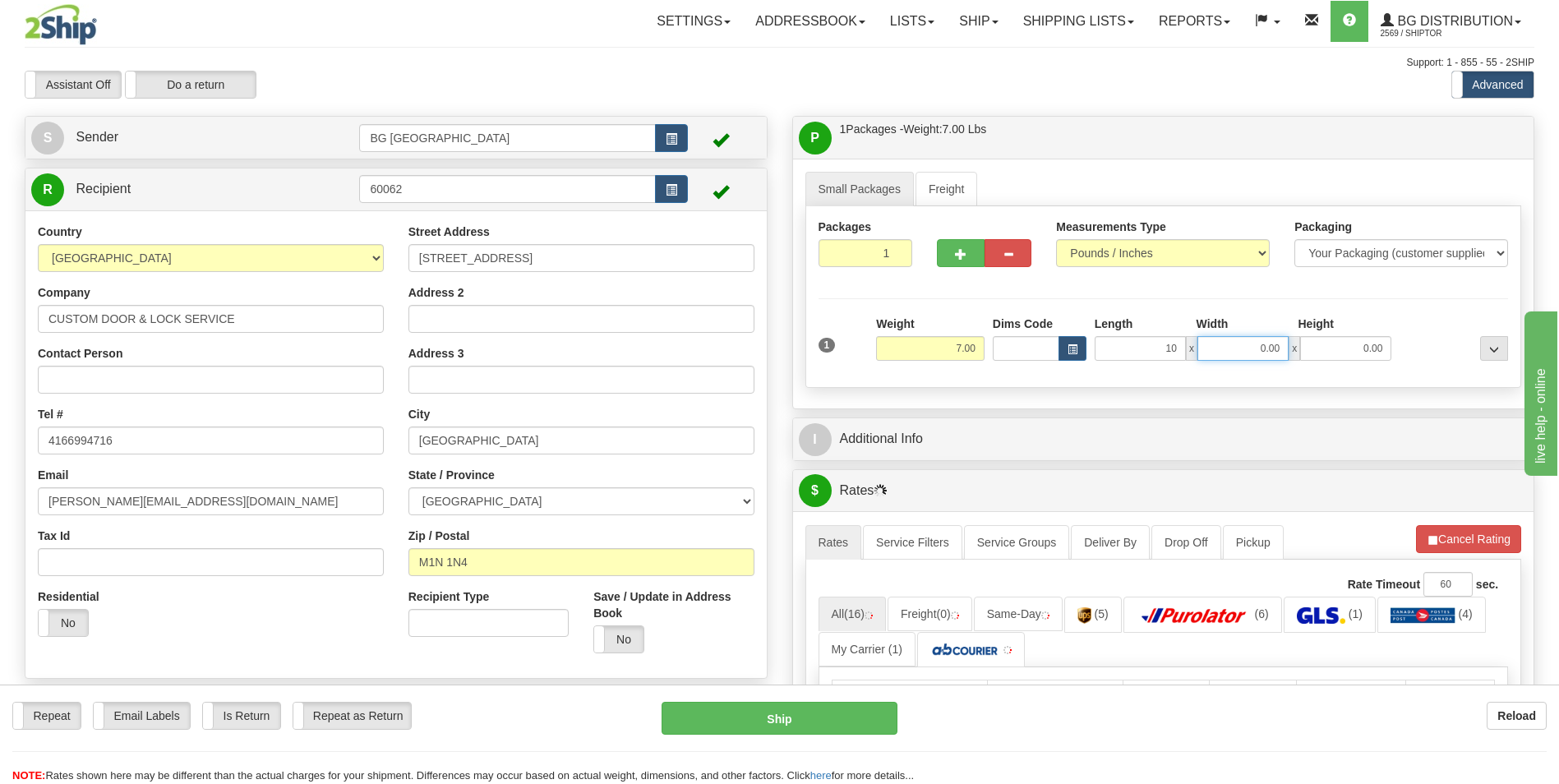
type input "10.00"
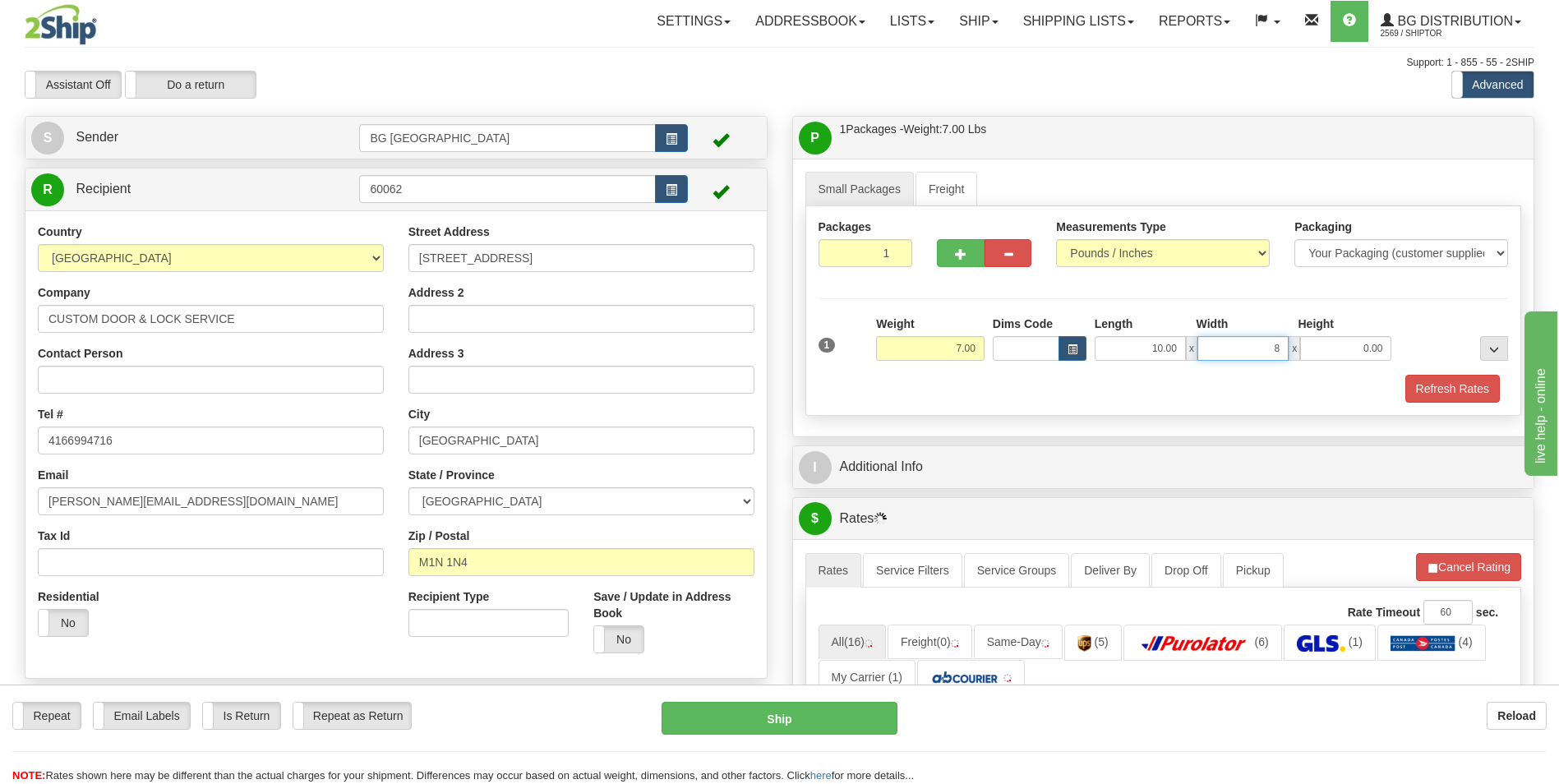
type input "8.00"
click at [940, 446] on div "I Additional Info" at bounding box center [1164, 467] width 743 height 43
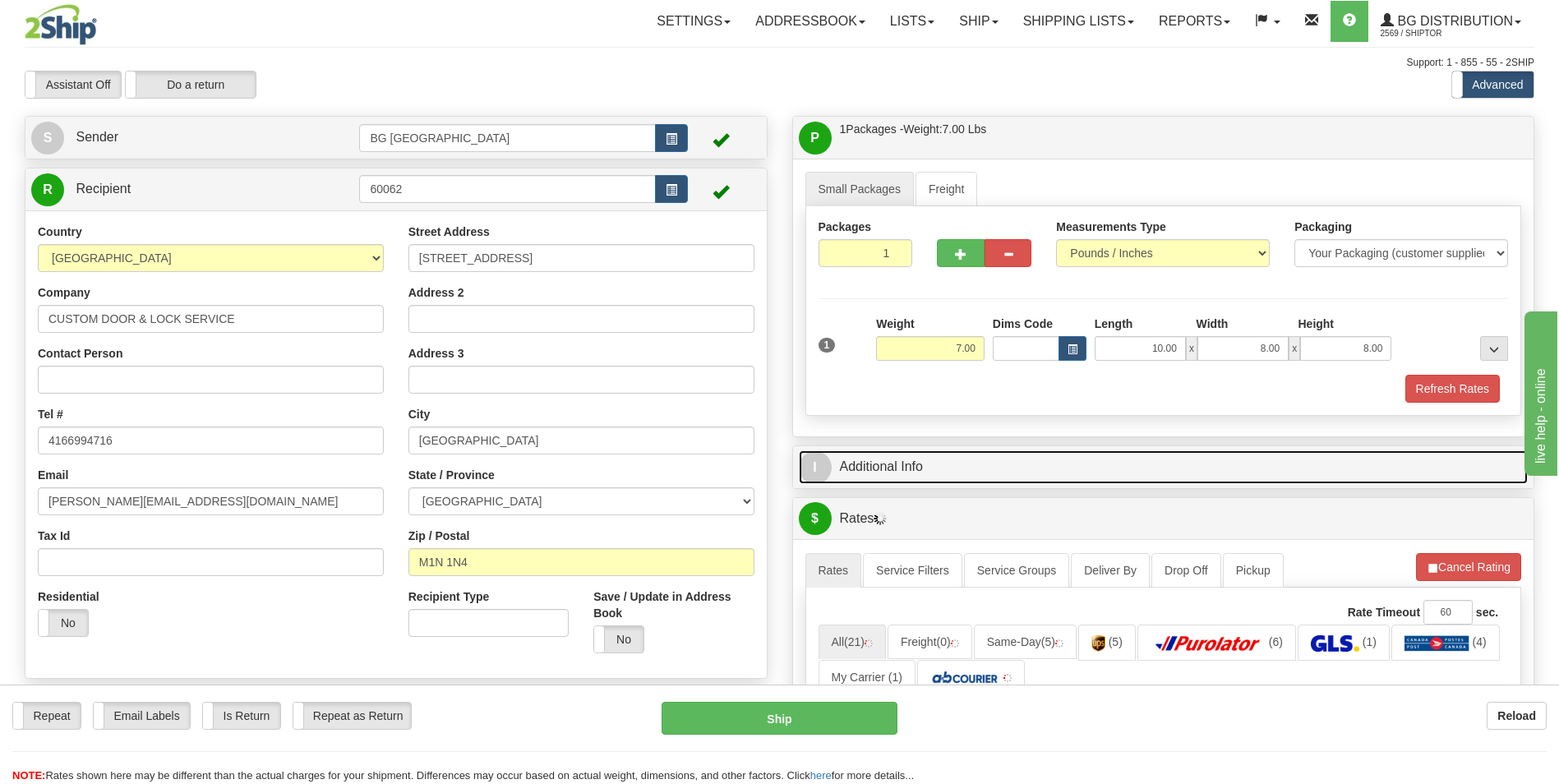
click at [936, 462] on link "I Additional Info" at bounding box center [1163, 467] width 730 height 34
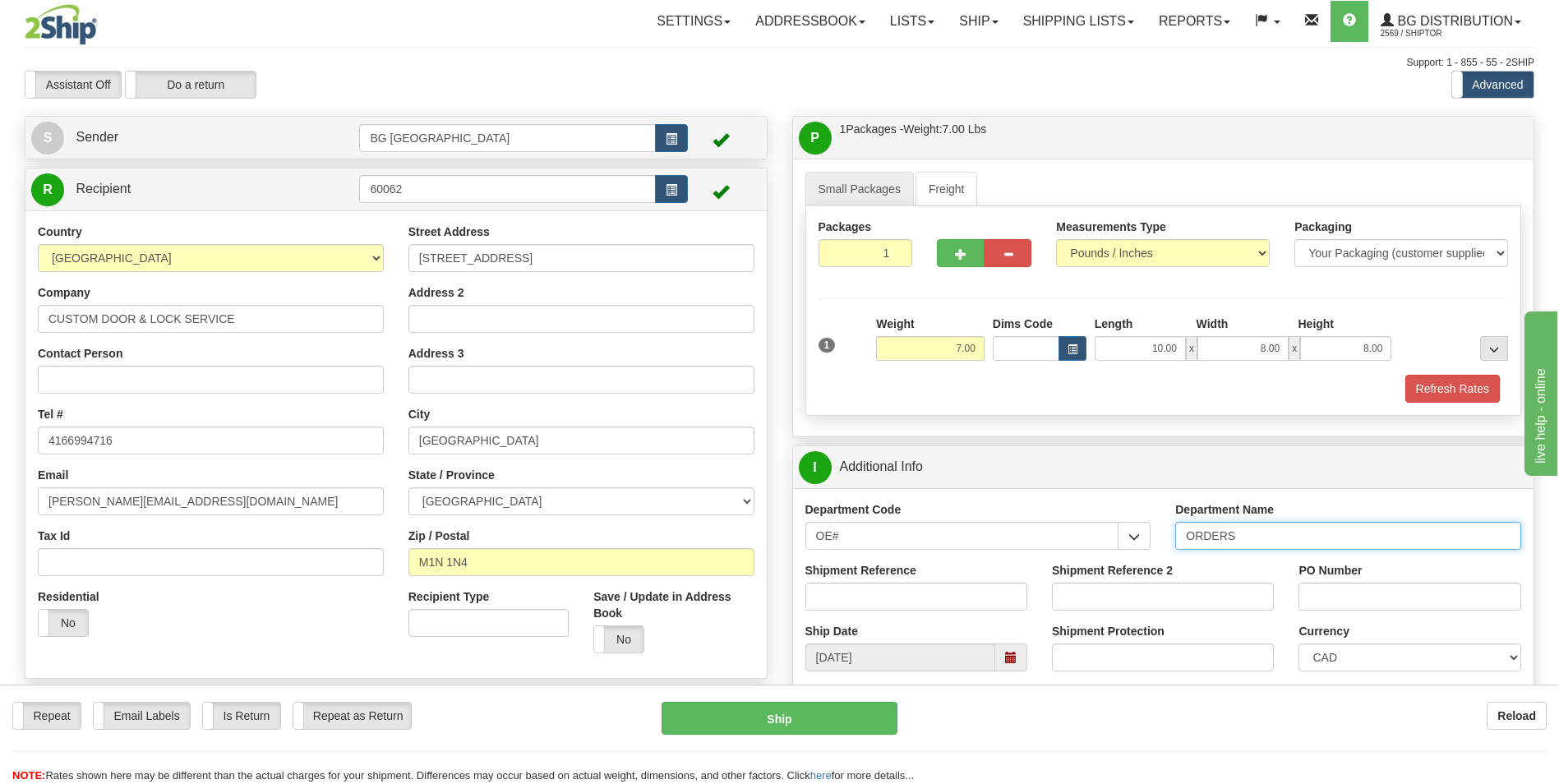
click at [1267, 535] on input "ORDERS" at bounding box center [1348, 535] width 346 height 28
type input "70184916-00"
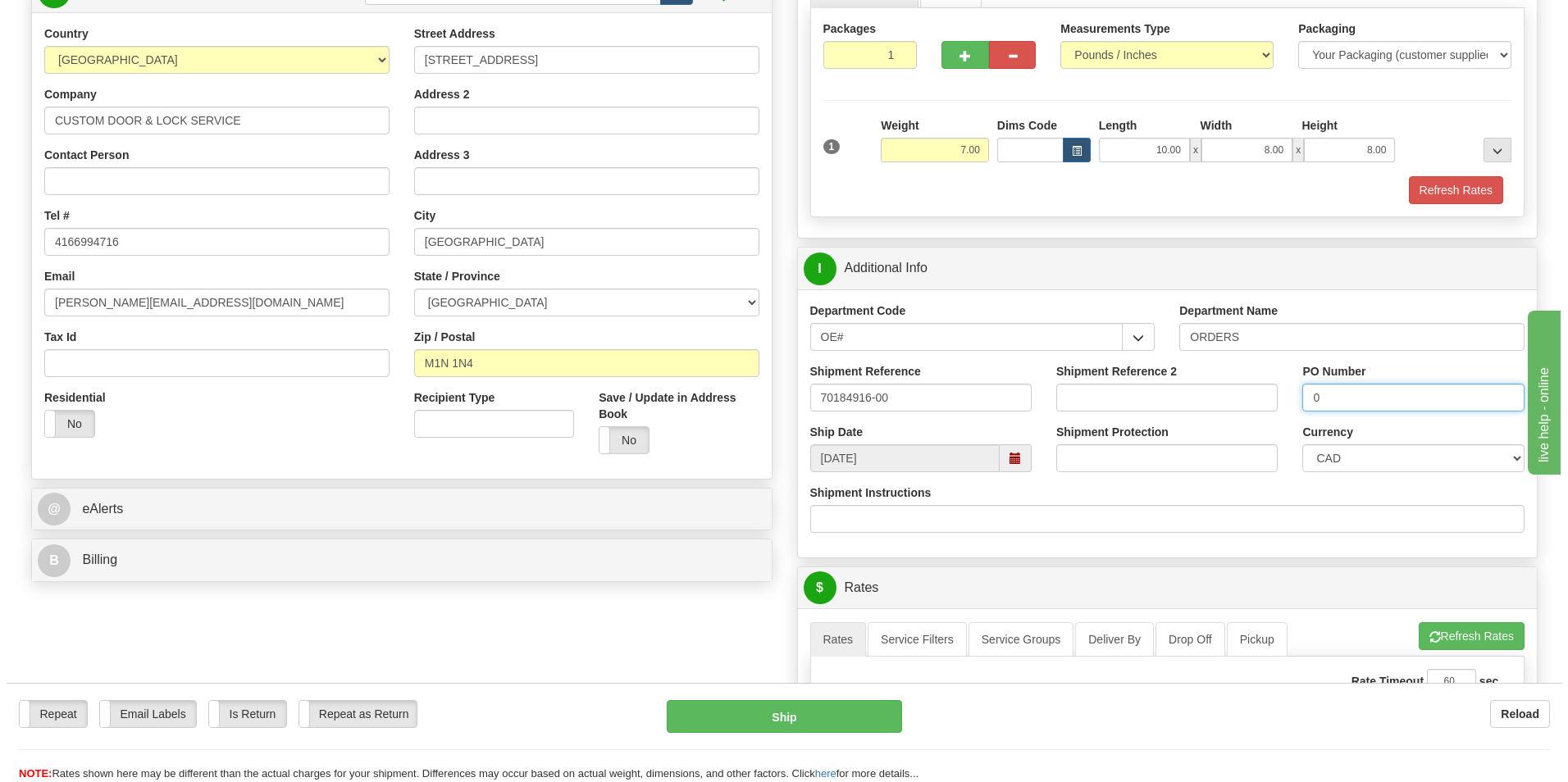
scroll to position [410, 0]
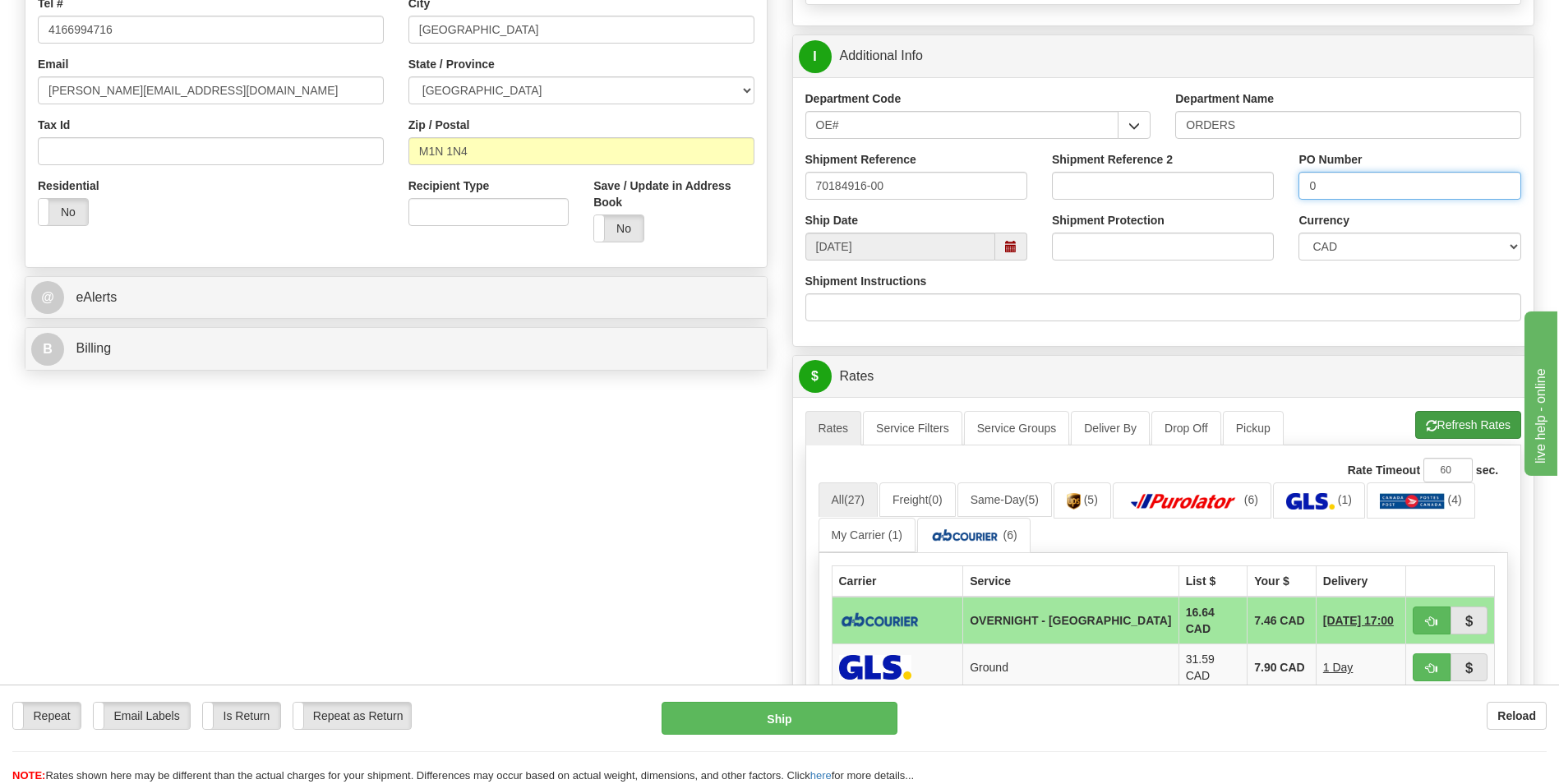
type input "0"
click at [1469, 435] on button "Refresh Rates" at bounding box center [1468, 425] width 106 height 28
click at [1426, 617] on span "button" at bounding box center [1432, 622] width 12 height 11
type input "4"
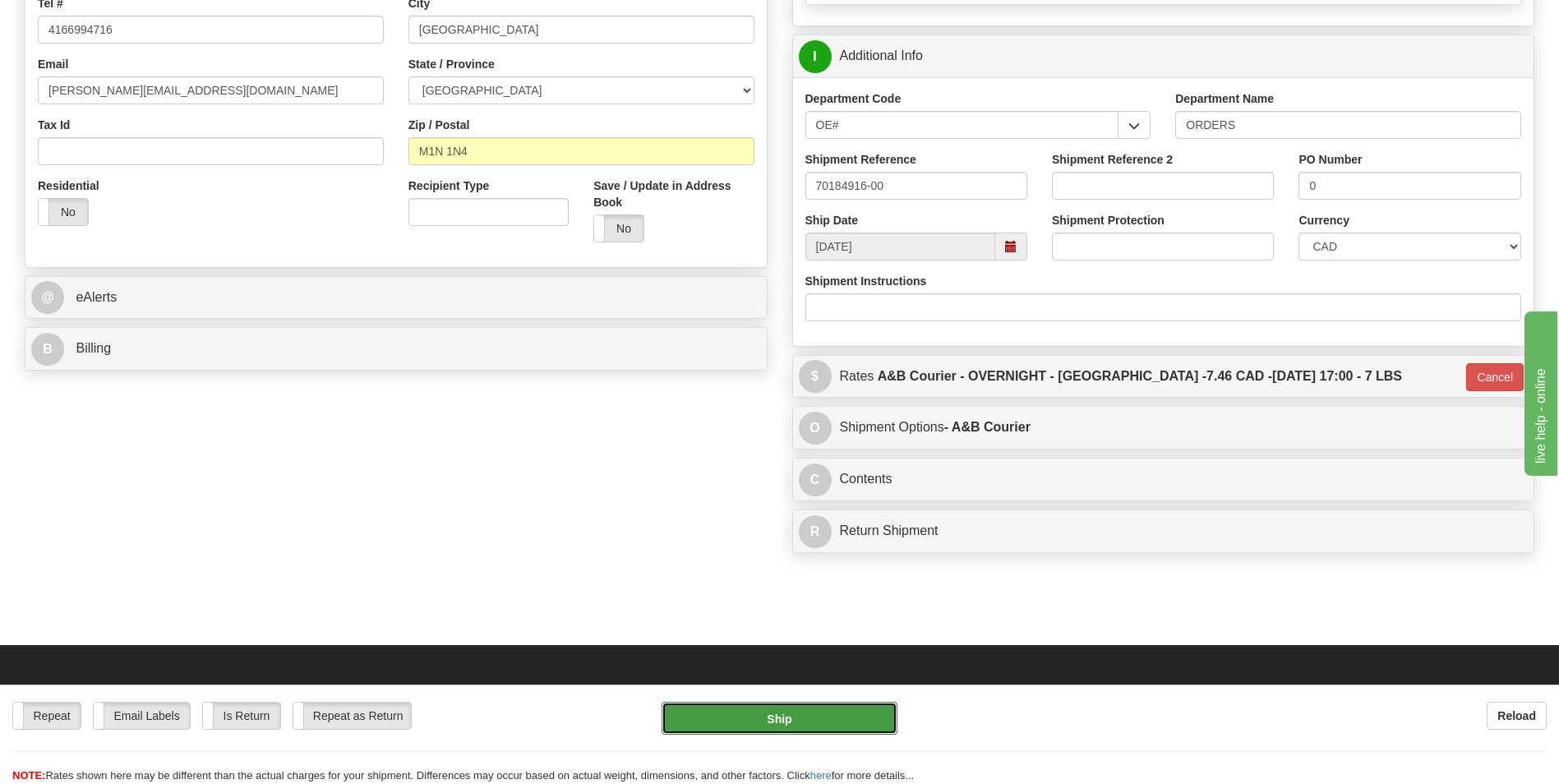
click at [794, 729] on button "Ship" at bounding box center [779, 718] width 235 height 33
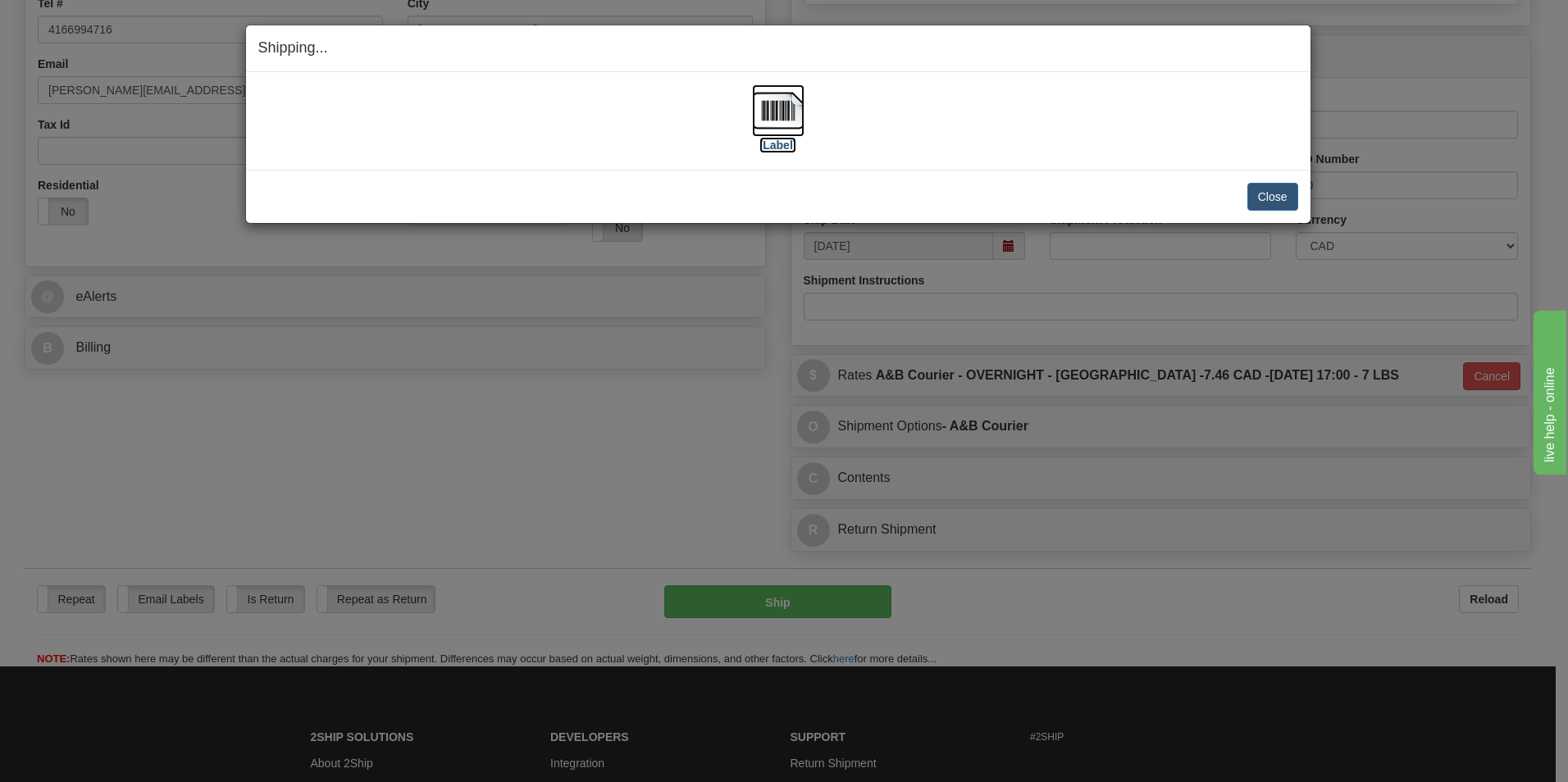
click at [793, 99] on img at bounding box center [778, 111] width 52 height 52
click at [1264, 197] on button "Close" at bounding box center [1273, 197] width 51 height 28
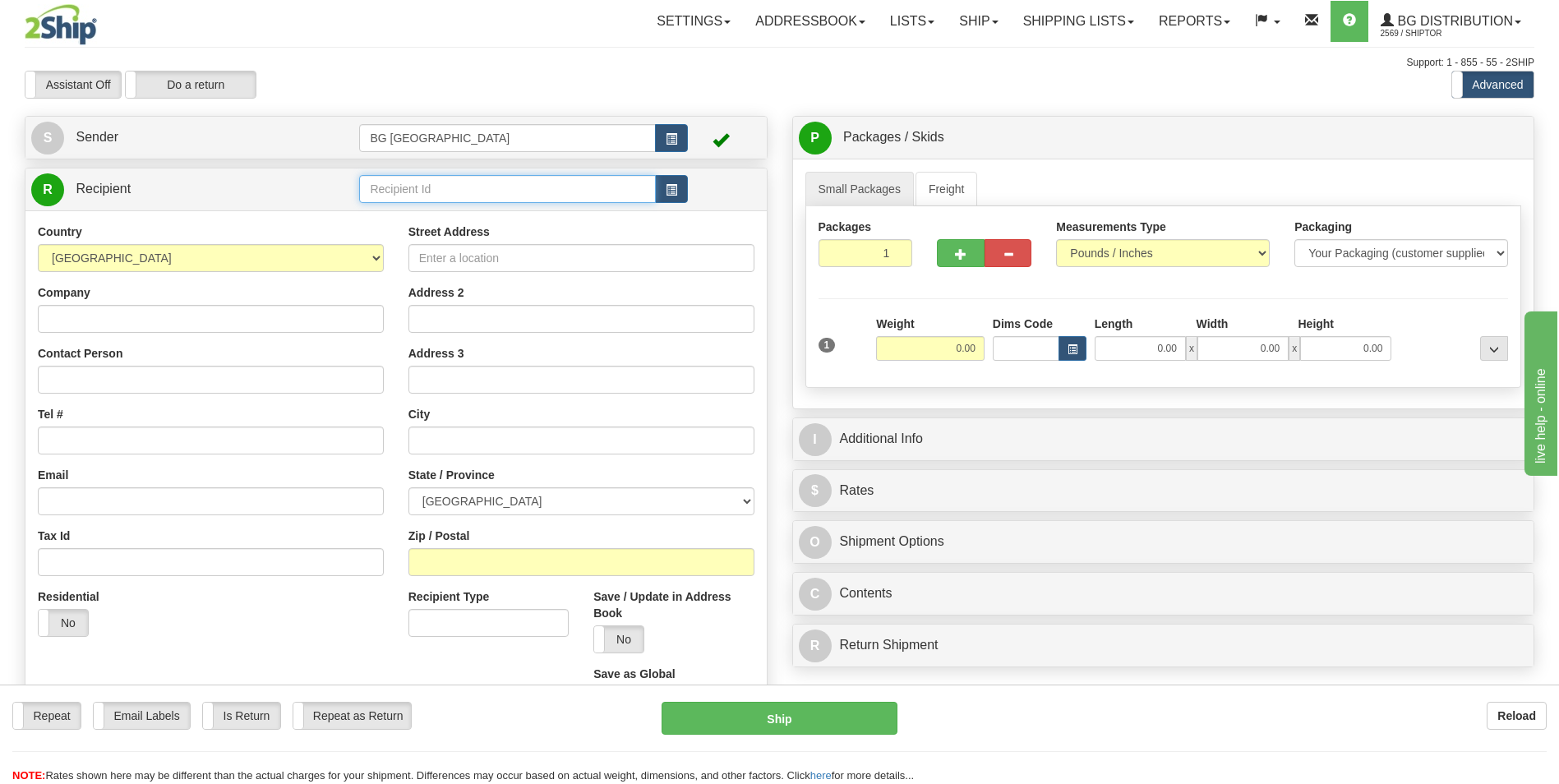
click at [384, 180] on input "text" at bounding box center [508, 189] width 296 height 28
click at [382, 221] on div "60767" at bounding box center [503, 214] width 280 height 18
type input "60767"
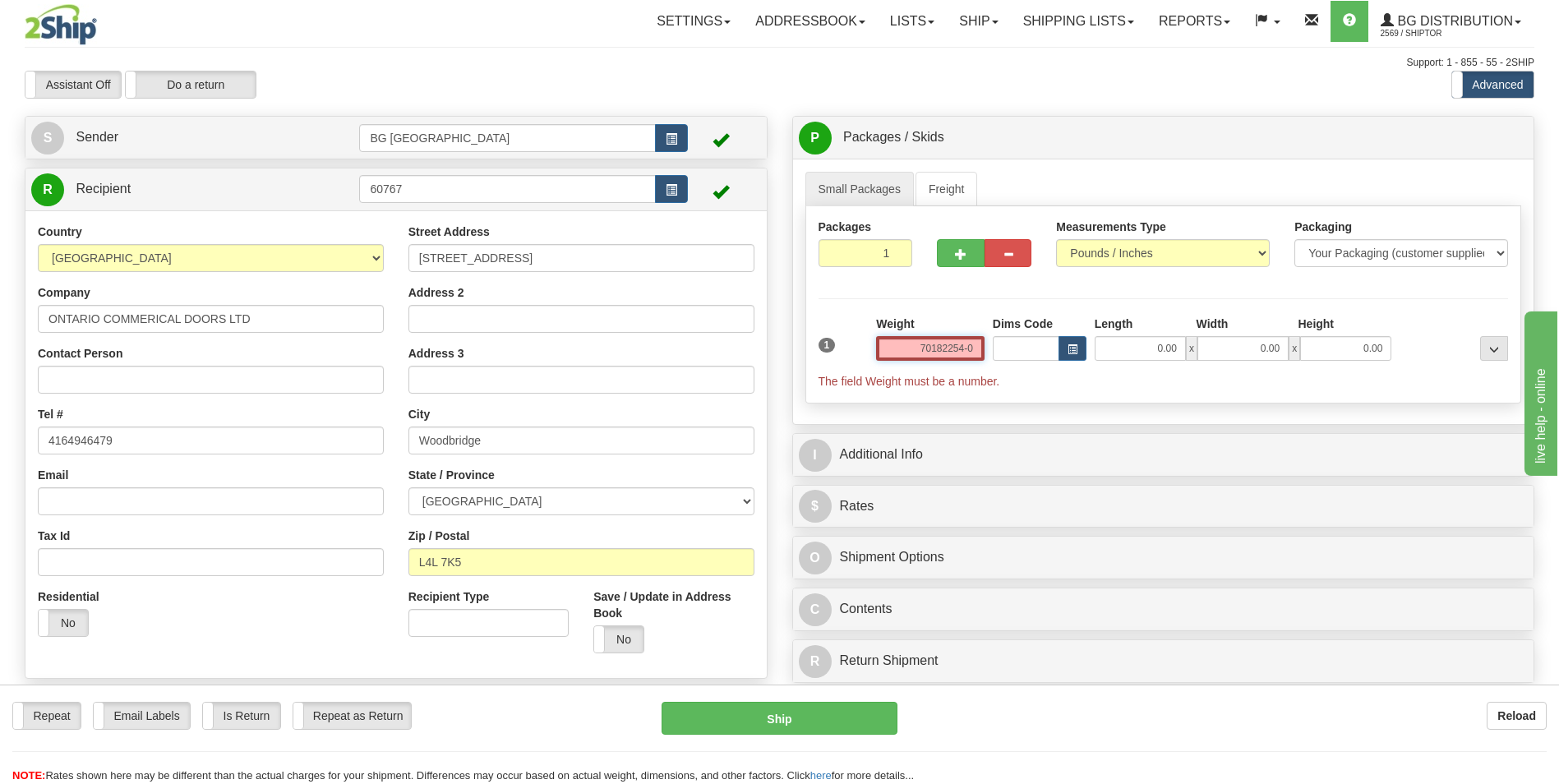
type input "70182254-00"
click at [940, 348] on input "70182254-00" at bounding box center [930, 348] width 108 height 25
type input "0.00"
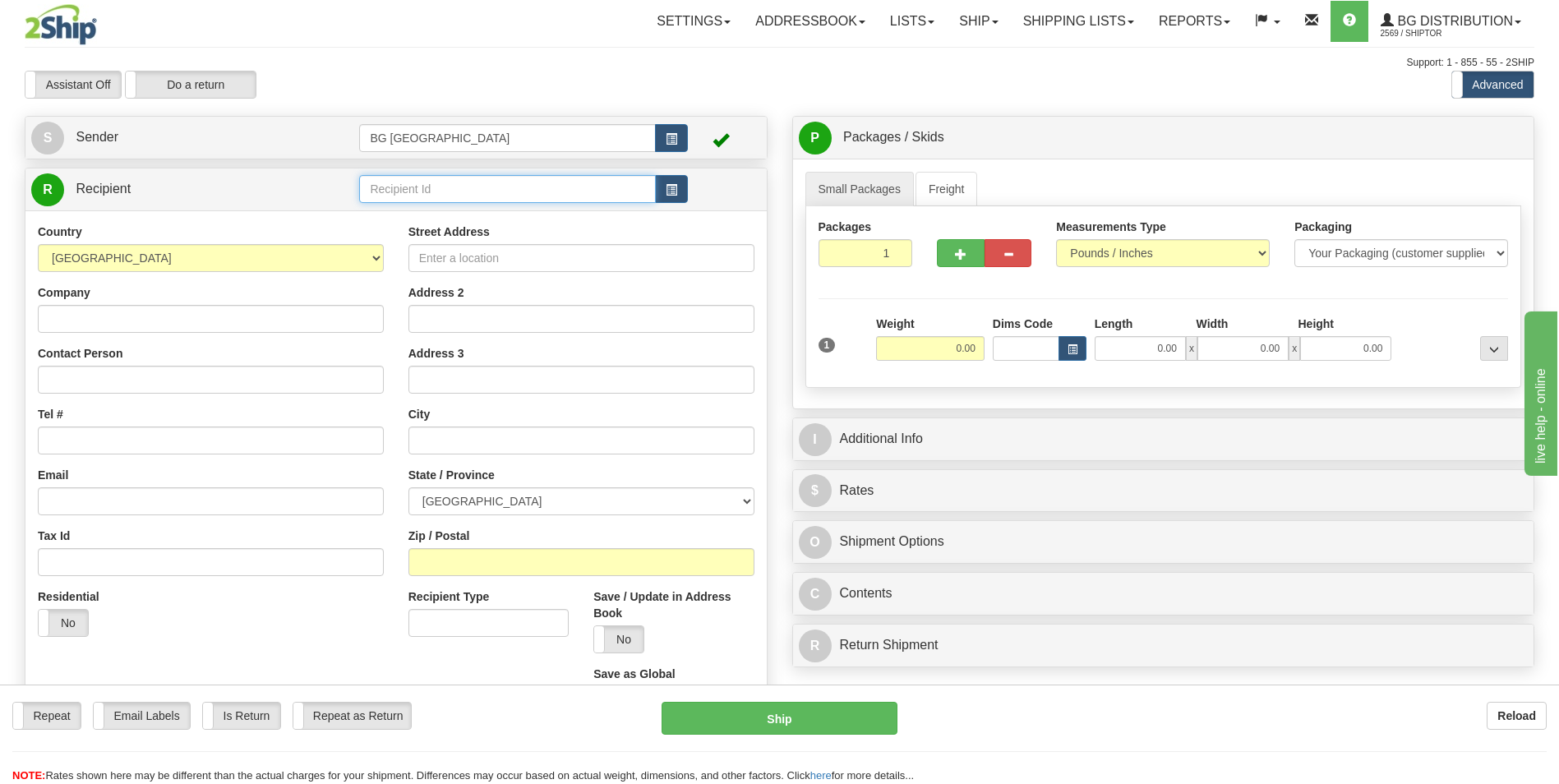
click at [407, 192] on input "text" at bounding box center [508, 189] width 296 height 28
click at [403, 214] on div "80017" at bounding box center [503, 214] width 280 height 18
type input "80017"
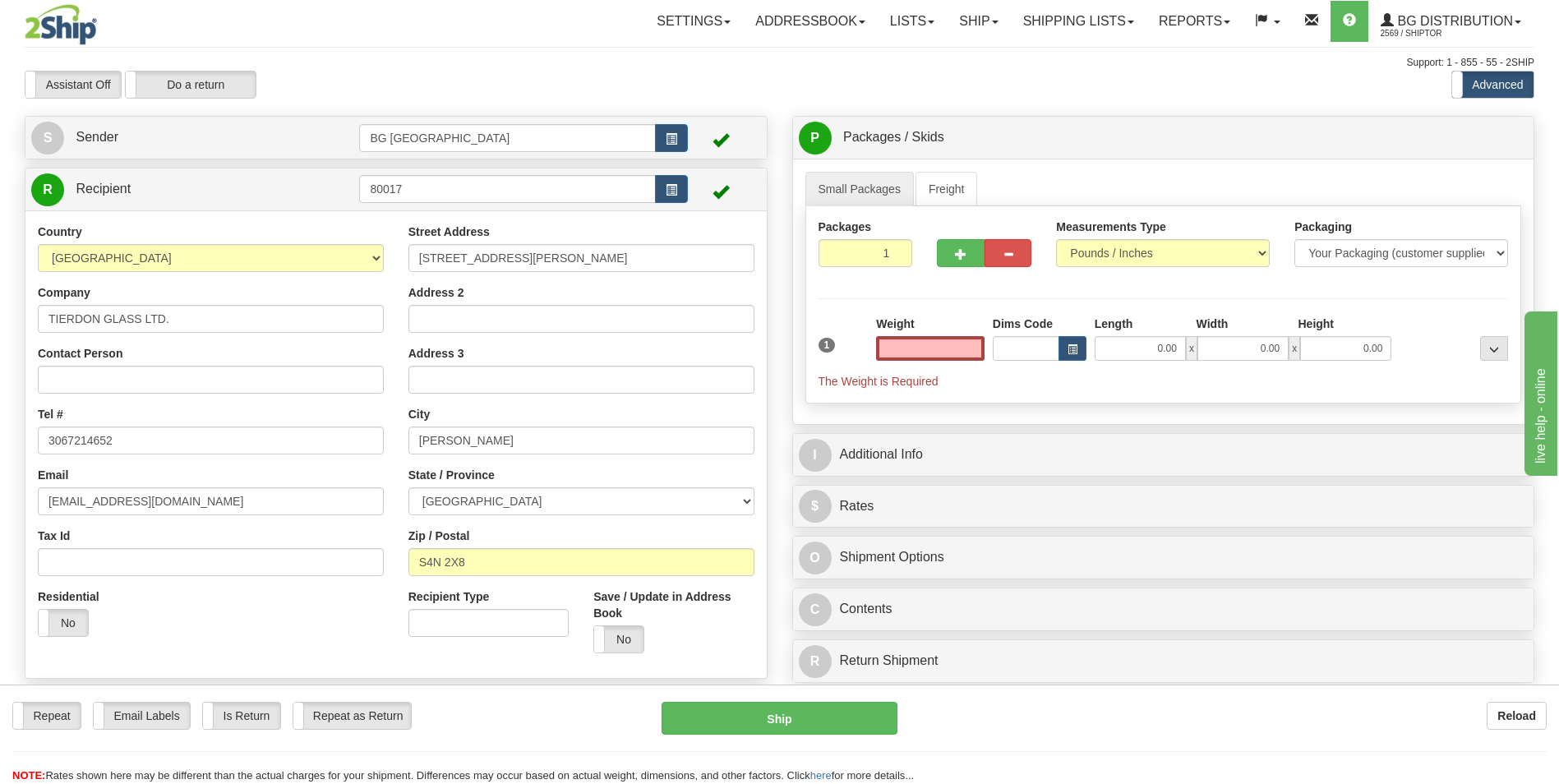
type input "0.00"
click at [907, 353] on input "0.00" at bounding box center [930, 348] width 108 height 25
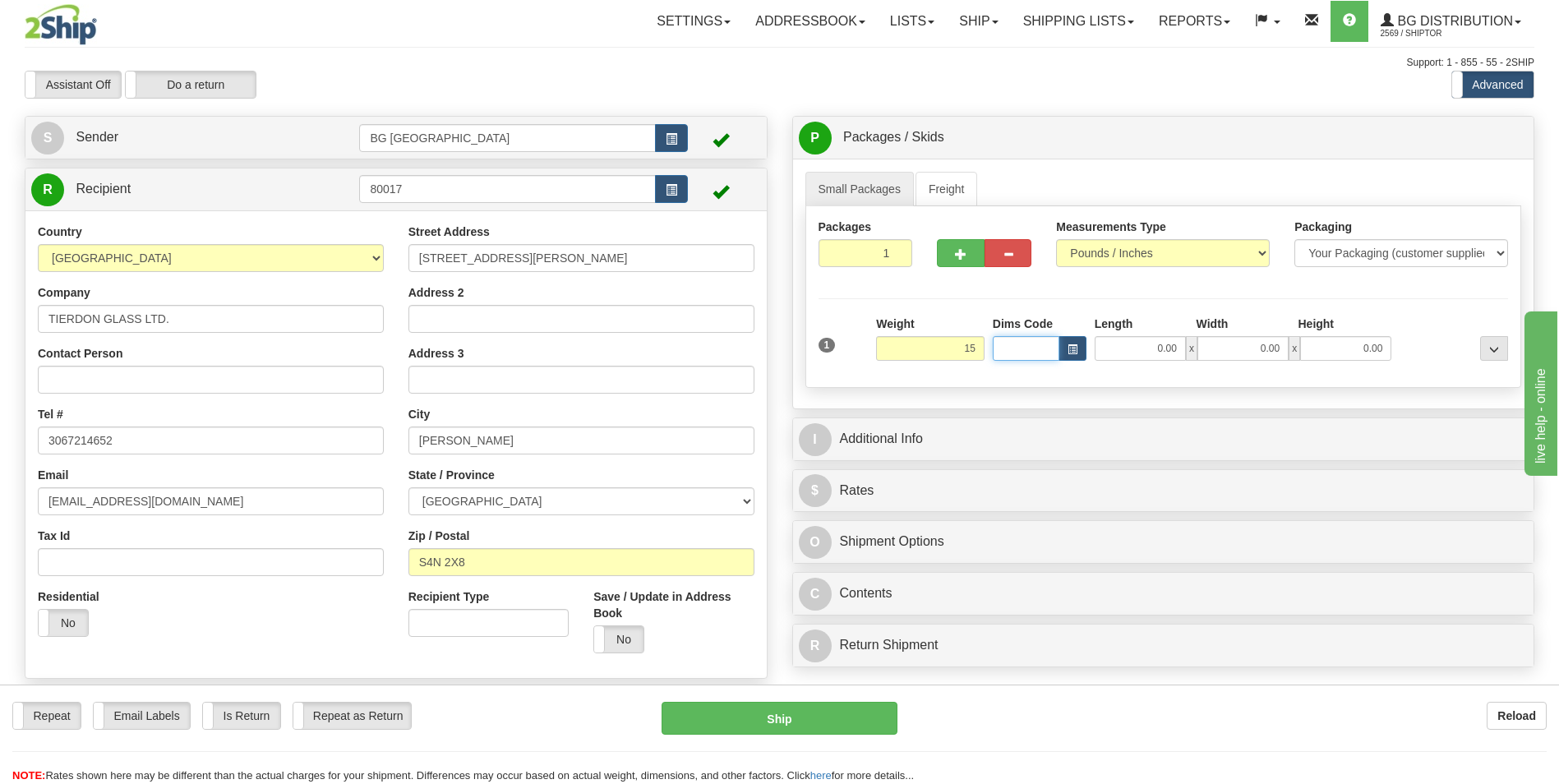
type input "15.00"
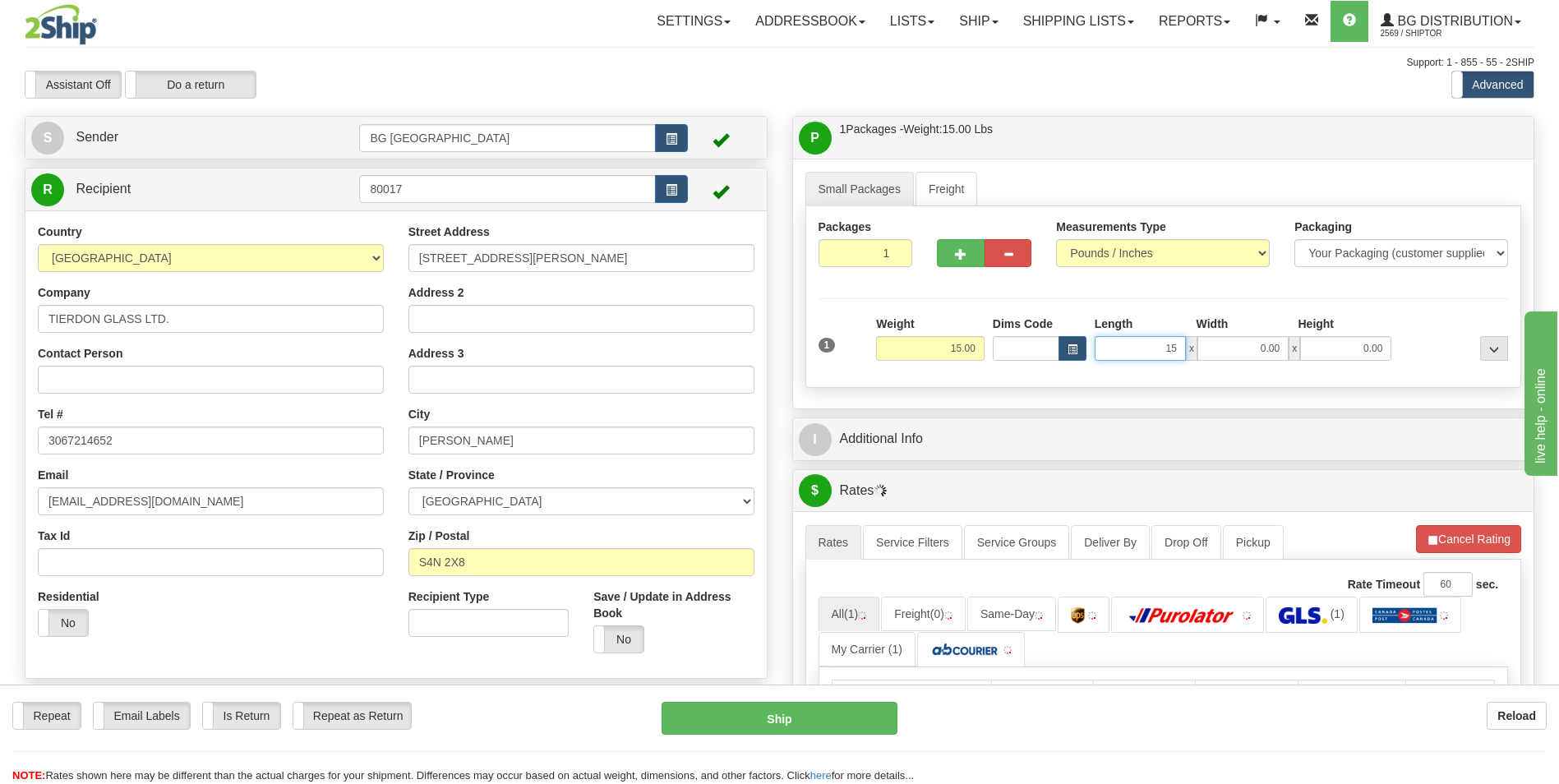
type input "15.00"
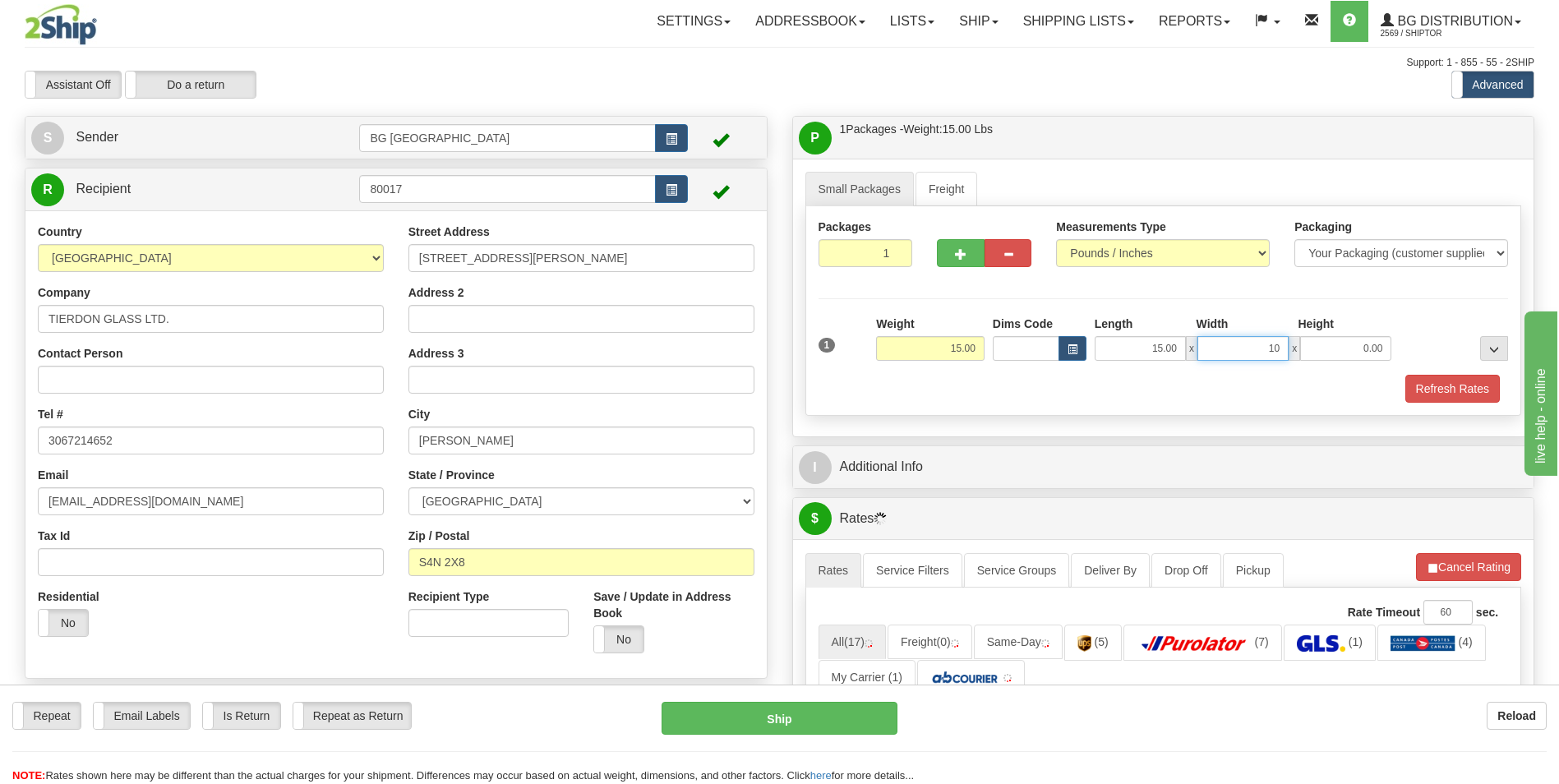
type input "10.00"
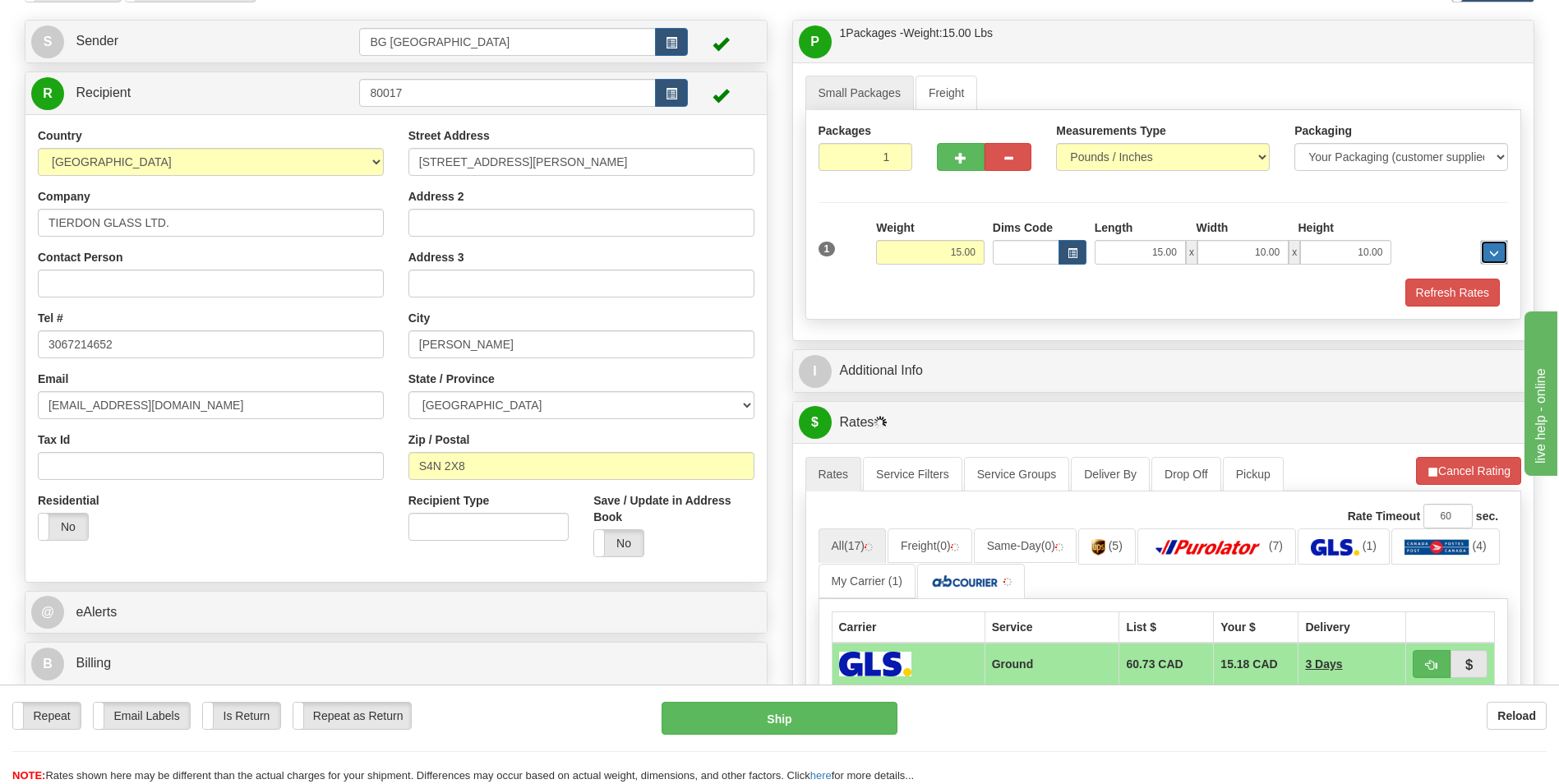
scroll to position [246, 0]
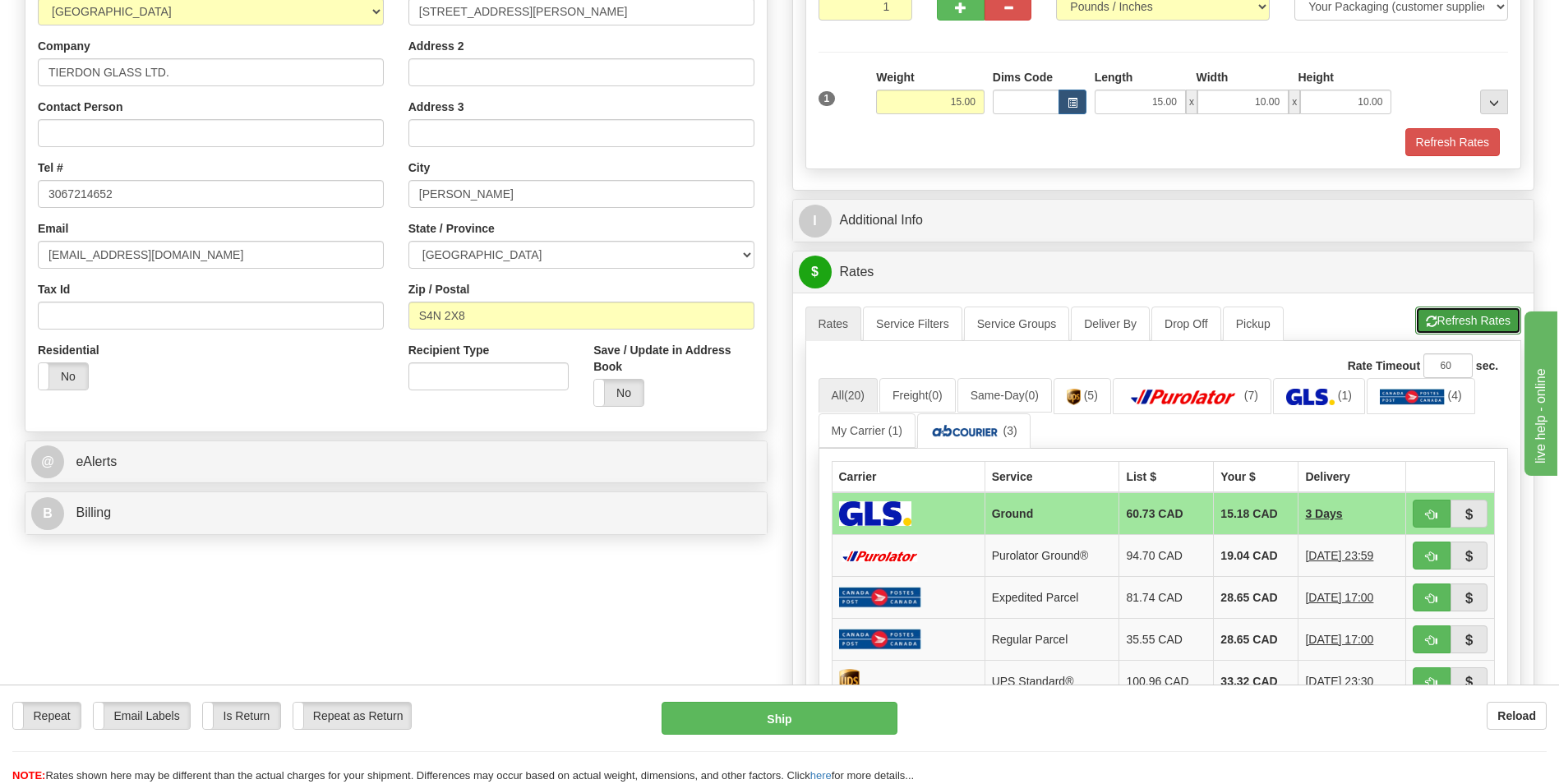
click at [1455, 316] on button "Refresh Rates" at bounding box center [1468, 320] width 106 height 28
click at [680, 608] on div "Create a label for the return Create Pickup Without Label S" at bounding box center [780, 463] width 1534 height 1187
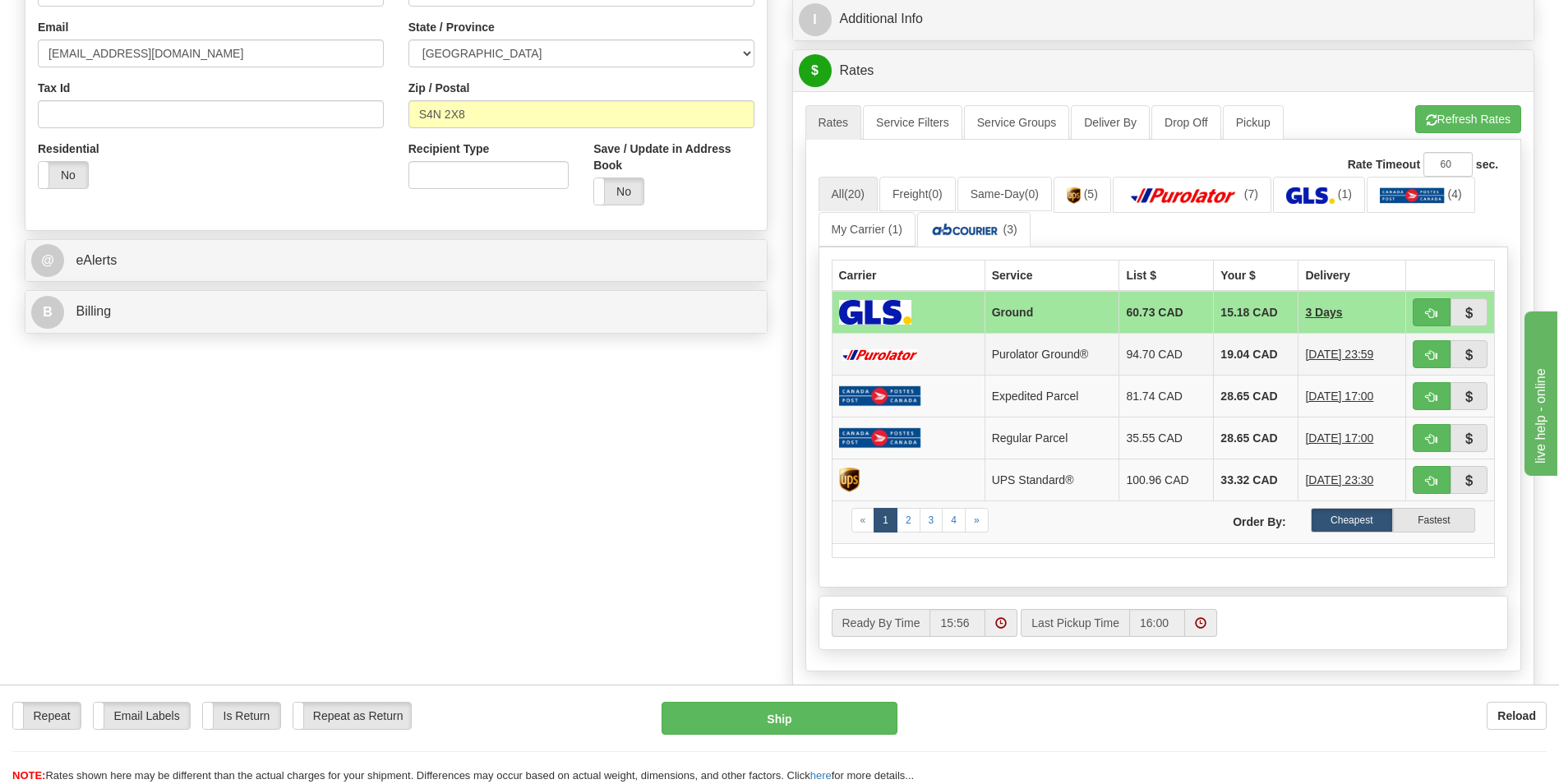
scroll to position [493, 0]
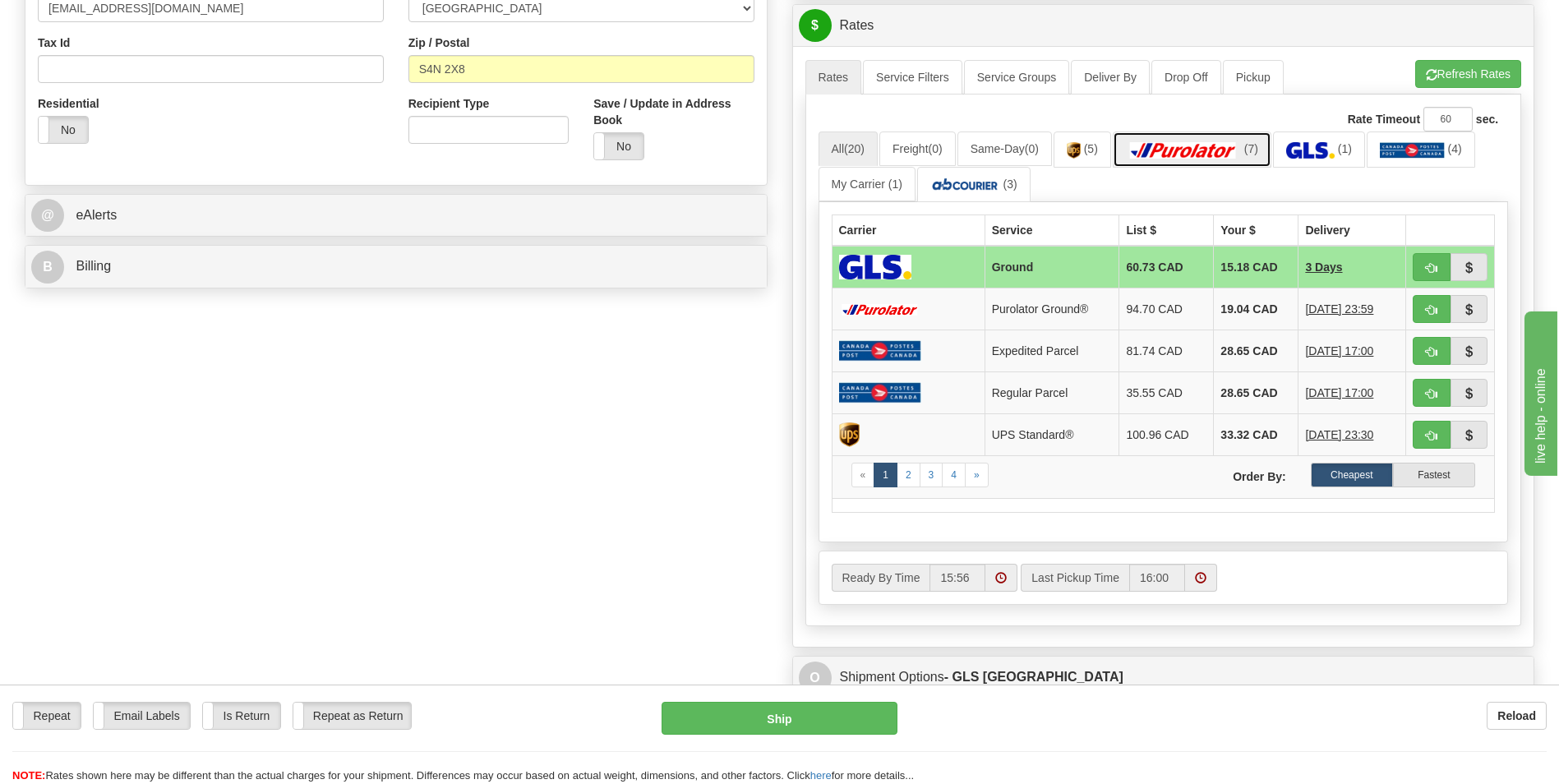
click at [1198, 148] on img at bounding box center [1183, 150] width 115 height 16
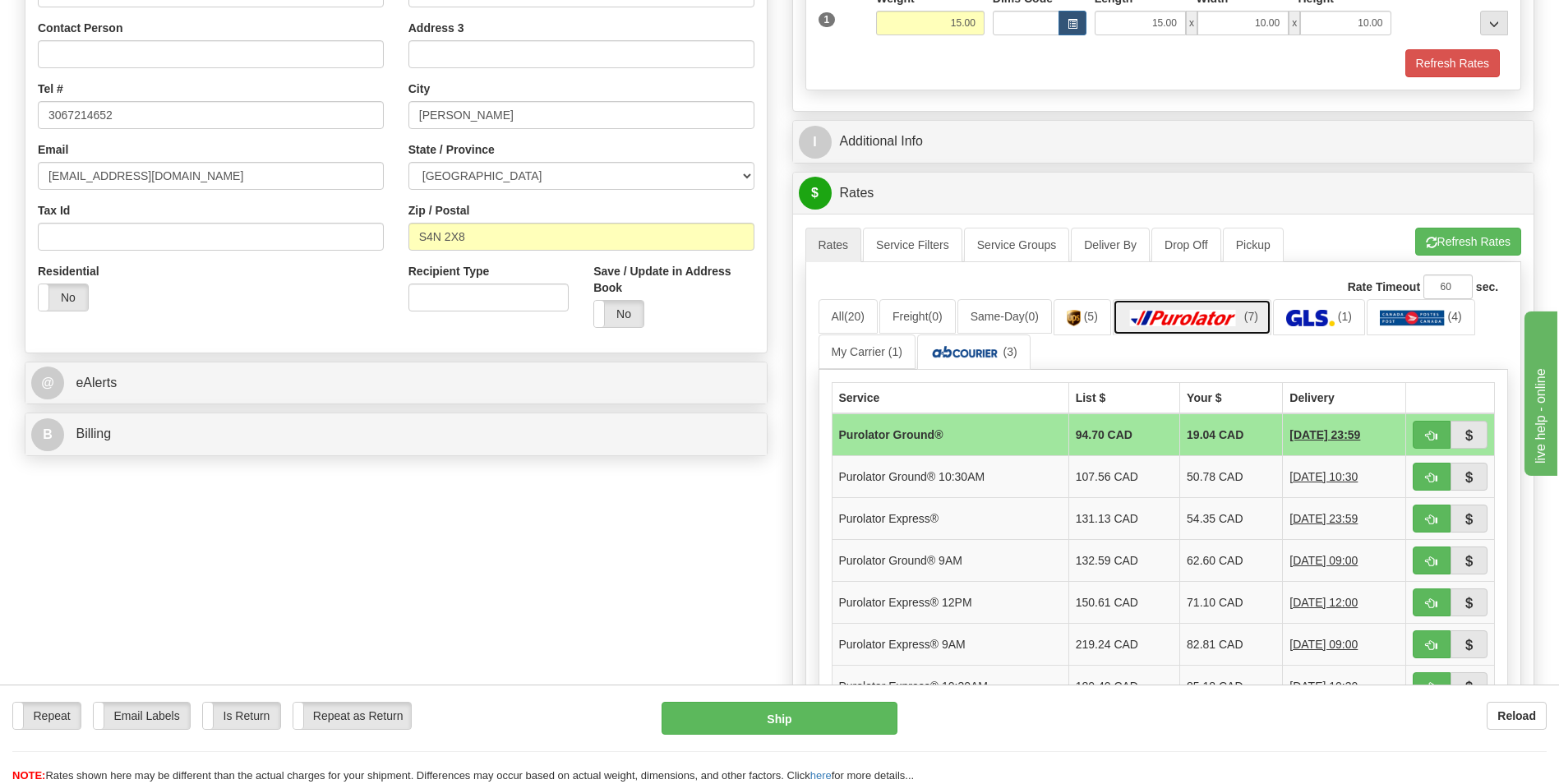
scroll to position [0, 0]
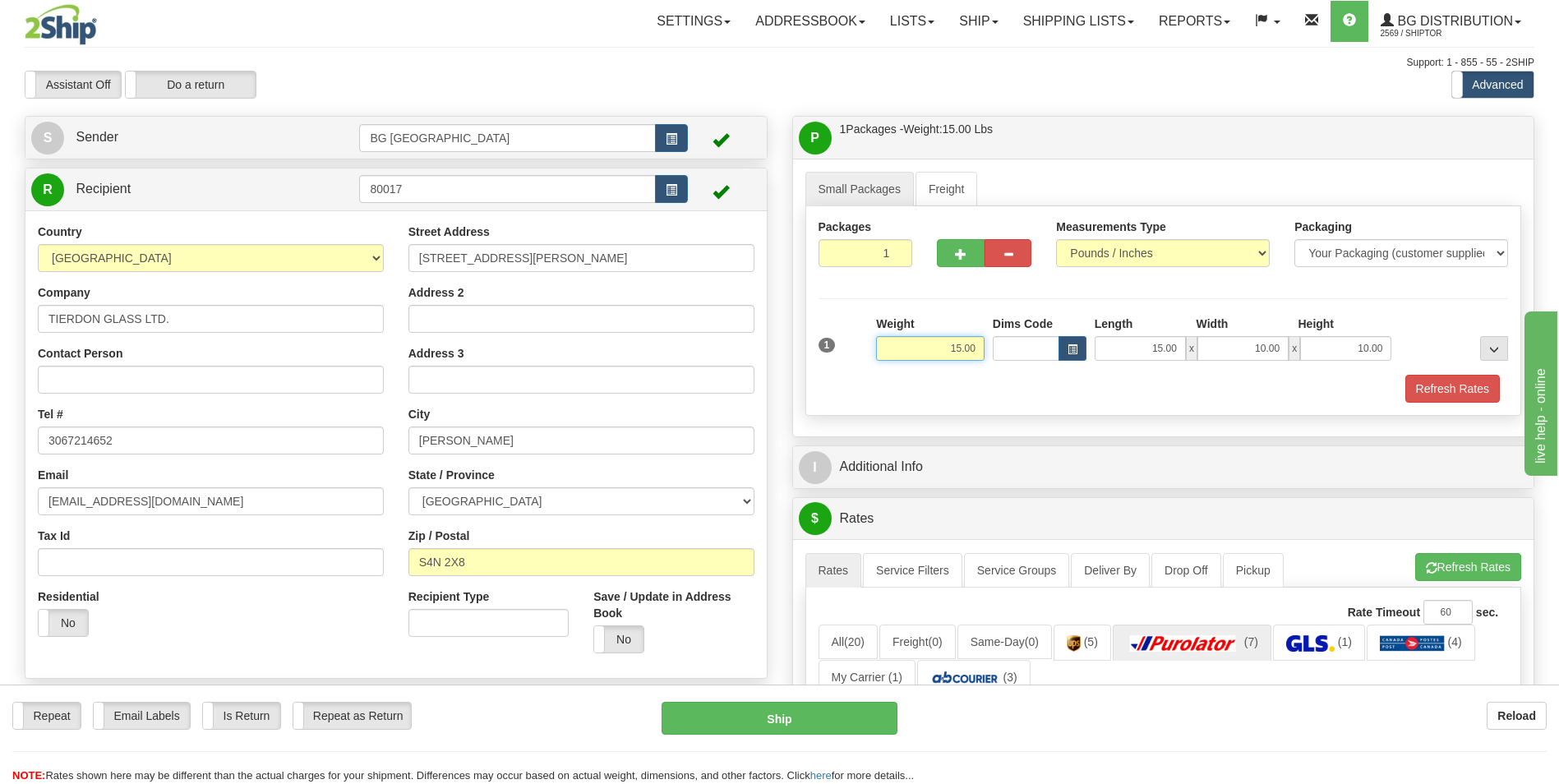
click at [934, 356] on input "15.00" at bounding box center [930, 348] width 108 height 25
type input "6.00"
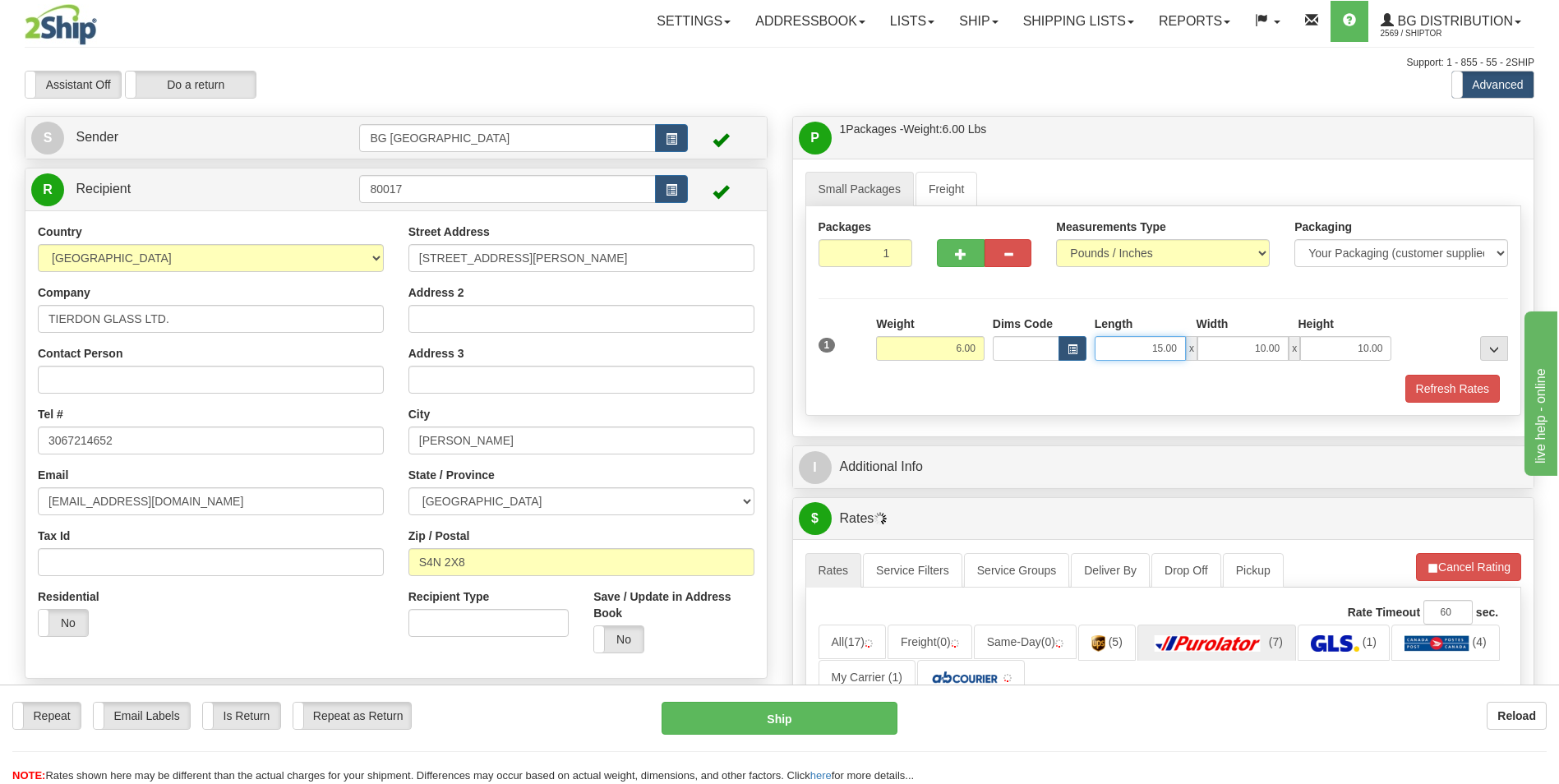
click at [1181, 357] on input "15.00" at bounding box center [1140, 348] width 91 height 25
click at [1172, 351] on input "15.00" at bounding box center [1140, 348] width 91 height 25
type input "6.00"
click at [1242, 354] on input "10.00" at bounding box center [1243, 348] width 91 height 25
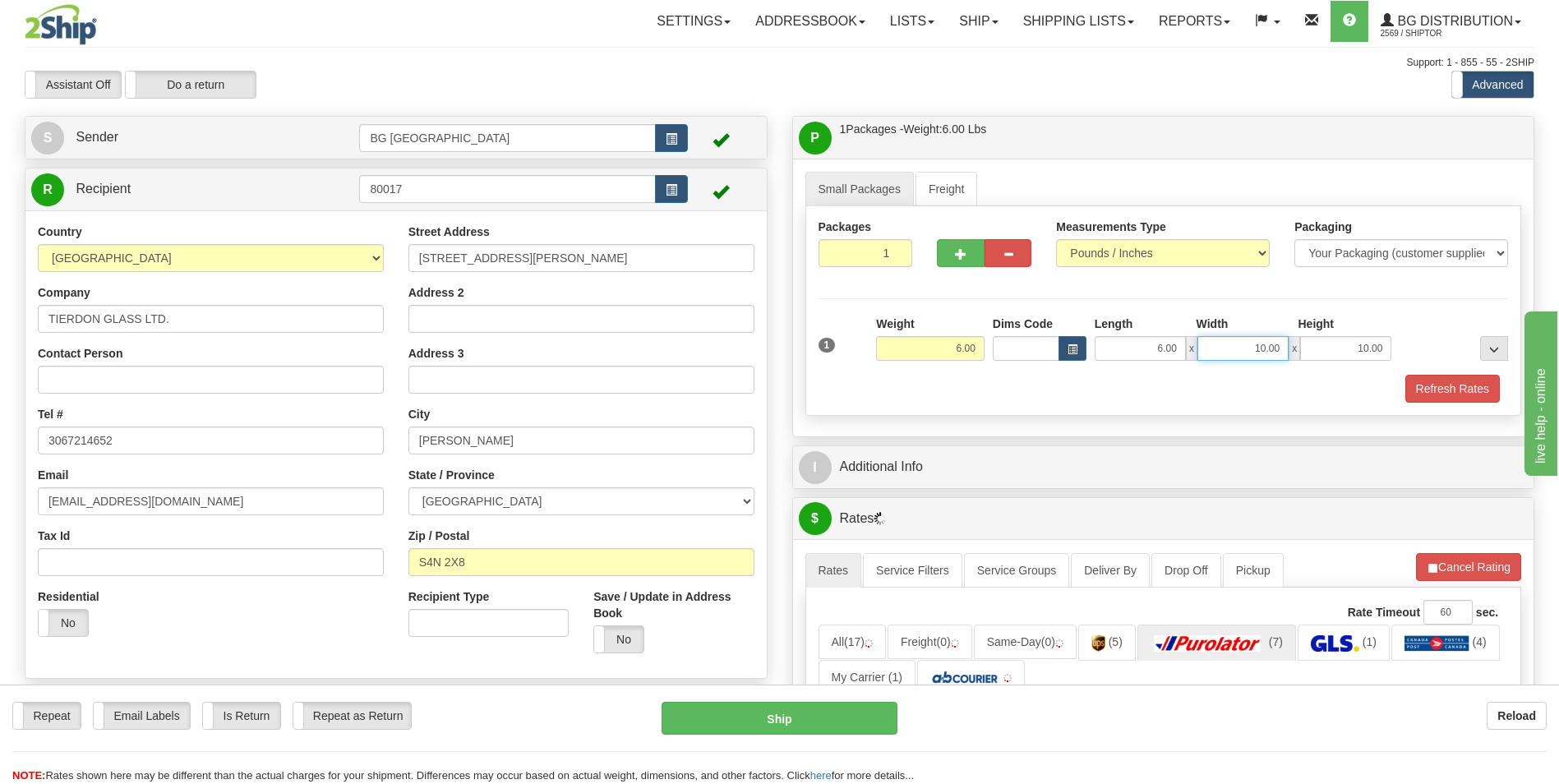
click at [1242, 354] on input "10.00" at bounding box center [1243, 348] width 91 height 25
type input "6.00"
click at [1352, 354] on input "10.00" at bounding box center [1346, 348] width 91 height 25
type input "6.00"
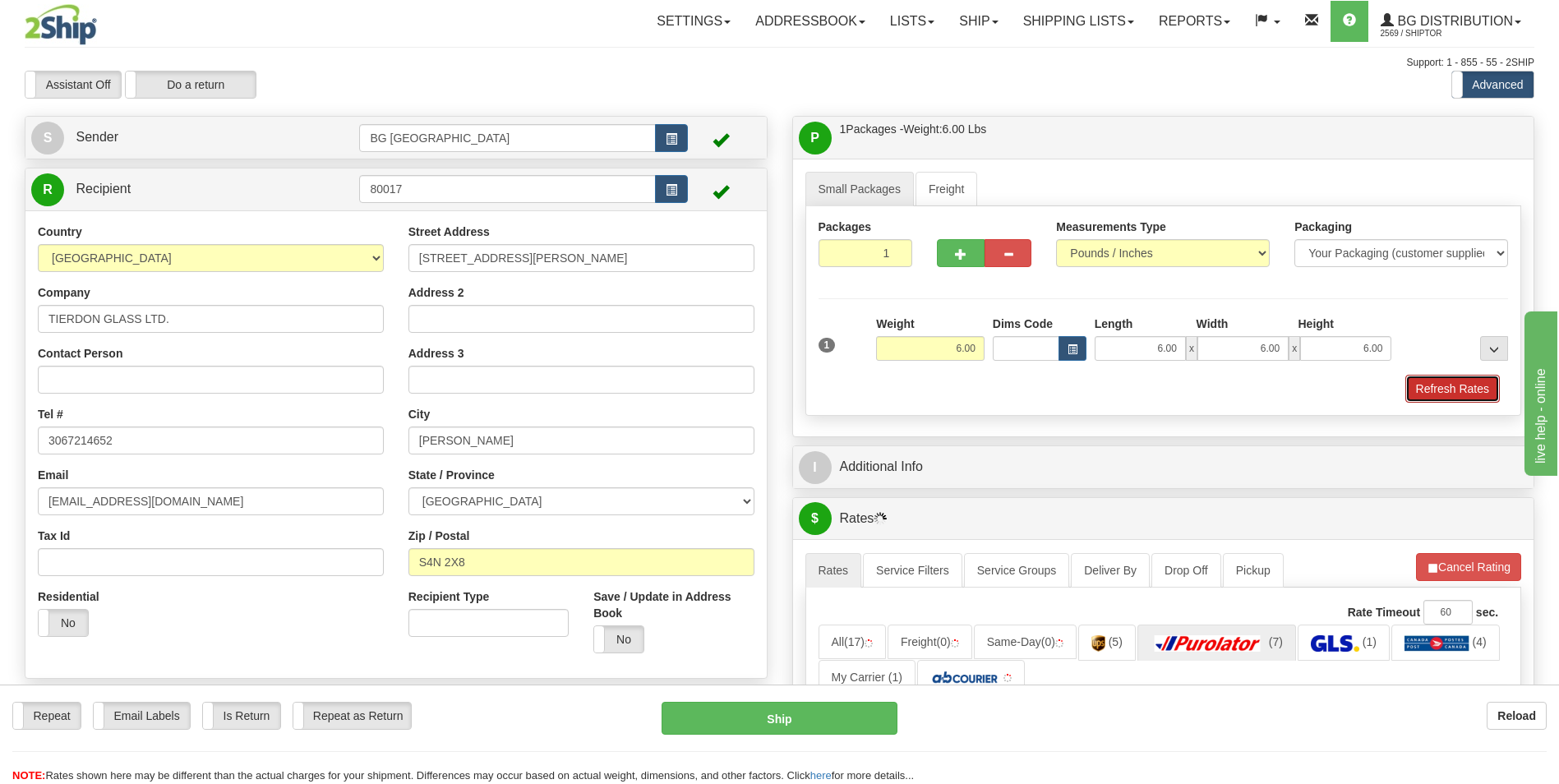
click at [1421, 394] on button "Refresh Rates" at bounding box center [1452, 388] width 95 height 28
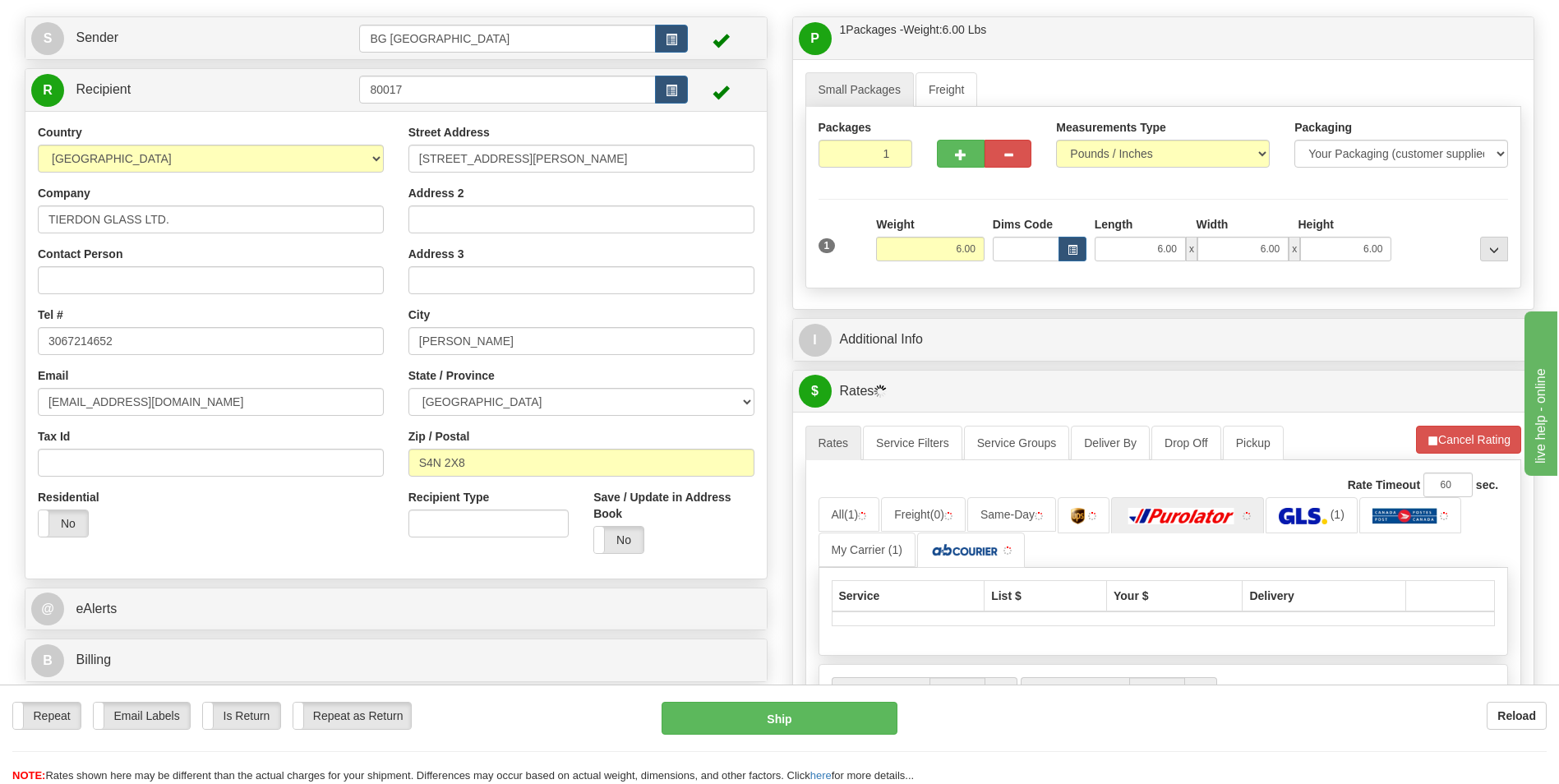
scroll to position [411, 0]
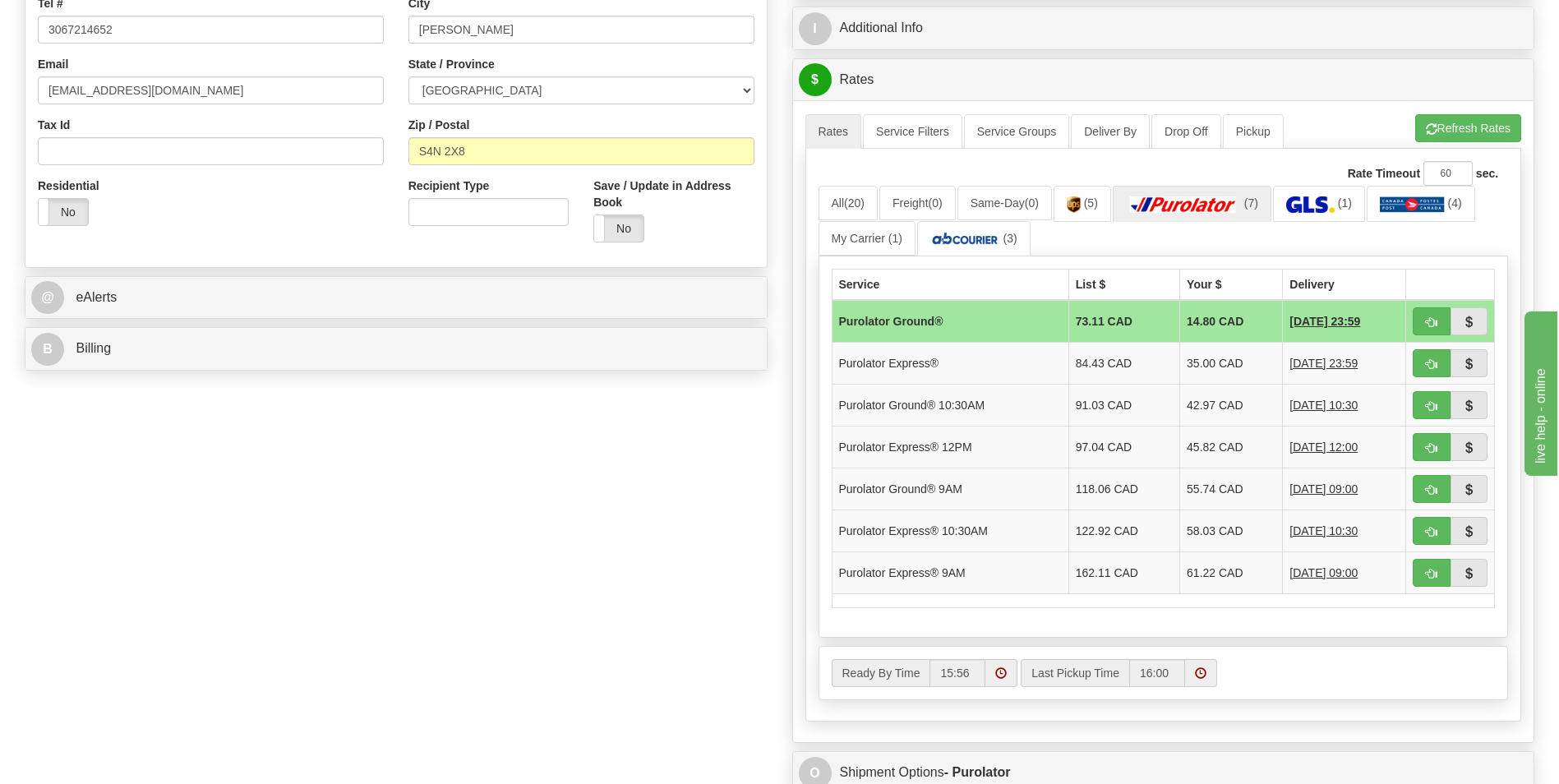
drag, startPoint x: 736, startPoint y: 708, endPoint x: 744, endPoint y: 696, distance: 14.4
click at [736, 708] on div "Create a label for the return Create Pickup Without Label S" at bounding box center [780, 305] width 1534 height 1201
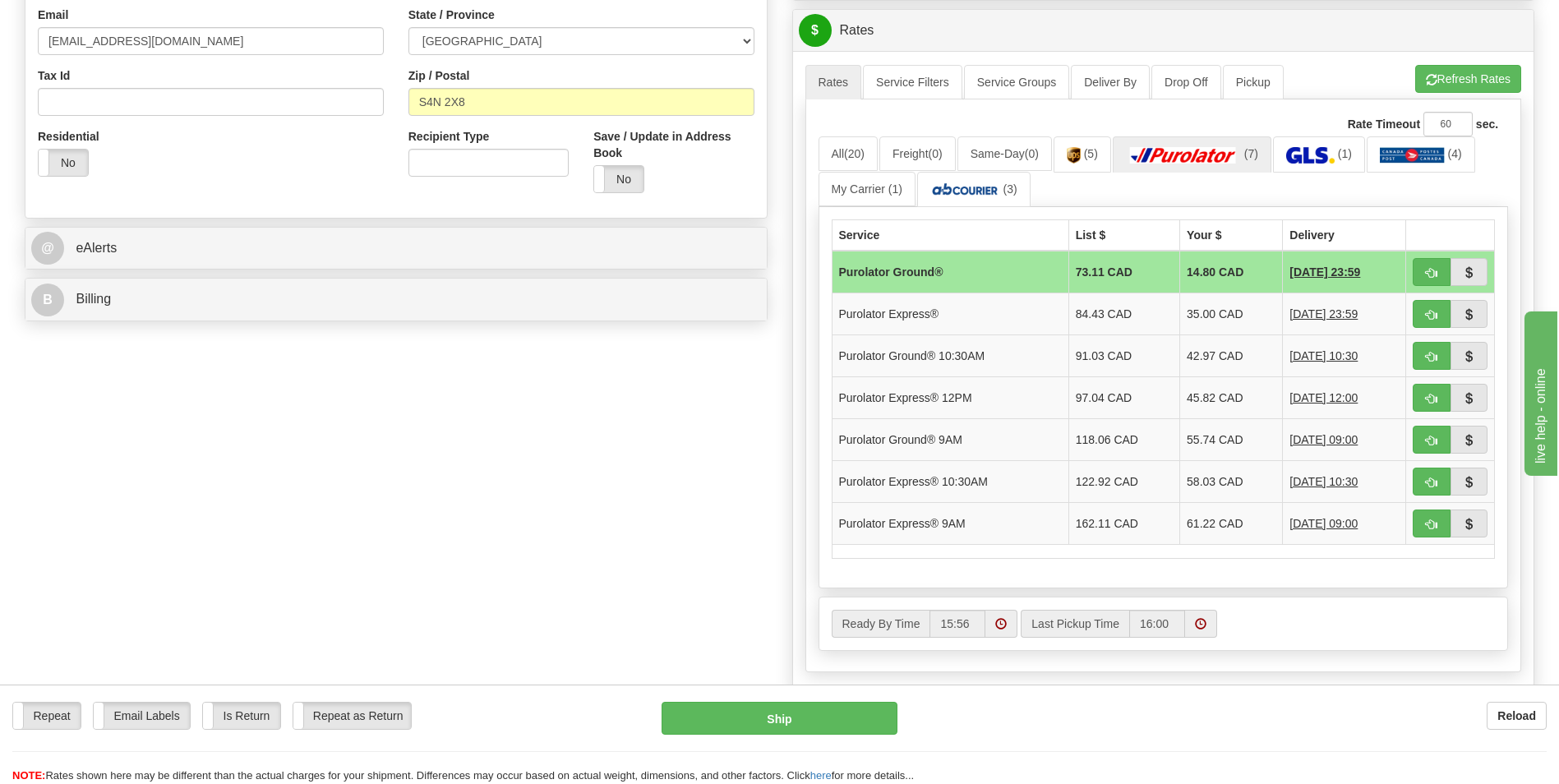
scroll to position [493, 0]
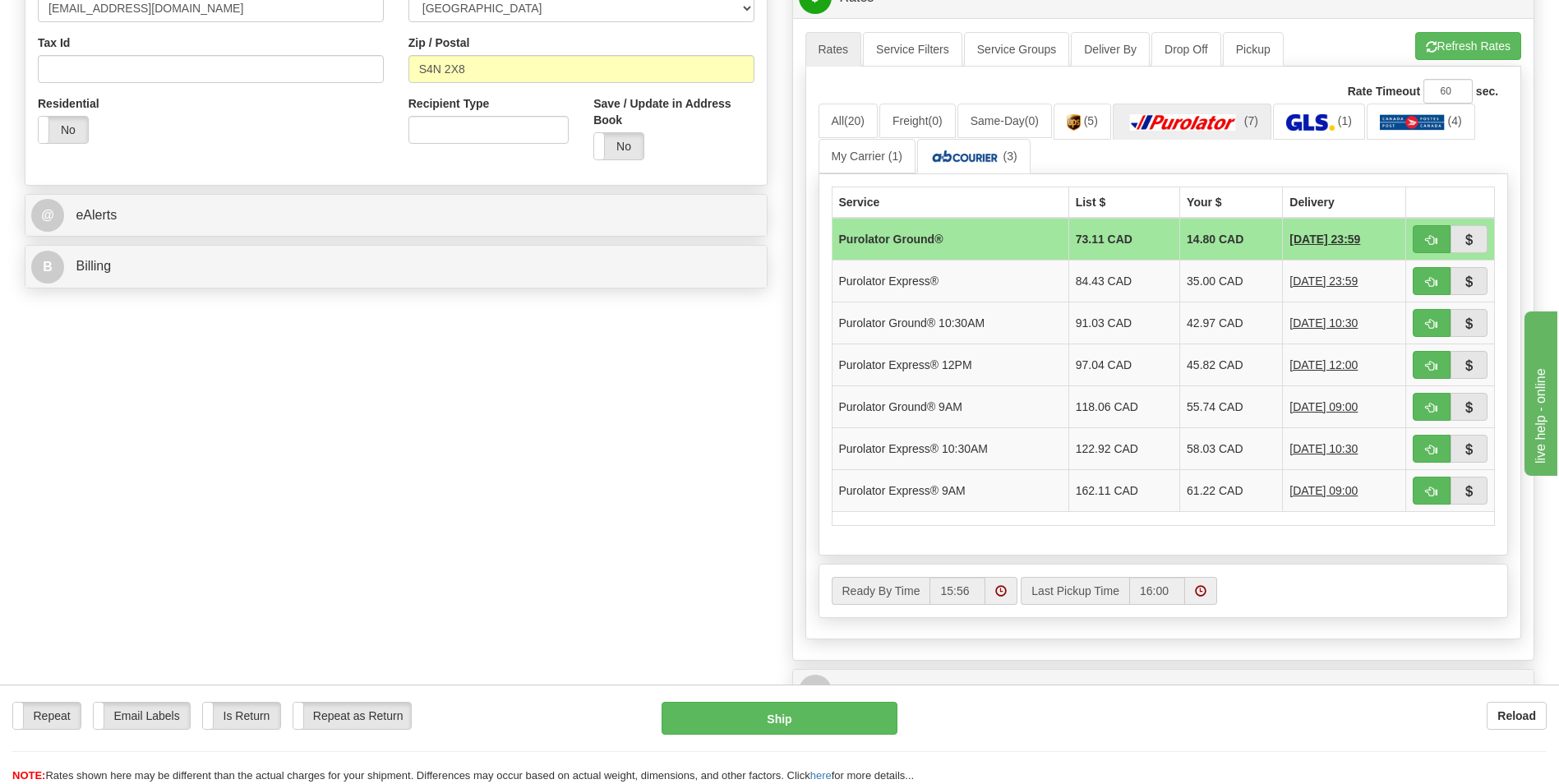
click at [202, 426] on div "Create a label for the return Create Pickup Without Label S" at bounding box center [780, 223] width 1534 height 1201
click at [437, 333] on div "Create a label for the return Create Pickup Without Label S" at bounding box center [780, 223] width 1534 height 1201
